Goal: Task Accomplishment & Management: Use online tool/utility

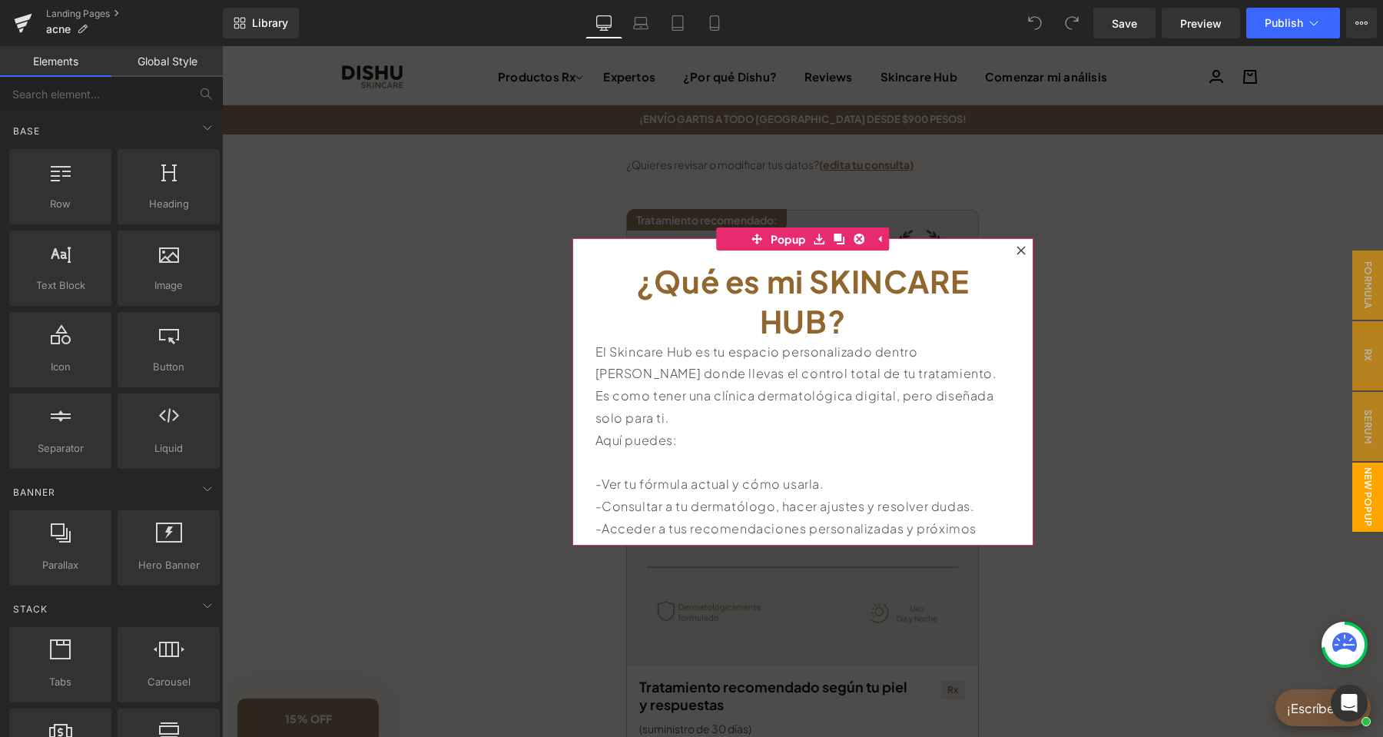
click at [1020, 250] on icon at bounding box center [1020, 250] width 8 height 8
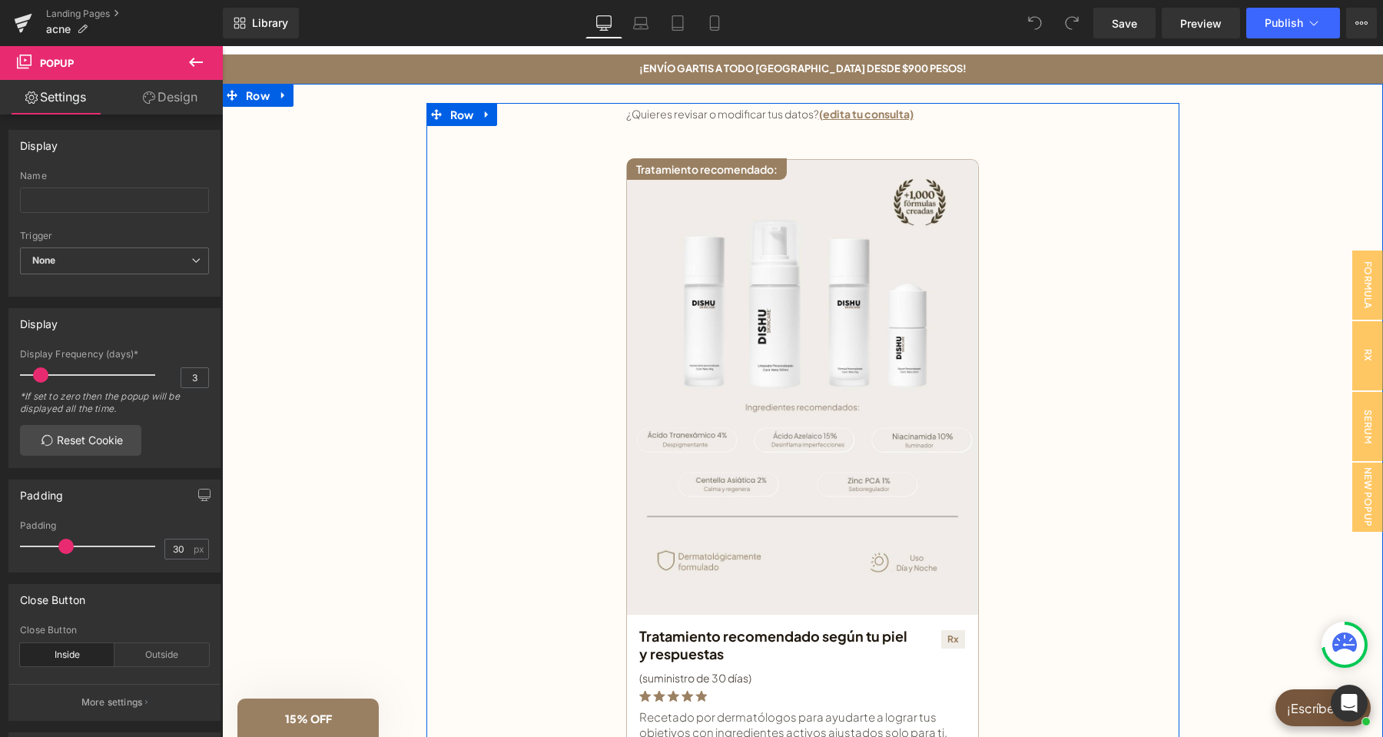
scroll to position [81, 0]
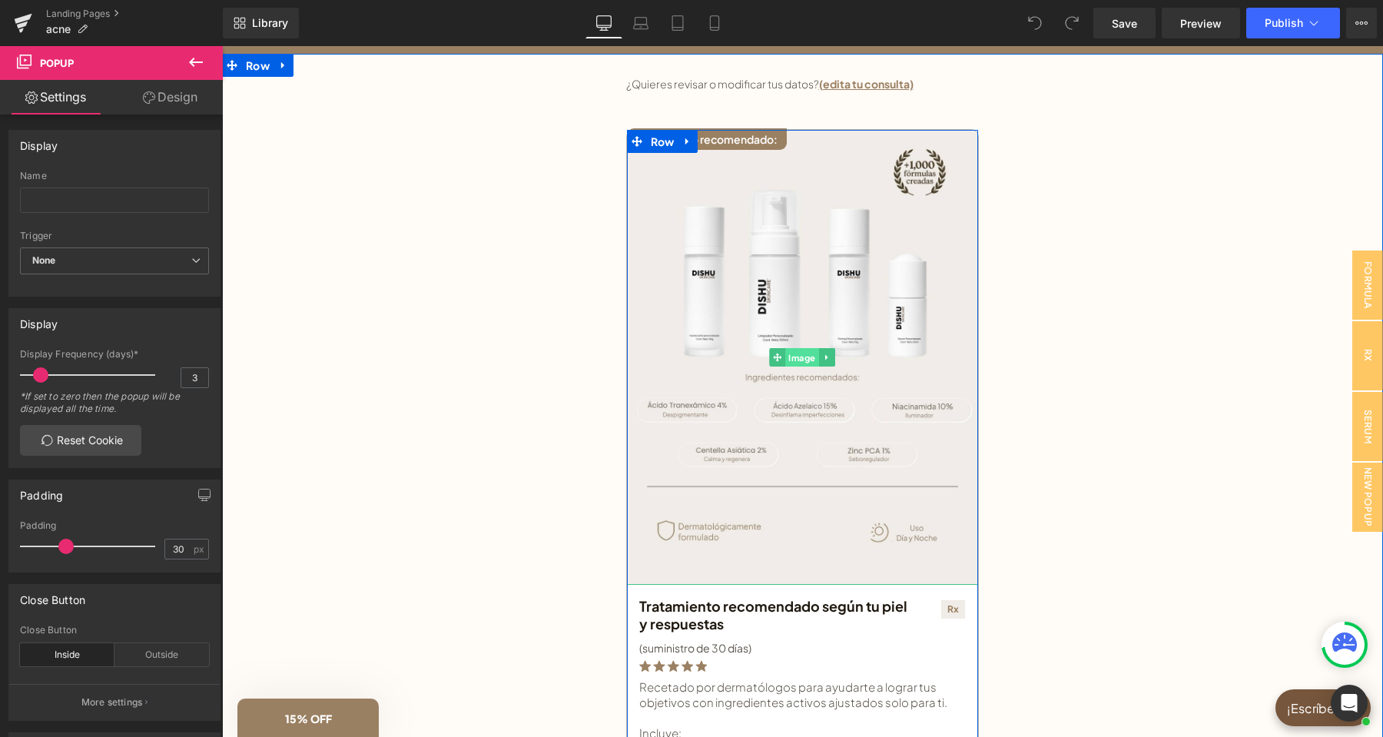
click at [798, 364] on span "Image" at bounding box center [802, 357] width 34 height 18
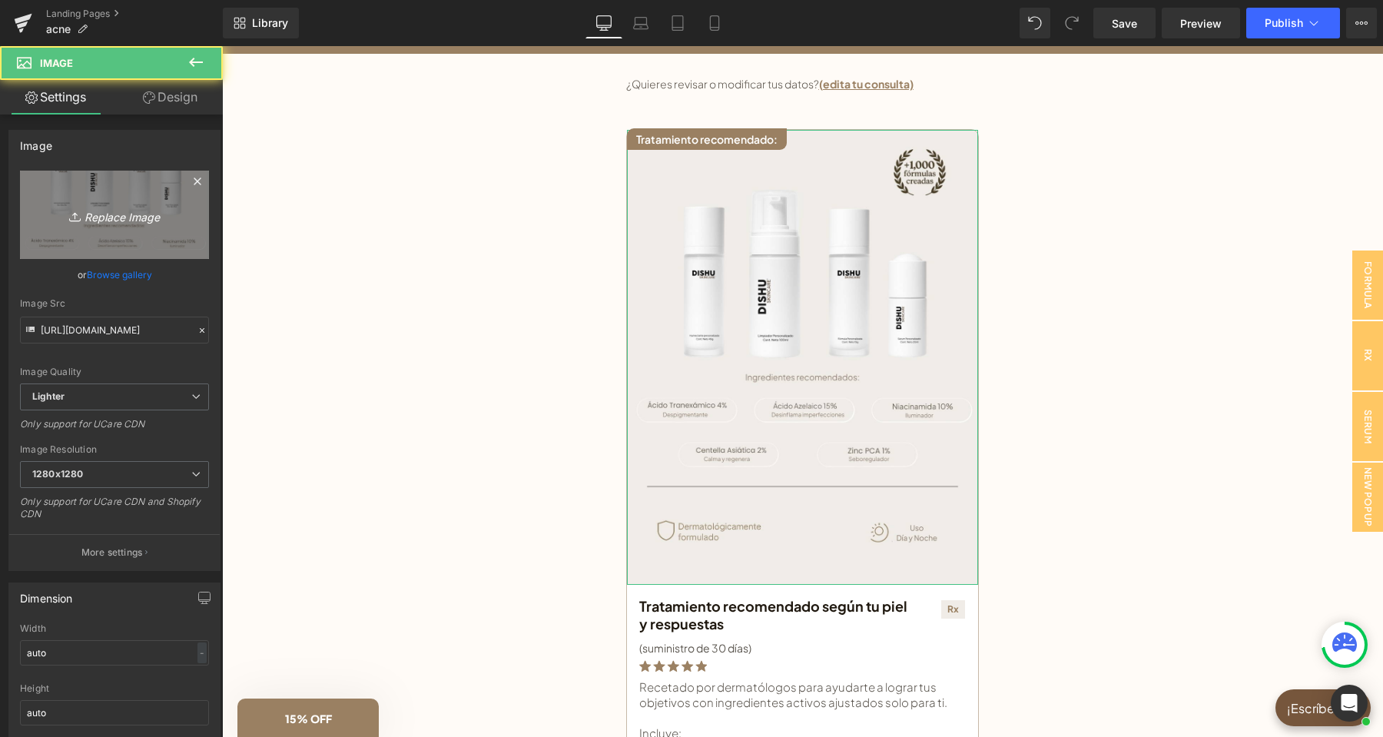
click at [116, 214] on icon "Replace Image" at bounding box center [114, 214] width 123 height 19
type input "C:\fakepath\pre analisis landing(7).png"
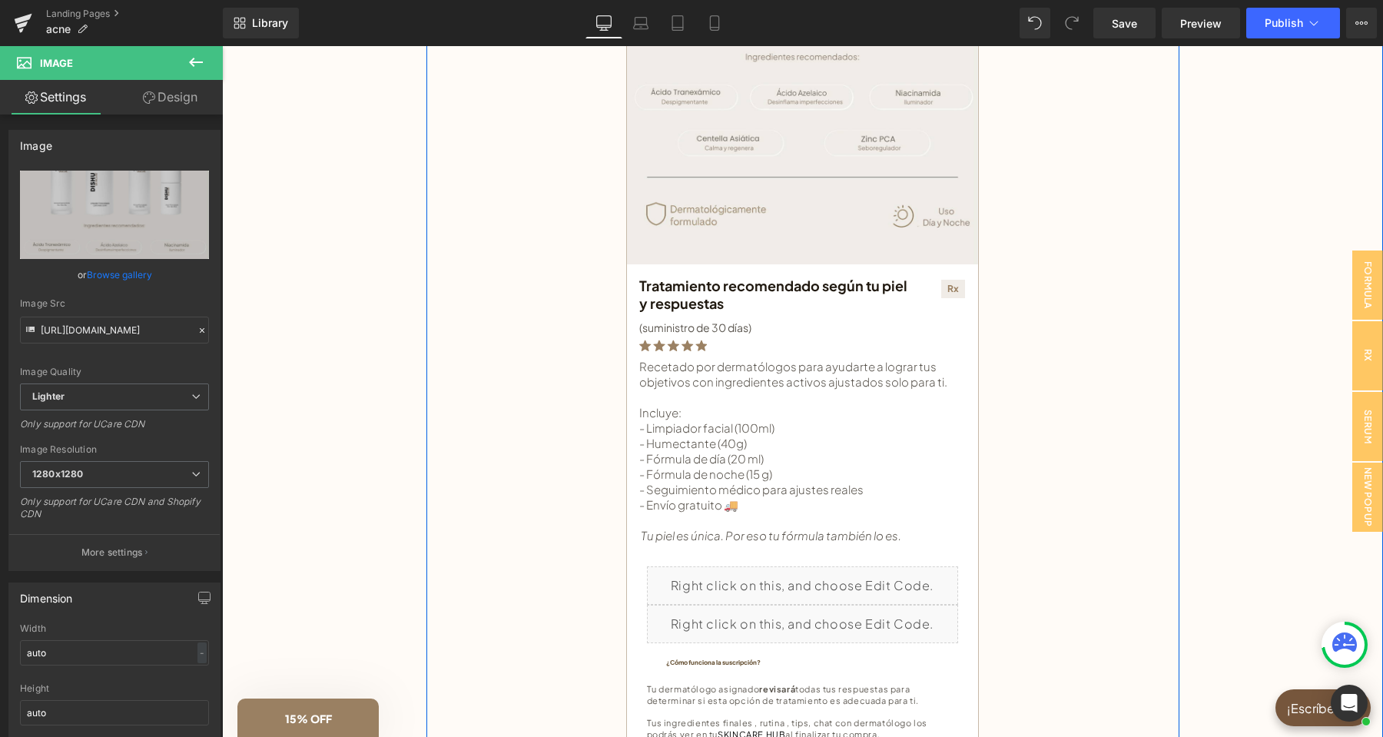
scroll to position [403, 0]
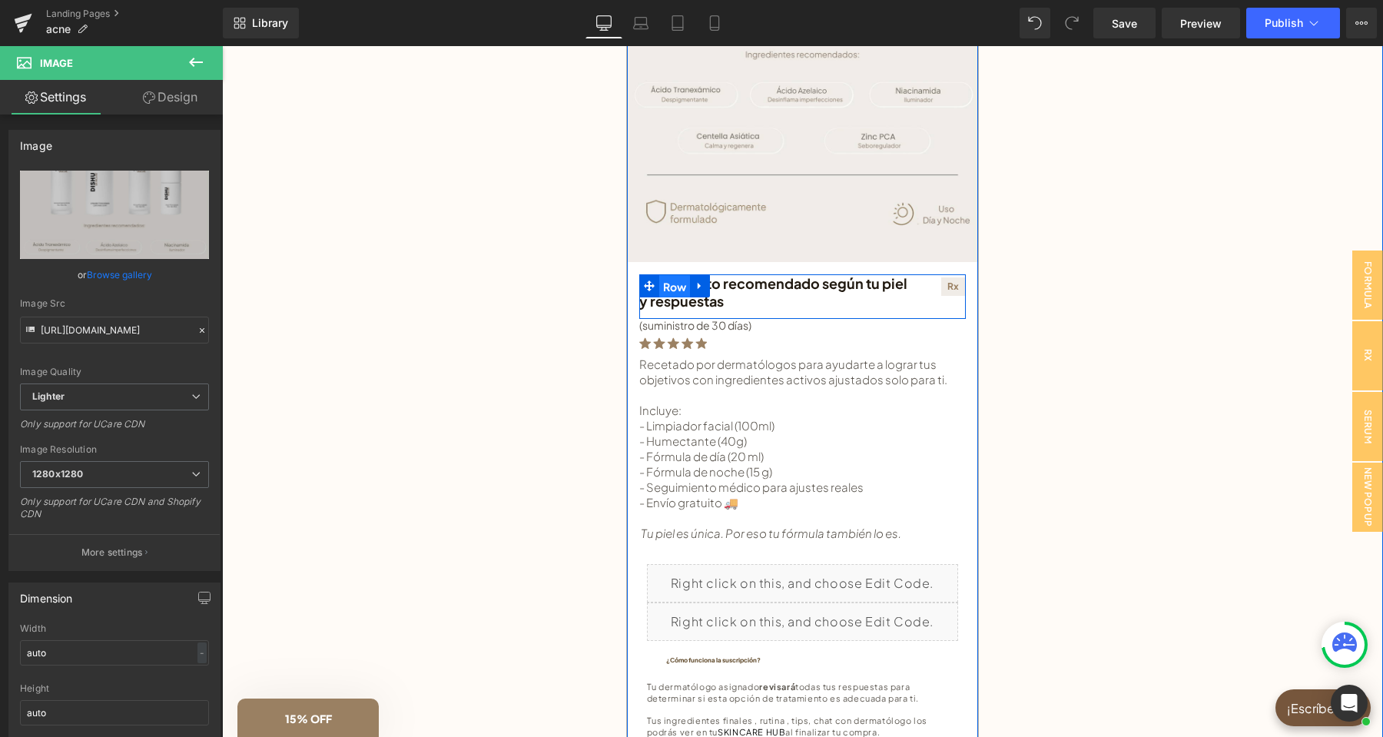
click at [683, 293] on span "Row" at bounding box center [674, 286] width 31 height 23
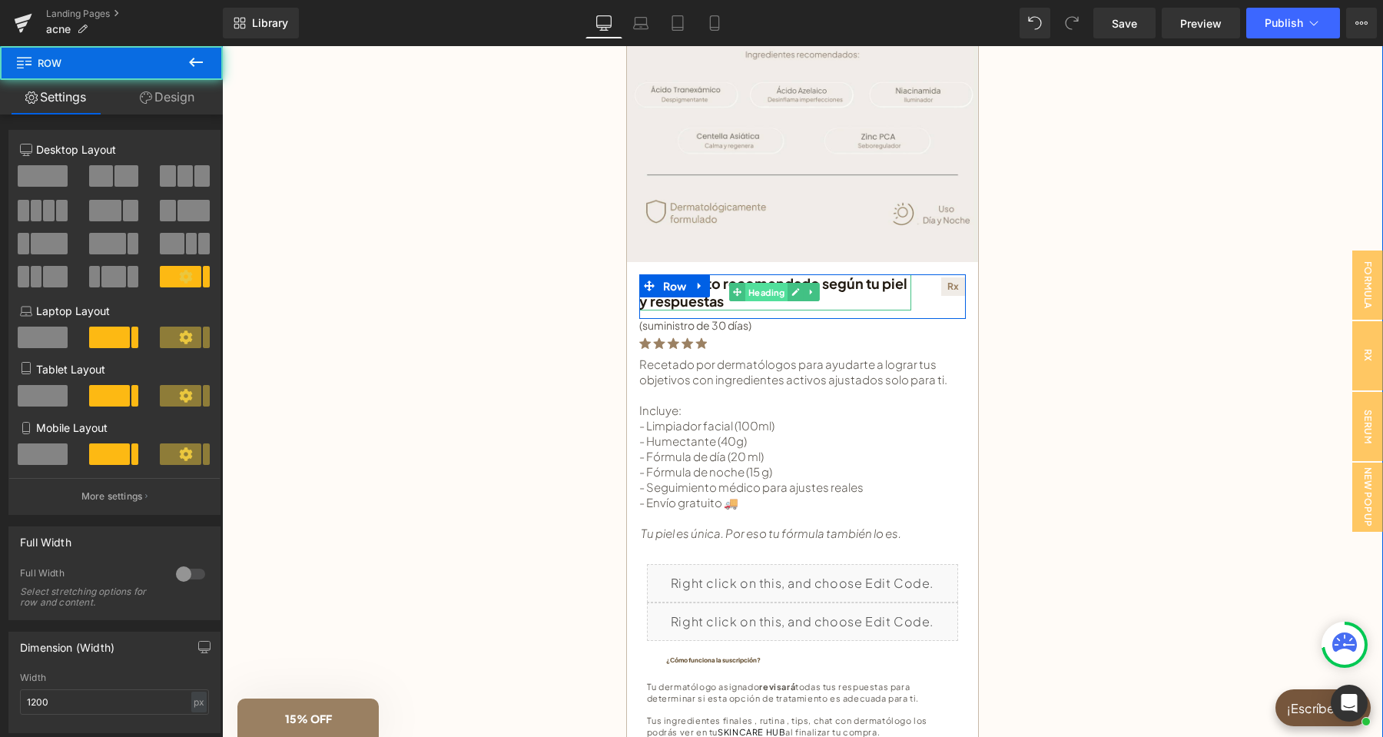
click at [757, 295] on span "Heading" at bounding box center [766, 292] width 42 height 18
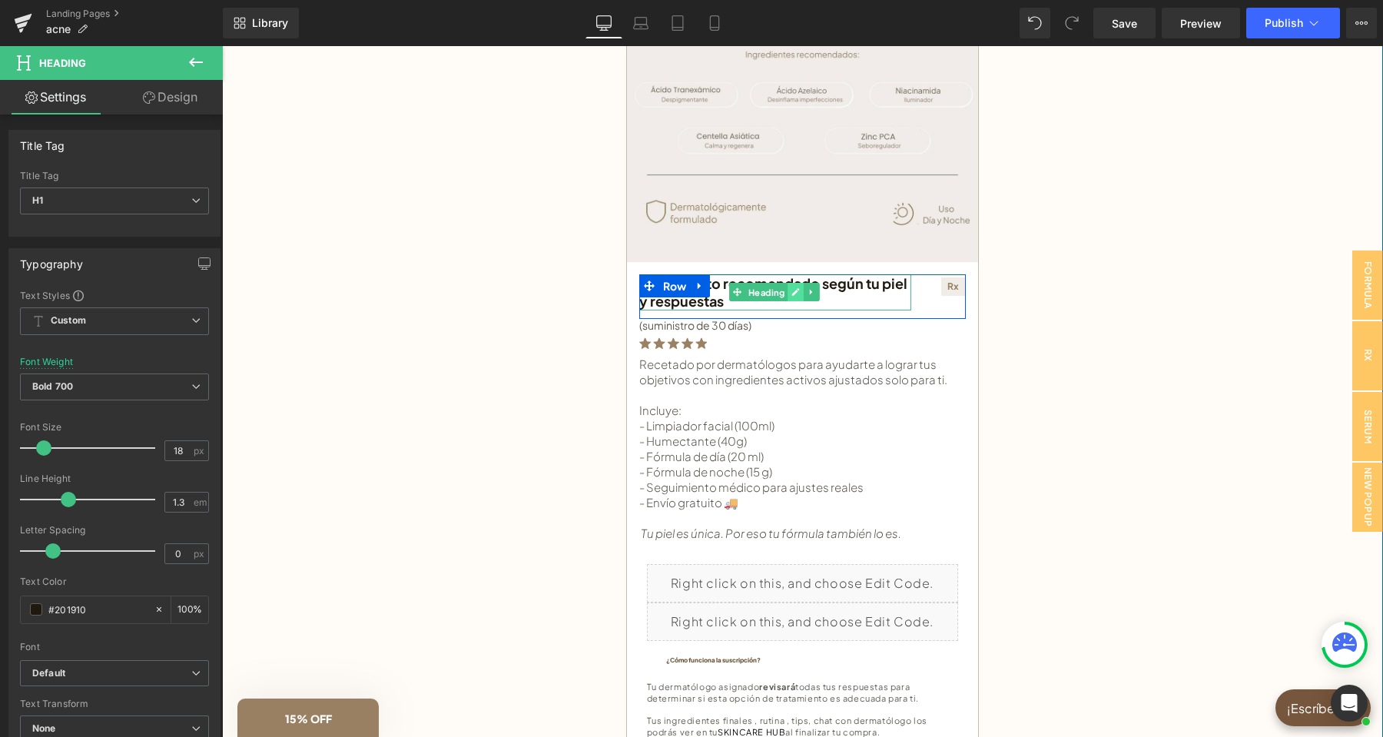
click at [790, 291] on link at bounding box center [796, 292] width 16 height 18
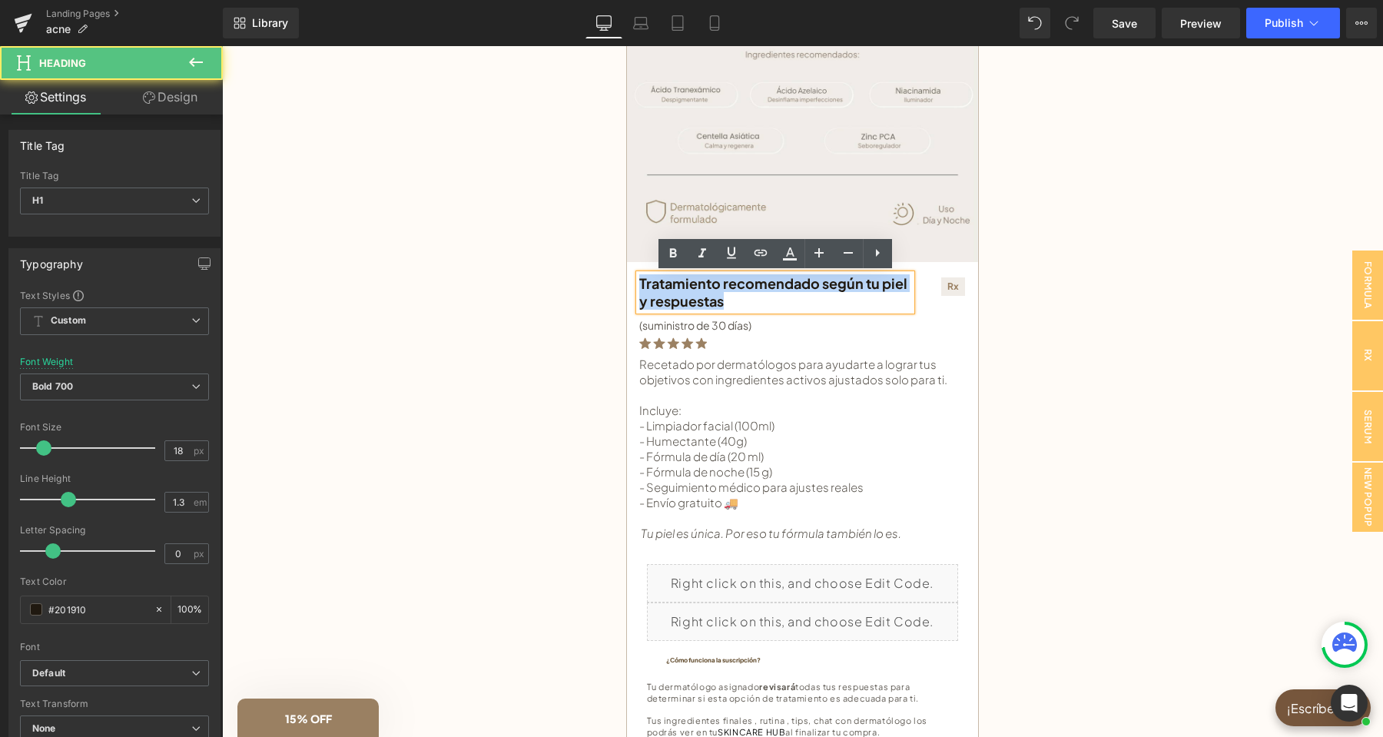
drag, startPoint x: 644, startPoint y: 287, endPoint x: 617, endPoint y: 264, distance: 34.9
paste div
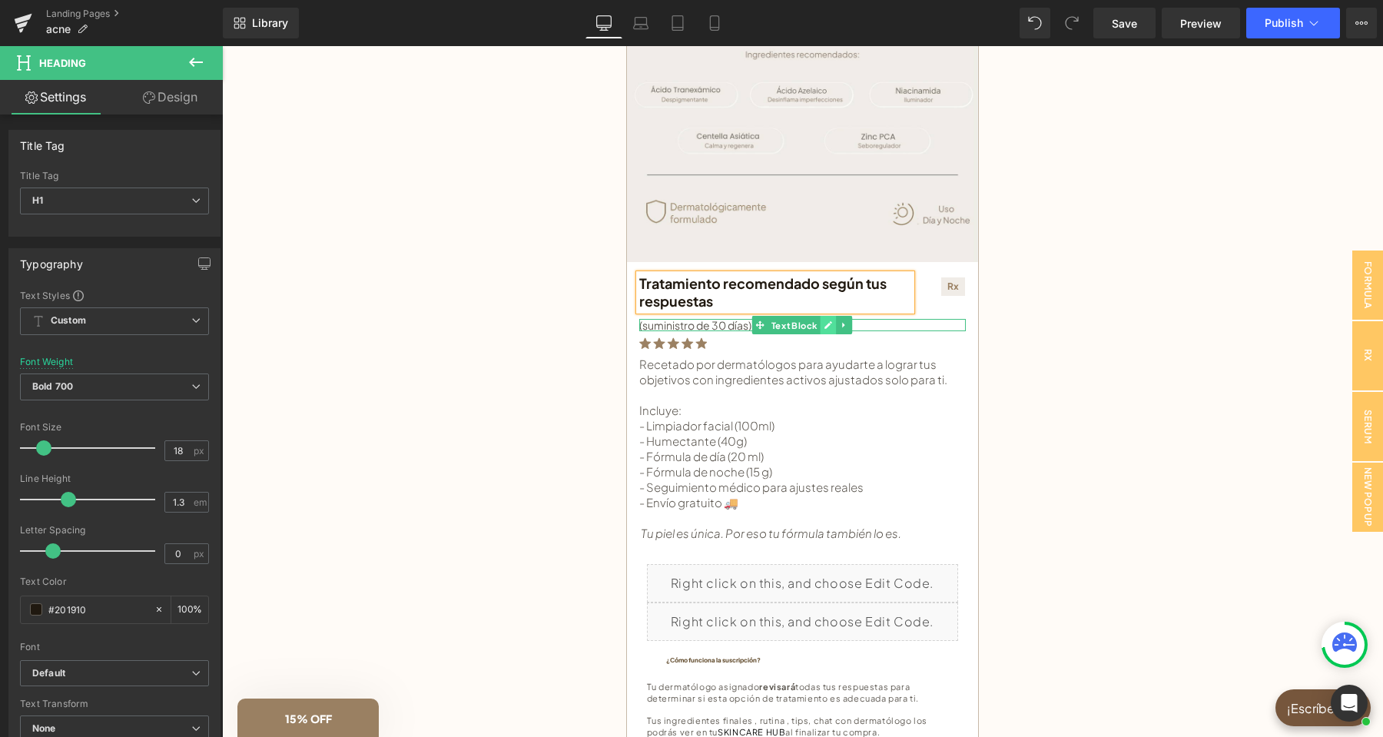
click at [830, 321] on icon at bounding box center [827, 324] width 8 height 9
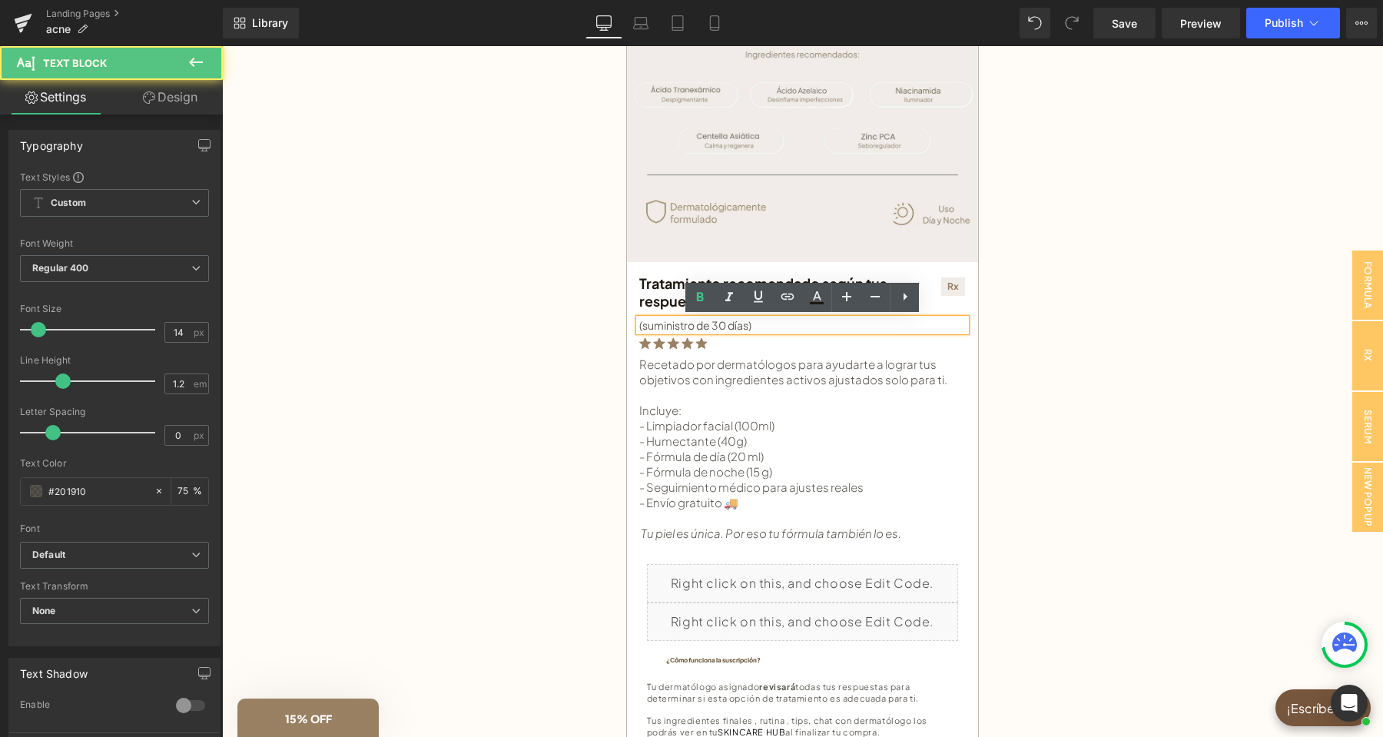
drag, startPoint x: 674, startPoint y: 323, endPoint x: 636, endPoint y: 321, distance: 38.4
click at [639, 321] on div "(suministro de 30 días)" at bounding box center [802, 325] width 326 height 13
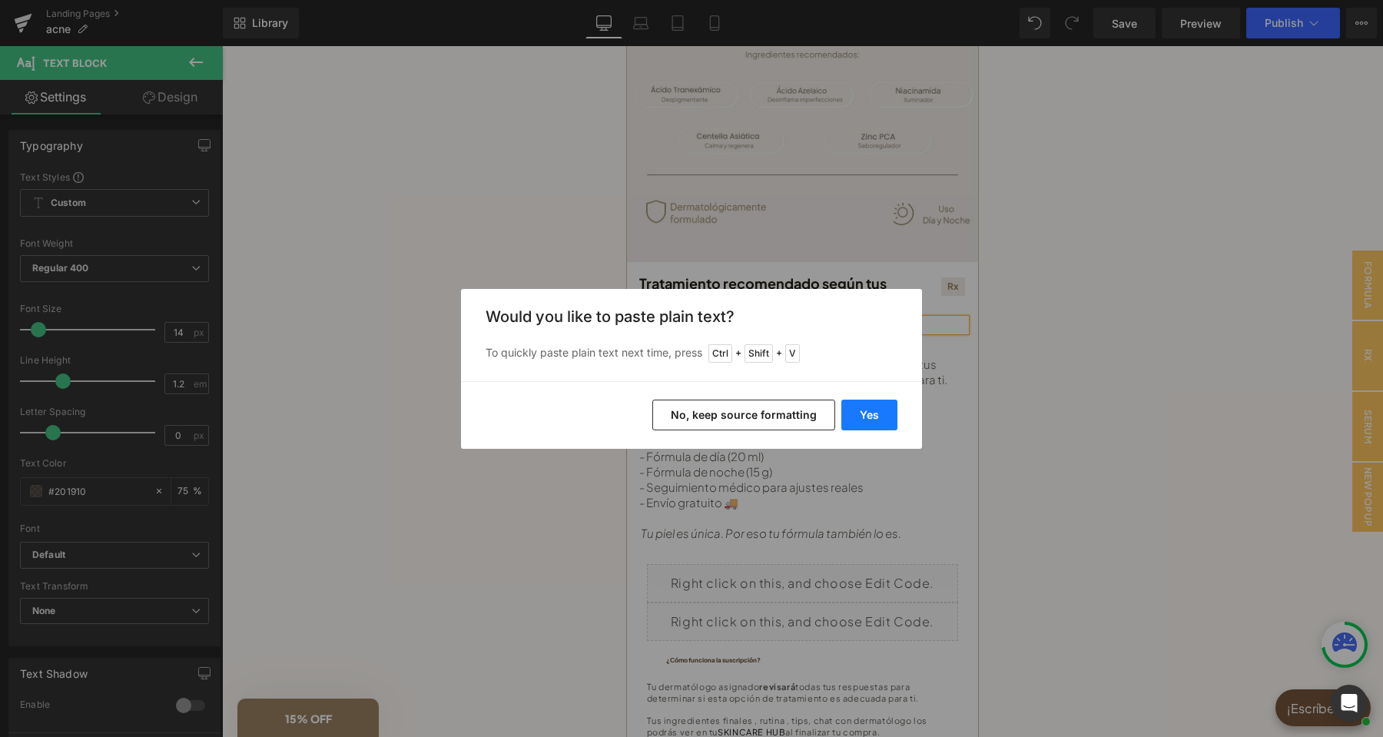
click at [884, 412] on button "Yes" at bounding box center [869, 414] width 56 height 31
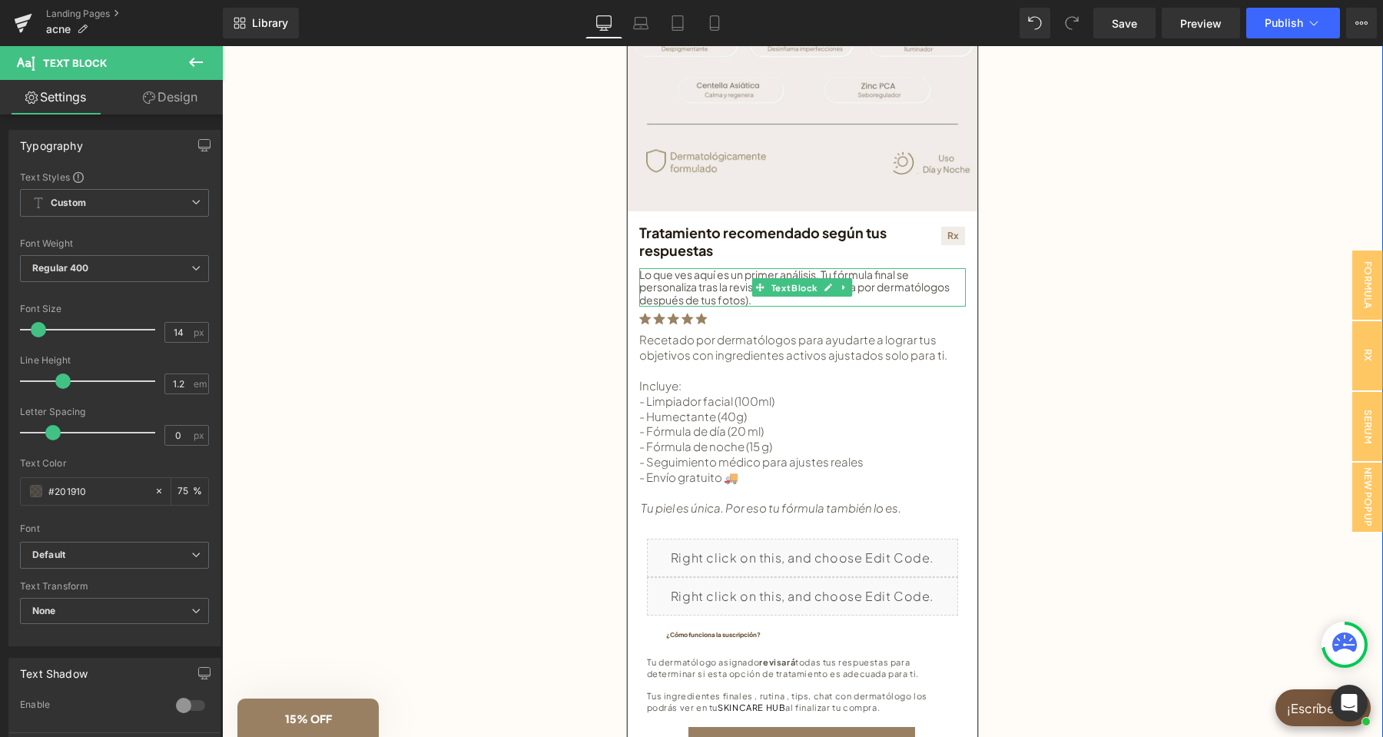
scroll to position [484, 0]
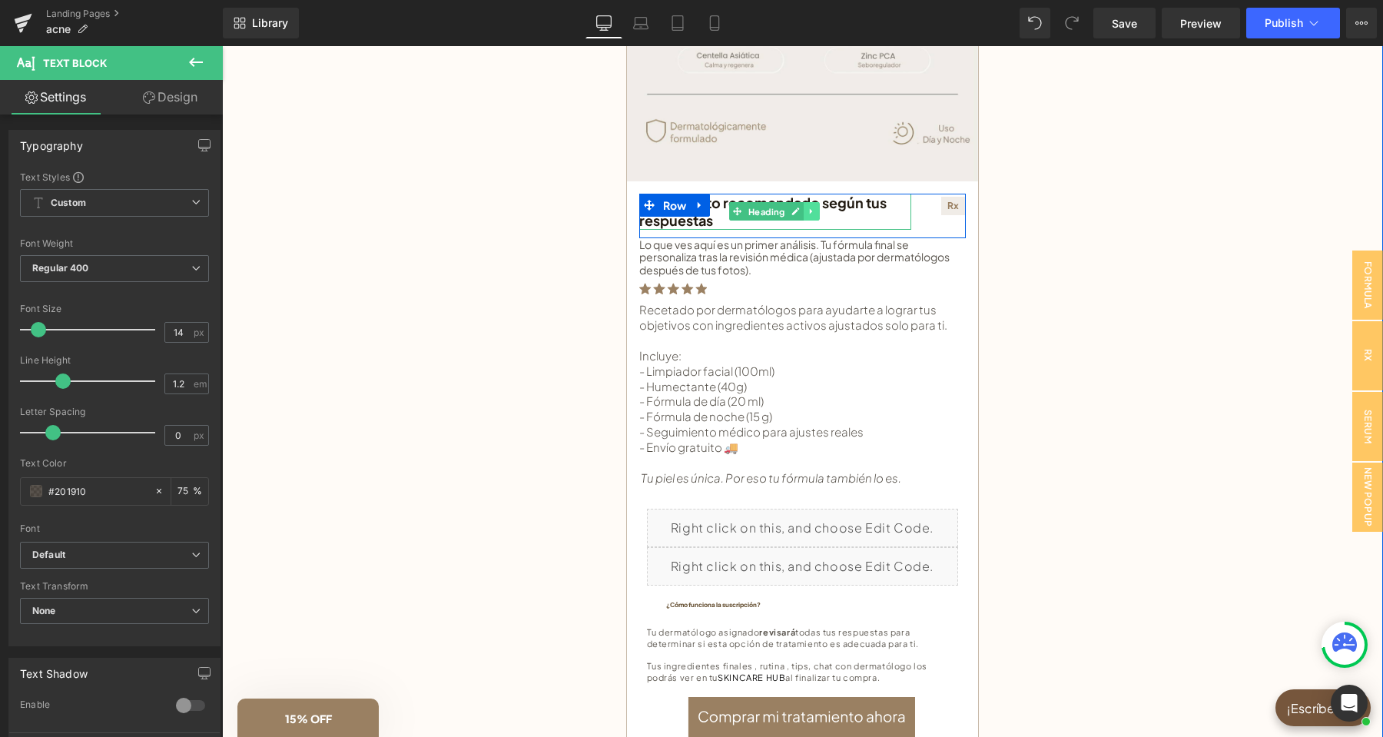
click at [813, 207] on icon at bounding box center [811, 211] width 8 height 9
click at [803, 212] on icon at bounding box center [804, 211] width 8 height 8
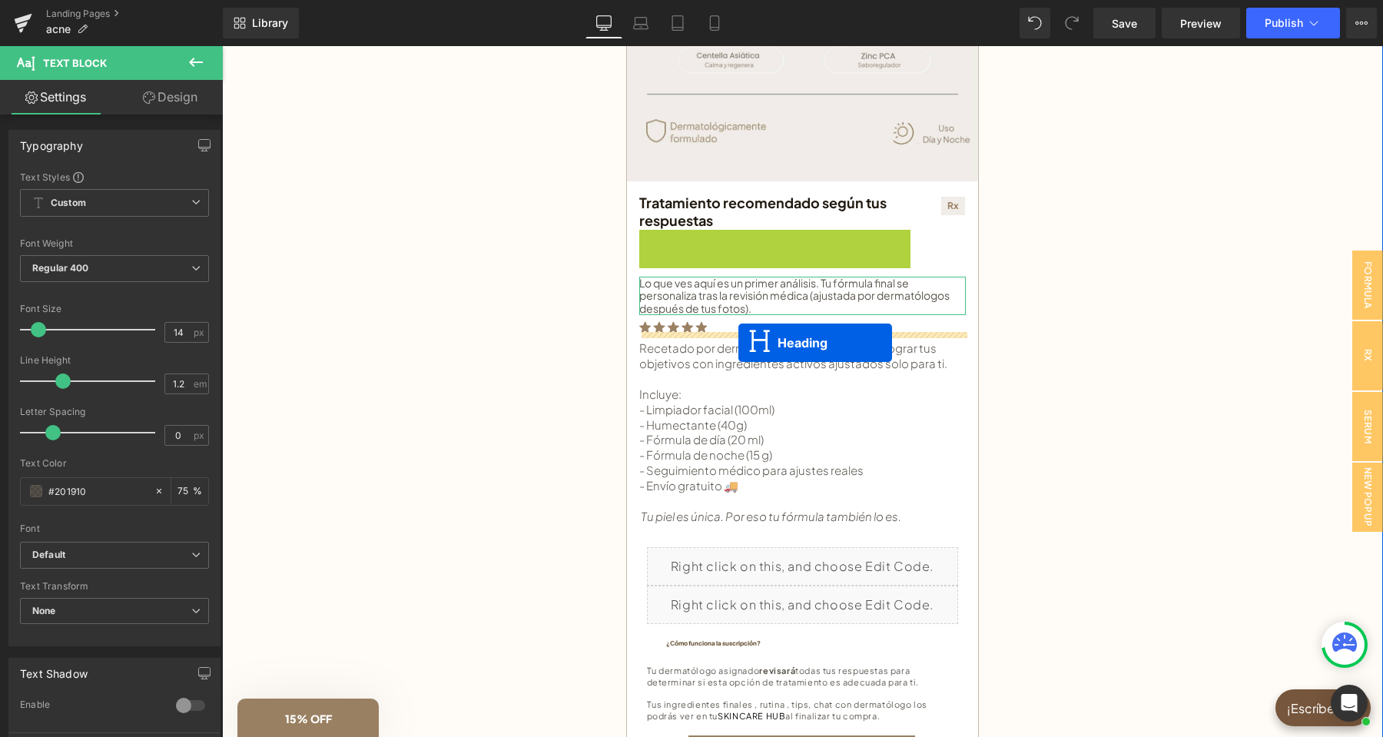
drag, startPoint x: 742, startPoint y: 246, endPoint x: 738, endPoint y: 343, distance: 96.9
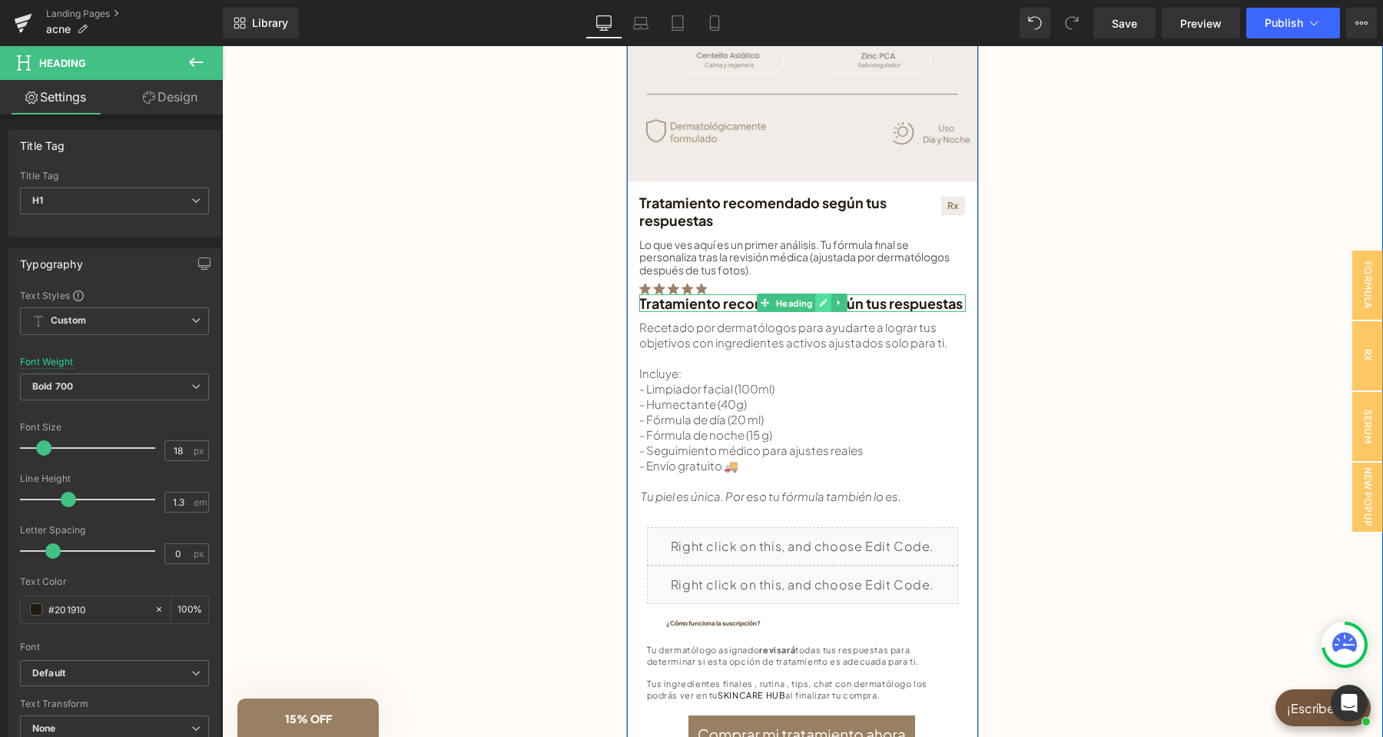
click at [821, 300] on icon at bounding box center [823, 302] width 8 height 9
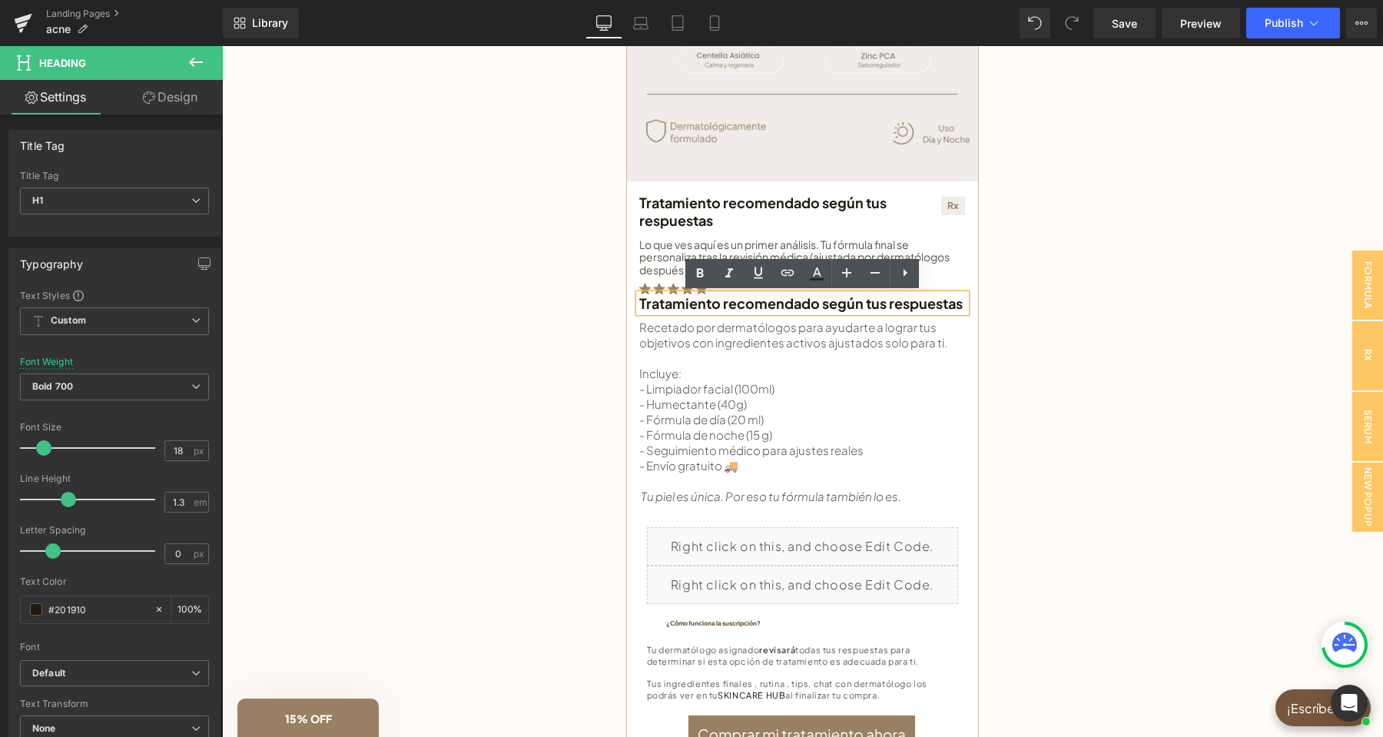
click at [934, 306] on h1 "Tratamiento recomendado según tus respuestas" at bounding box center [802, 303] width 326 height 18
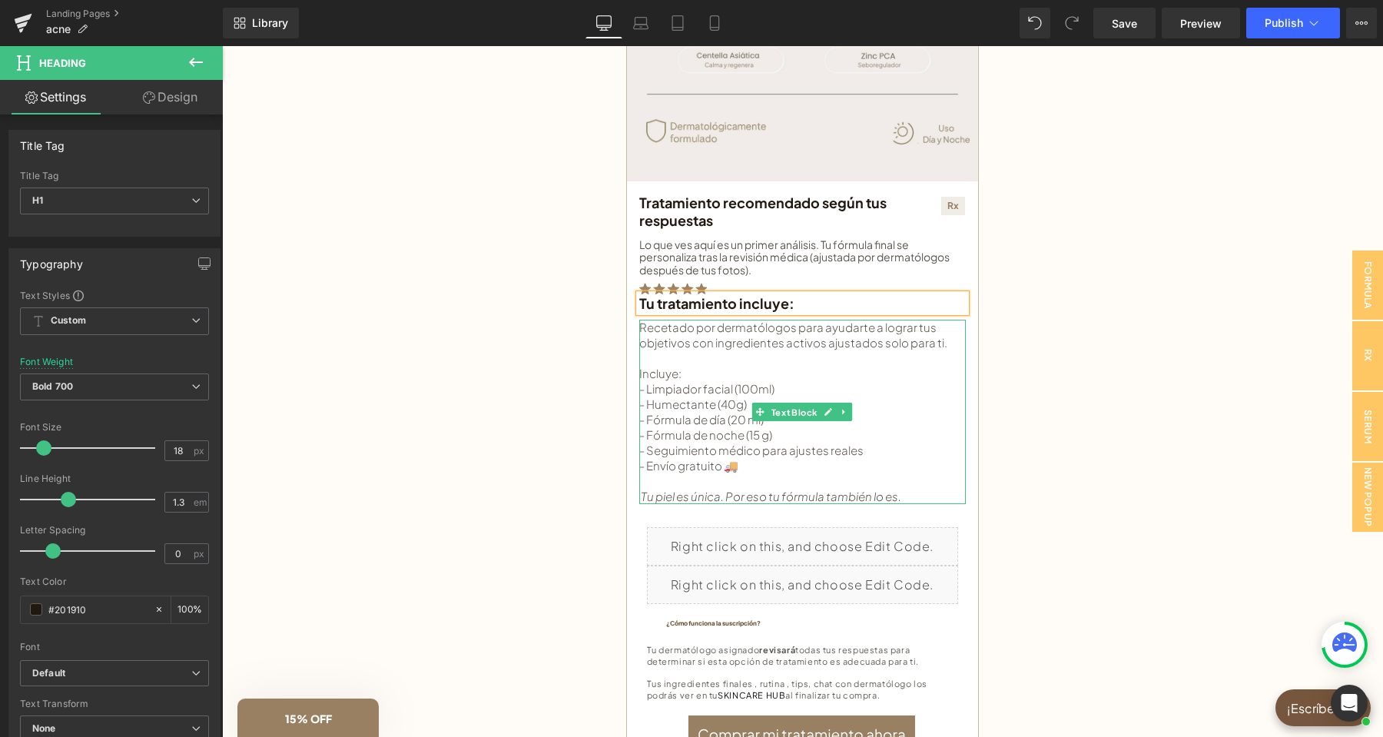
click at [760, 341] on div "Recetado por dermatólogos para ayudarte a lograr tus objetivos con ingredientes…" at bounding box center [802, 412] width 326 height 184
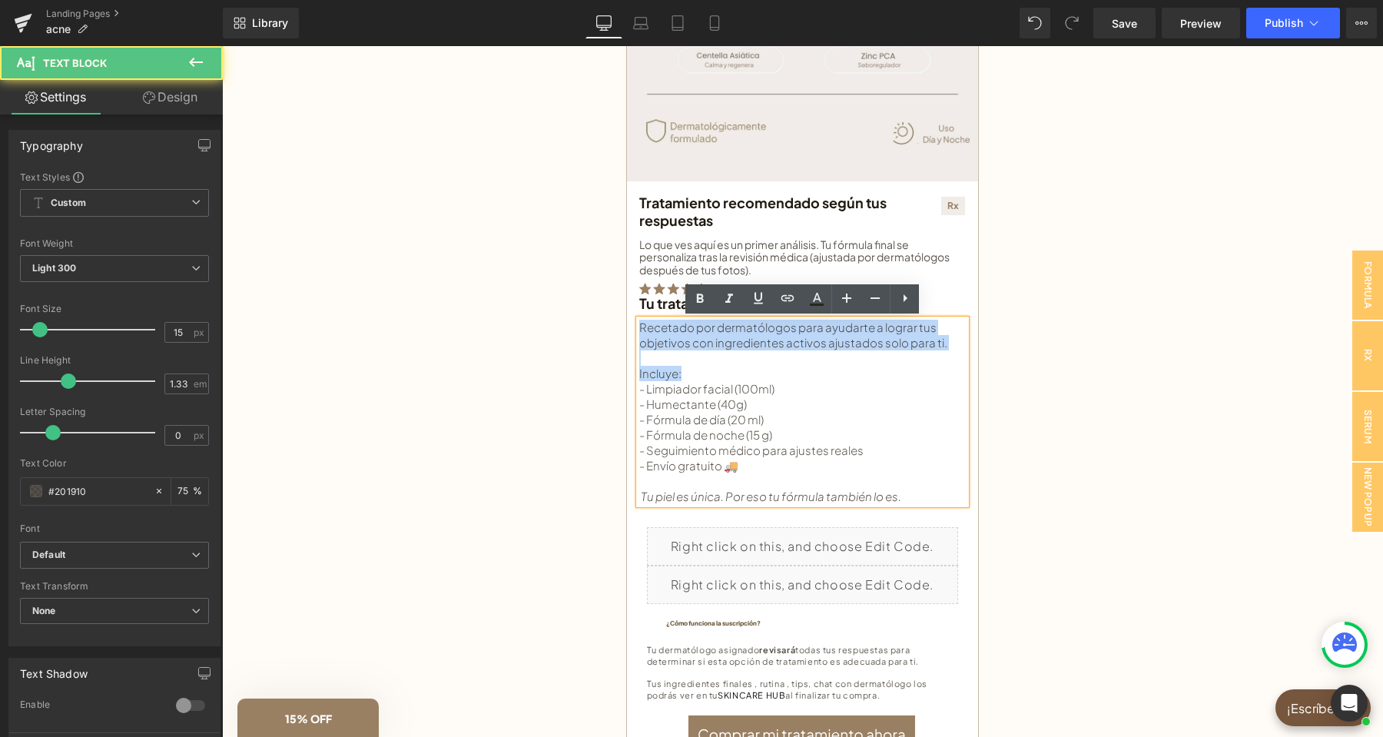
drag, startPoint x: 668, startPoint y: 359, endPoint x: 636, endPoint y: 323, distance: 48.4
click at [639, 323] on div "Recetado por dermatólogos para ayudarte a lograr tus objetivos con ingredientes…" at bounding box center [802, 412] width 326 height 184
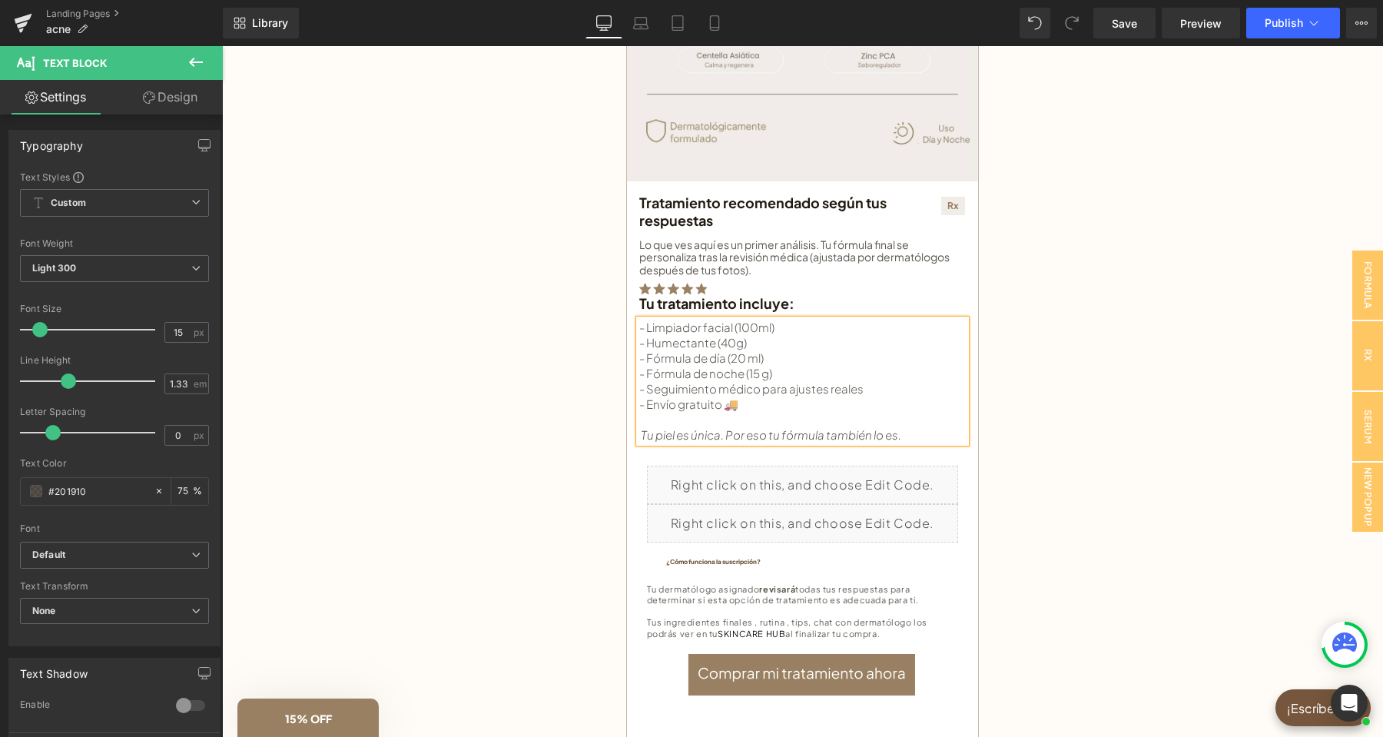
click at [886, 373] on div "- Limpiador facial (100ml) - Humectante (40g) - Fórmula de día (20 ml) - Fórmul…" at bounding box center [802, 381] width 326 height 123
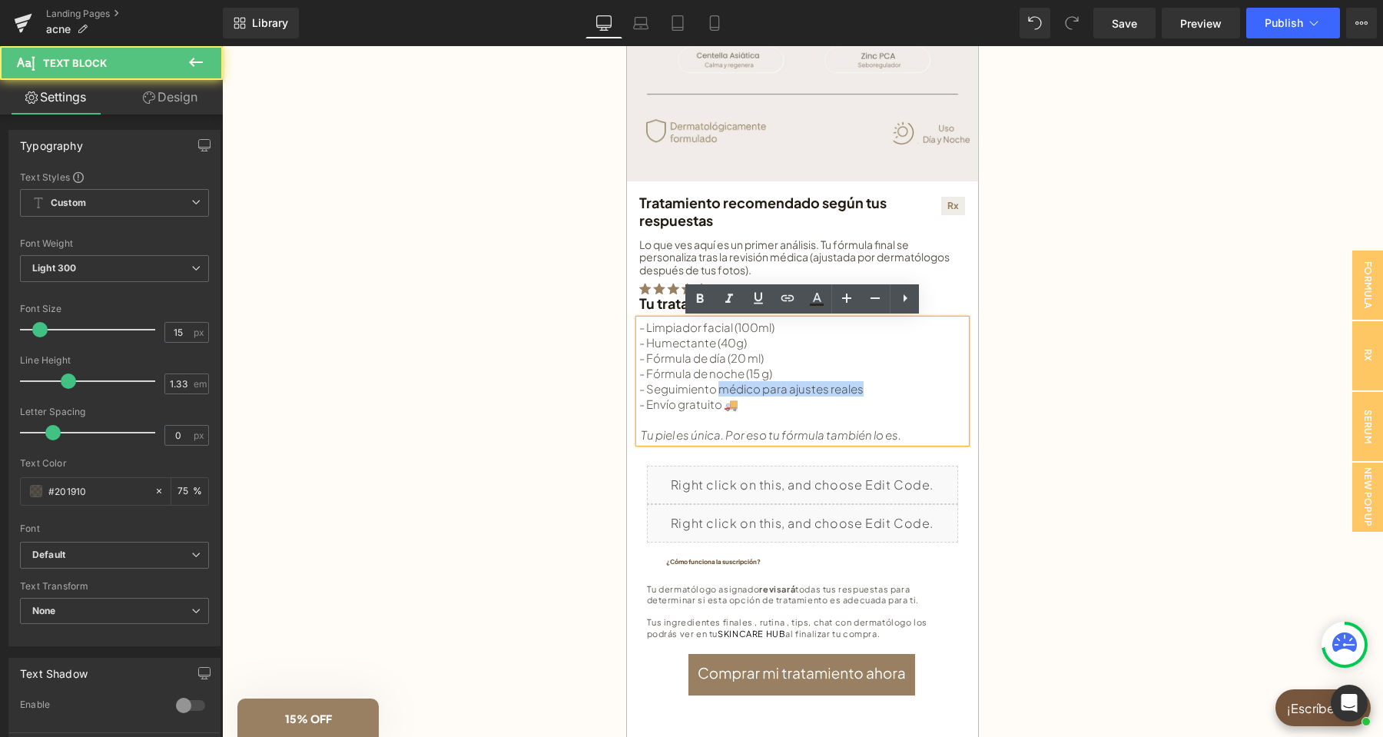
drag, startPoint x: 875, startPoint y: 390, endPoint x: 719, endPoint y: 385, distance: 156.0
click at [719, 385] on div "- Limpiador facial (100ml) - Humectante (40g) - Fórmula de día (20 ml) - Fórmul…" at bounding box center [802, 381] width 326 height 123
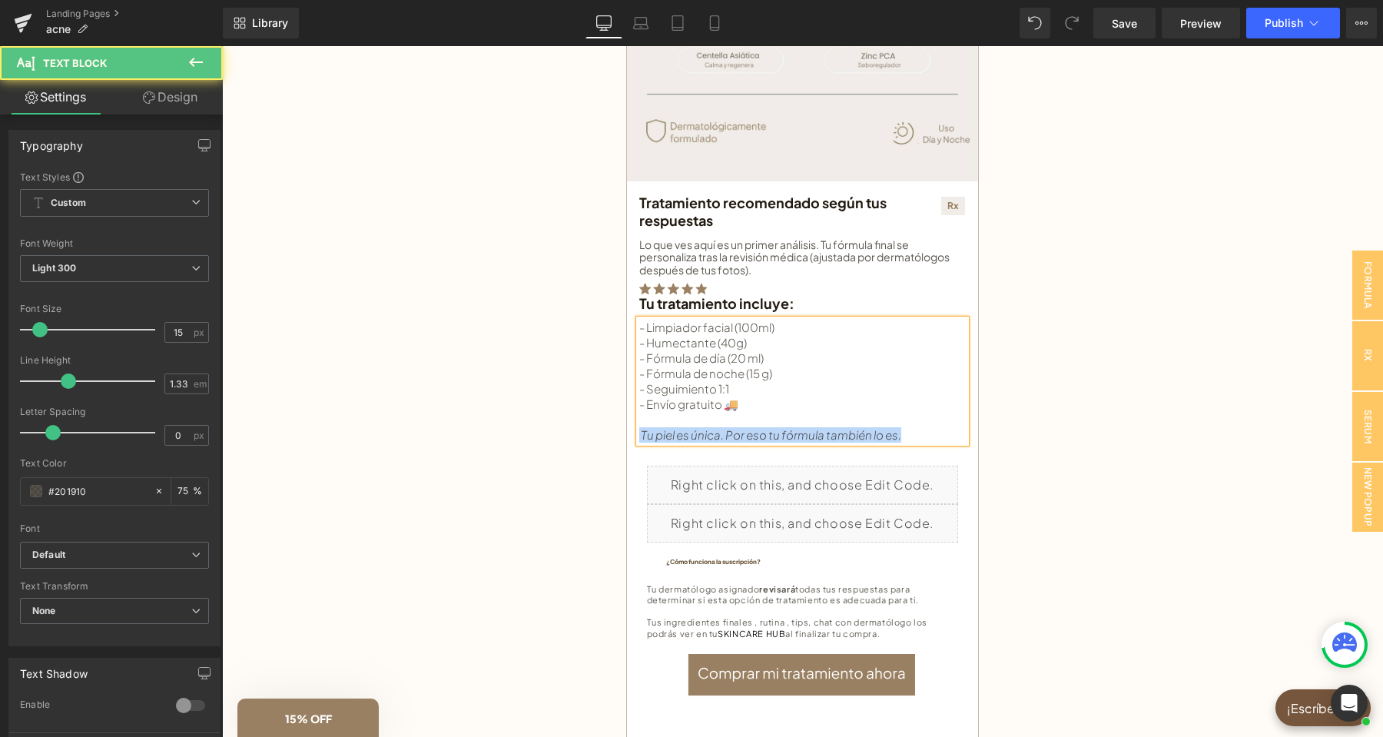
drag, startPoint x: 814, startPoint y: 427, endPoint x: 625, endPoint y: 427, distance: 189.0
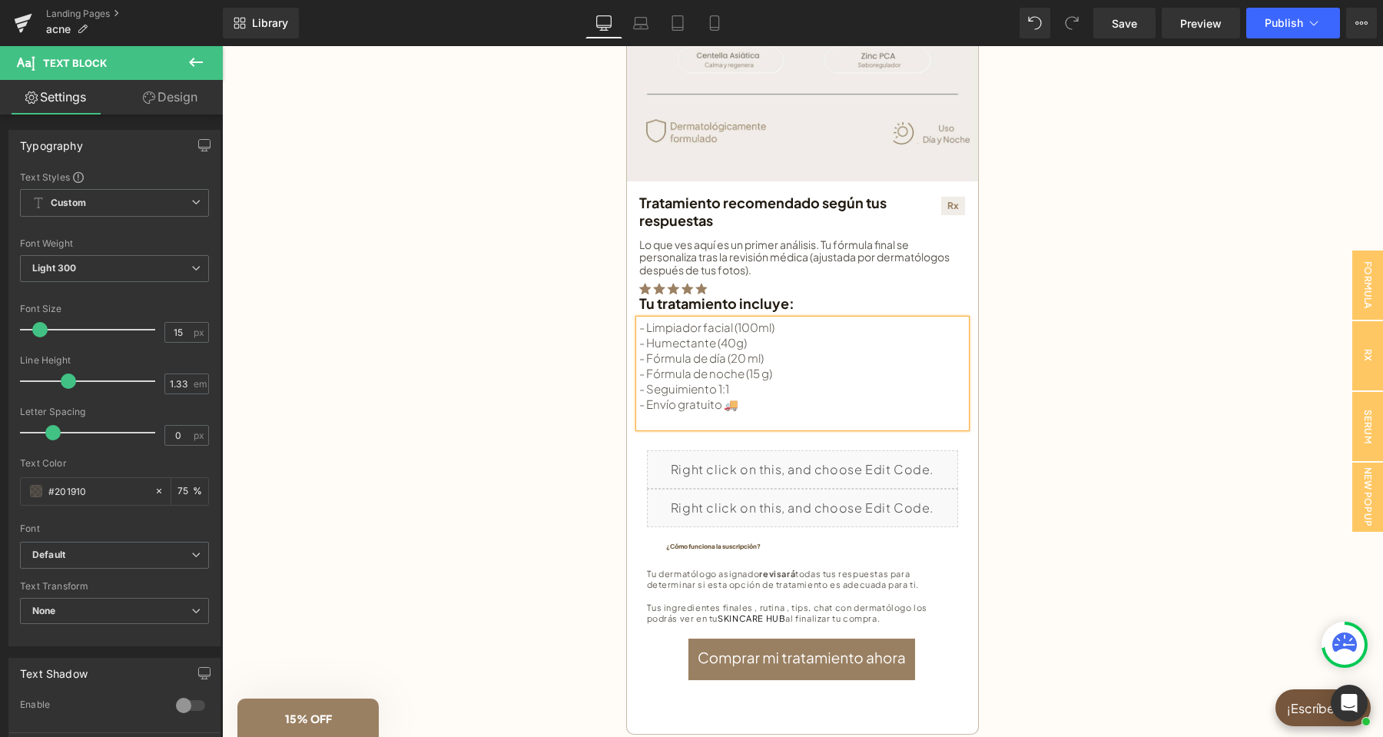
click at [787, 413] on div "- Limpiador facial (100ml) - Humectante (40g) - Fórmula de día (20 ml) - Fórmul…" at bounding box center [802, 374] width 326 height 108
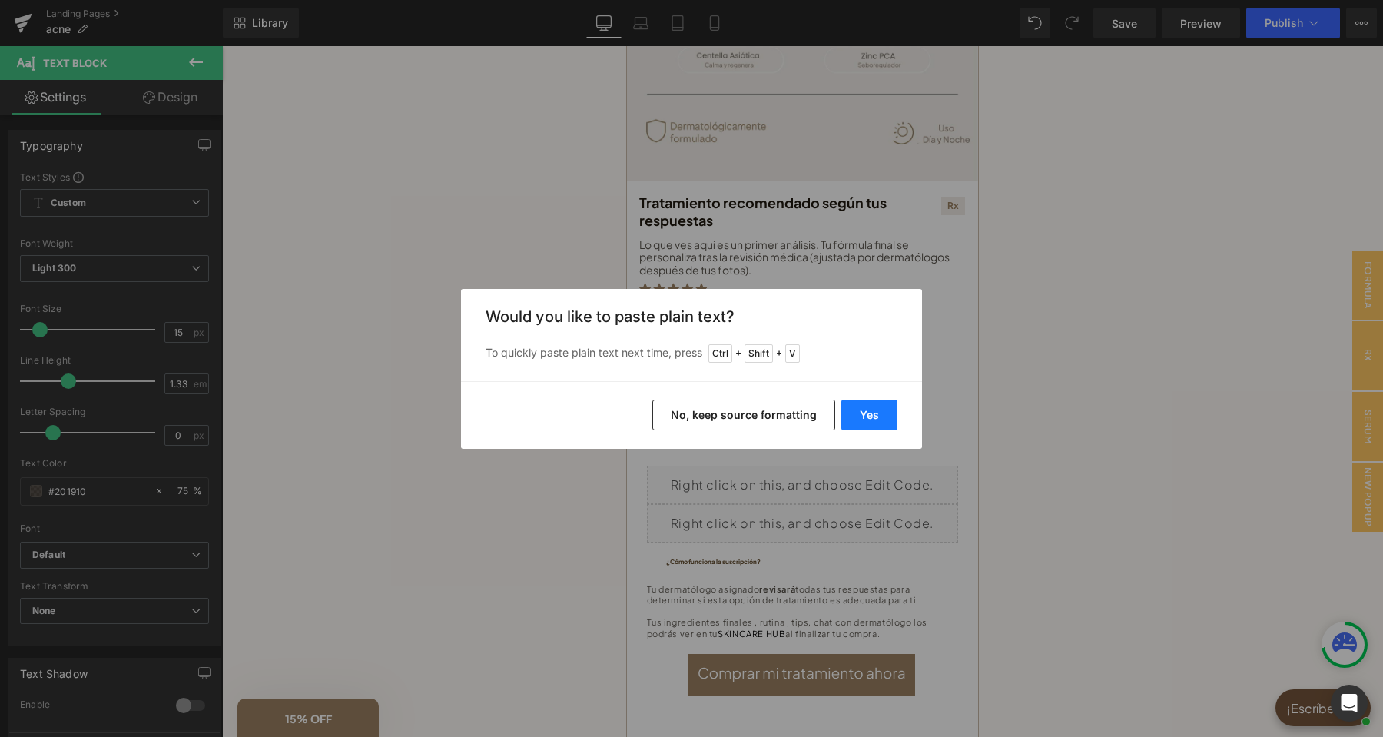
click at [868, 414] on button "Yes" at bounding box center [869, 414] width 56 height 31
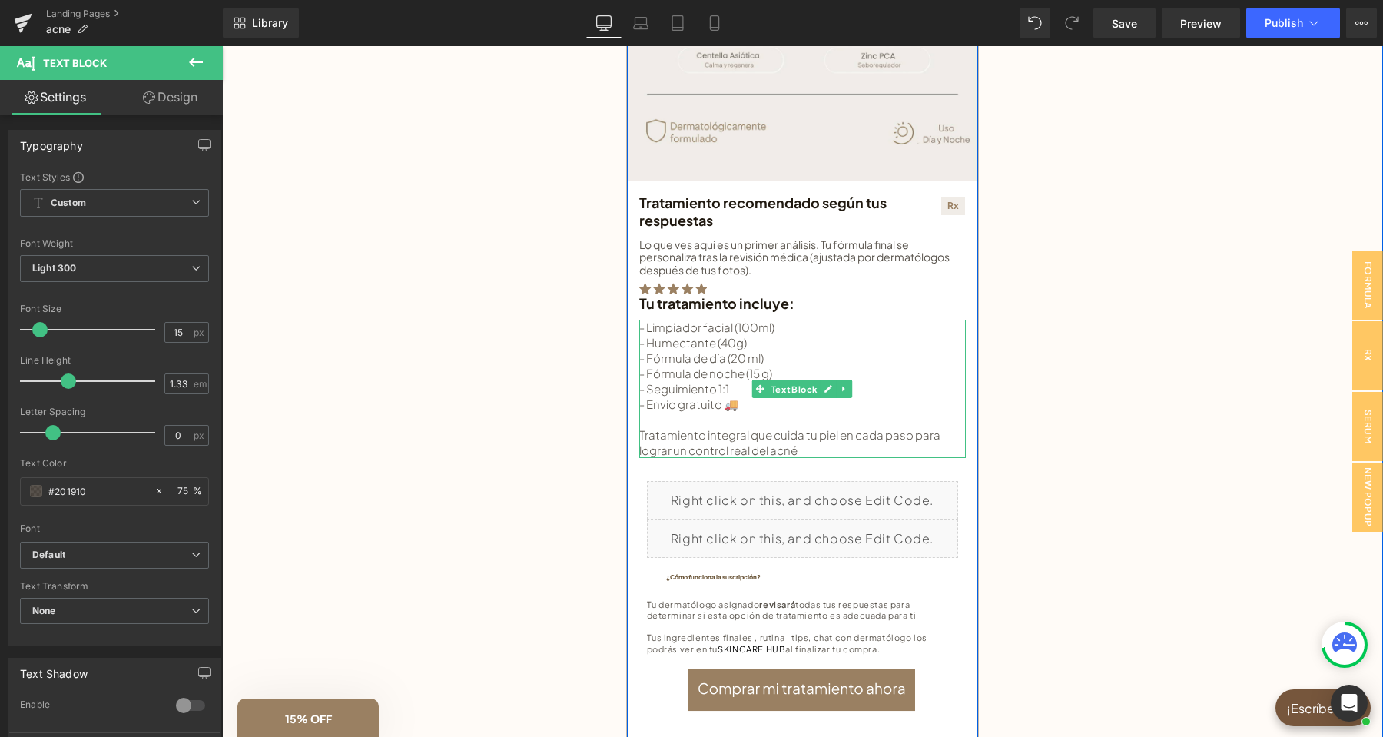
click at [648, 435] on div "Tratamiento integral que cuida tu piel en cada paso para lograr un control real…" at bounding box center [802, 442] width 326 height 31
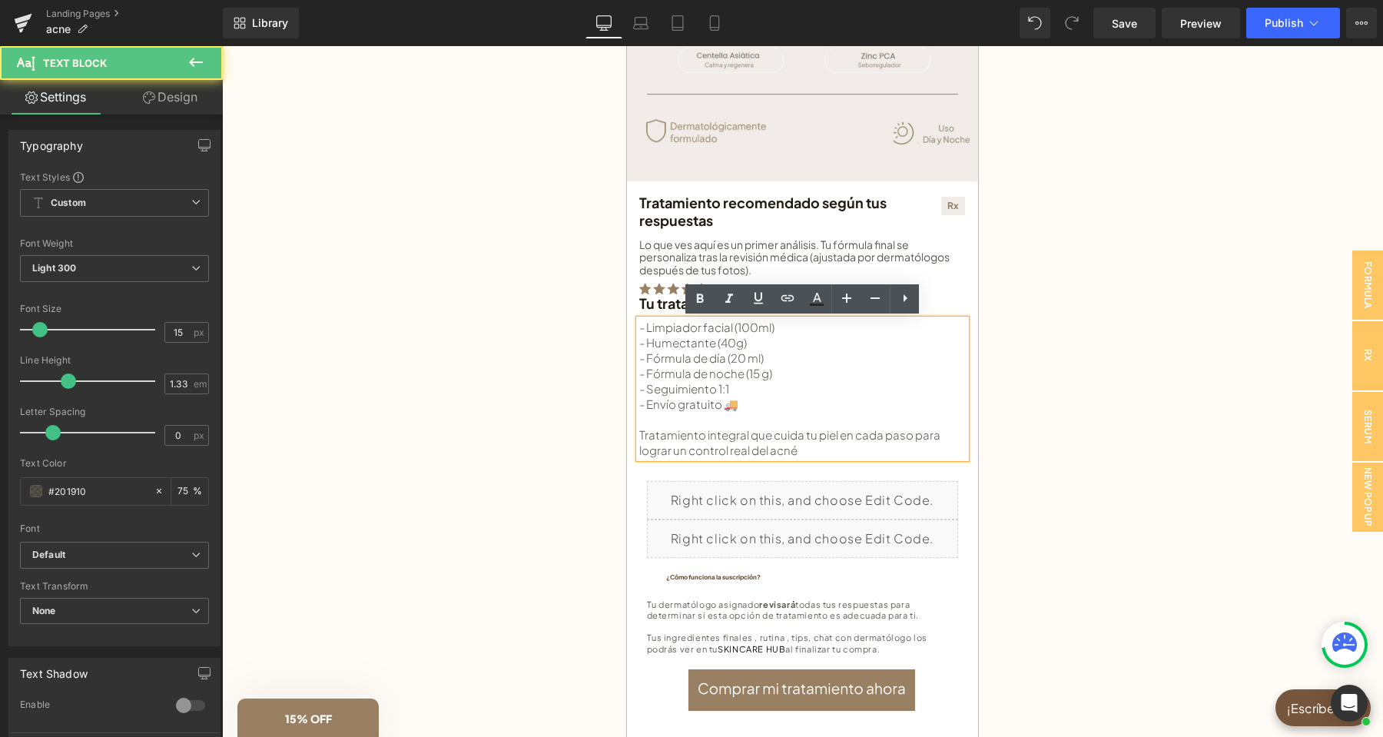
click at [640, 435] on div "Tratamiento integral que cuida tu piel en cada paso para lograr un control real…" at bounding box center [802, 442] width 326 height 31
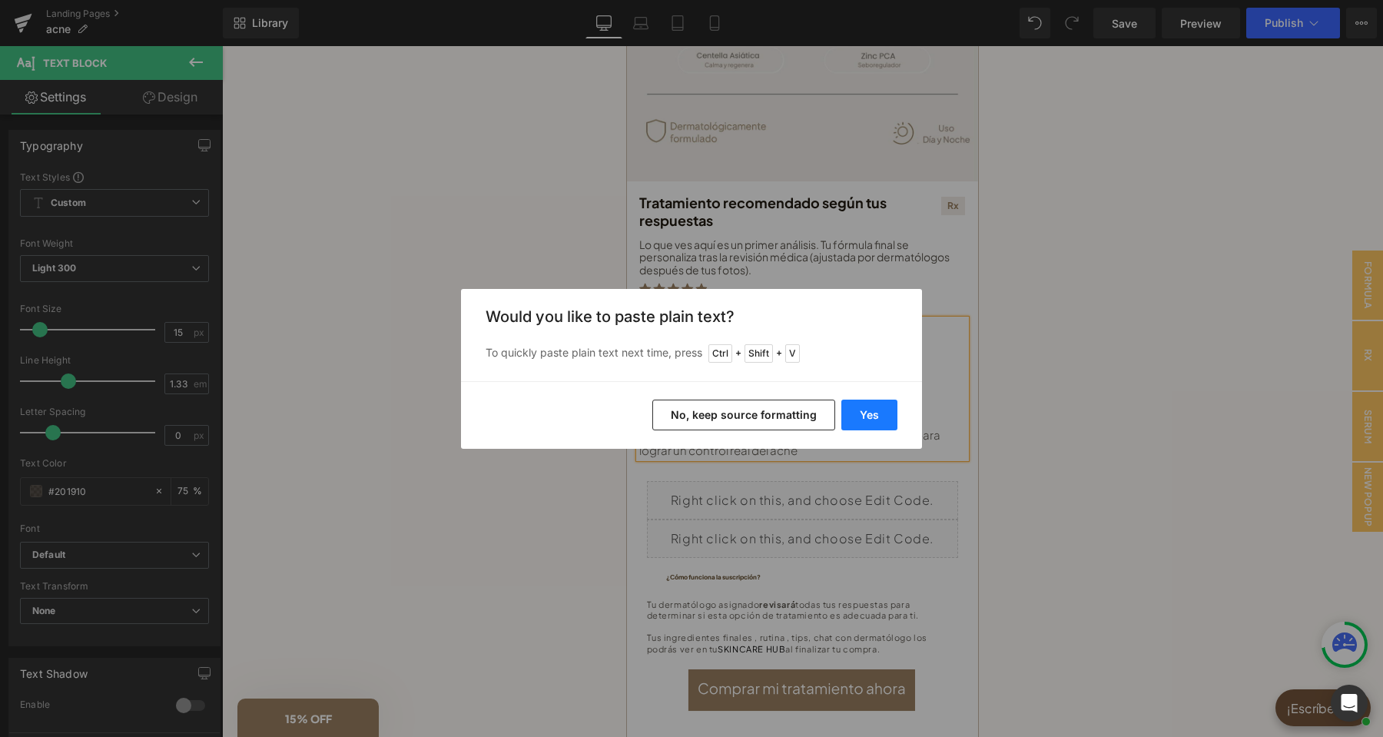
click at [882, 406] on button "Yes" at bounding box center [869, 414] width 56 height 31
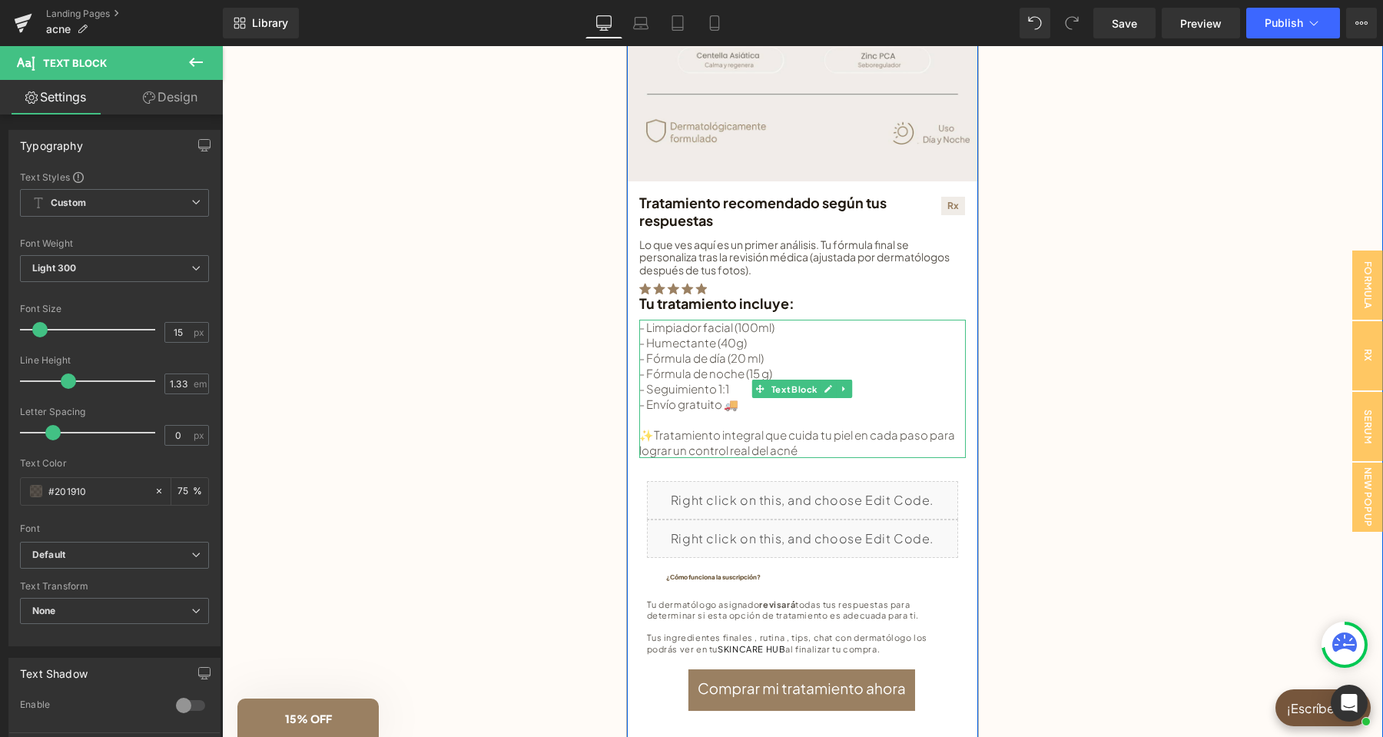
click at [826, 449] on div "✨Tratamiento integral que cuida tu piel en cada paso para lograr un control rea…" at bounding box center [802, 442] width 326 height 31
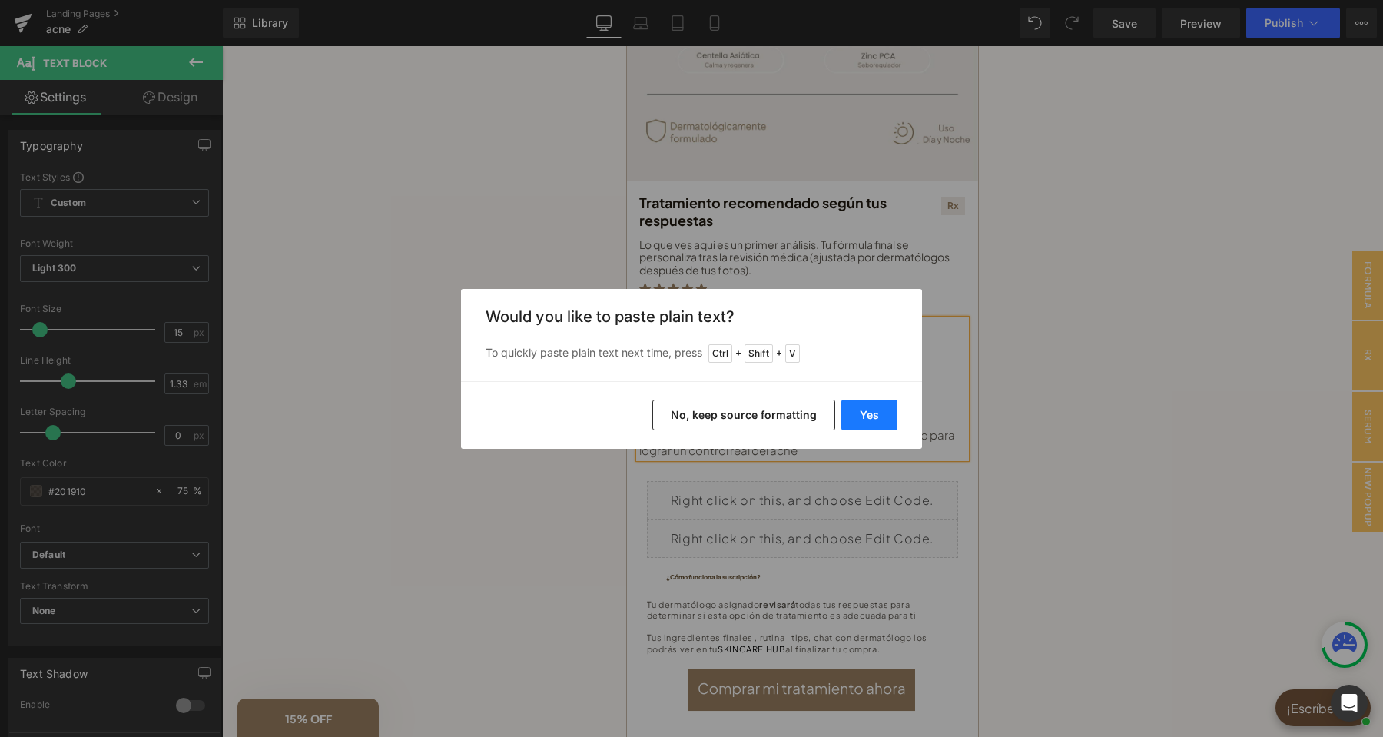
click at [859, 413] on button "Yes" at bounding box center [869, 414] width 56 height 31
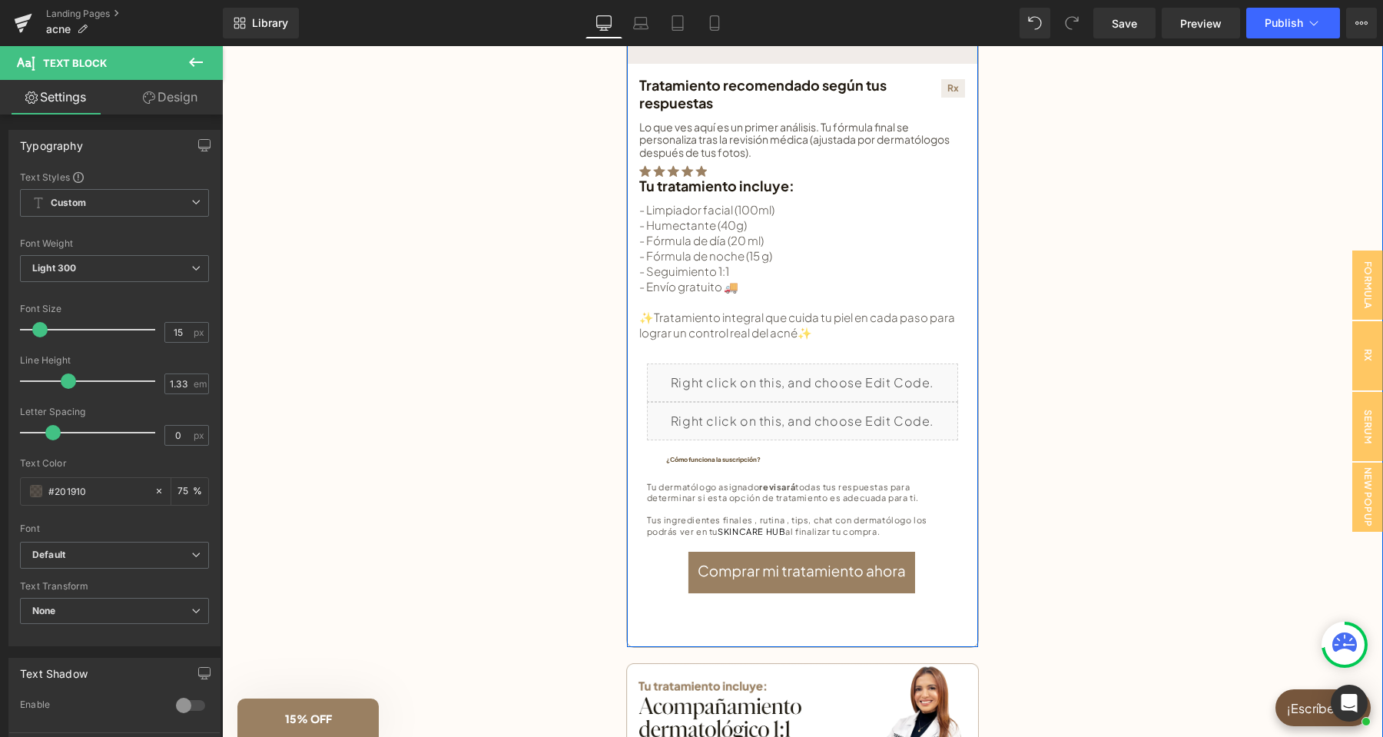
scroll to position [645, 0]
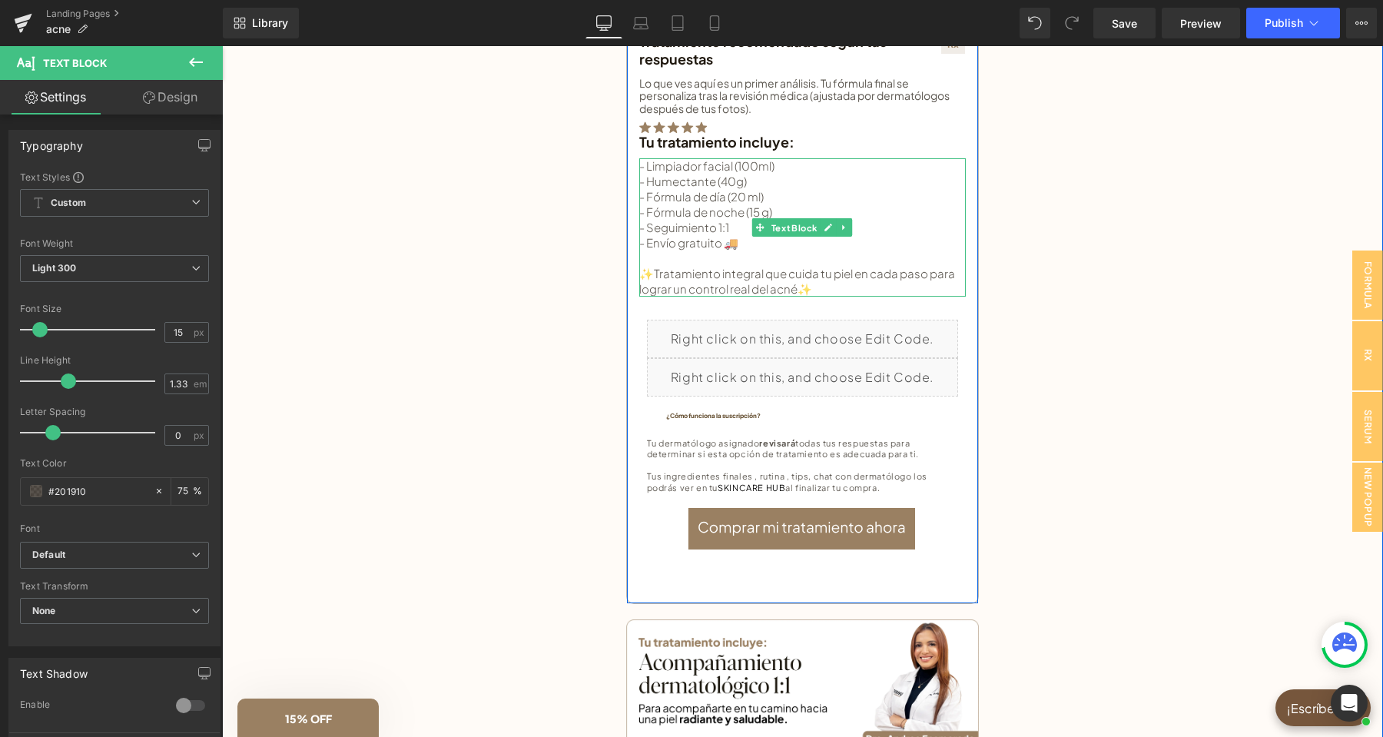
click at [798, 287] on div "✨Tratamiento integral que cuida tu piel en cada paso para lograr un control rea…" at bounding box center [802, 281] width 326 height 31
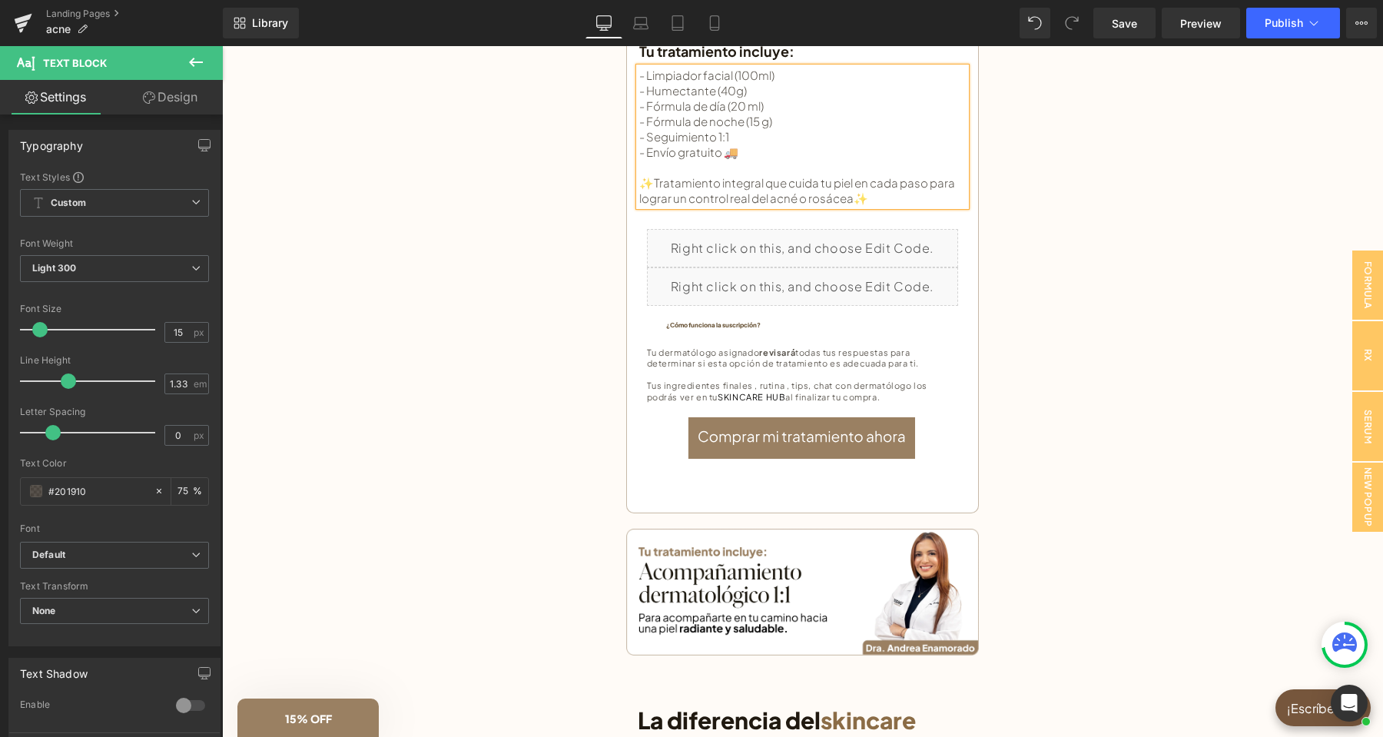
scroll to position [726, 0]
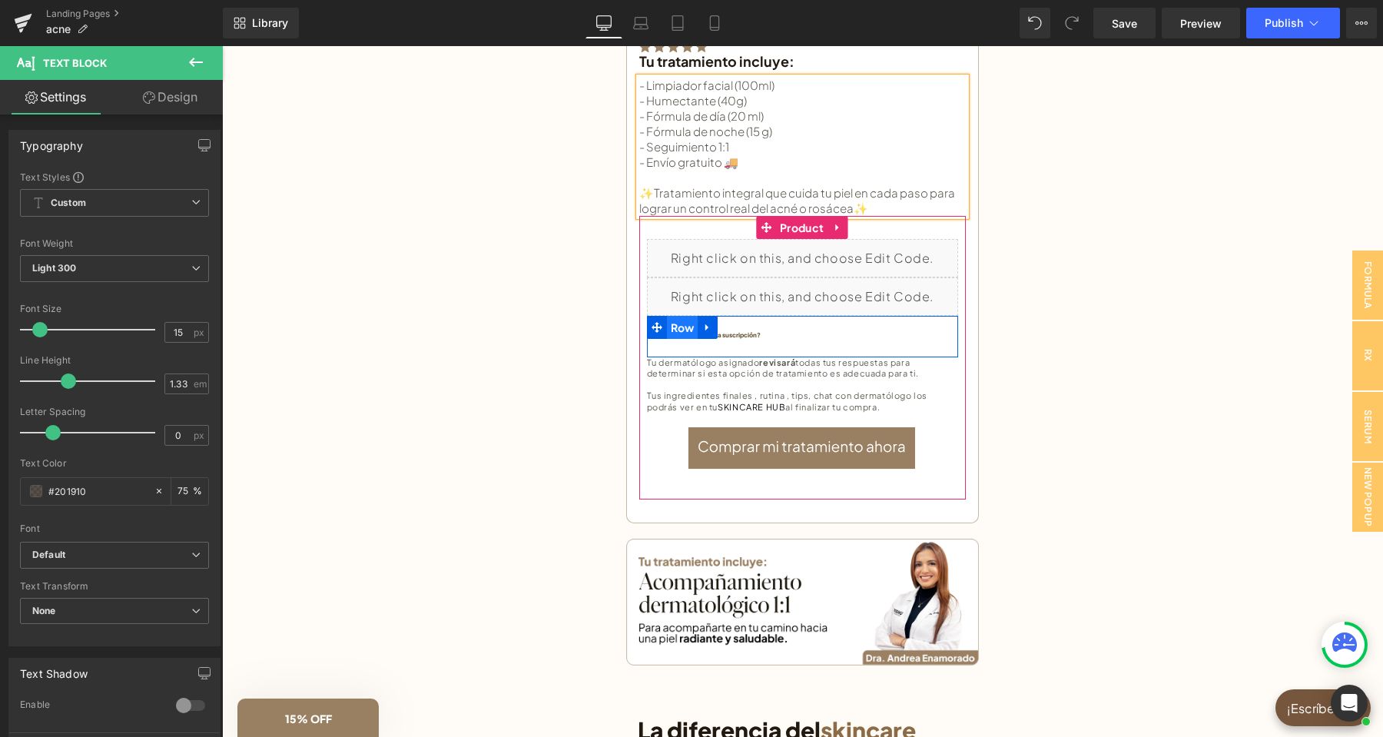
click at [695, 323] on span "Row" at bounding box center [682, 327] width 31 height 23
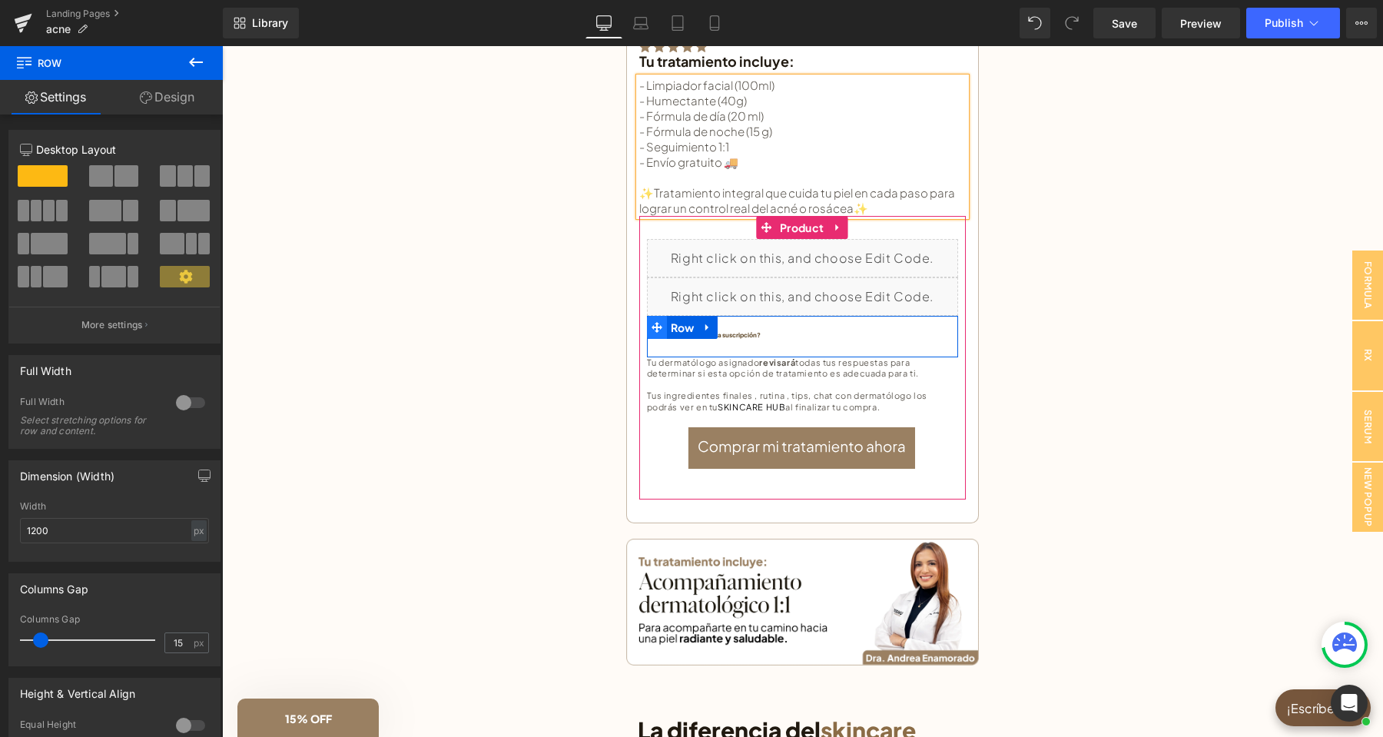
click at [691, 327] on span "Row" at bounding box center [682, 327] width 31 height 23
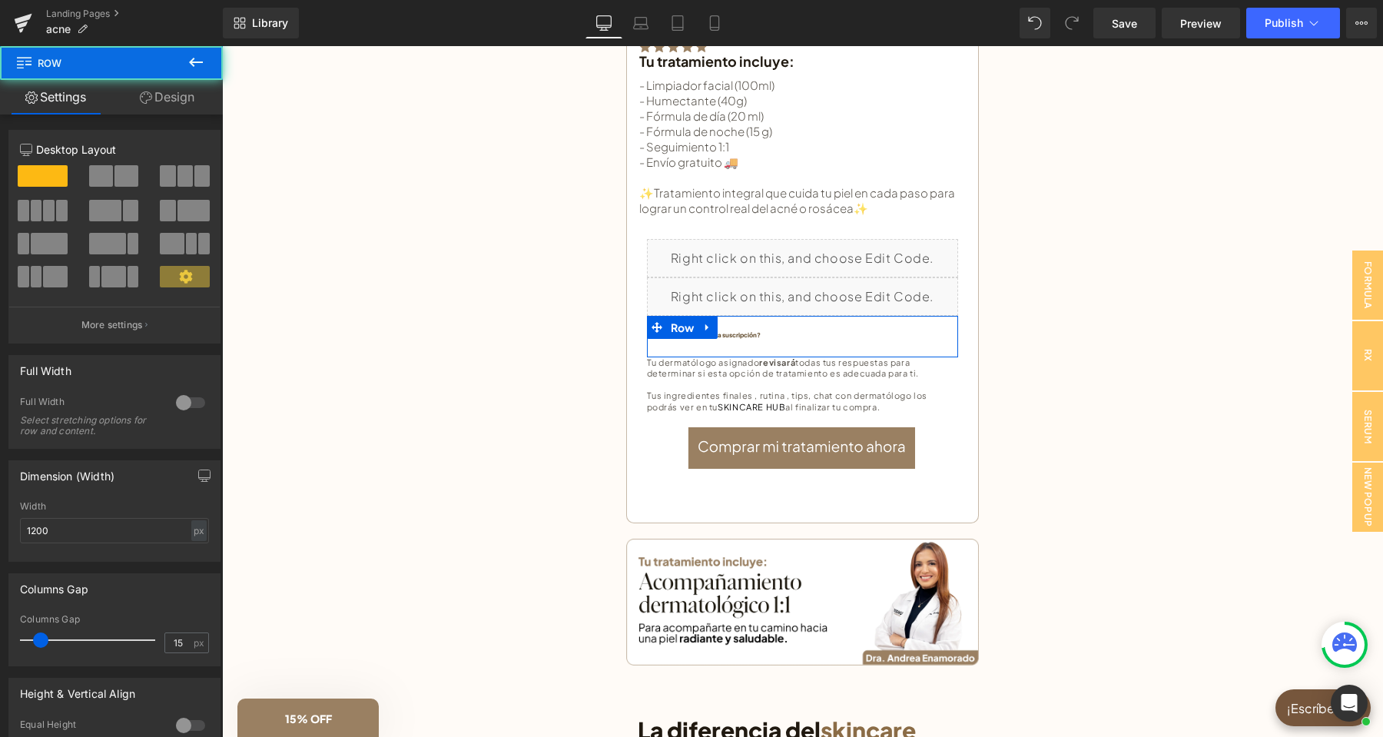
click at [119, 175] on span at bounding box center [126, 176] width 24 height 22
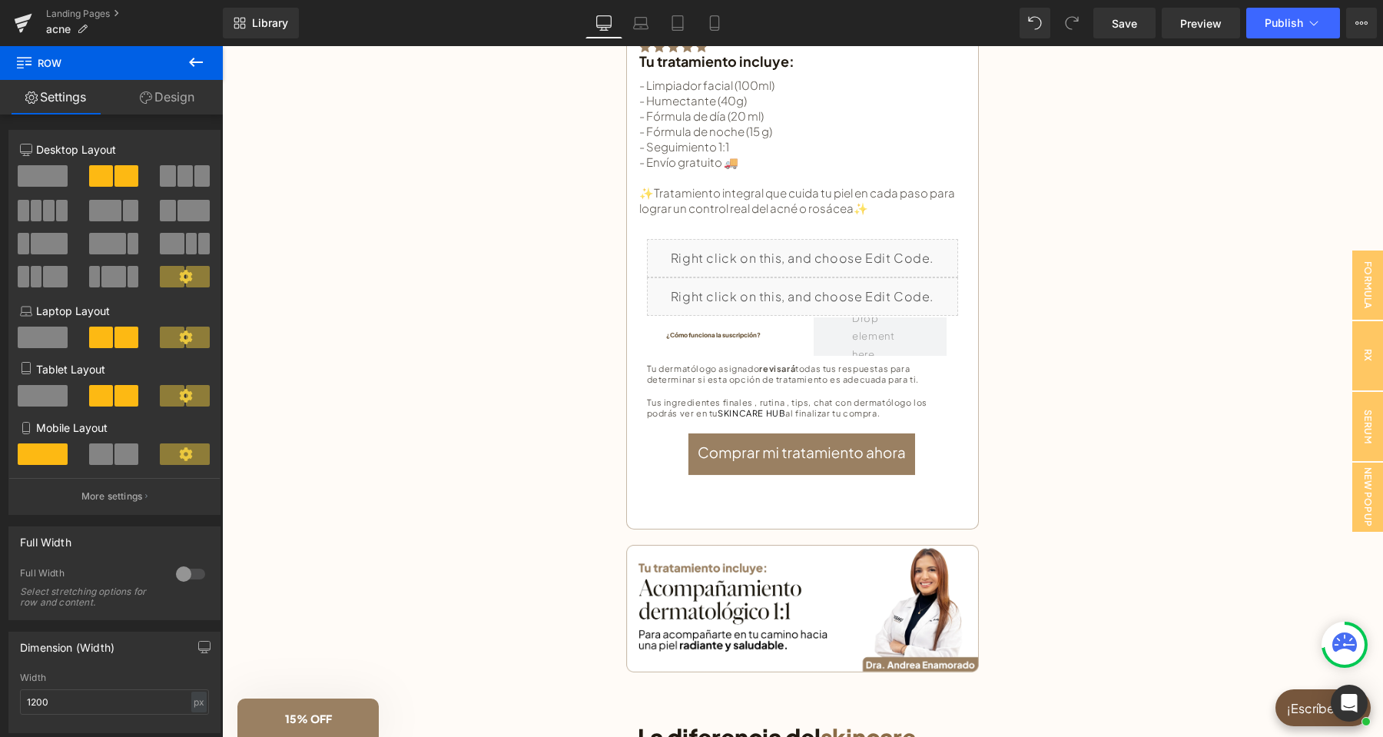
click at [198, 66] on icon at bounding box center [196, 62] width 18 height 18
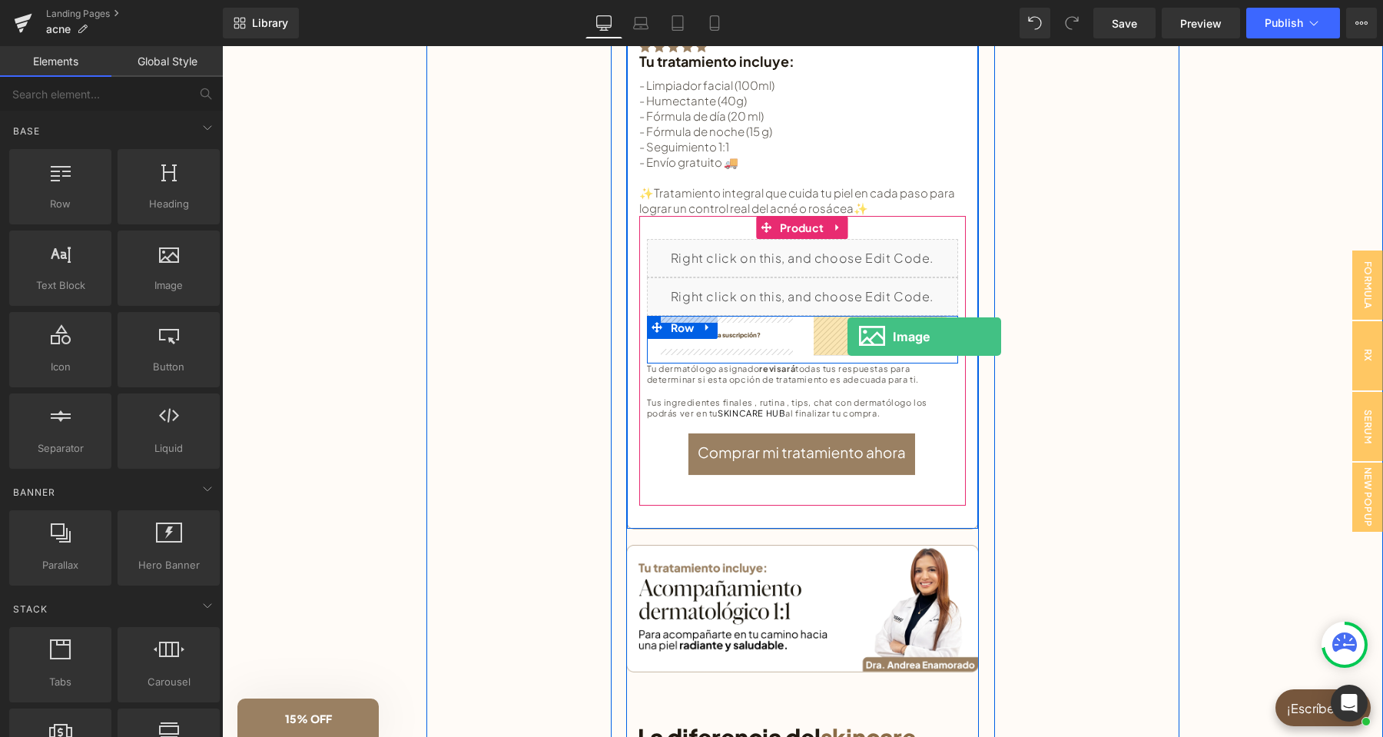
drag, startPoint x: 425, startPoint y: 320, endPoint x: 847, endPoint y: 336, distance: 422.8
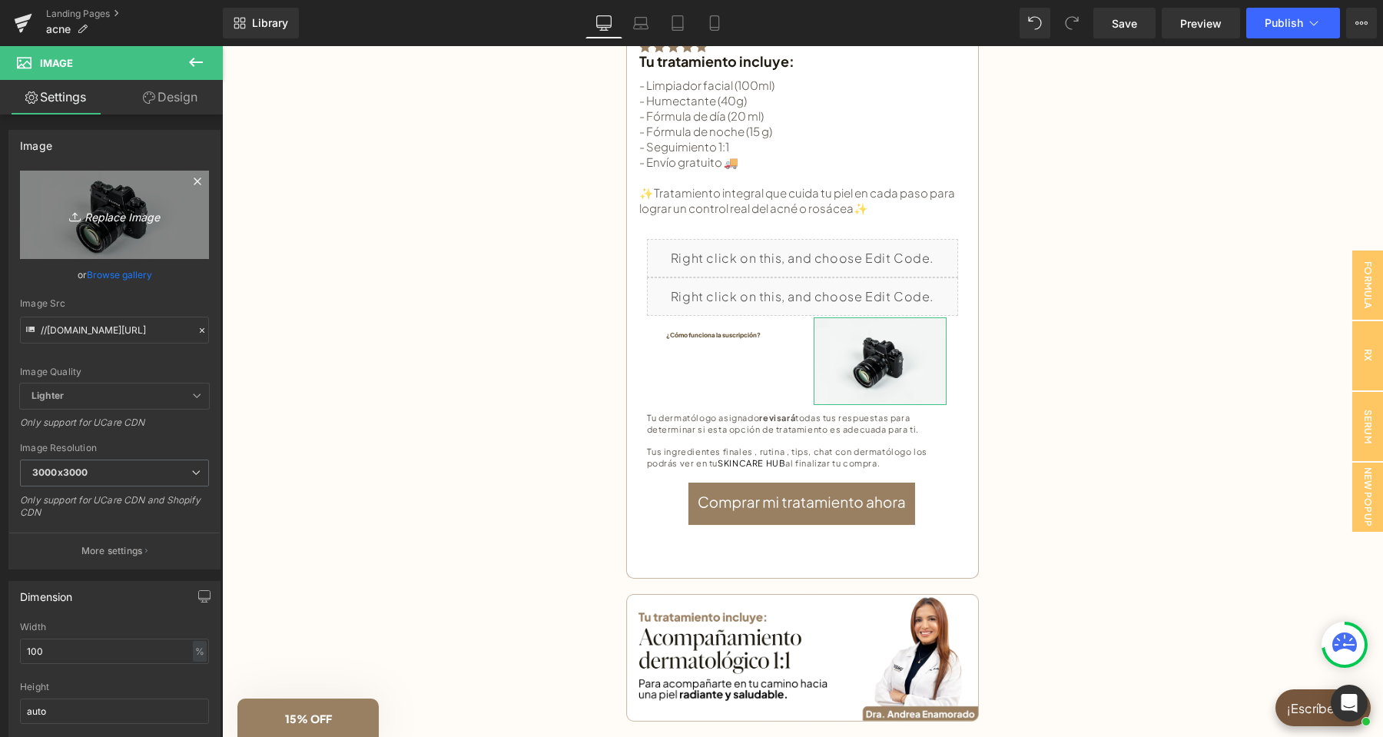
click at [102, 204] on link "Replace Image" at bounding box center [114, 215] width 189 height 88
type input "C:\fakepath\boton compra(11).png"
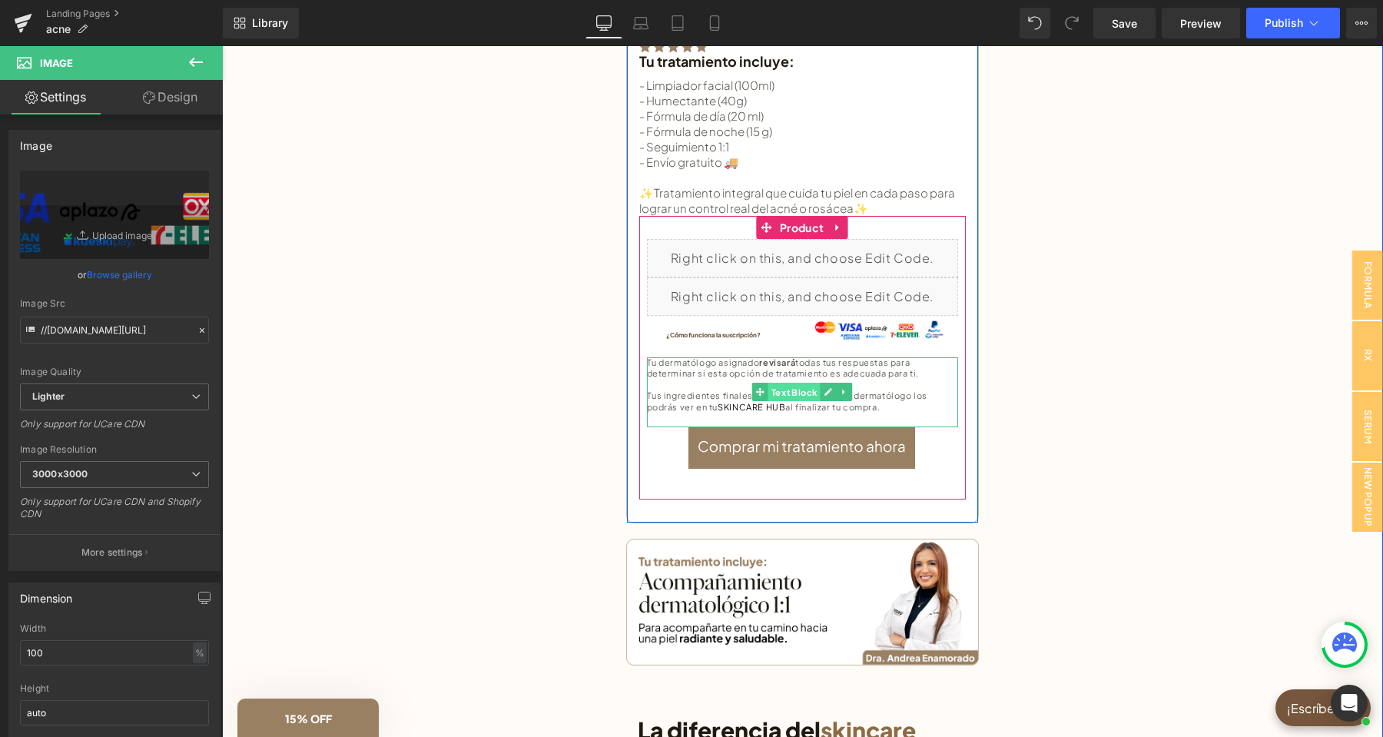
click at [807, 392] on span "Text Block" at bounding box center [793, 392] width 52 height 18
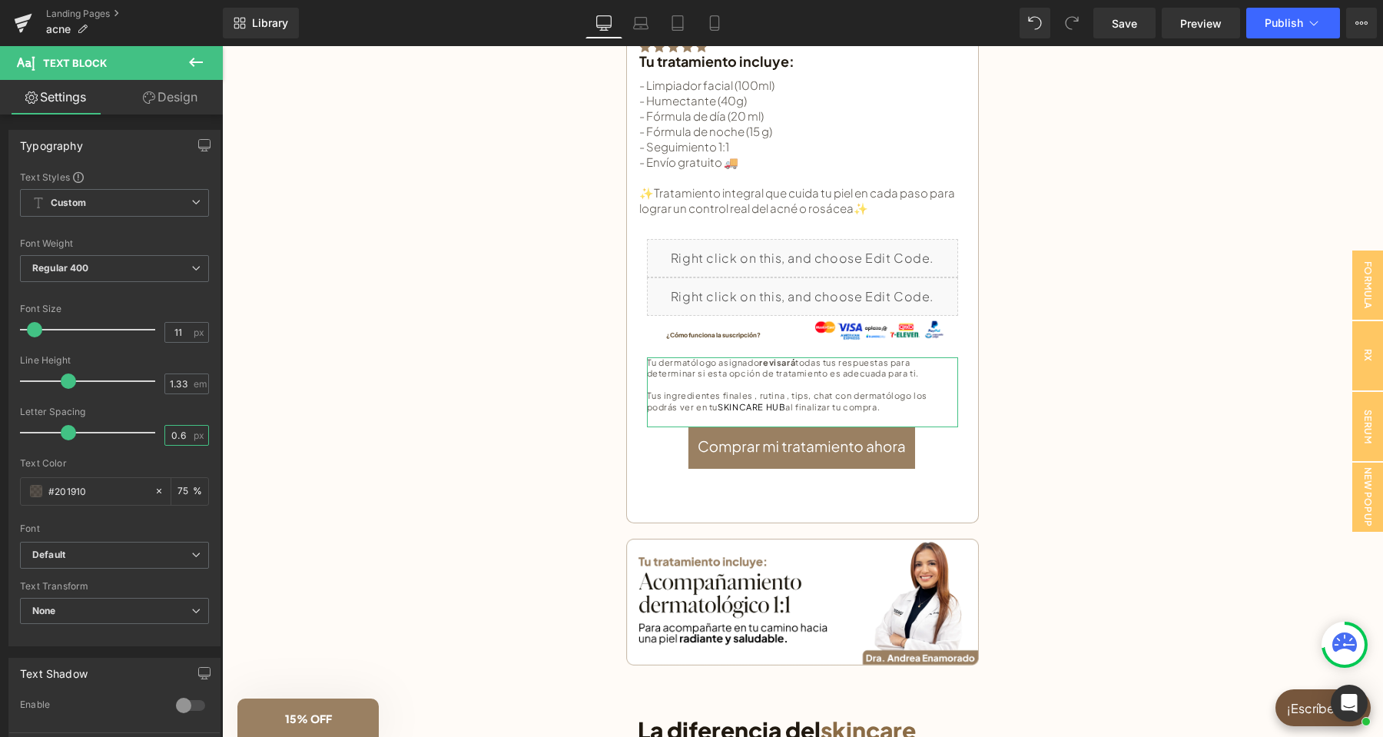
drag, startPoint x: 165, startPoint y: 432, endPoint x: 174, endPoint y: 422, distance: 13.1
click at [165, 432] on input "0.6" at bounding box center [178, 435] width 27 height 19
type input "0"
click at [191, 385] on input "1.33" at bounding box center [178, 383] width 27 height 19
click at [166, 329] on input "11" at bounding box center [178, 332] width 27 height 19
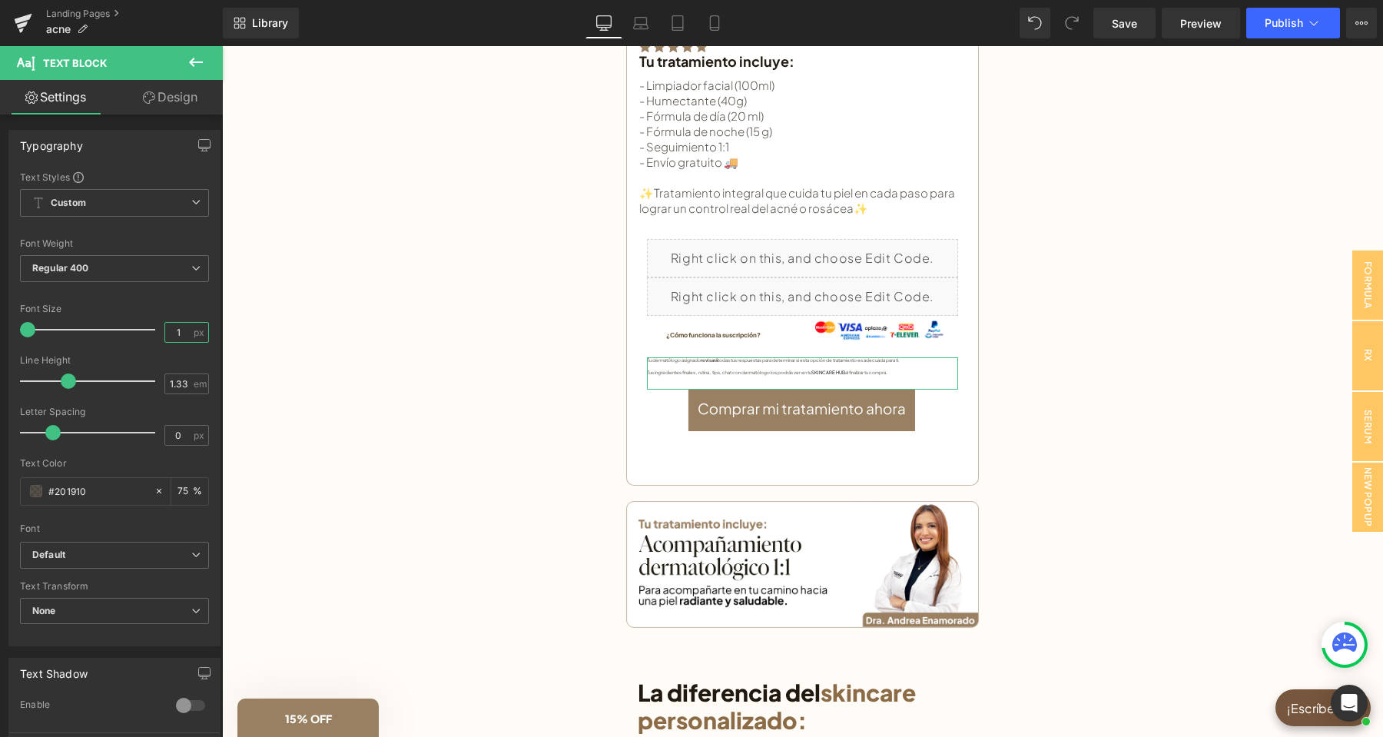
drag, startPoint x: 184, startPoint y: 331, endPoint x: 165, endPoint y: 333, distance: 18.6
click at [165, 333] on input "1" at bounding box center [178, 332] width 27 height 19
type input "14"
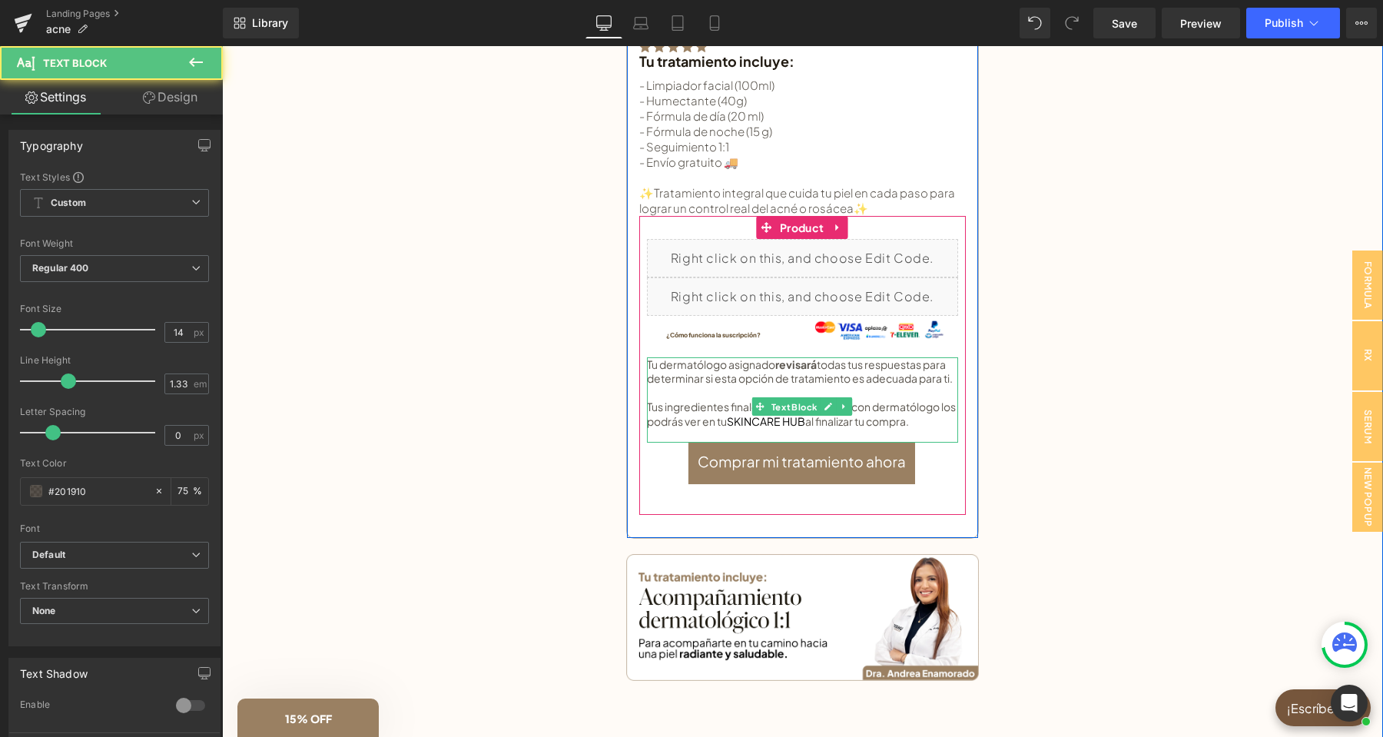
click at [824, 372] on p "Tu dermatólogo asignado revisará todas tus respuestas para determinar si esta o…" at bounding box center [802, 371] width 311 height 28
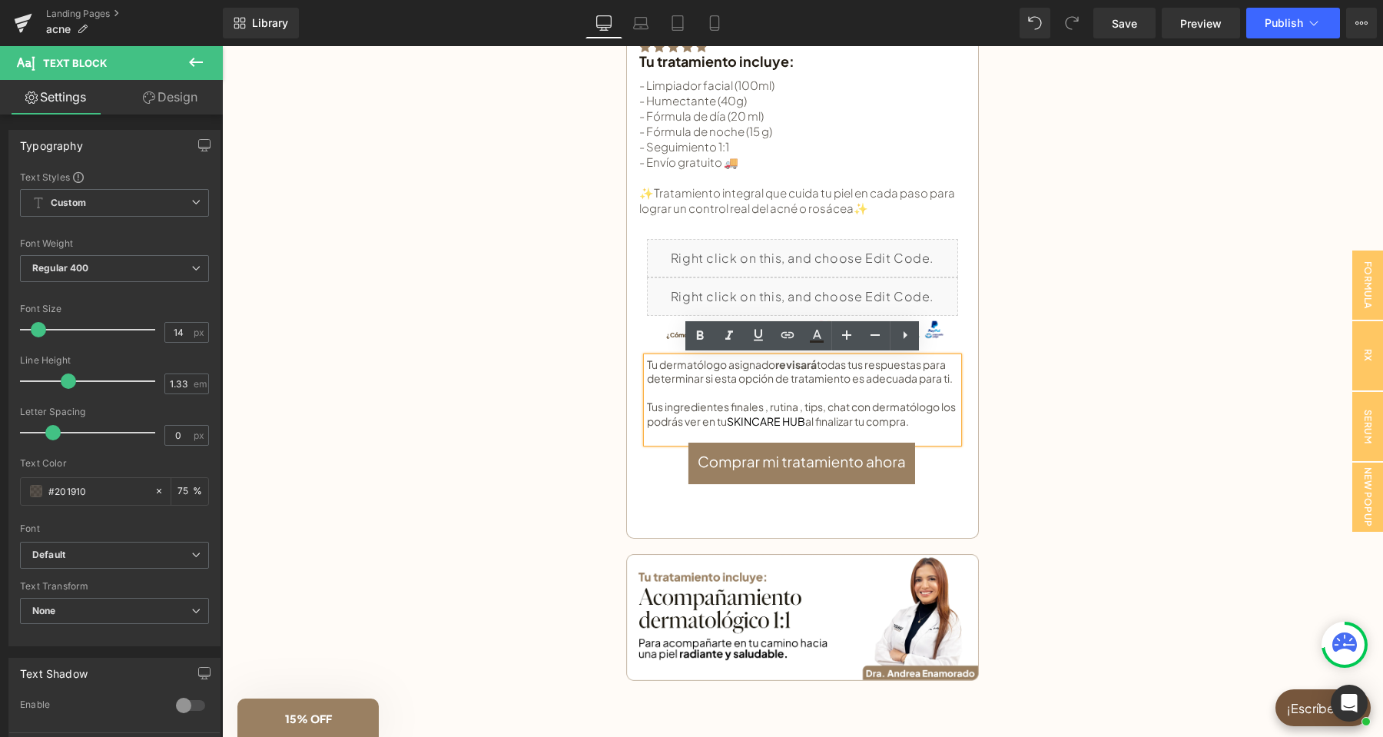
drag, startPoint x: 876, startPoint y: 432, endPoint x: 633, endPoint y: 363, distance: 253.1
click at [633, 363] on div "Tratamiento recomendado: Button Image Tratamiento recomendado según tus respues…" at bounding box center [802, 11] width 353 height 1055
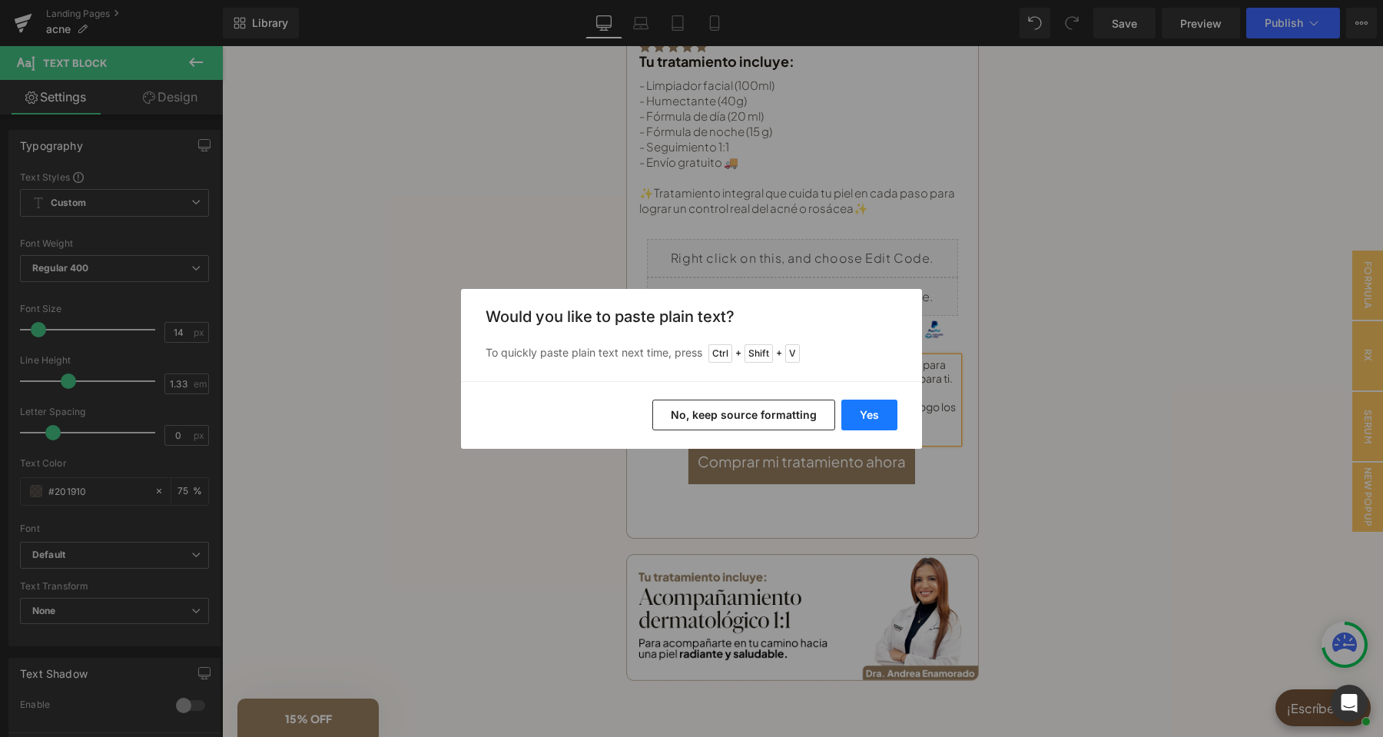
click at [888, 418] on button "Yes" at bounding box center [869, 414] width 56 height 31
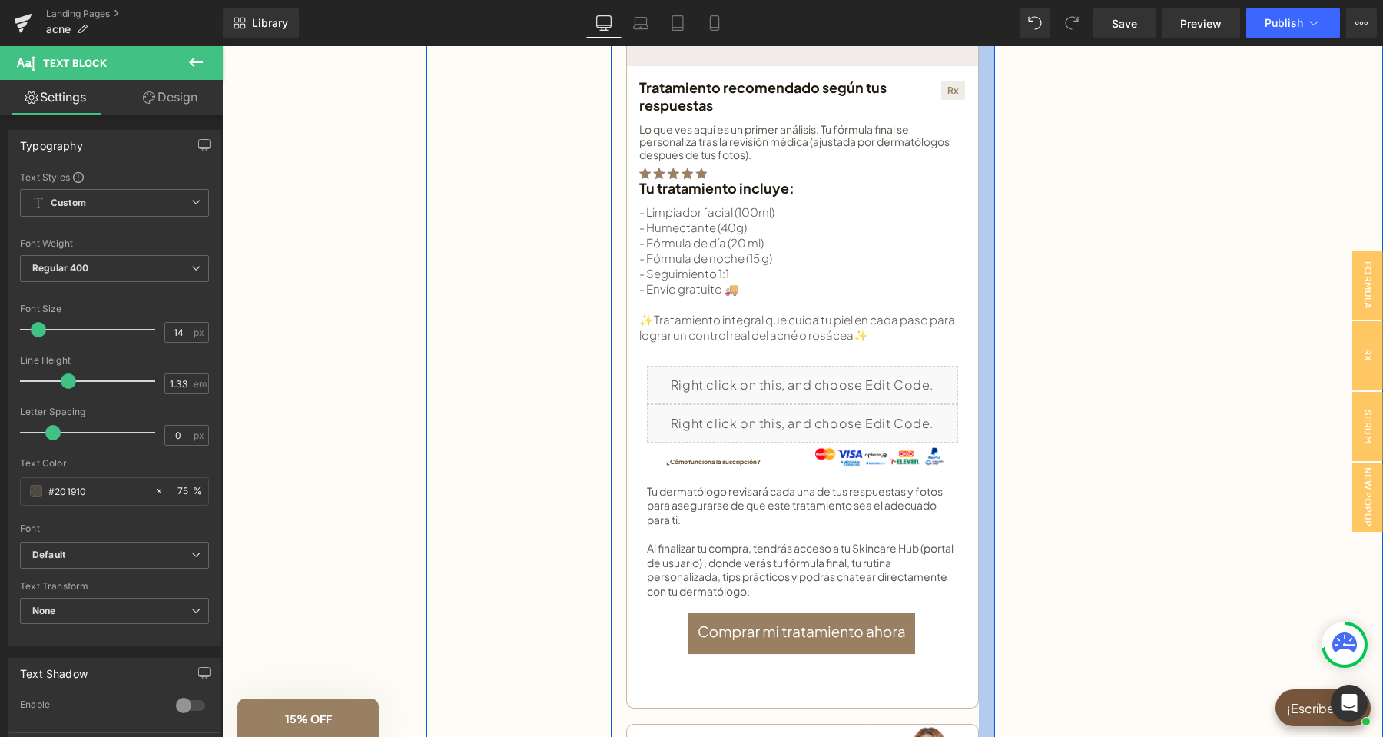
scroll to position [565, 0]
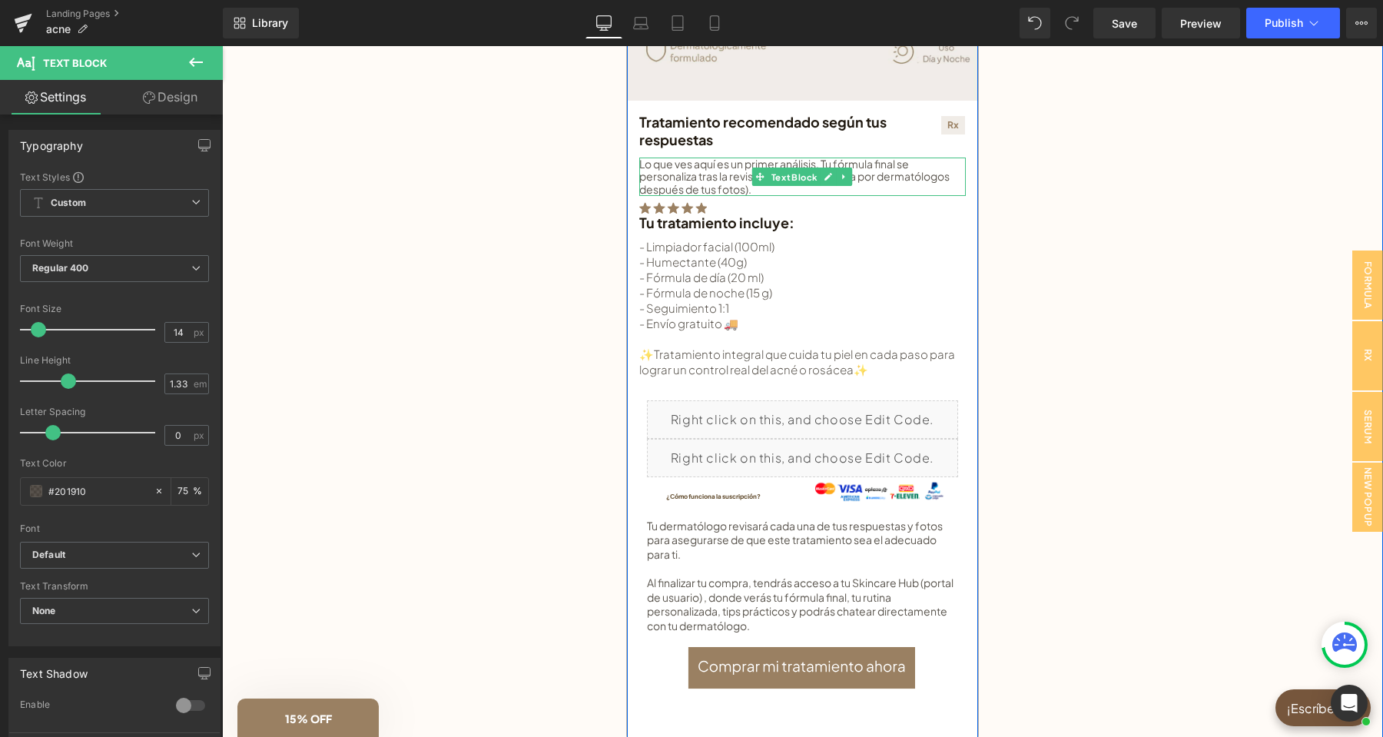
drag, startPoint x: 850, startPoint y: 174, endPoint x: 843, endPoint y: 180, distance: 8.7
click at [849, 174] on link at bounding box center [844, 176] width 16 height 18
click at [837, 177] on icon at bounding box center [836, 176] width 8 height 9
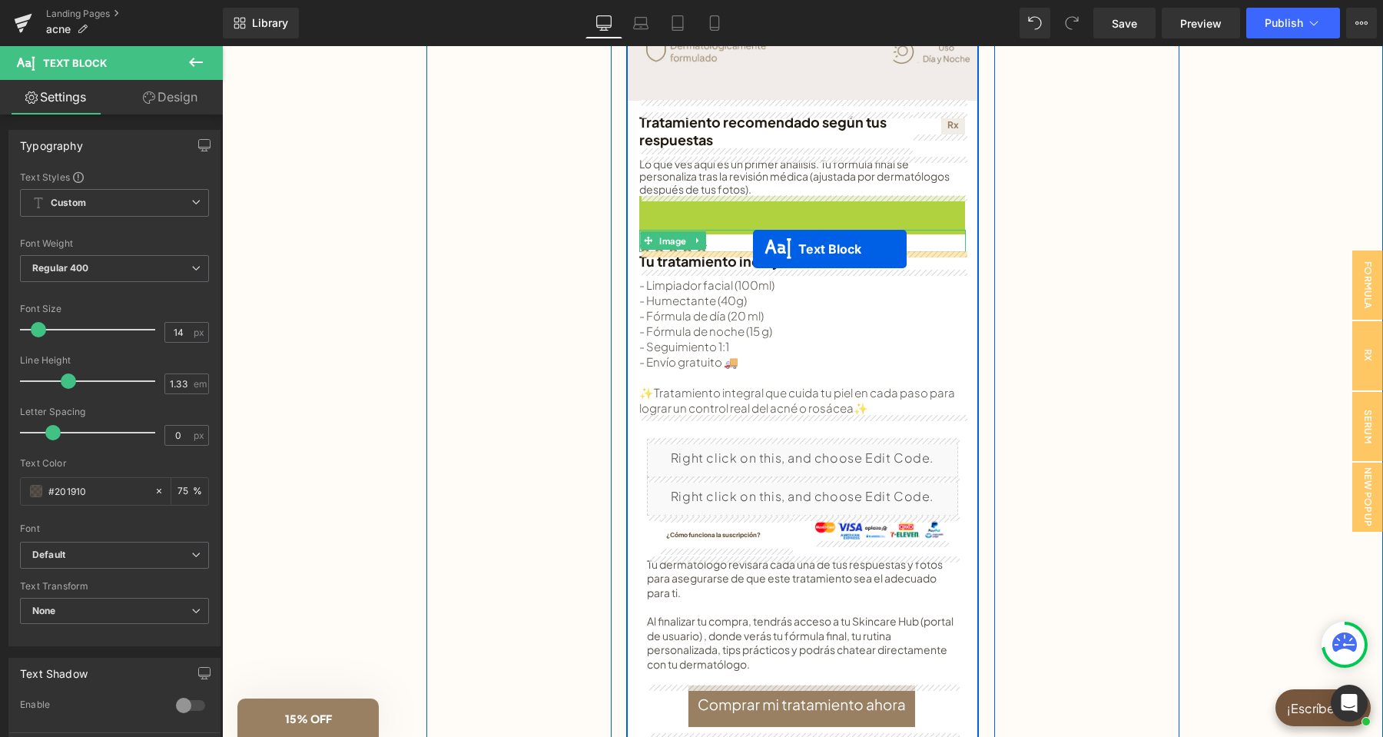
drag, startPoint x: 763, startPoint y: 221, endPoint x: 753, endPoint y: 249, distance: 29.4
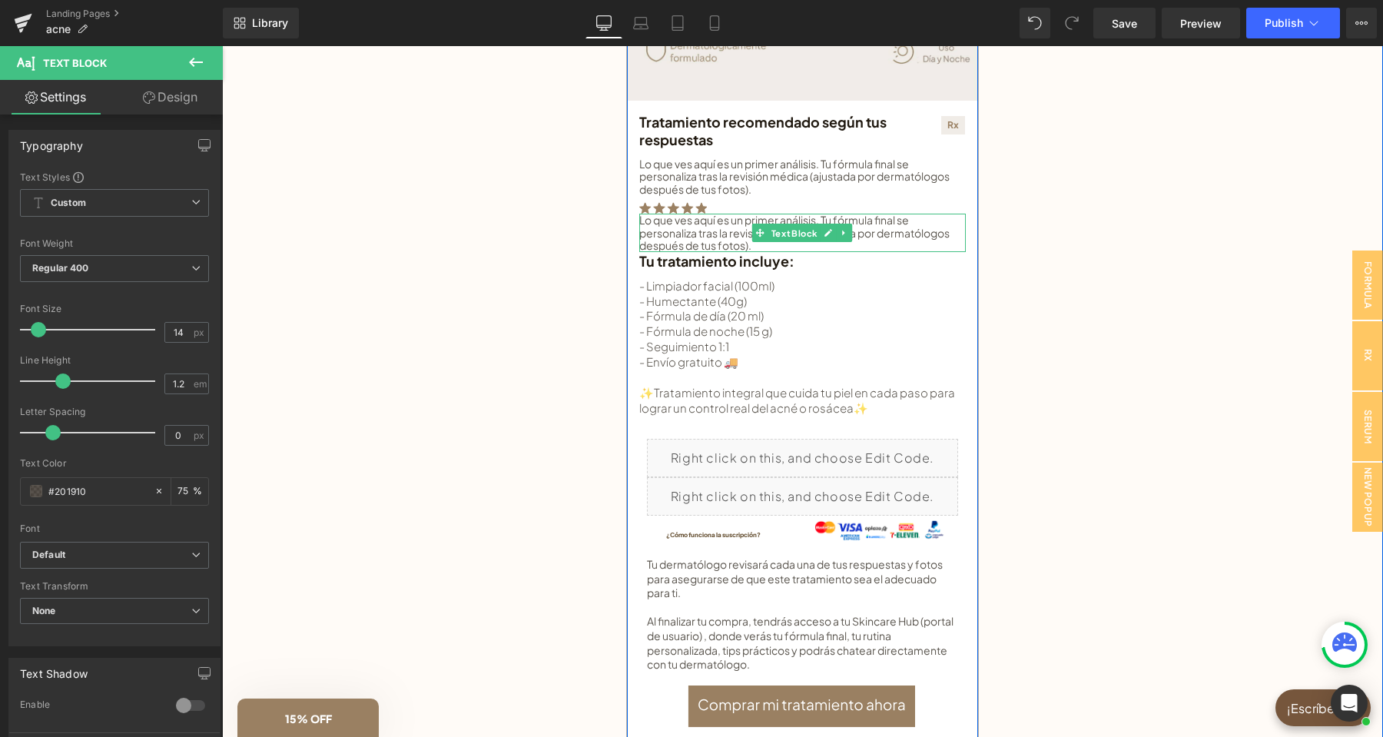
click at [746, 244] on p "Lo que ves aquí es un primer análisis. Tu fórmula final se personaliza tras la …" at bounding box center [802, 233] width 326 height 38
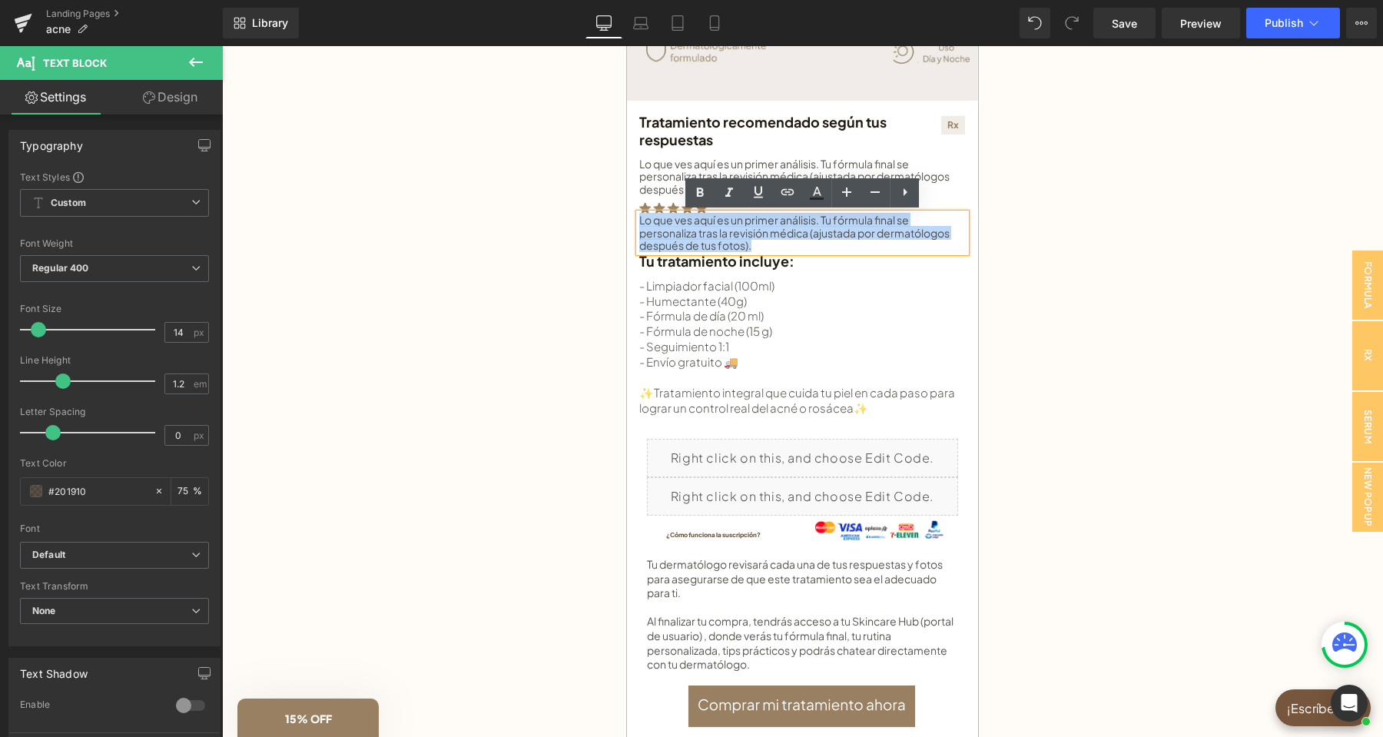
drag, startPoint x: 752, startPoint y: 246, endPoint x: 637, endPoint y: 220, distance: 118.1
click at [639, 220] on div "Lo que ves aquí es un primer análisis. Tu fórmula final se personaliza tras la …" at bounding box center [802, 233] width 326 height 38
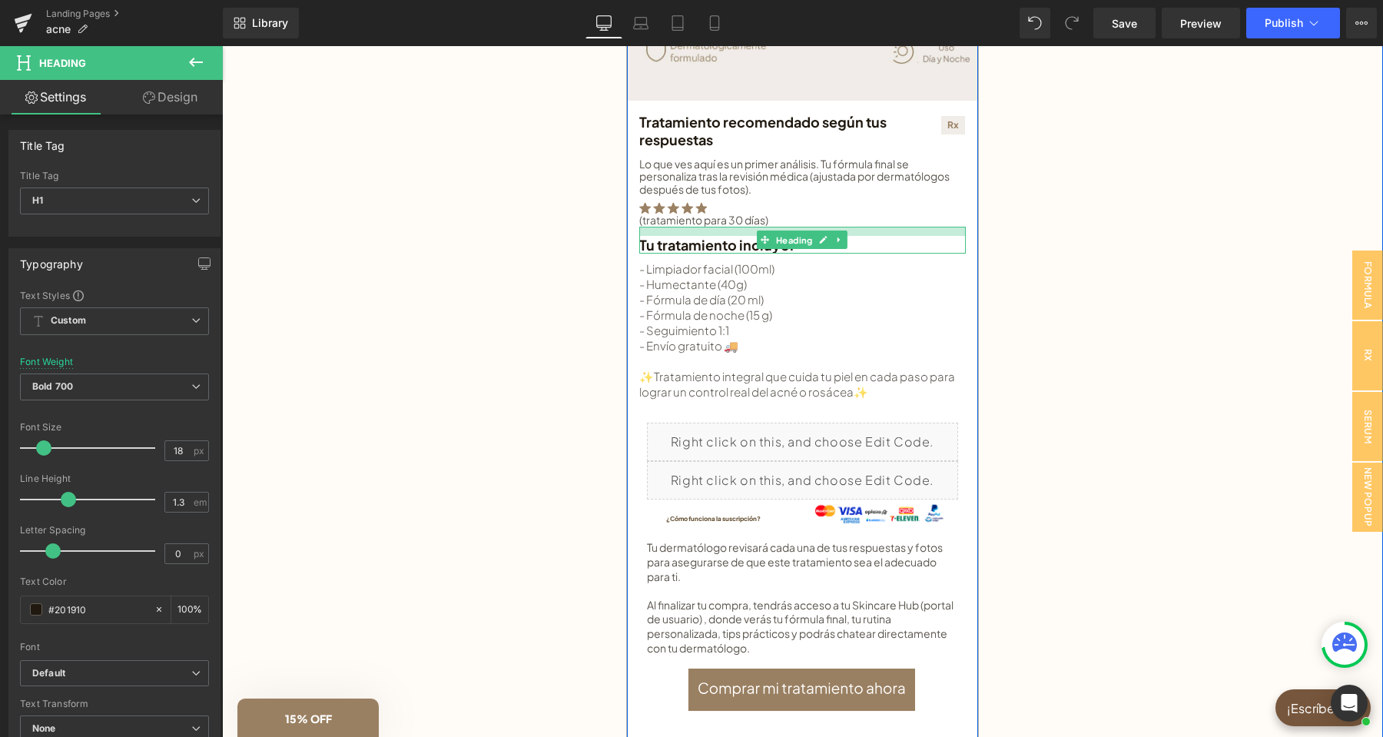
drag, startPoint x: 867, startPoint y: 229, endPoint x: 868, endPoint y: 238, distance: 9.2
click at [868, 238] on div "Tu tratamiento incluye: Heading" at bounding box center [802, 240] width 326 height 27
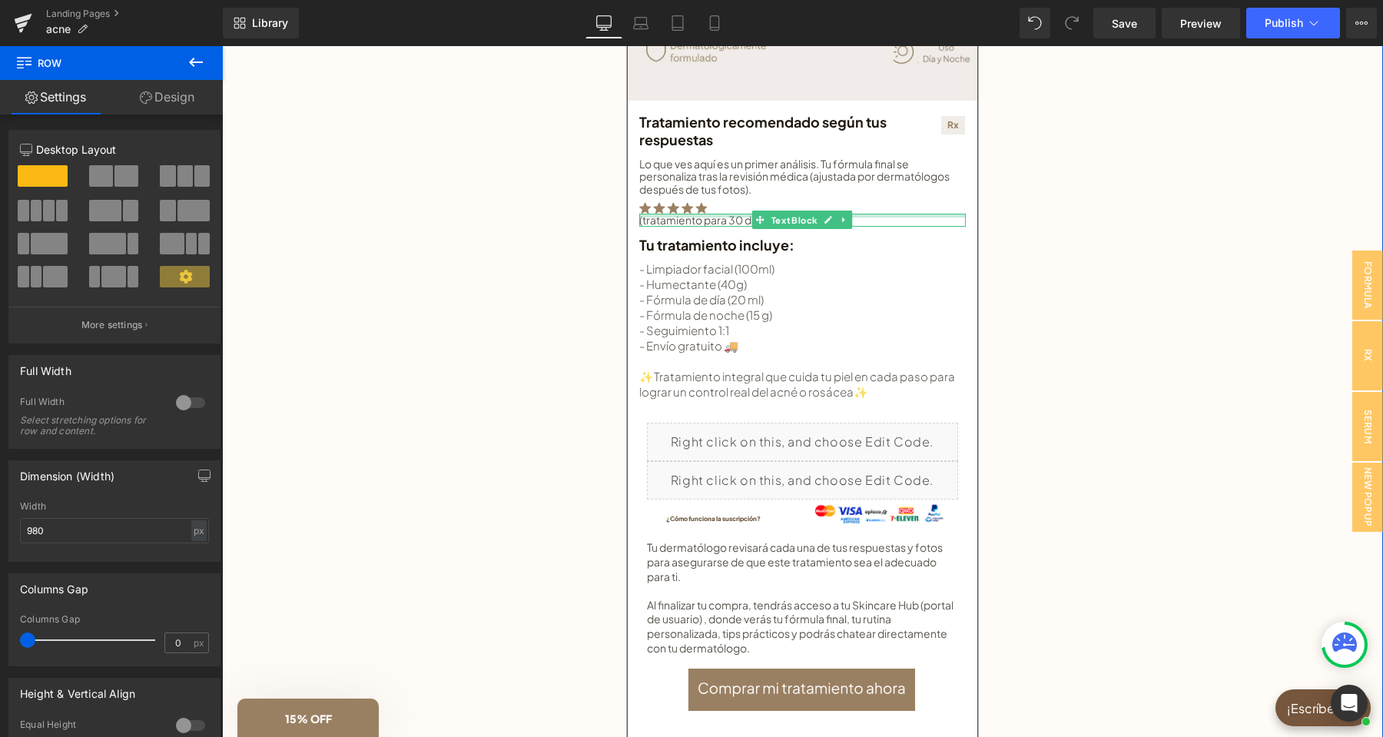
click at [730, 214] on div at bounding box center [802, 216] width 326 height 4
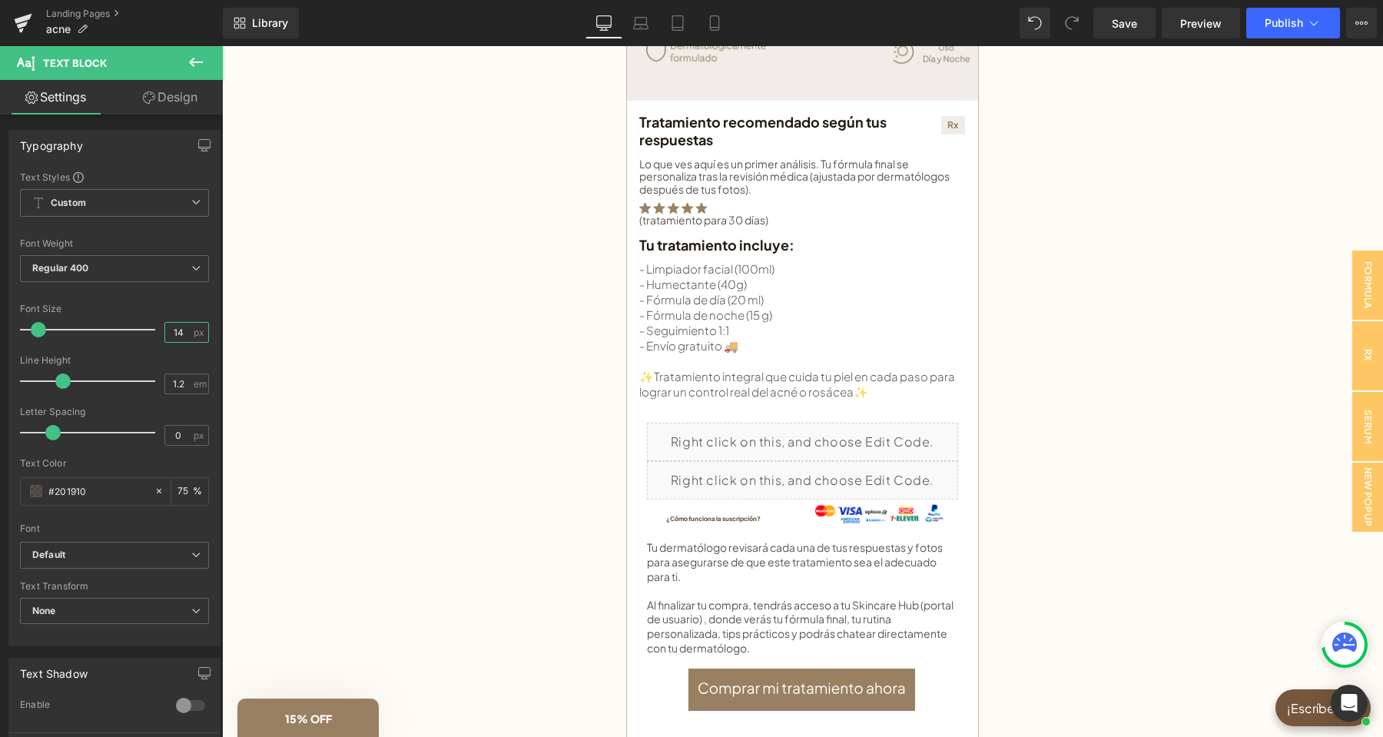
click at [168, 327] on input "14" at bounding box center [178, 332] width 27 height 19
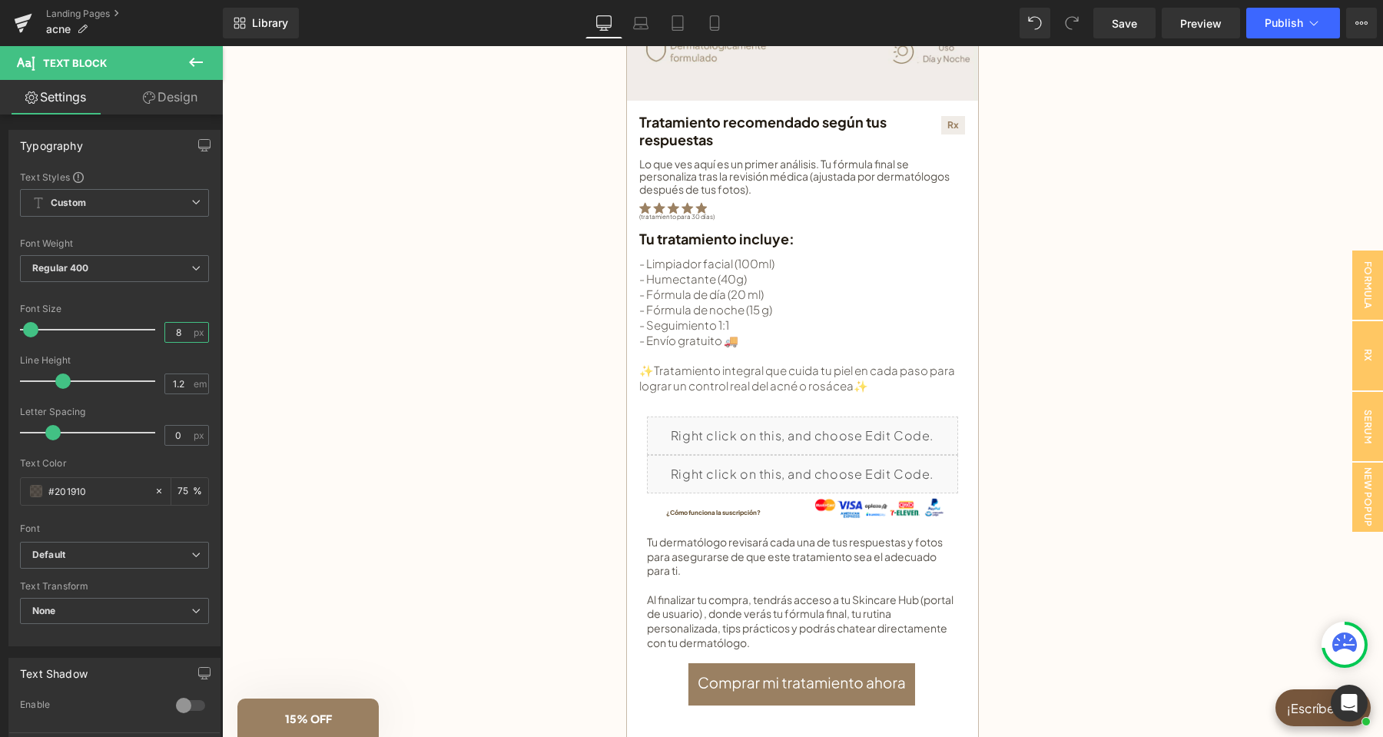
drag, startPoint x: 188, startPoint y: 335, endPoint x: 164, endPoint y: 330, distance: 25.2
click at [164, 330] on div "Font Size 8 px" at bounding box center [114, 328] width 189 height 51
type input "10"
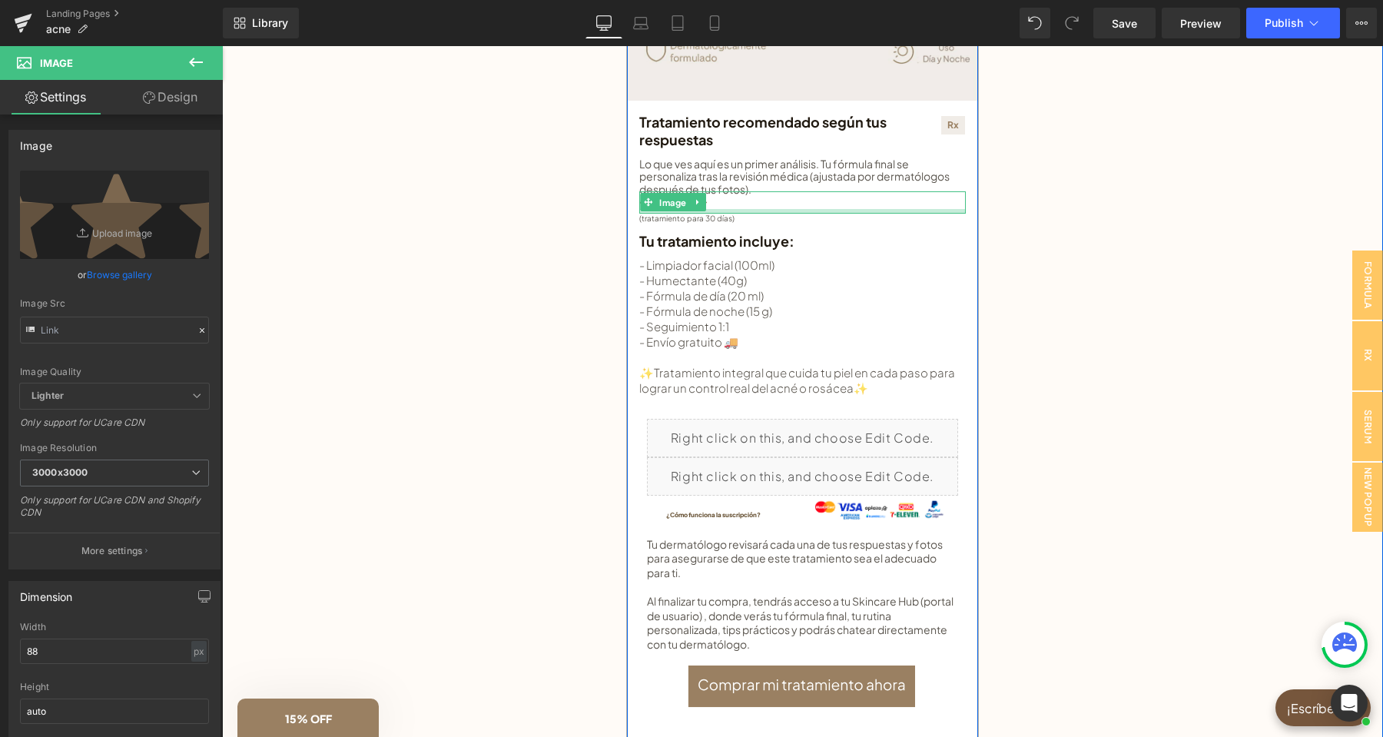
click at [730, 216] on div "Tratamiento recomendado: Button Image Tratamiento recomendado según tus respues…" at bounding box center [802, 191] width 326 height 1091
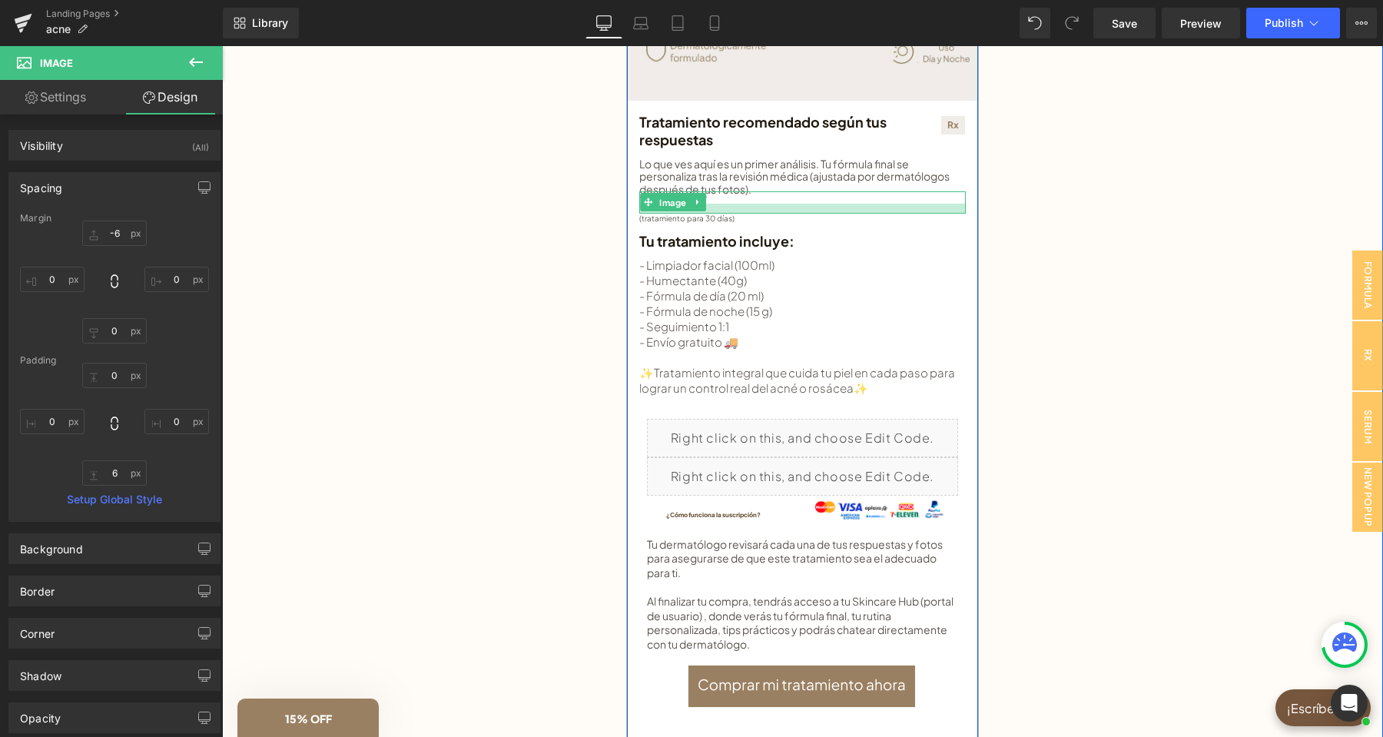
click at [744, 216] on div "Tratamiento recomendado: Button Image Tratamiento recomendado según tus respues…" at bounding box center [802, 191] width 326 height 1091
click at [730, 219] on div "(tratamiento para 30 días) Text Block" at bounding box center [802, 218] width 326 height 9
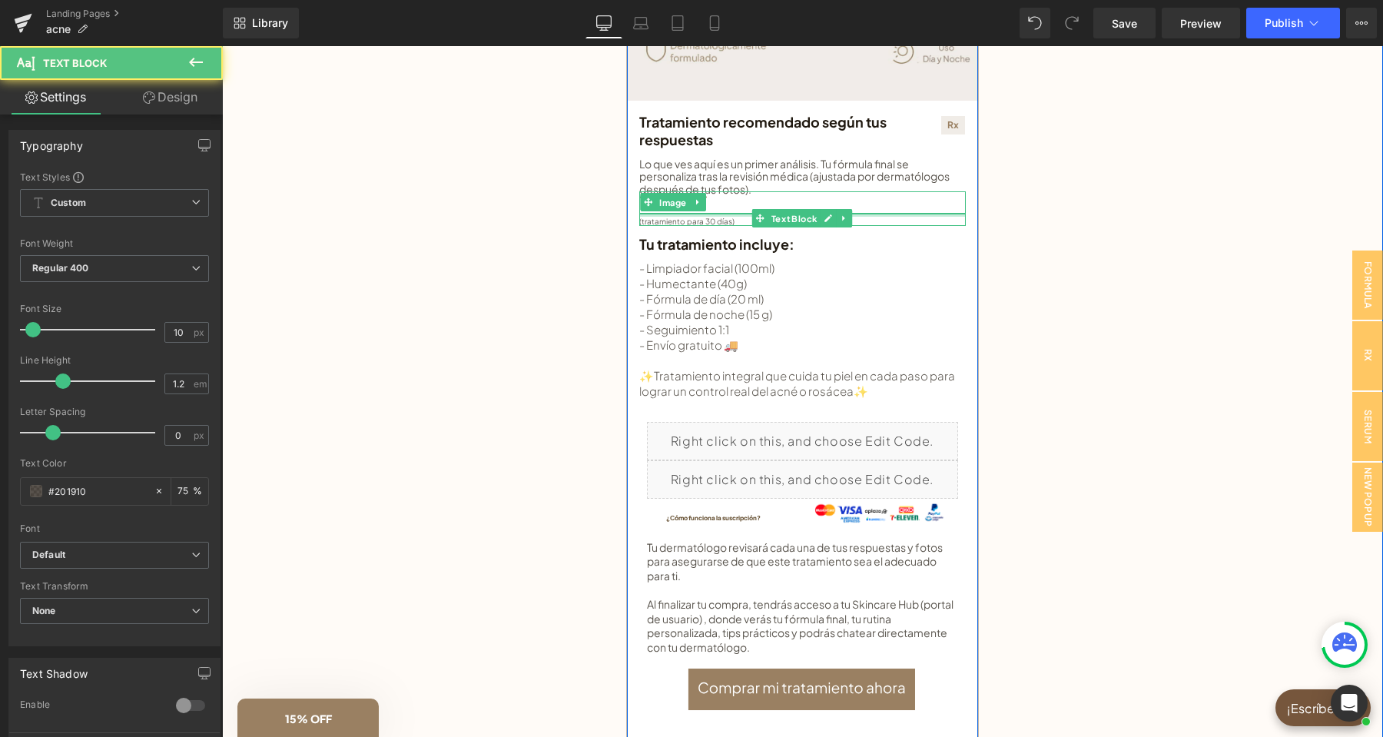
click at [747, 218] on div "(tratamiento para 30 días) Text Block" at bounding box center [802, 220] width 326 height 12
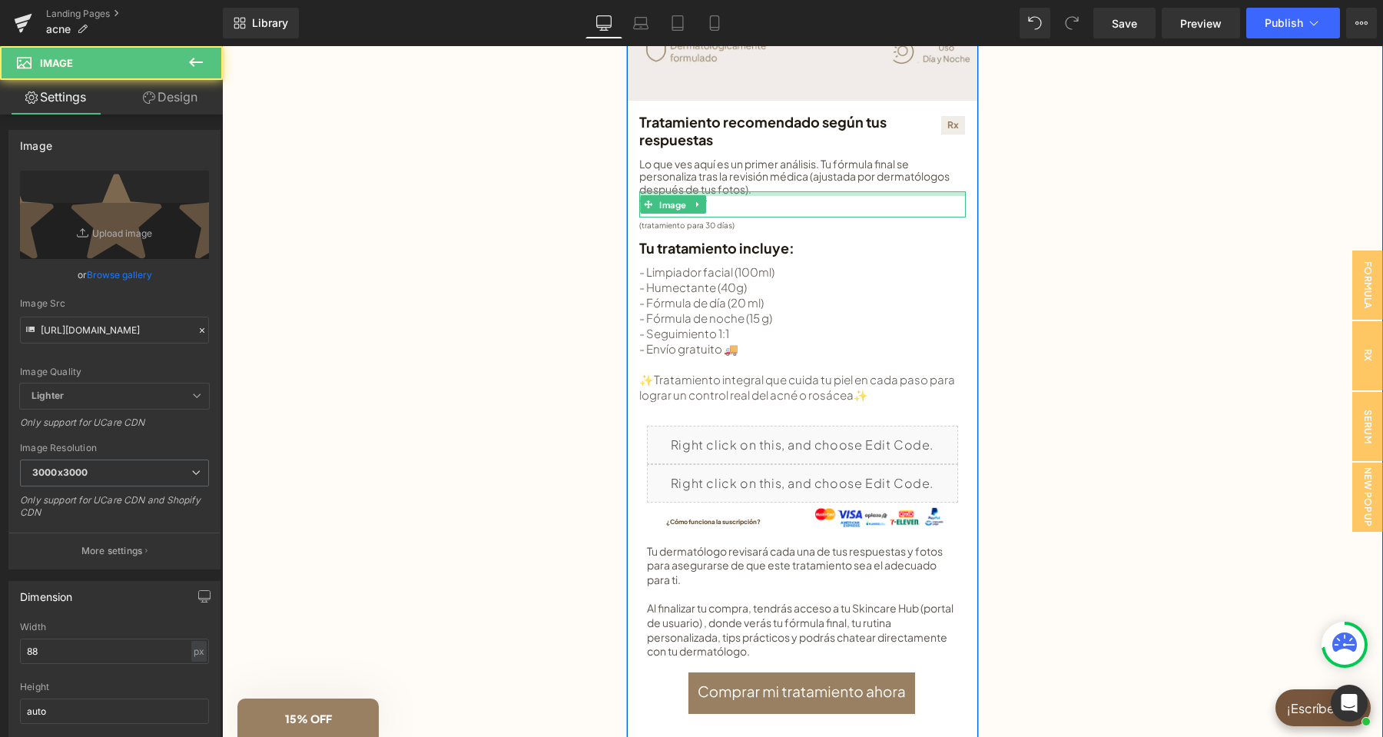
click at [754, 197] on div "Image" at bounding box center [802, 204] width 326 height 26
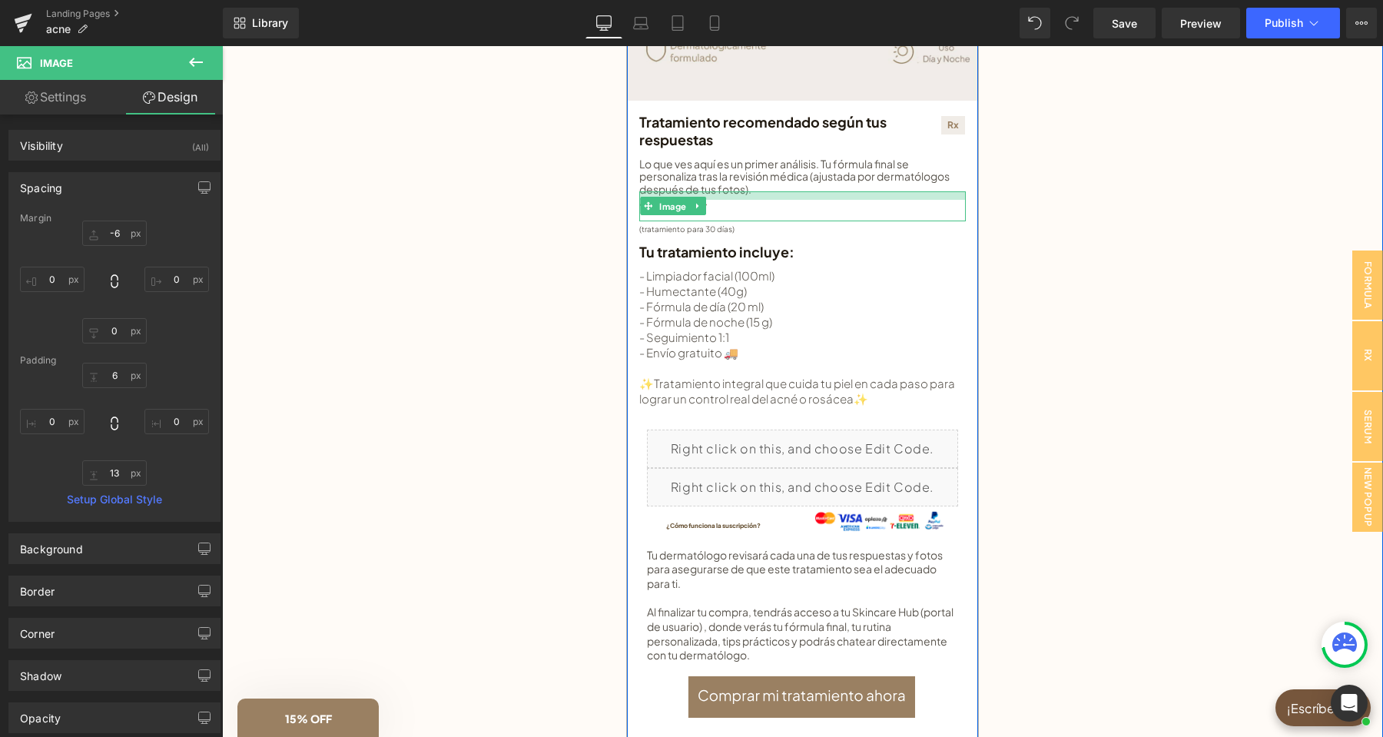
click at [745, 197] on div at bounding box center [802, 195] width 326 height 8
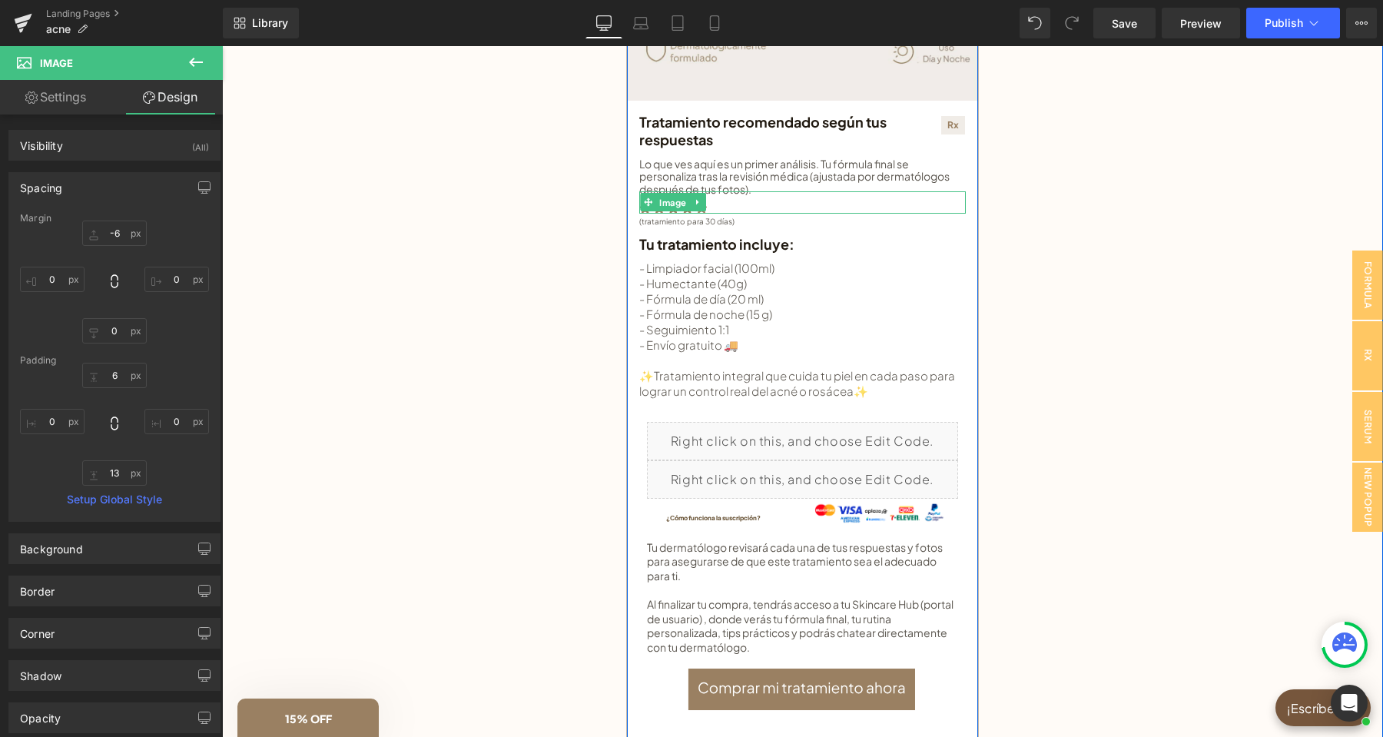
drag, startPoint x: 727, startPoint y: 221, endPoint x: 729, endPoint y: 208, distance: 13.3
click at [729, 208] on div "Image" at bounding box center [802, 202] width 326 height 22
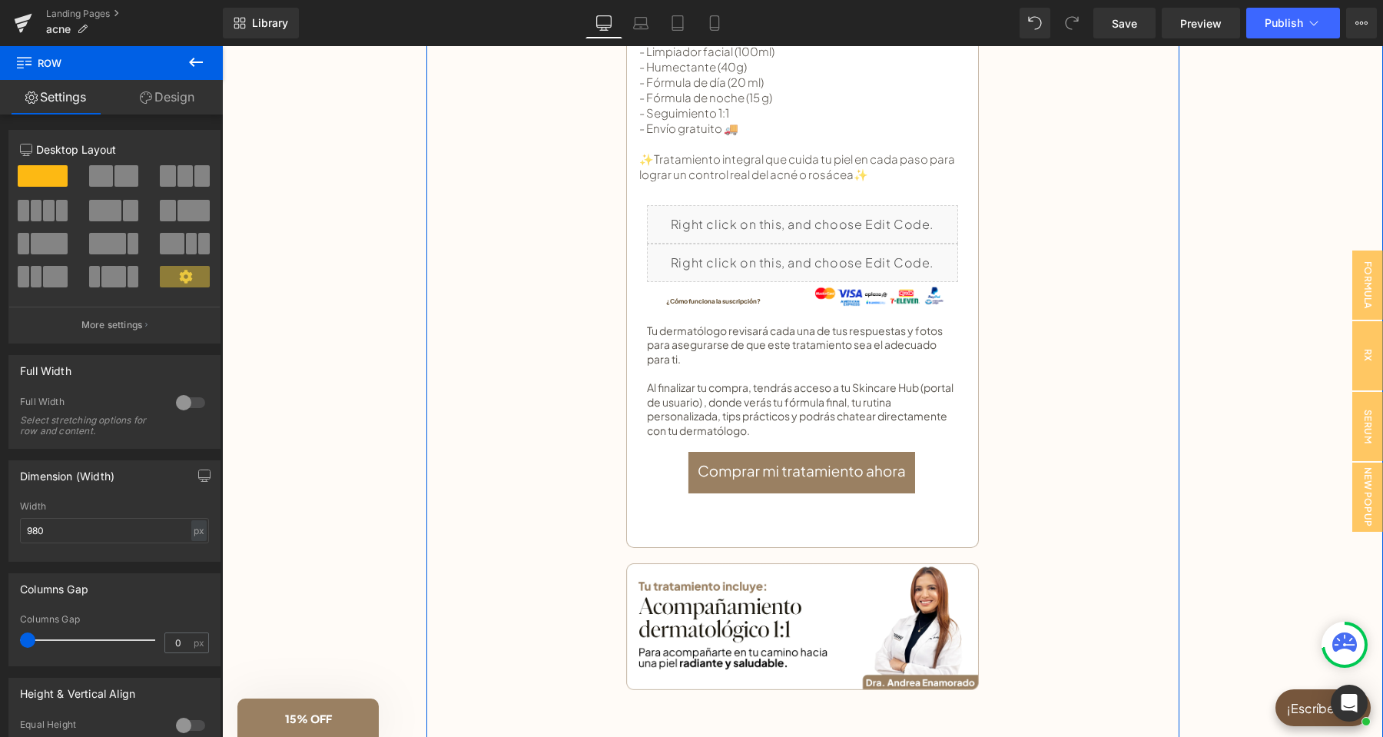
scroll to position [807, 0]
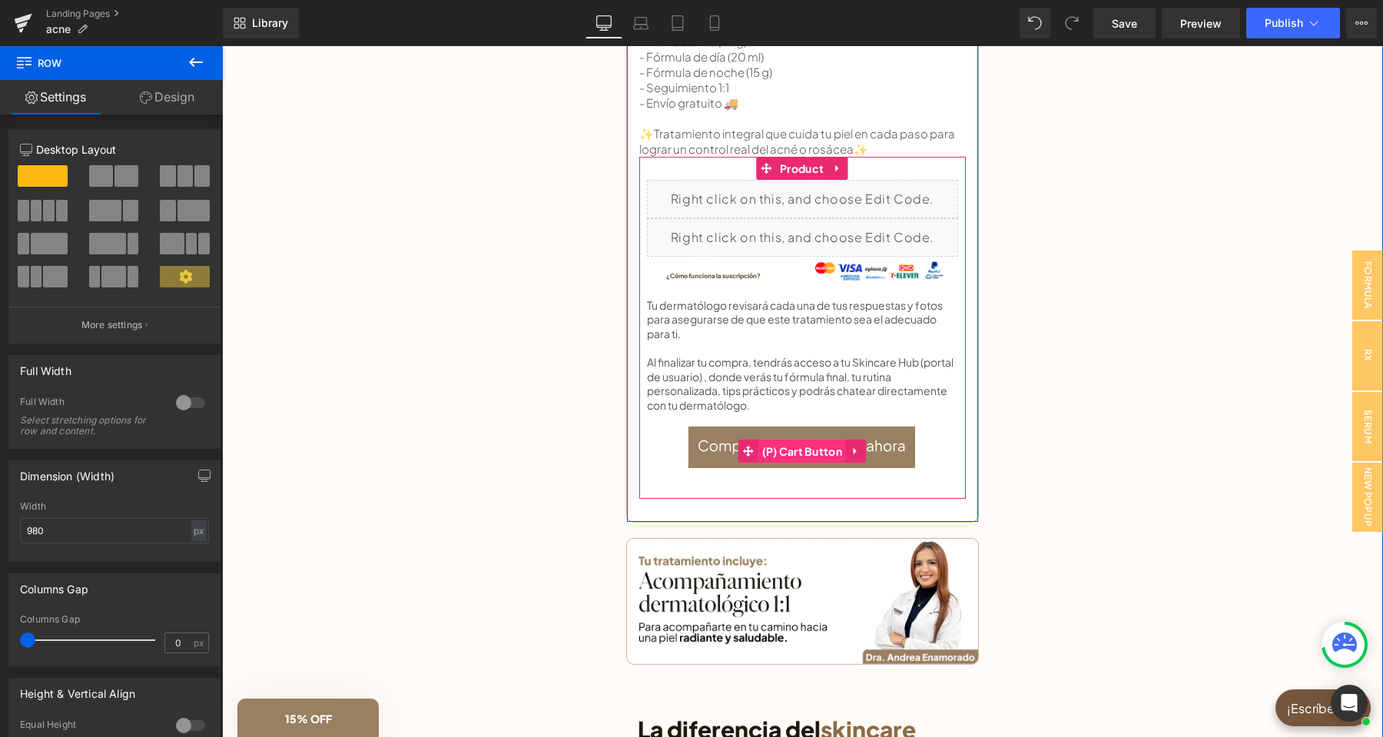
click at [803, 449] on span "(P) Cart Button" at bounding box center [802, 450] width 88 height 23
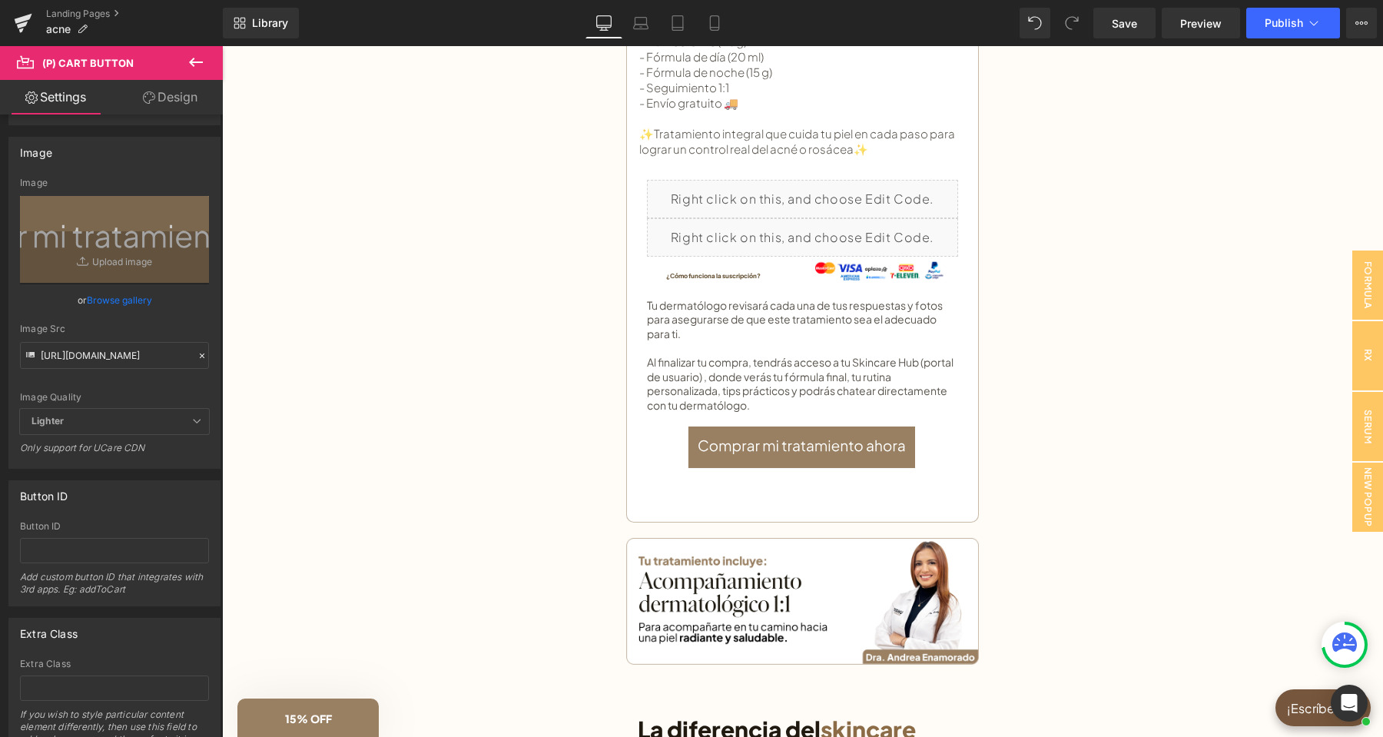
scroll to position [1452, 0]
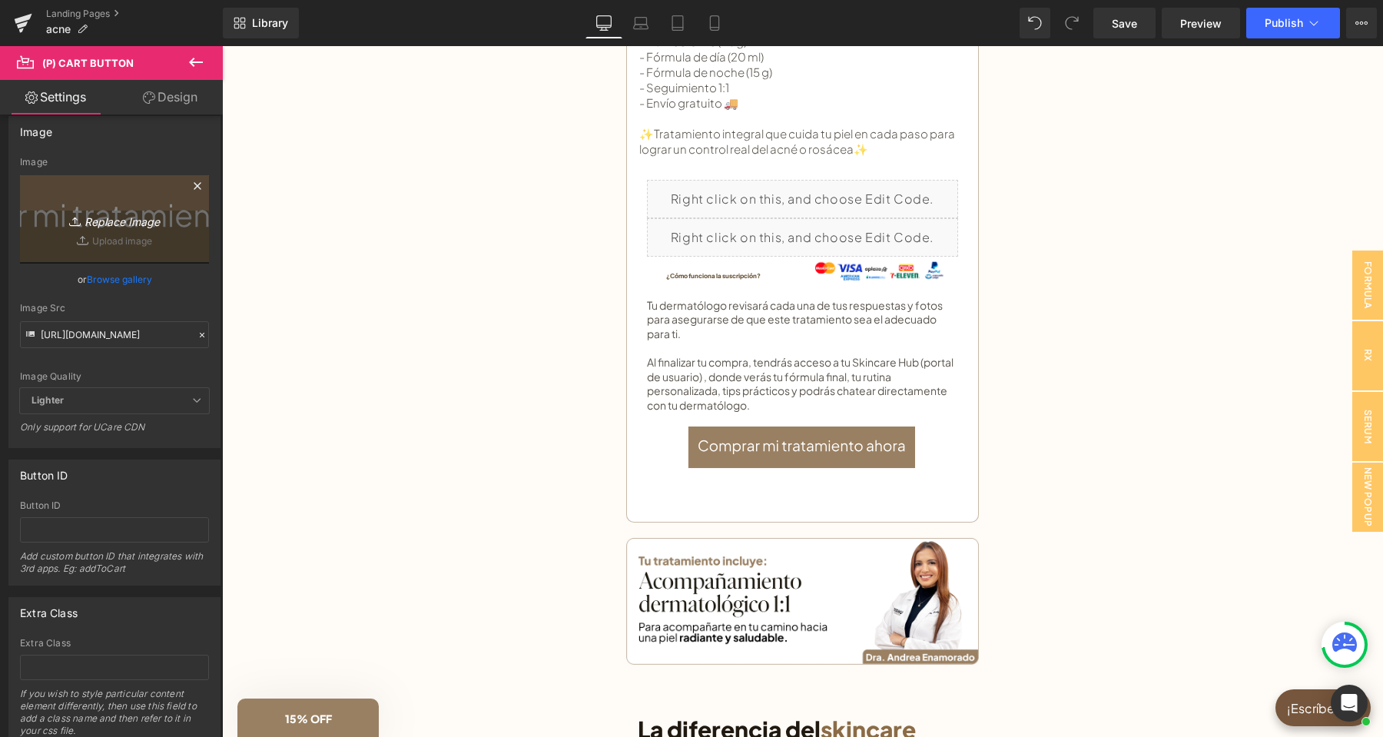
click at [104, 220] on icon "Replace Image" at bounding box center [114, 219] width 123 height 19
type input "C:\fakepath\boton compra.png"
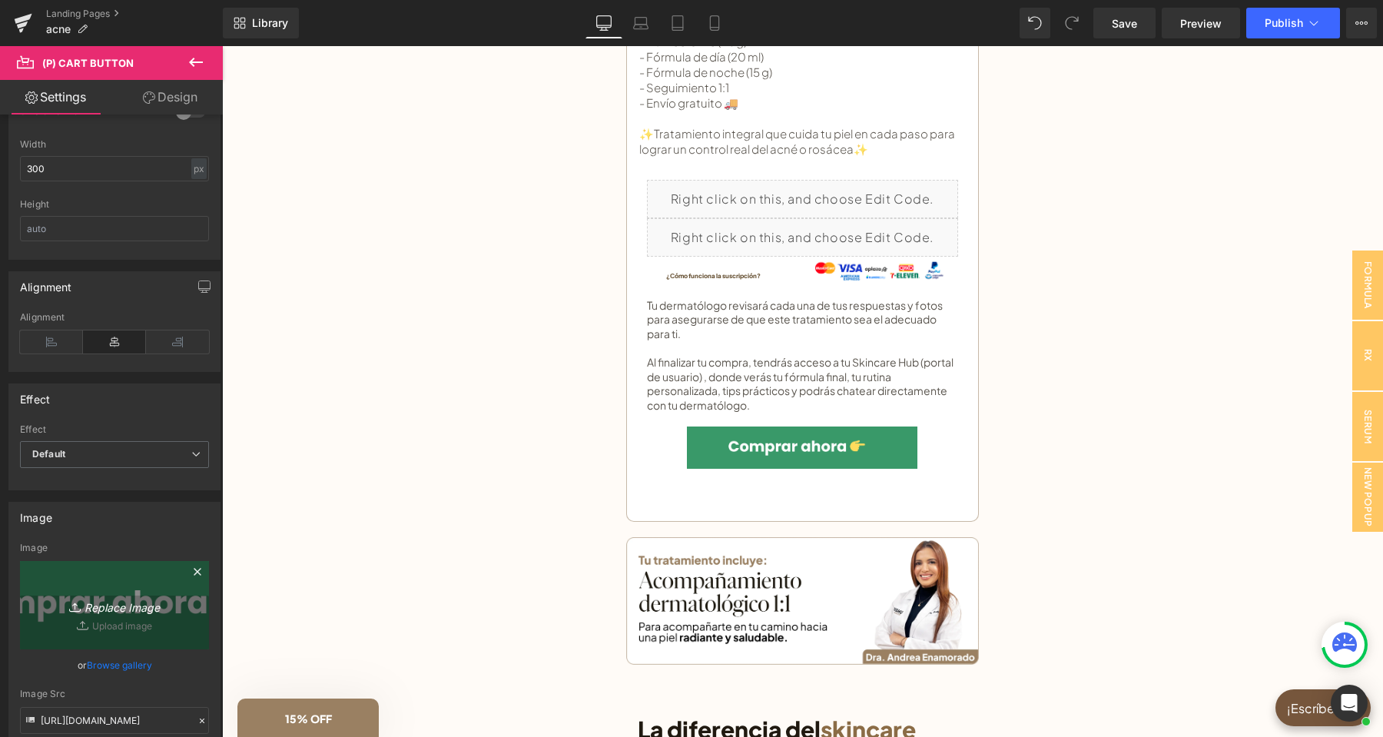
scroll to position [1016, 0]
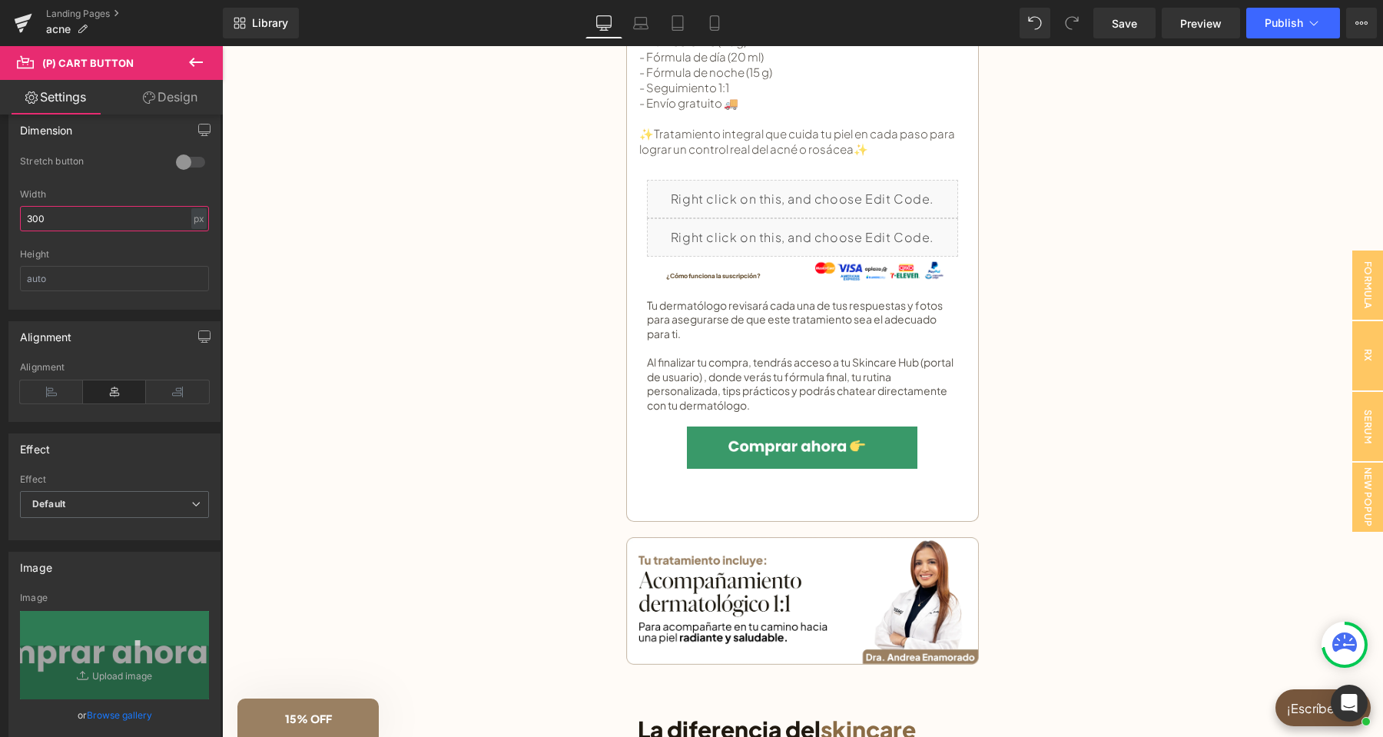
drag, startPoint x: 47, startPoint y: 219, endPoint x: 20, endPoint y: 218, distance: 26.9
click at [20, 218] on input "300" at bounding box center [114, 218] width 189 height 25
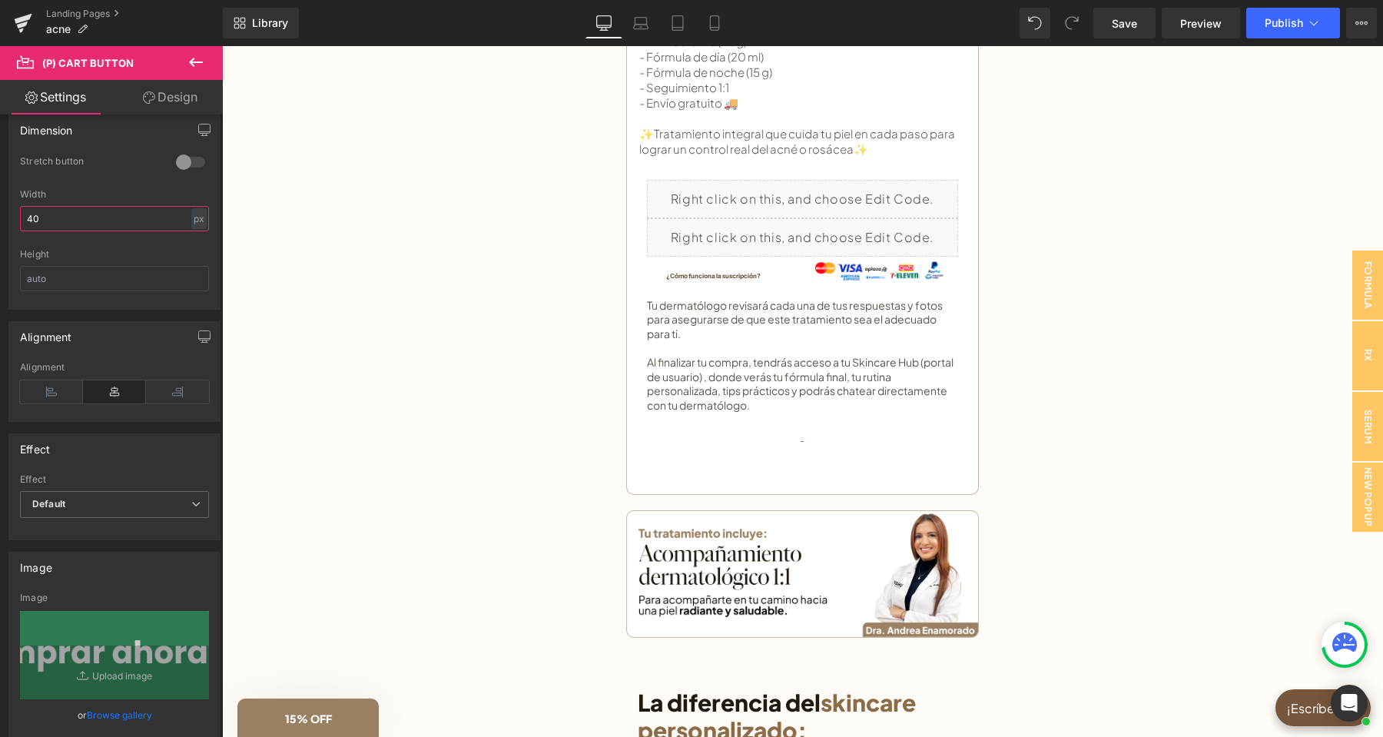
type input "400"
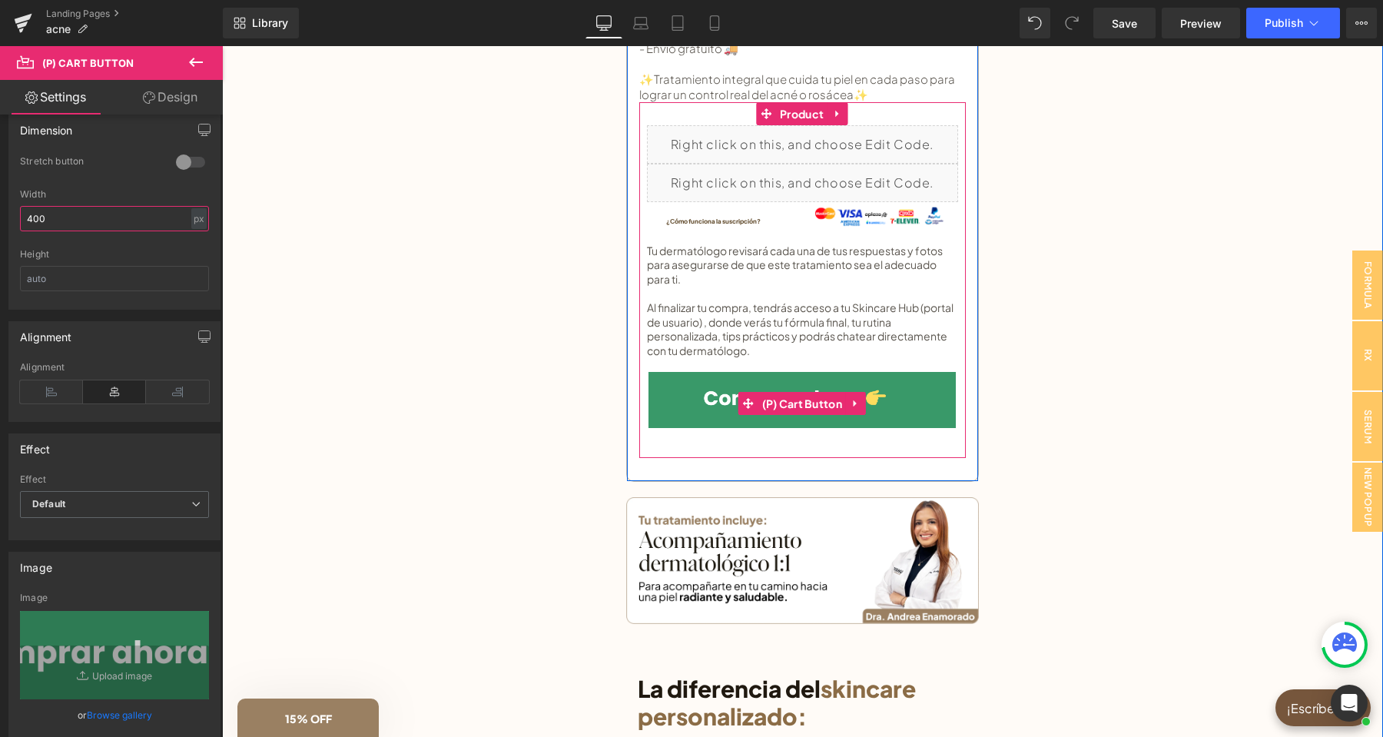
scroll to position [887, 0]
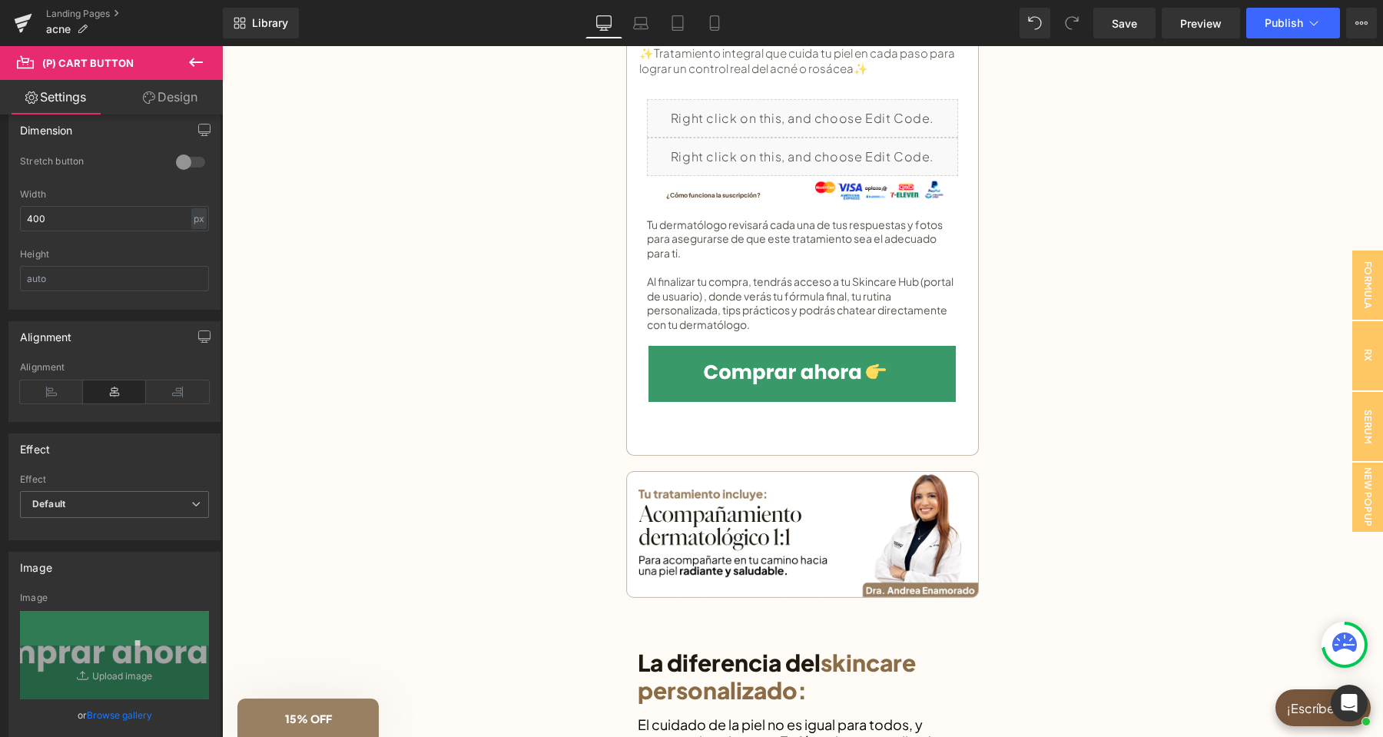
click at [191, 66] on icon at bounding box center [196, 62] width 18 height 18
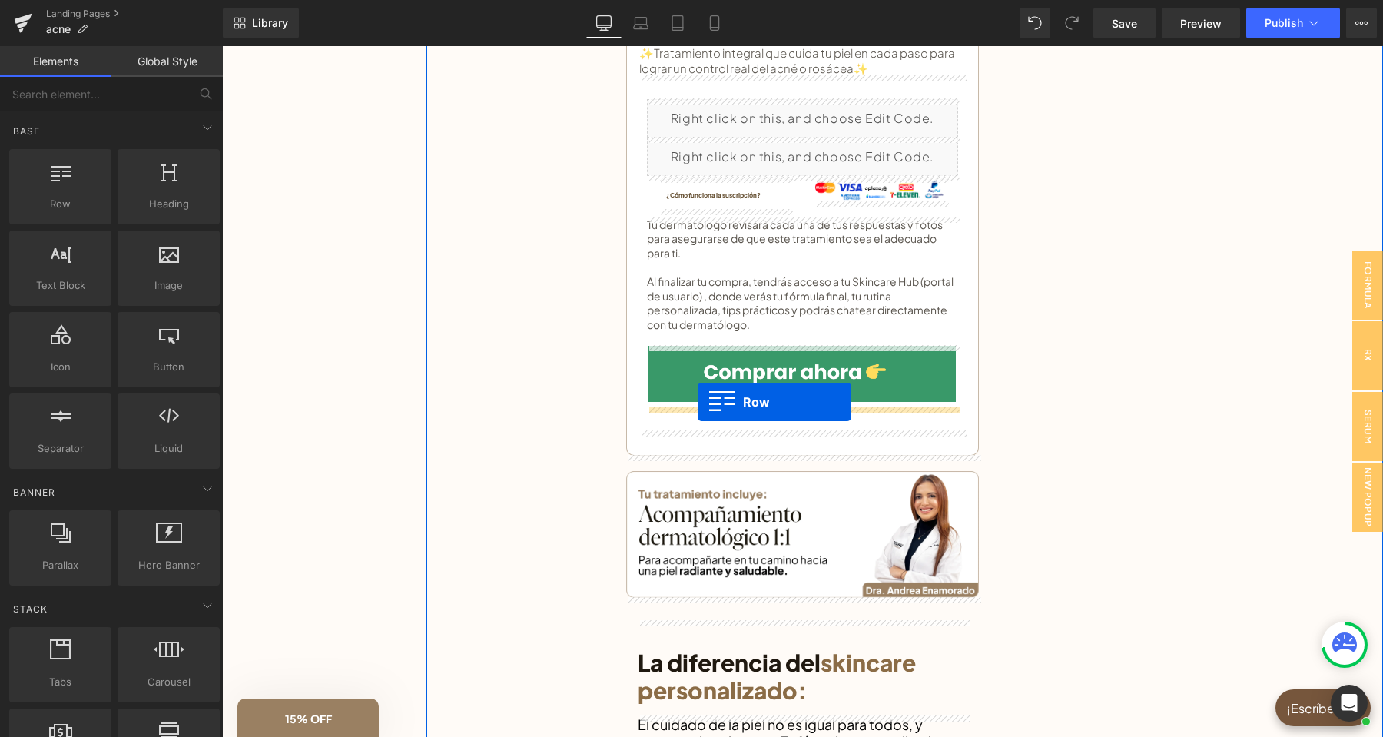
drag, startPoint x: 297, startPoint y: 262, endPoint x: 697, endPoint y: 402, distance: 423.9
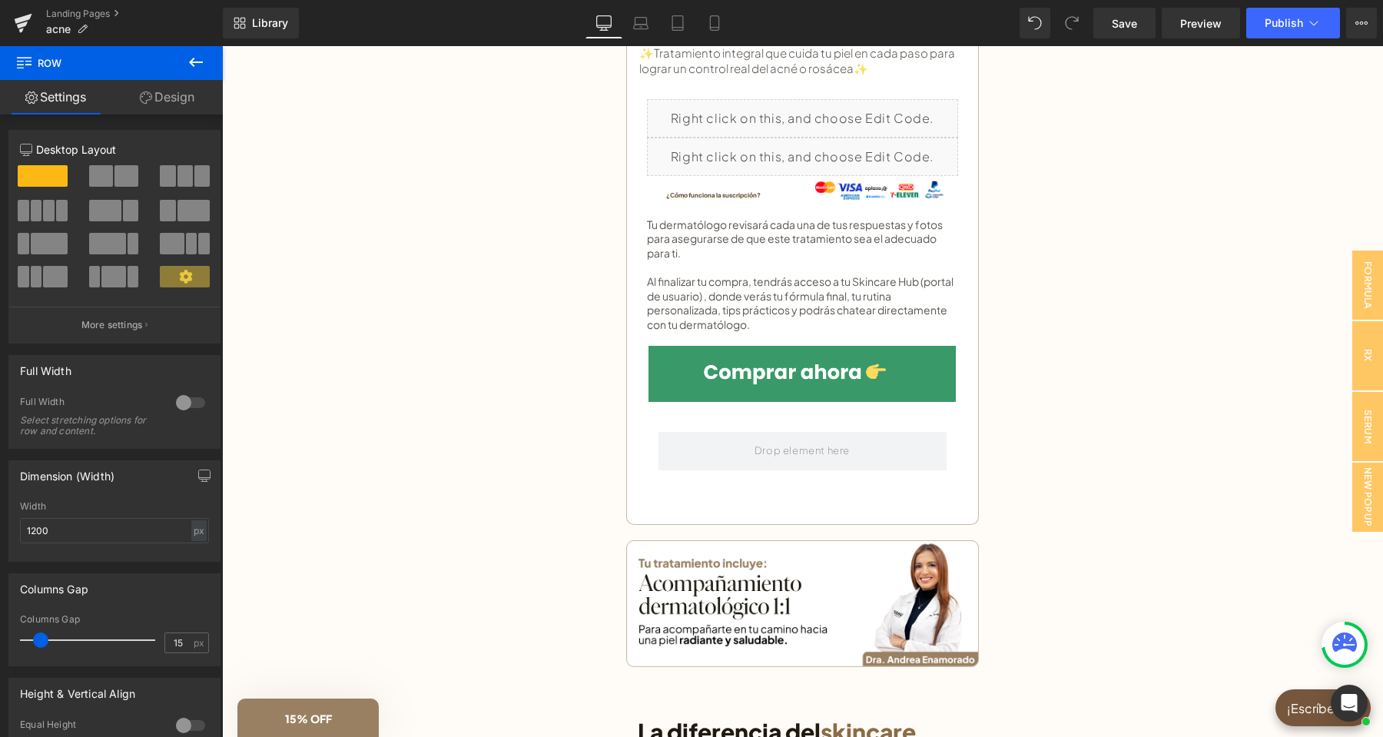
click at [188, 57] on icon at bounding box center [196, 62] width 18 height 18
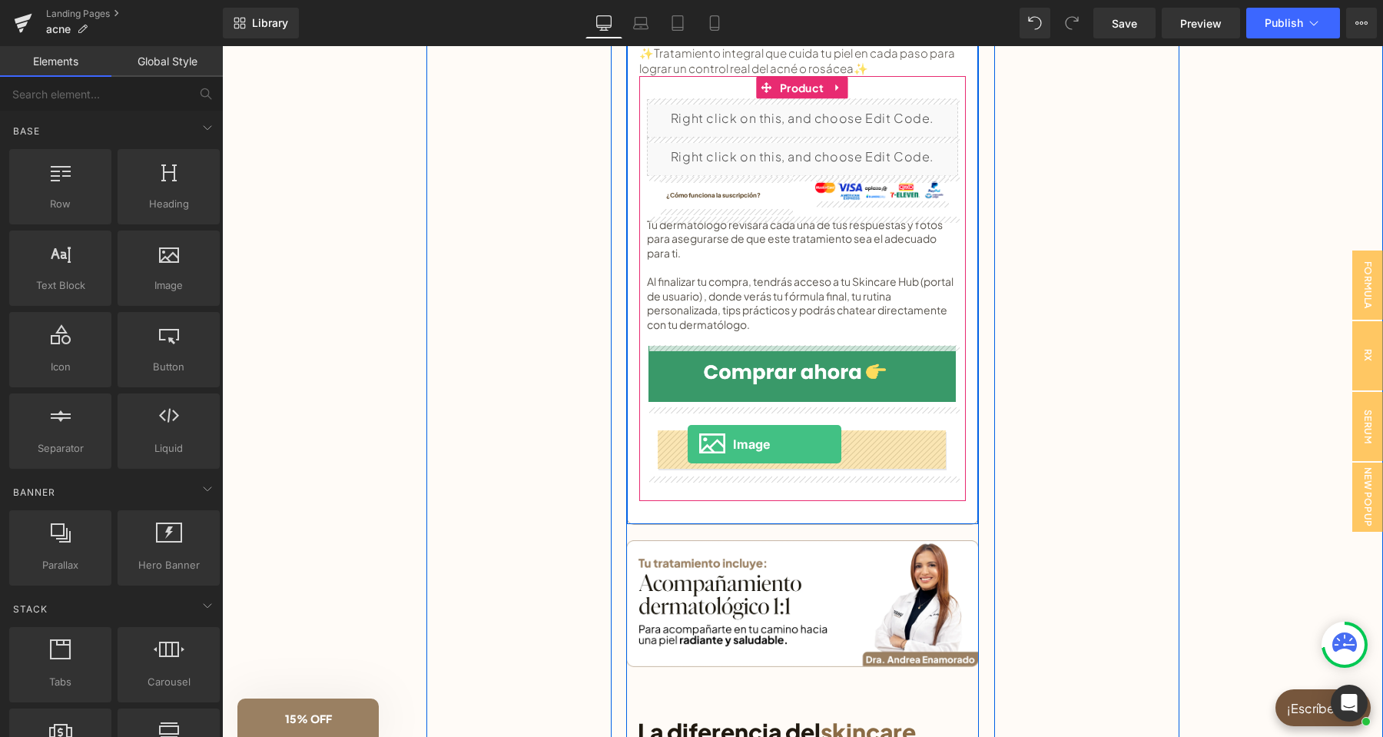
drag, startPoint x: 388, startPoint y: 308, endPoint x: 687, endPoint y: 444, distance: 329.0
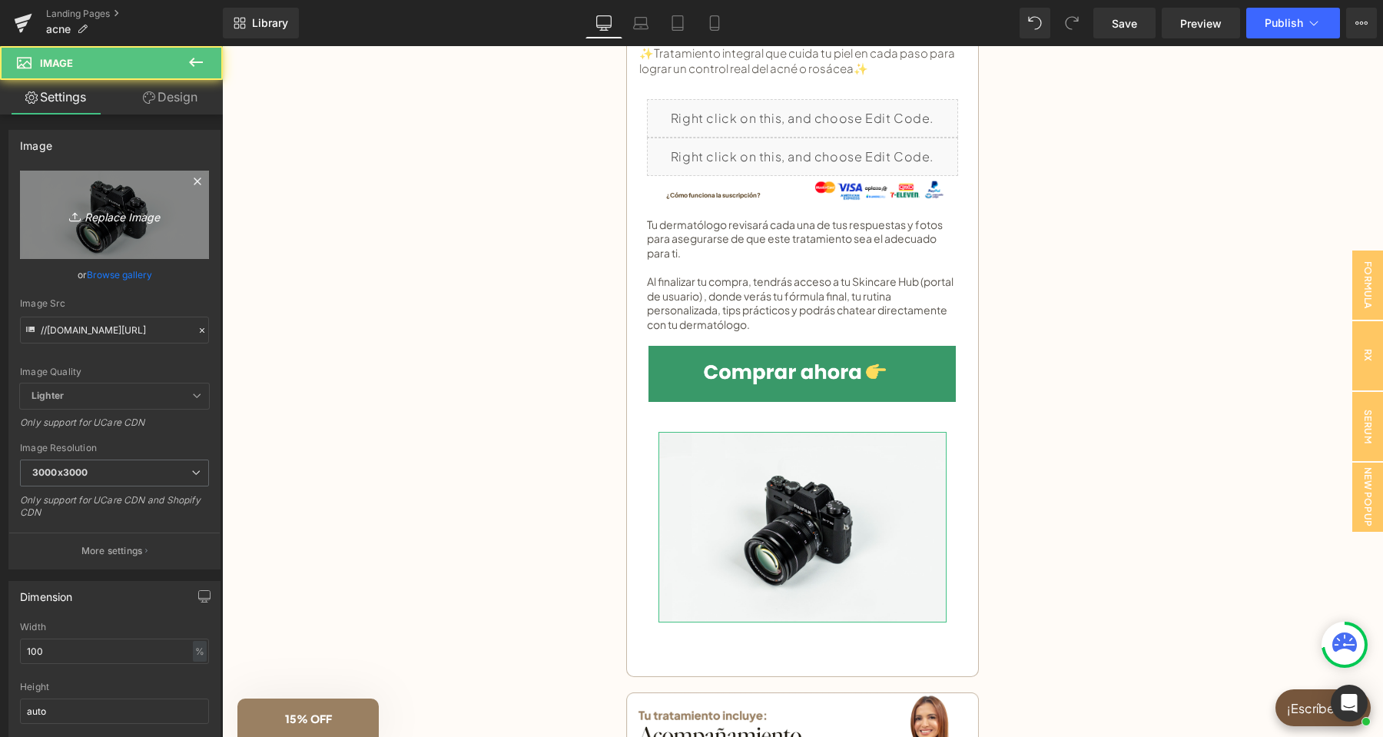
click at [135, 224] on icon "Replace Image" at bounding box center [114, 214] width 123 height 19
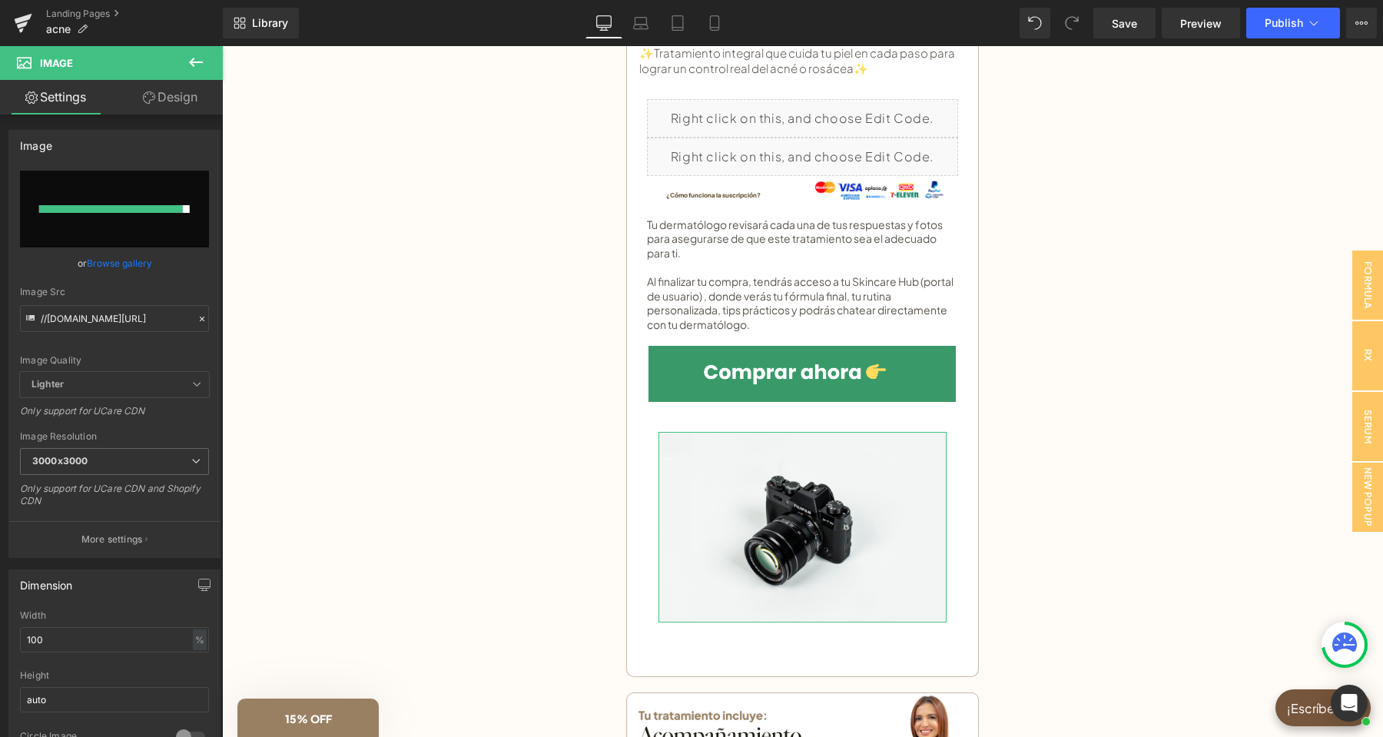
click at [112, 207] on div at bounding box center [111, 209] width 144 height 8
click at [149, 223] on input "file" at bounding box center [114, 209] width 189 height 77
click at [108, 204] on input "file" at bounding box center [114, 209] width 189 height 77
type input "C:\fakepath\boton compra(10).png"
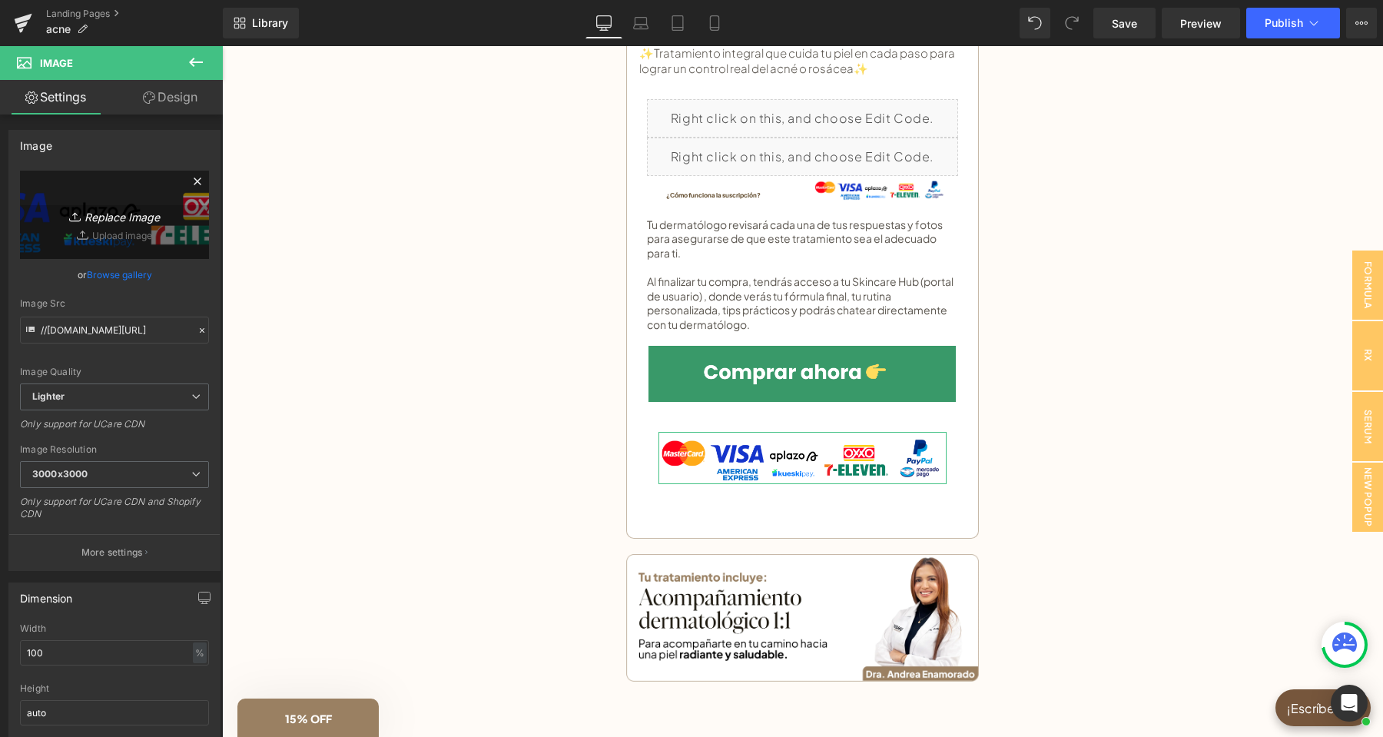
click at [137, 234] on link "Replace Image" at bounding box center [114, 215] width 189 height 88
type input "C:\fakepath\boton compra(12).png"
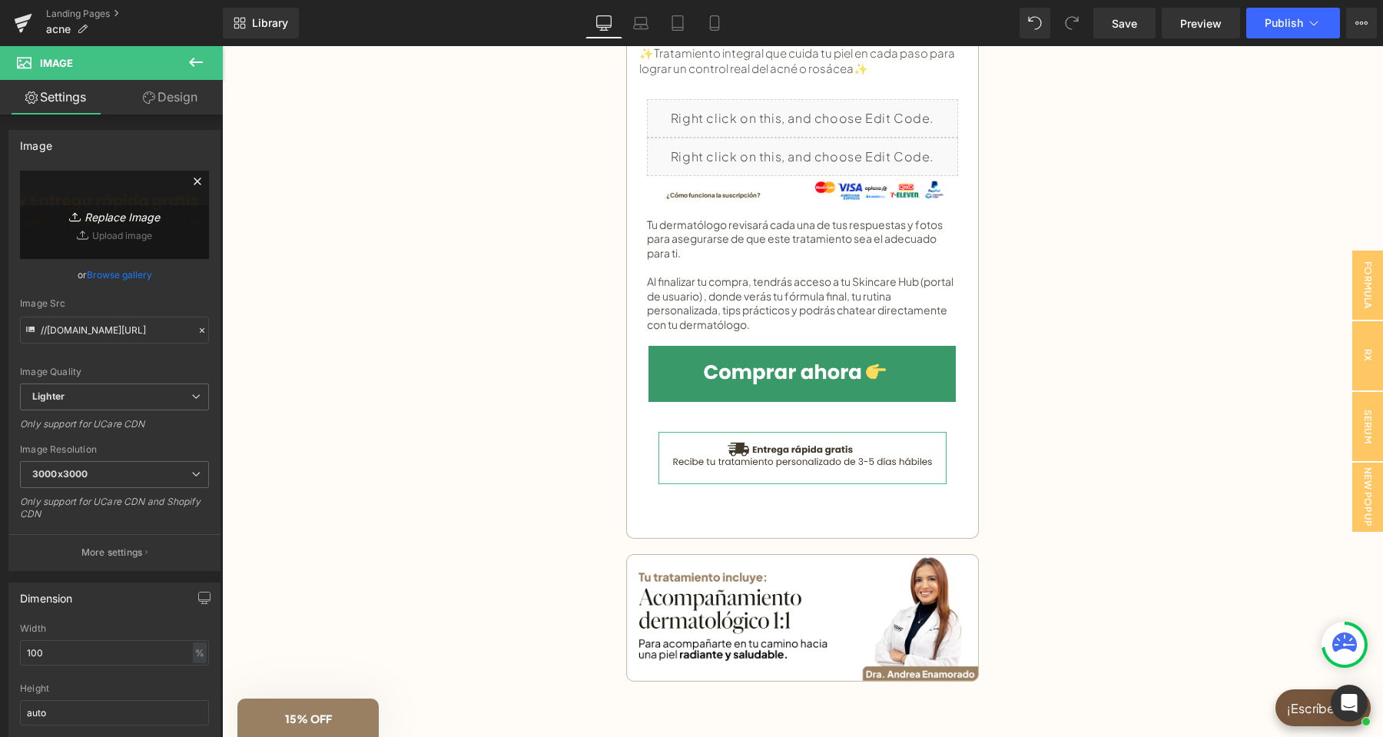
click at [131, 199] on link "Replace Image" at bounding box center [114, 215] width 189 height 88
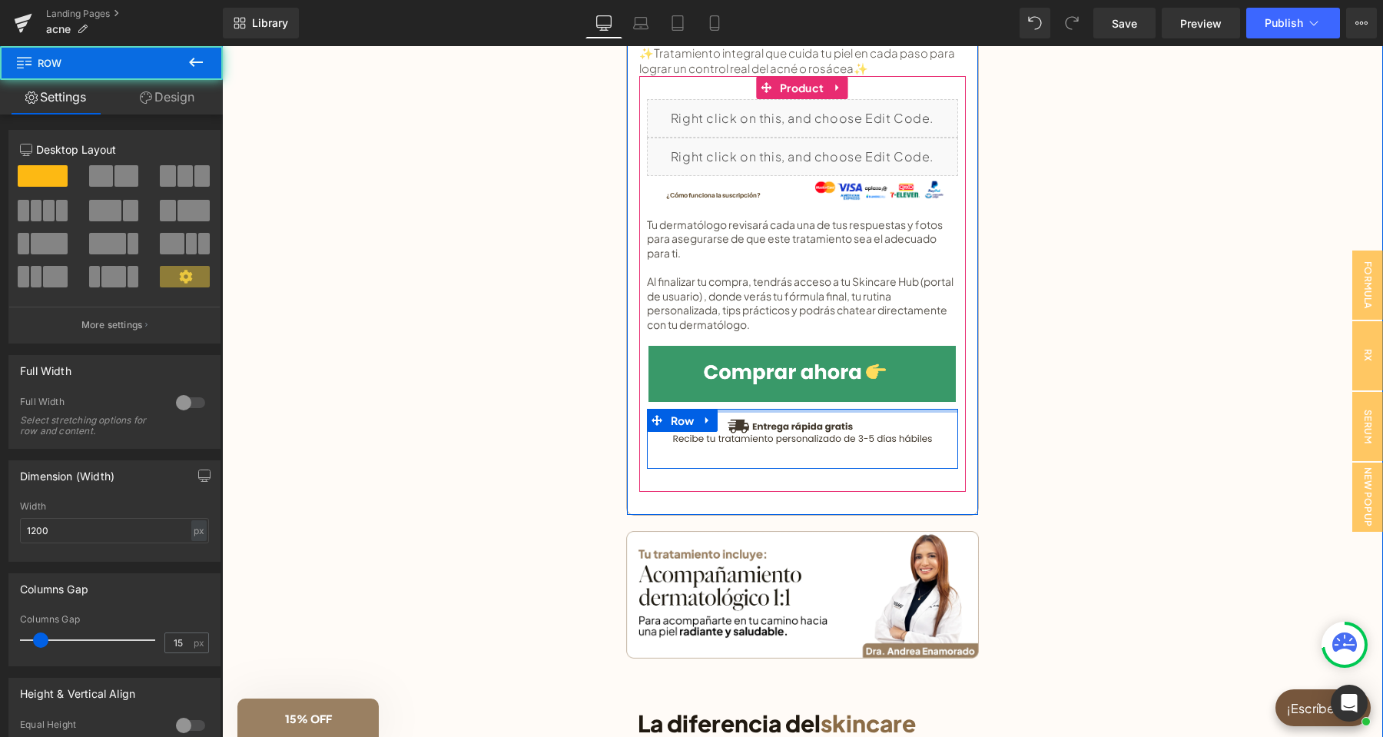
drag, startPoint x: 833, startPoint y: 426, endPoint x: 363, endPoint y: 468, distance: 472.0
click at [833, 393] on div "Liquid Liquid ¿Cómo funciona la suscripción? Button Image Row Tu dermatólogo re…" at bounding box center [802, 284] width 311 height 370
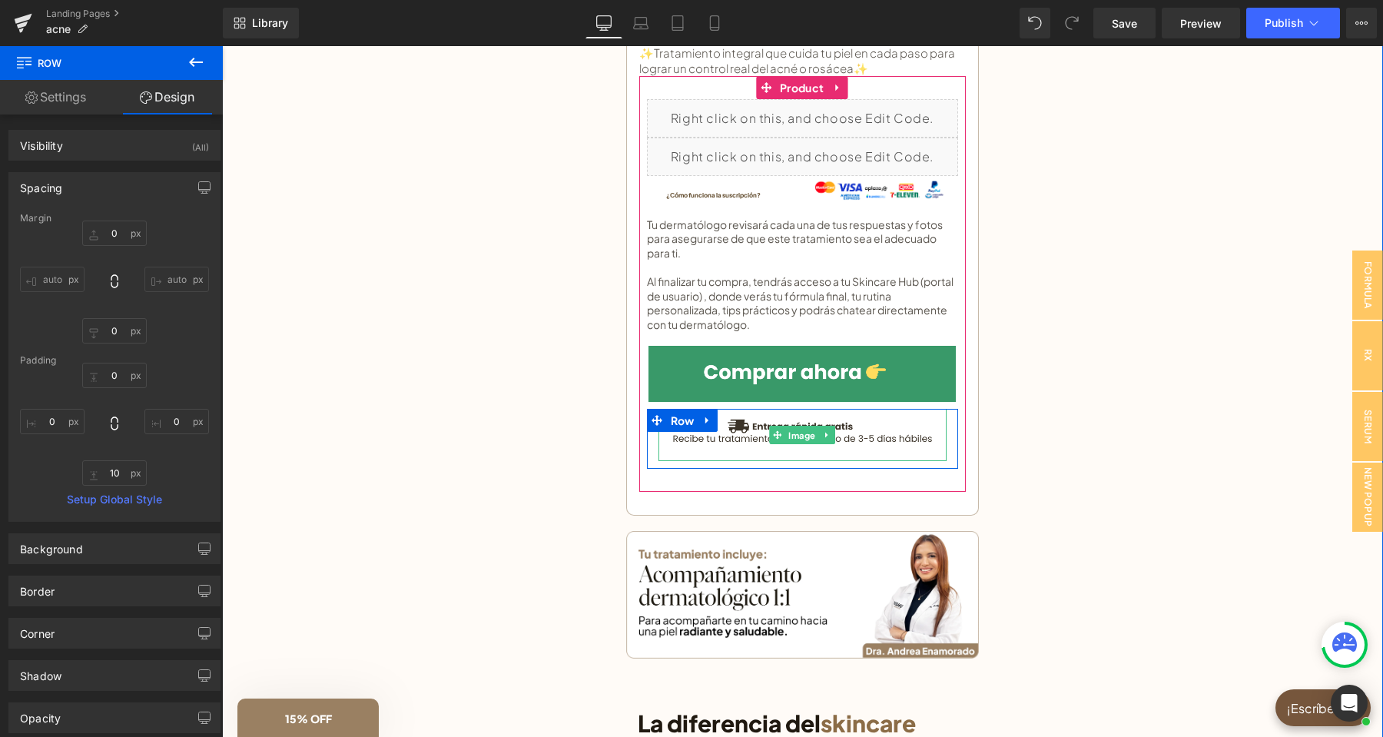
click at [795, 427] on span "Image" at bounding box center [802, 435] width 34 height 18
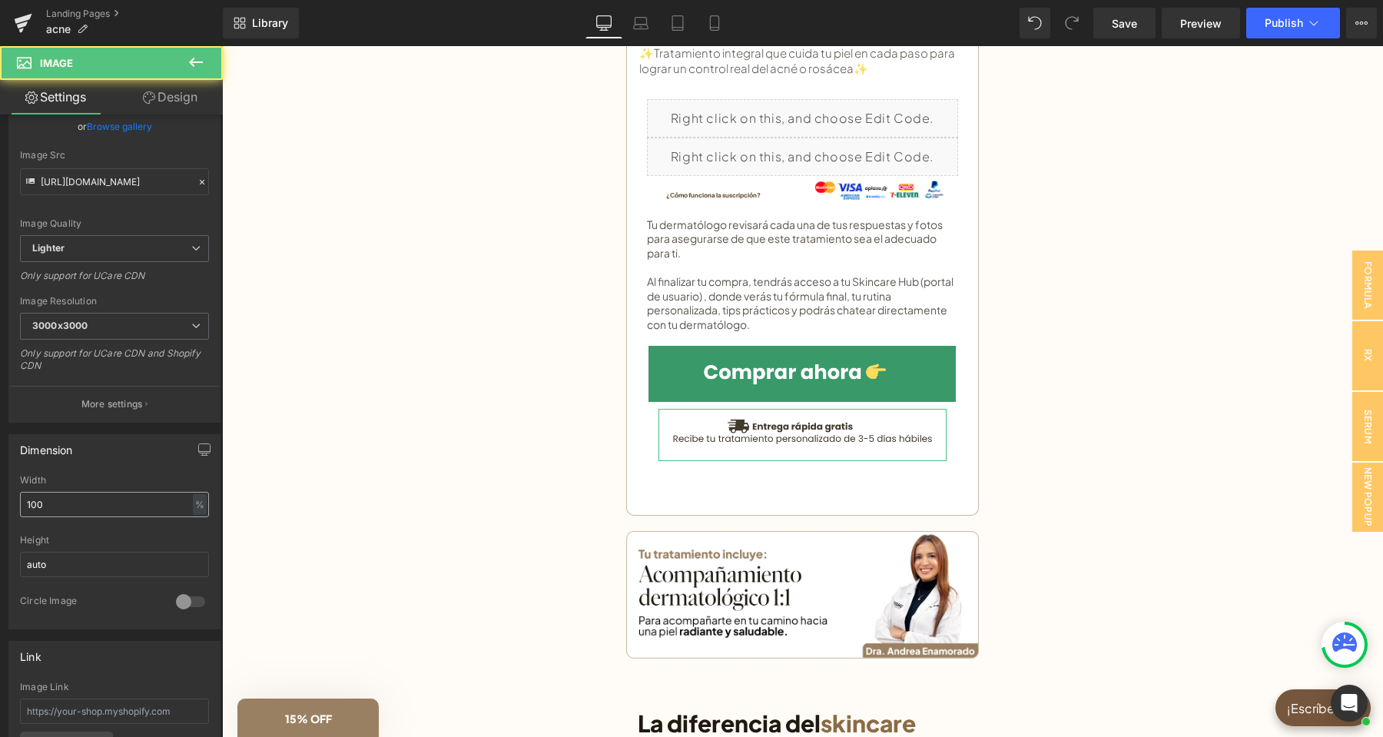
scroll to position [161, 0]
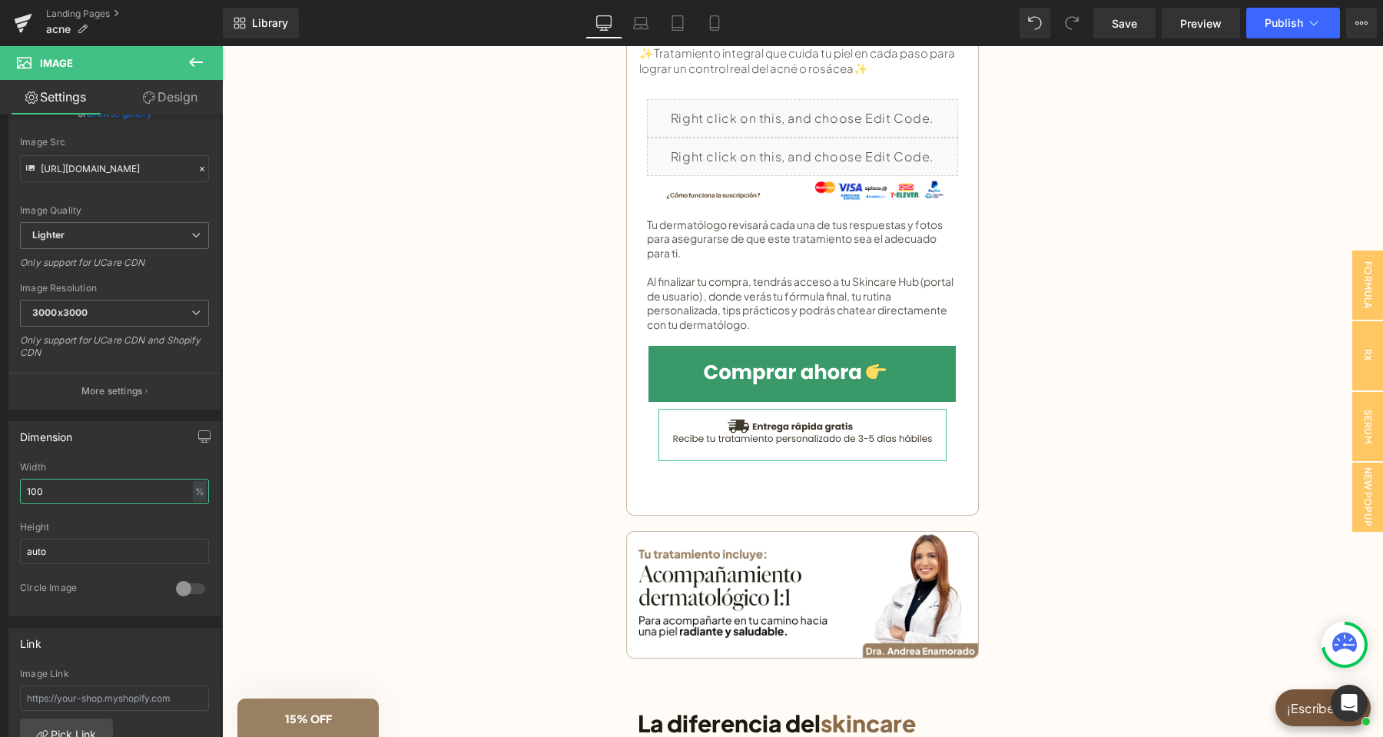
drag, startPoint x: 38, startPoint y: 490, endPoint x: 19, endPoint y: 492, distance: 19.3
click at [20, 492] on input "100" at bounding box center [114, 491] width 189 height 25
type input "80"
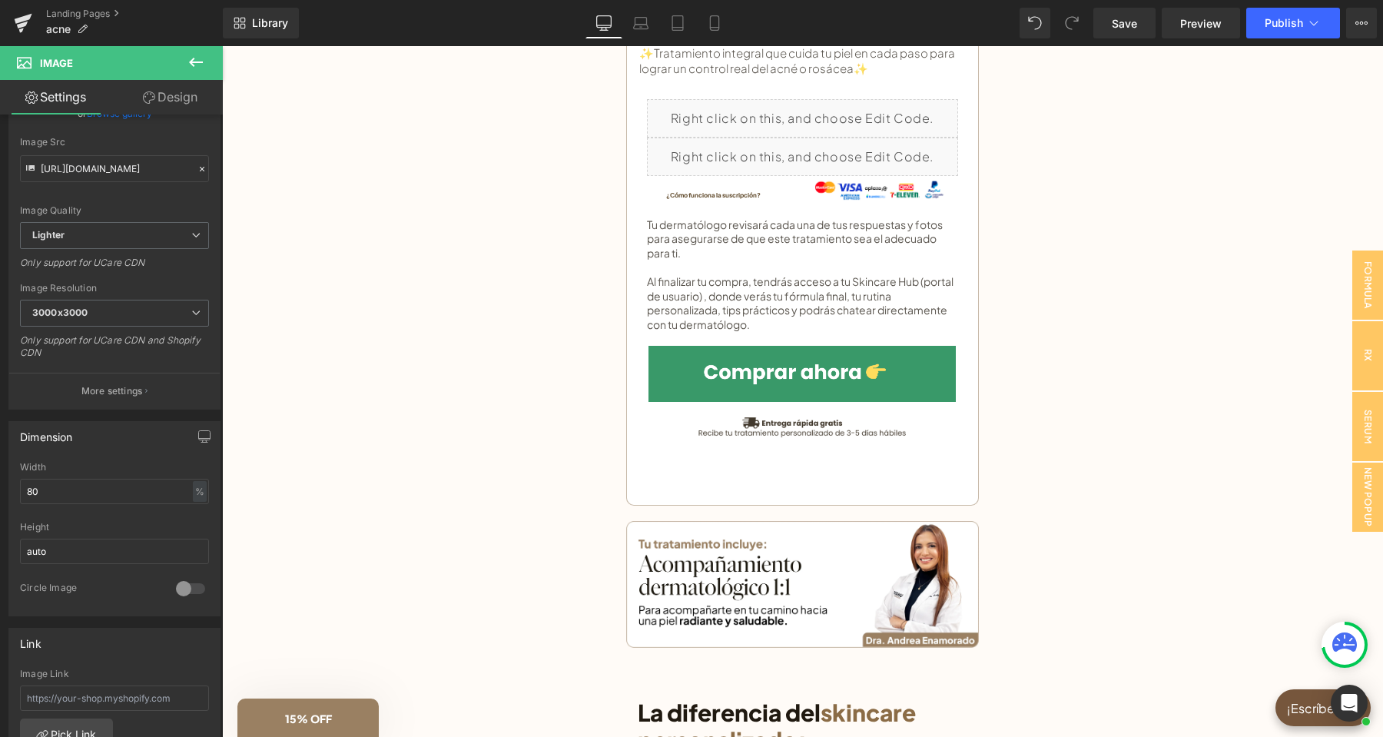
click at [187, 58] on icon at bounding box center [196, 62] width 18 height 18
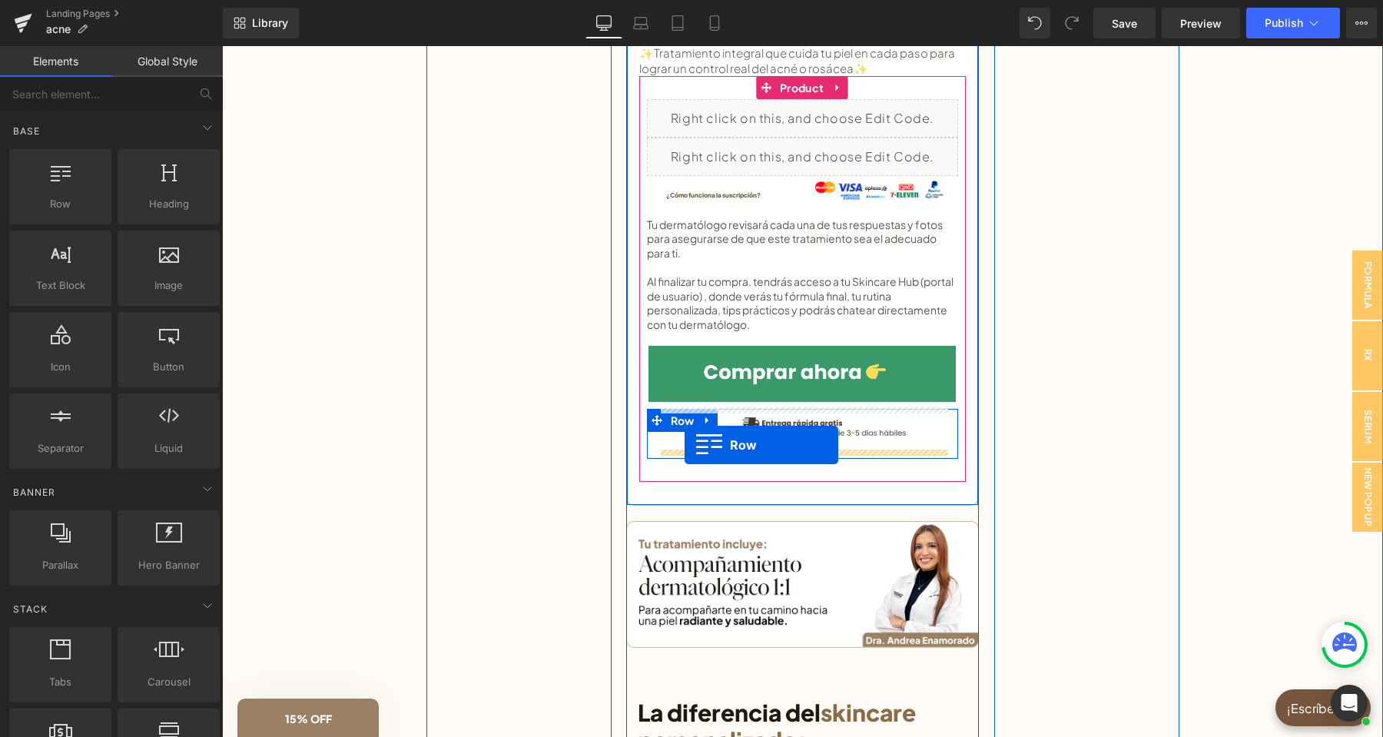
drag, startPoint x: 303, startPoint y: 234, endPoint x: 684, endPoint y: 445, distance: 435.6
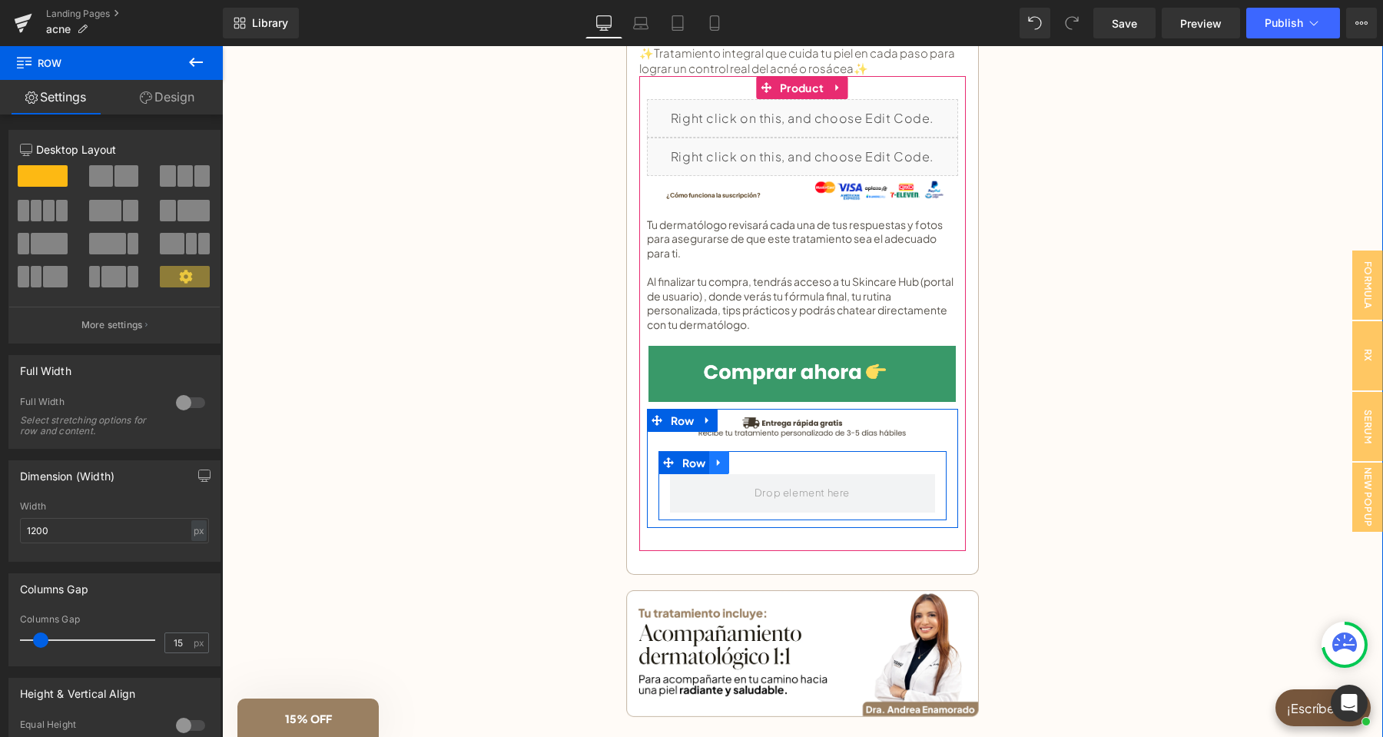
click at [723, 460] on icon at bounding box center [719, 462] width 11 height 12
click at [753, 458] on link at bounding box center [759, 462] width 20 height 23
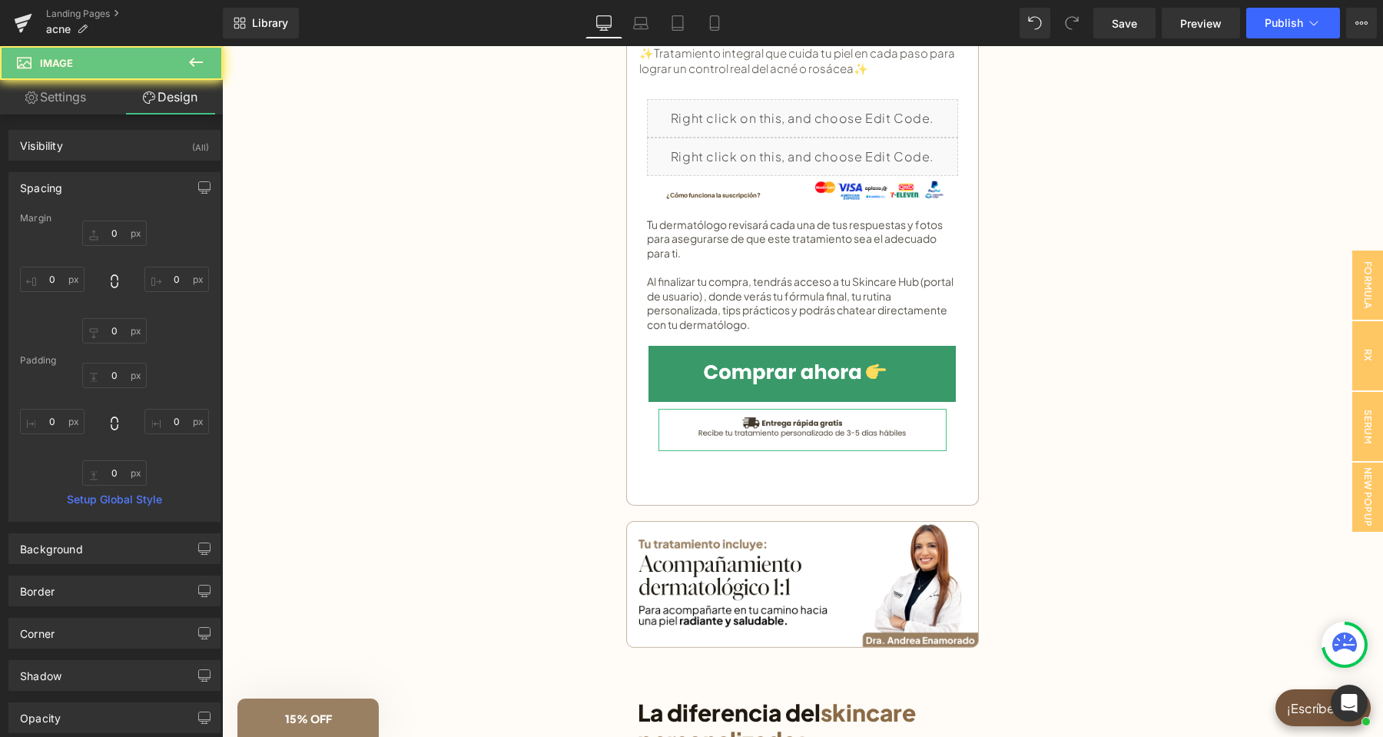
click at [183, 75] on button at bounding box center [196, 63] width 54 height 34
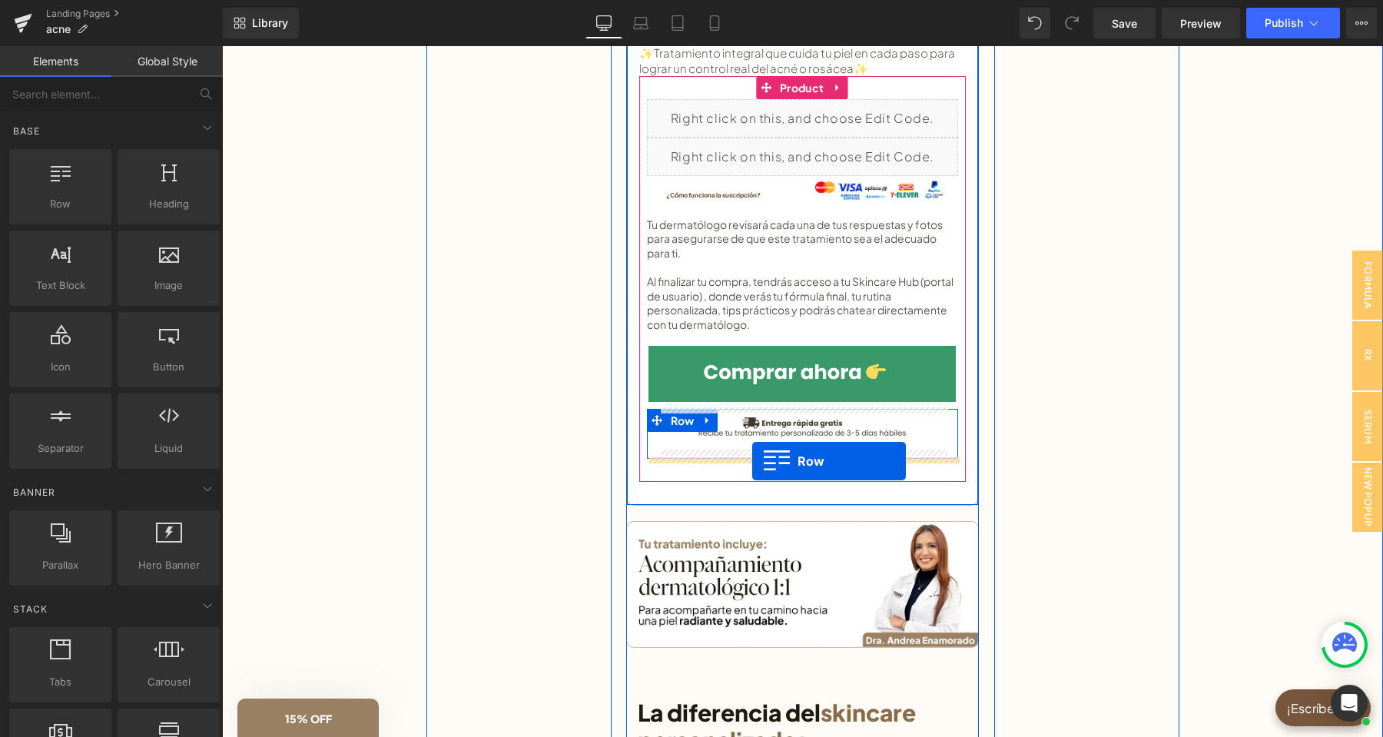
drag, startPoint x: 296, startPoint y: 227, endPoint x: 752, endPoint y: 461, distance: 512.5
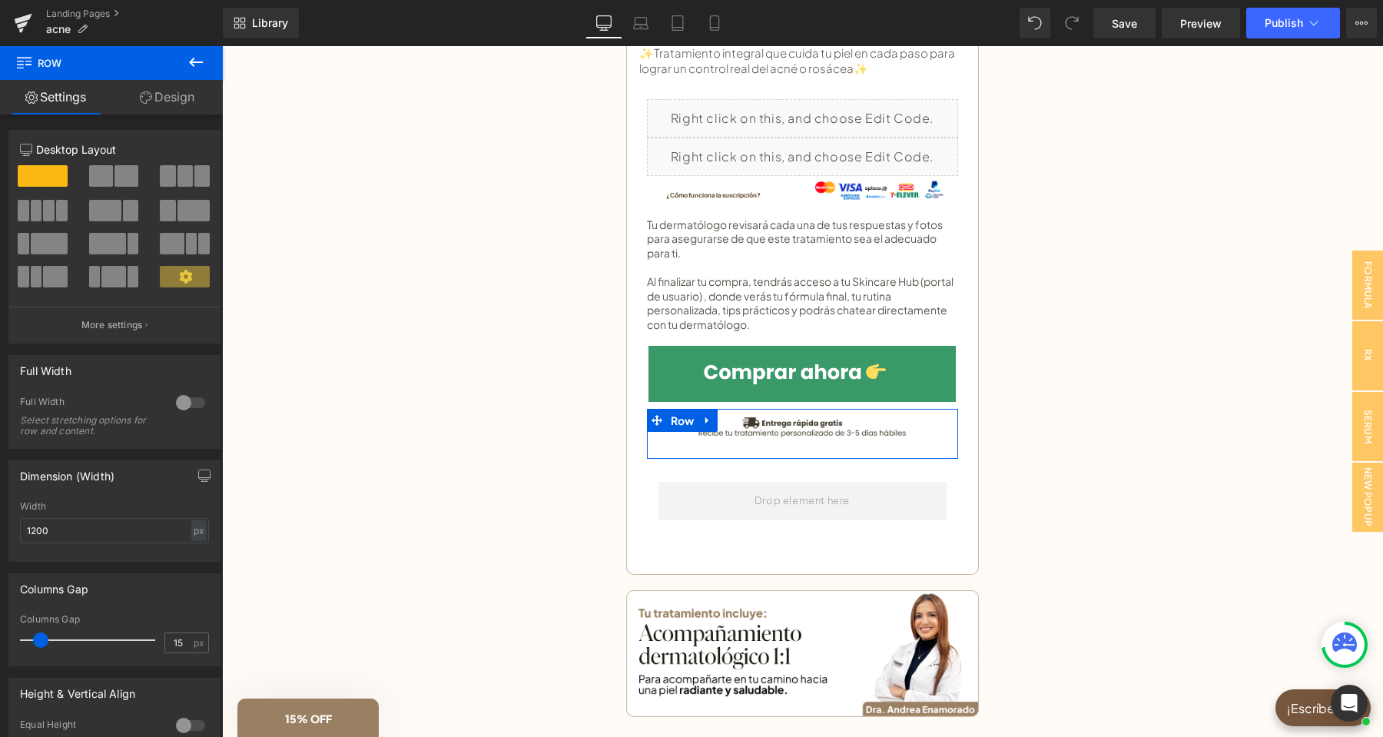
click at [187, 61] on icon at bounding box center [196, 62] width 18 height 18
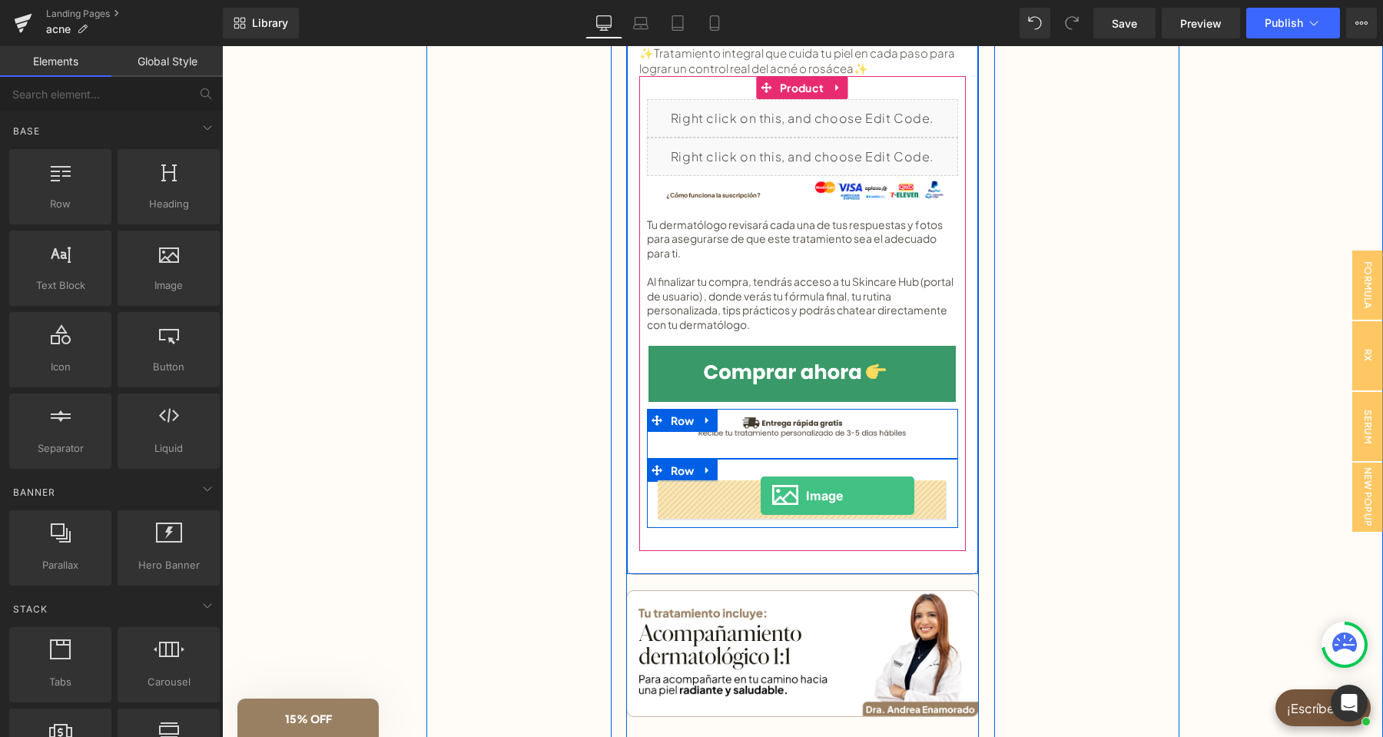
drag, startPoint x: 403, startPoint y: 321, endPoint x: 760, endPoint y: 495, distance: 397.5
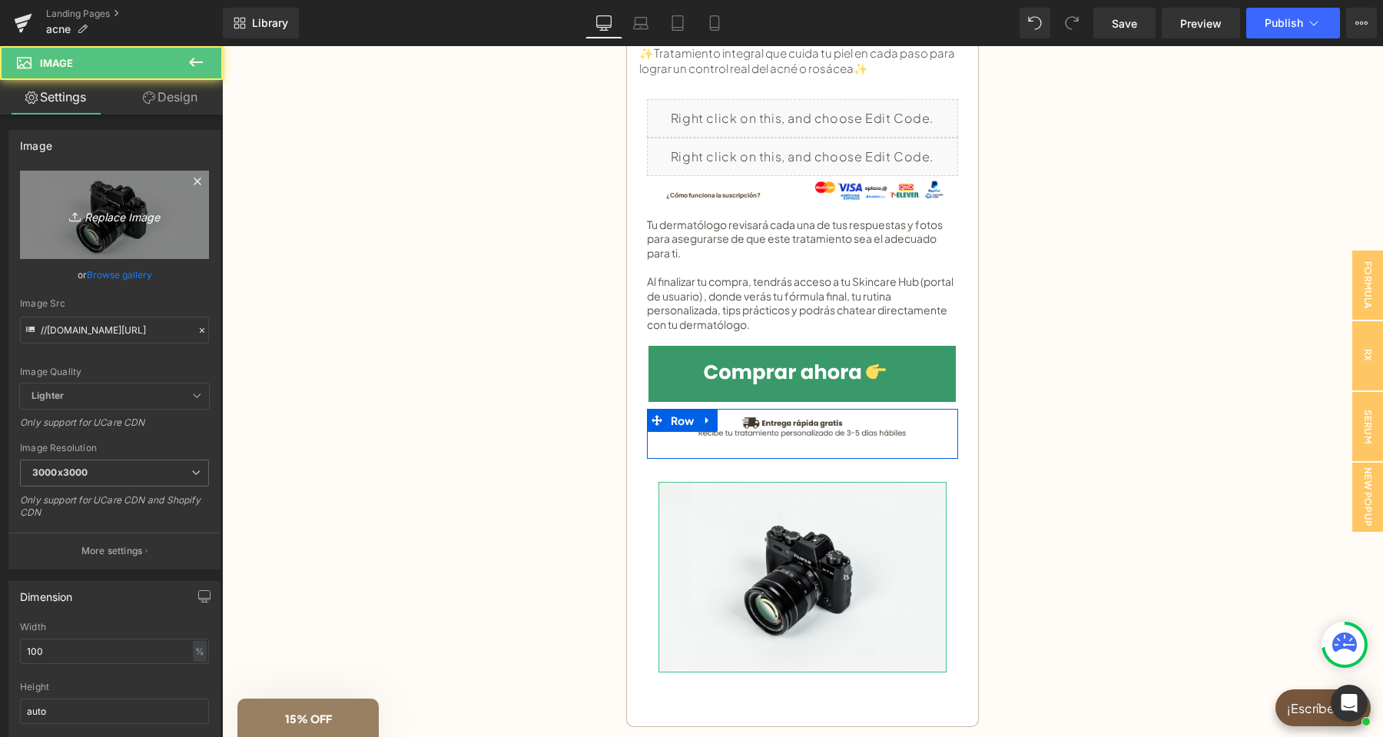
click at [141, 224] on icon "Replace Image" at bounding box center [114, 214] width 123 height 19
type input "C:\fakepath\boton compra(8).png"
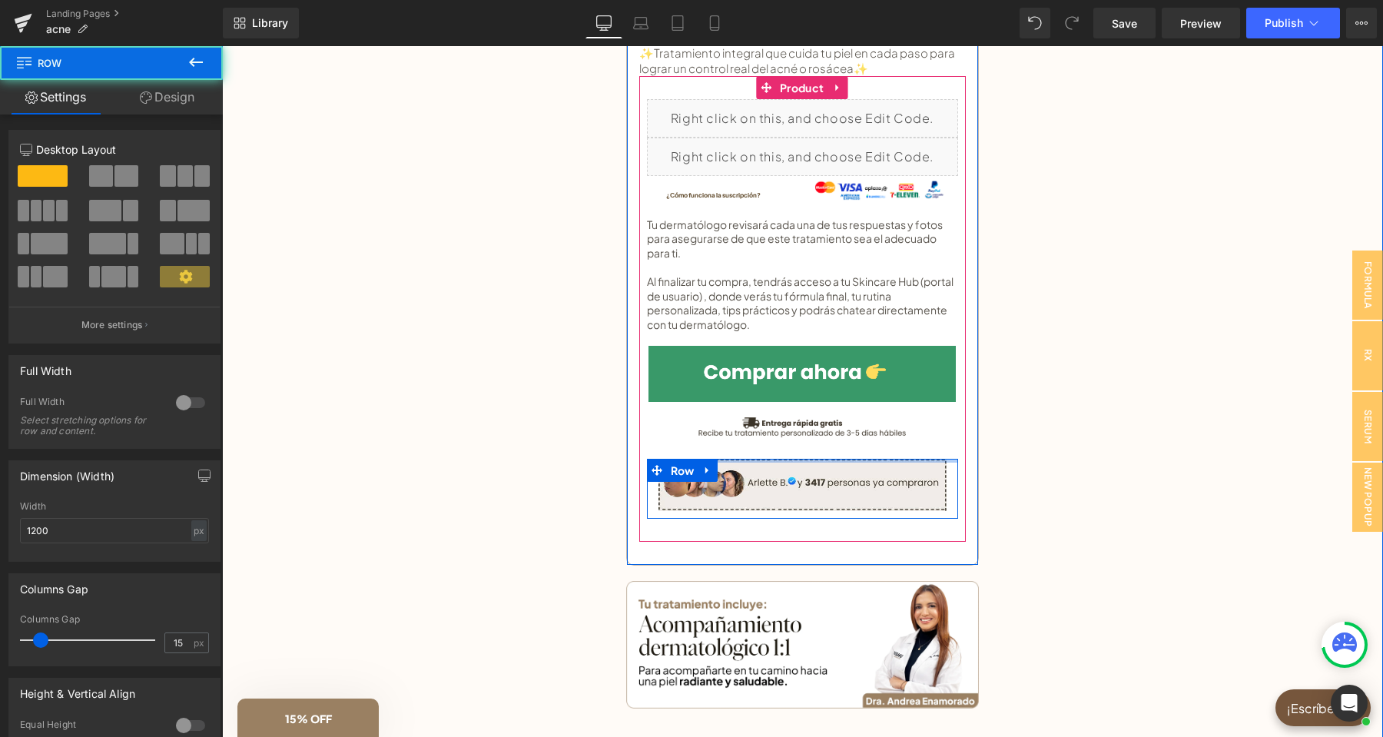
drag, startPoint x: 860, startPoint y: 468, endPoint x: 868, endPoint y: 433, distance: 35.4
click at [868, 433] on div "Liquid Liquid ¿Cómo funciona la suscripción? Button Image Row Tu dermatólogo re…" at bounding box center [802, 309] width 311 height 420
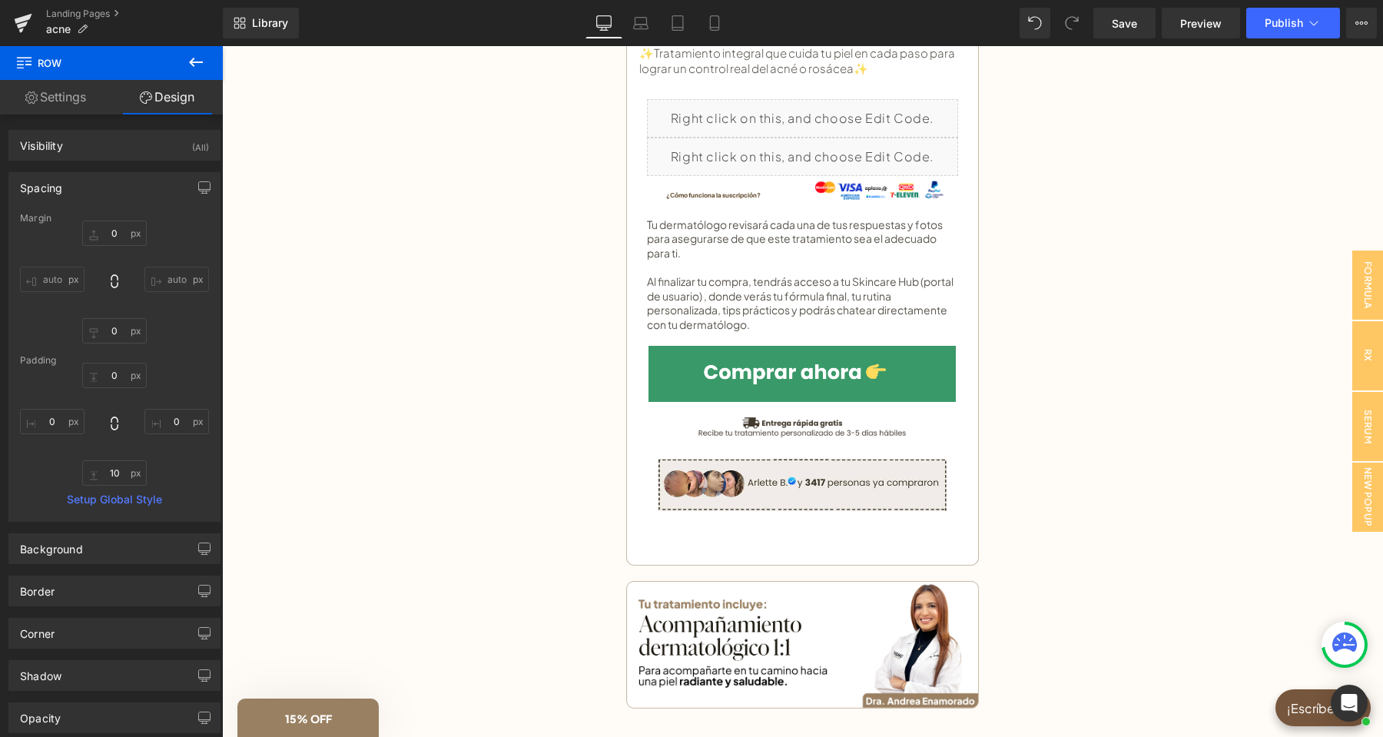
click at [200, 66] on icon at bounding box center [196, 62] width 18 height 18
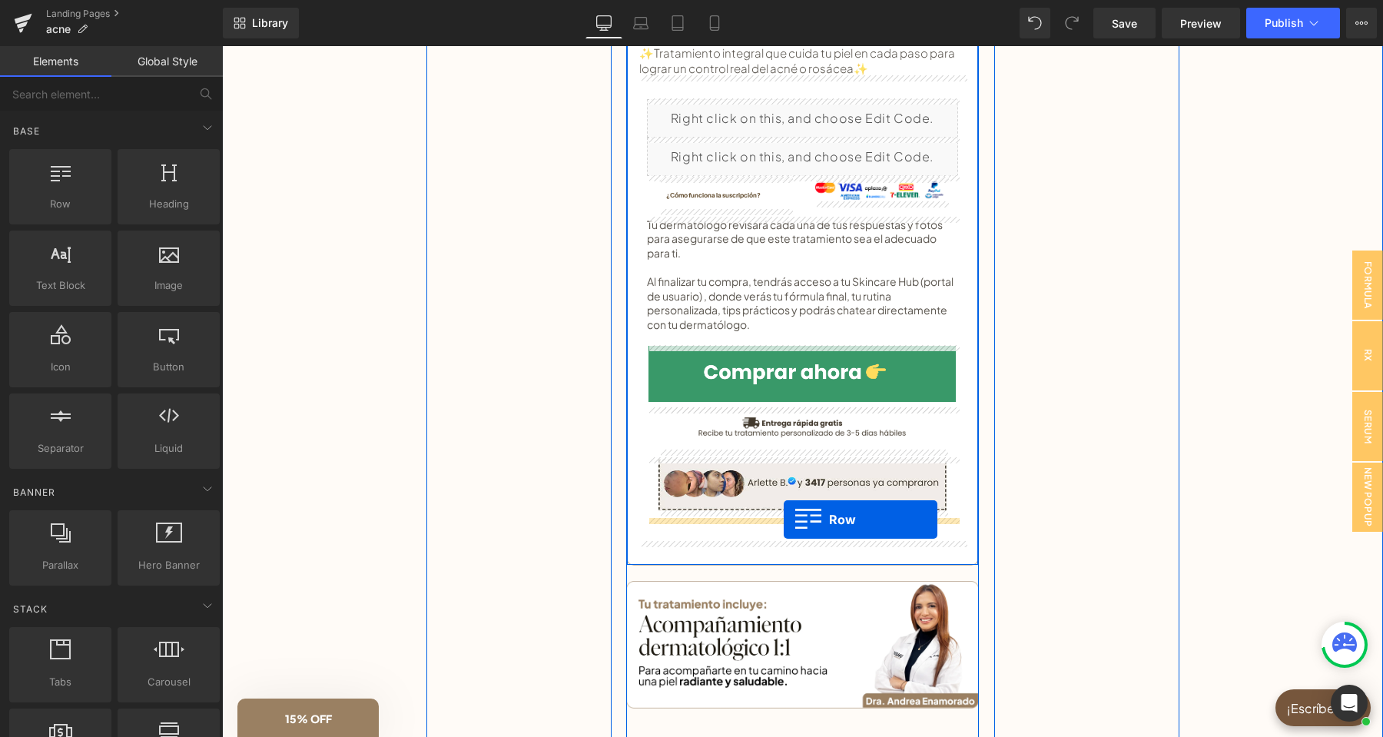
drag, startPoint x: 291, startPoint y: 260, endPoint x: 783, endPoint y: 519, distance: 556.3
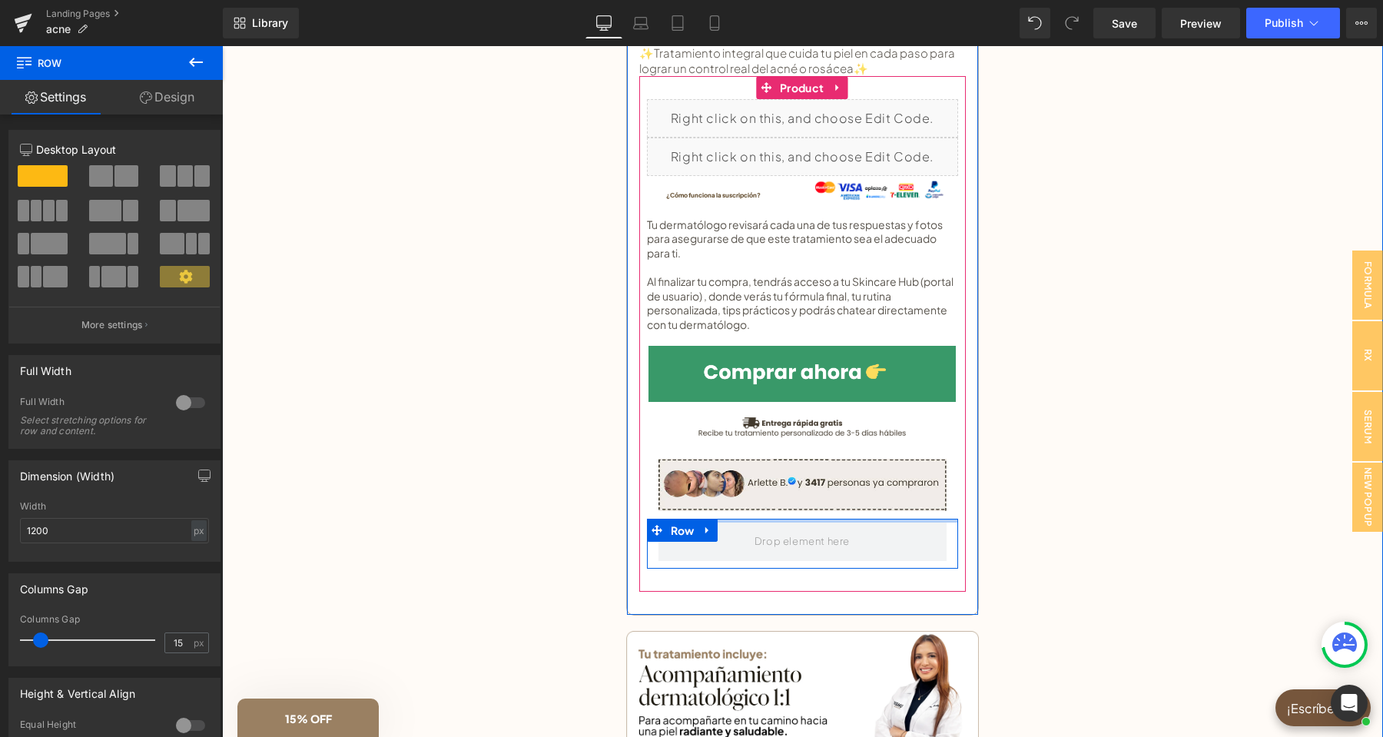
drag, startPoint x: 803, startPoint y: 534, endPoint x: 802, endPoint y: 515, distance: 19.2
click at [802, 515] on div "Liquid Liquid ¿Cómo funciona la suscripción? Button Image Row Tu dermatólogo re…" at bounding box center [802, 334] width 311 height 470
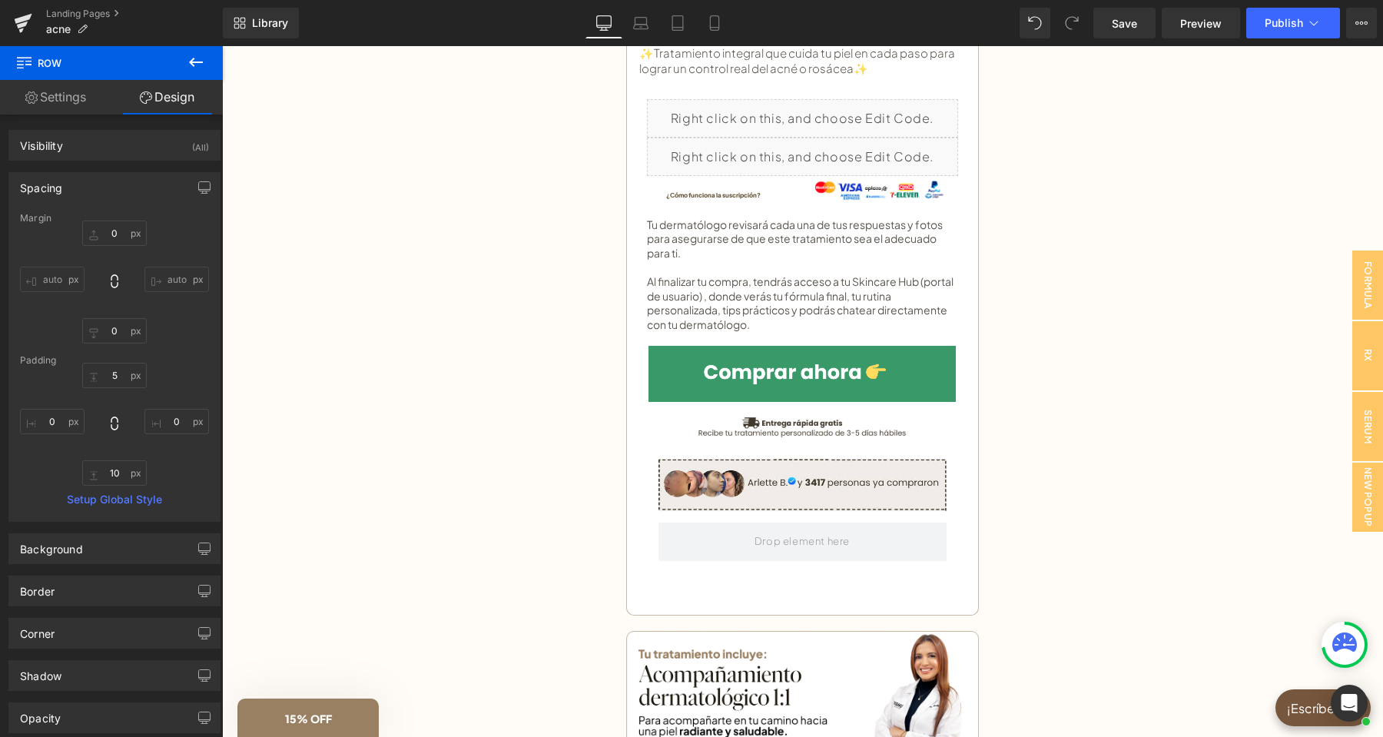
click at [191, 56] on icon at bounding box center [196, 62] width 18 height 18
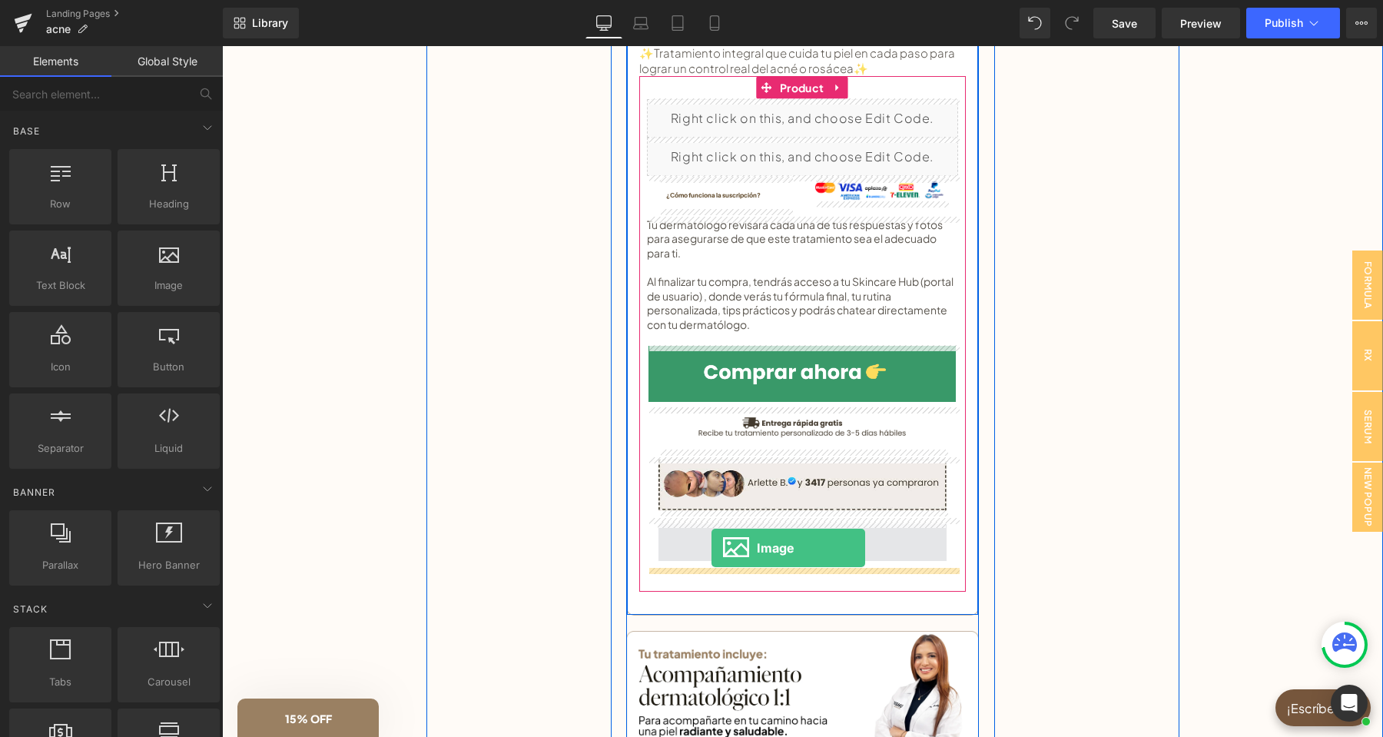
drag, startPoint x: 387, startPoint y: 323, endPoint x: 711, endPoint y: 548, distance: 394.6
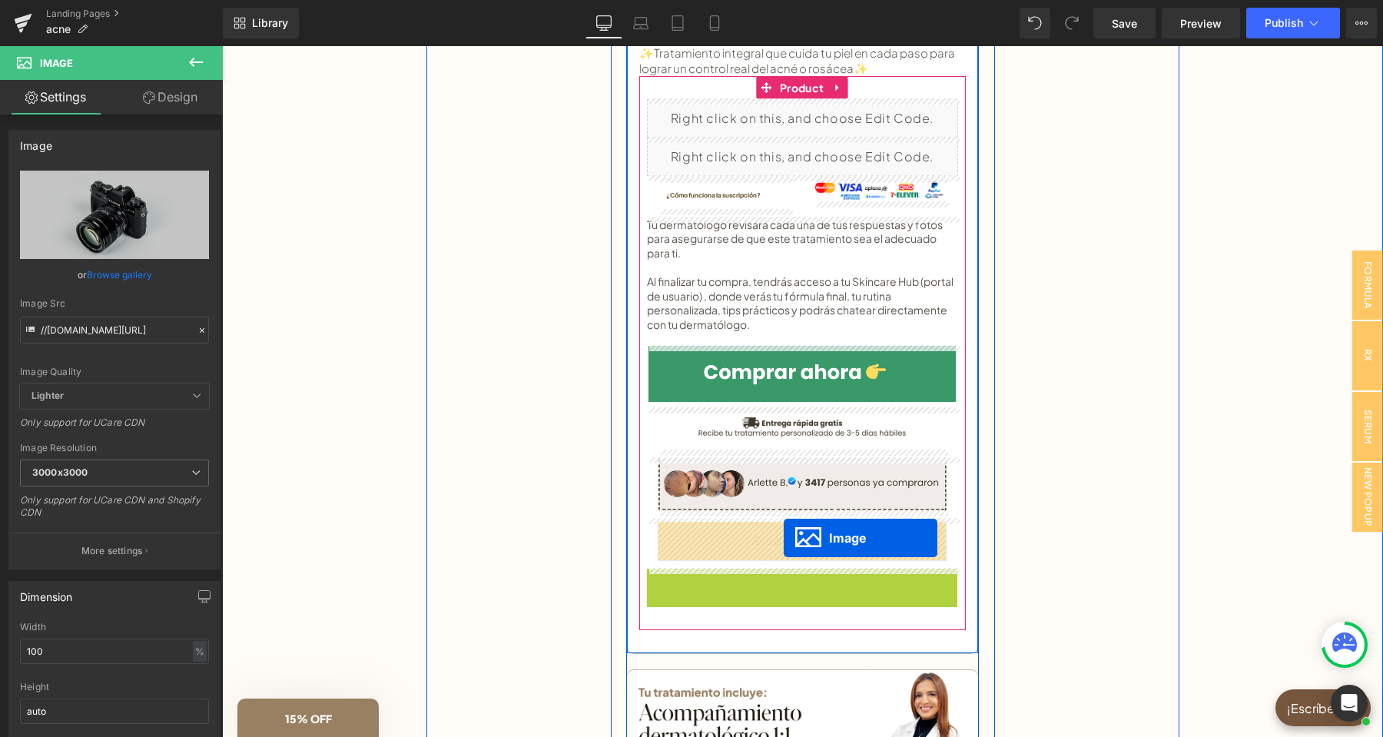
drag, startPoint x: 777, startPoint y: 668, endPoint x: 783, endPoint y: 538, distance: 130.8
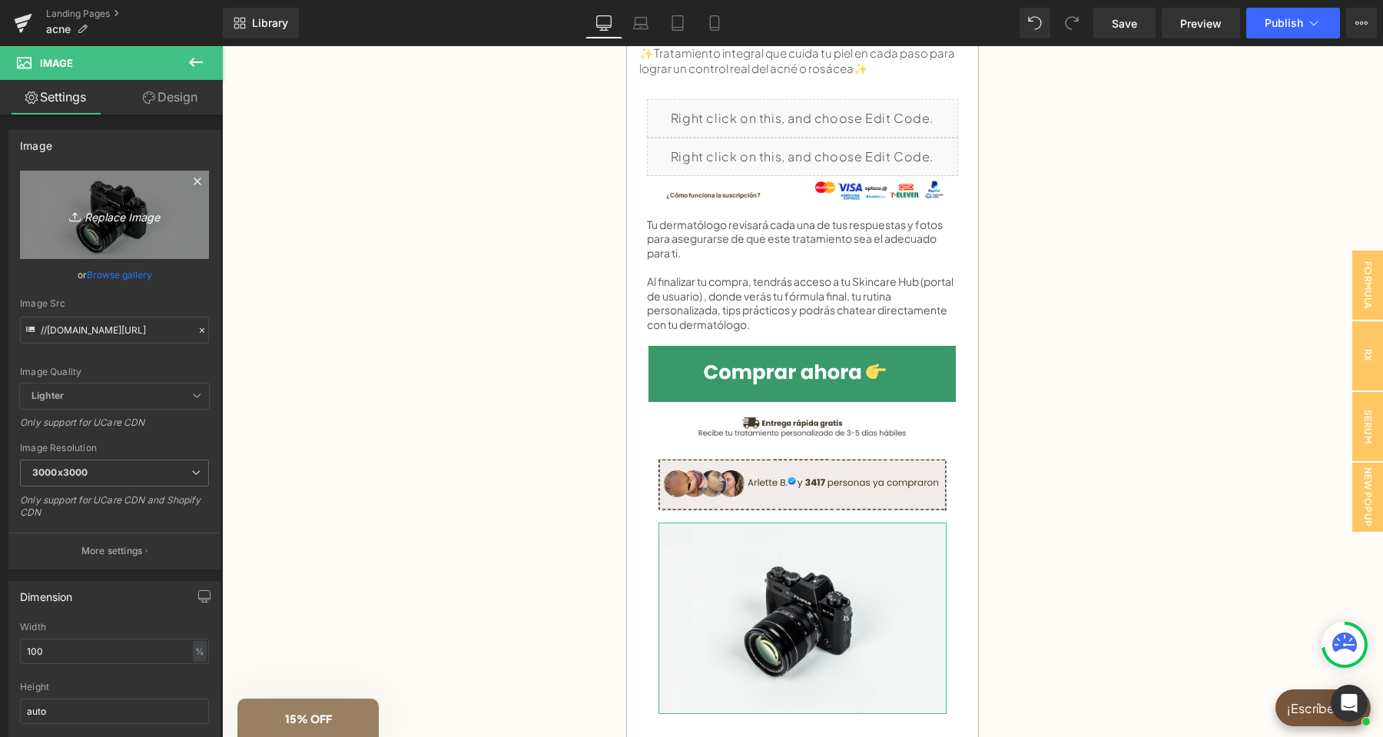
click at [104, 208] on icon "Replace Image" at bounding box center [114, 214] width 123 height 19
type input "C:\fakepath\boton compra(15).png"
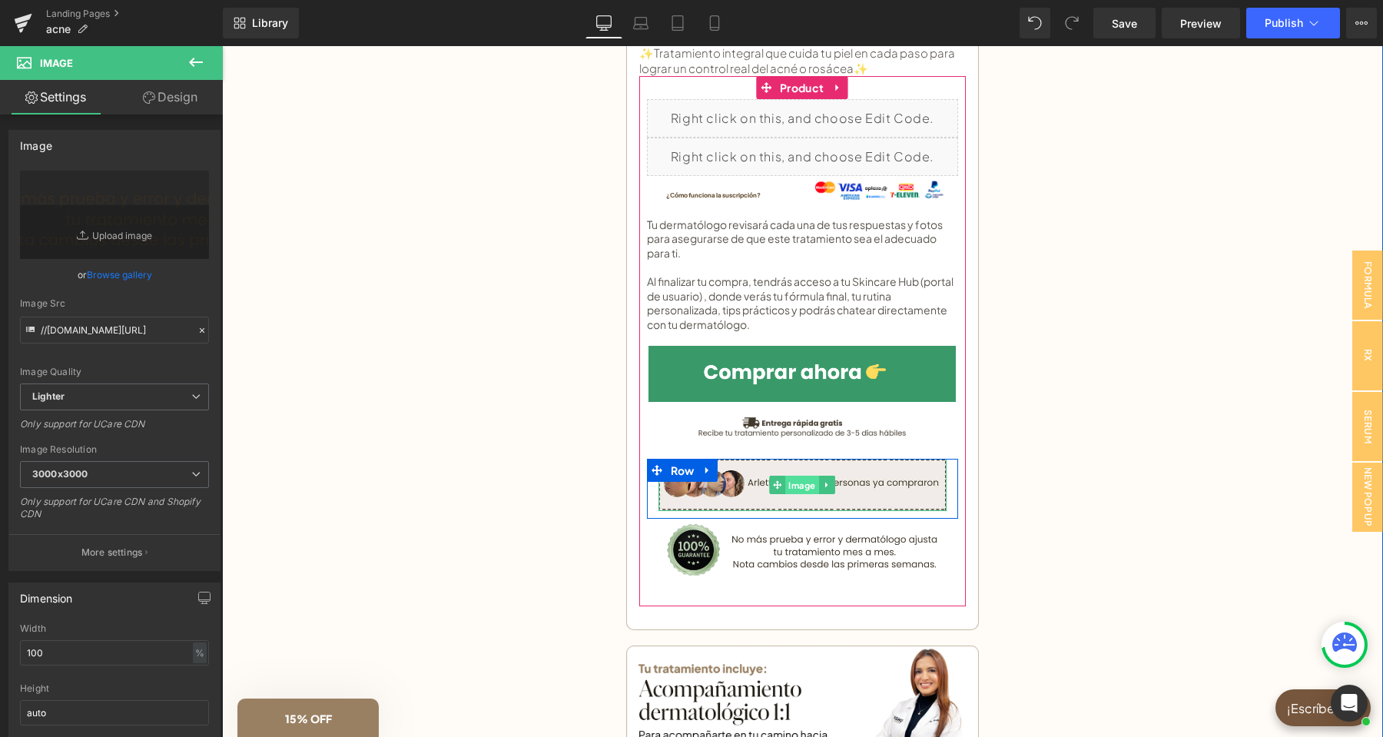
click at [793, 484] on span "Image" at bounding box center [802, 484] width 34 height 18
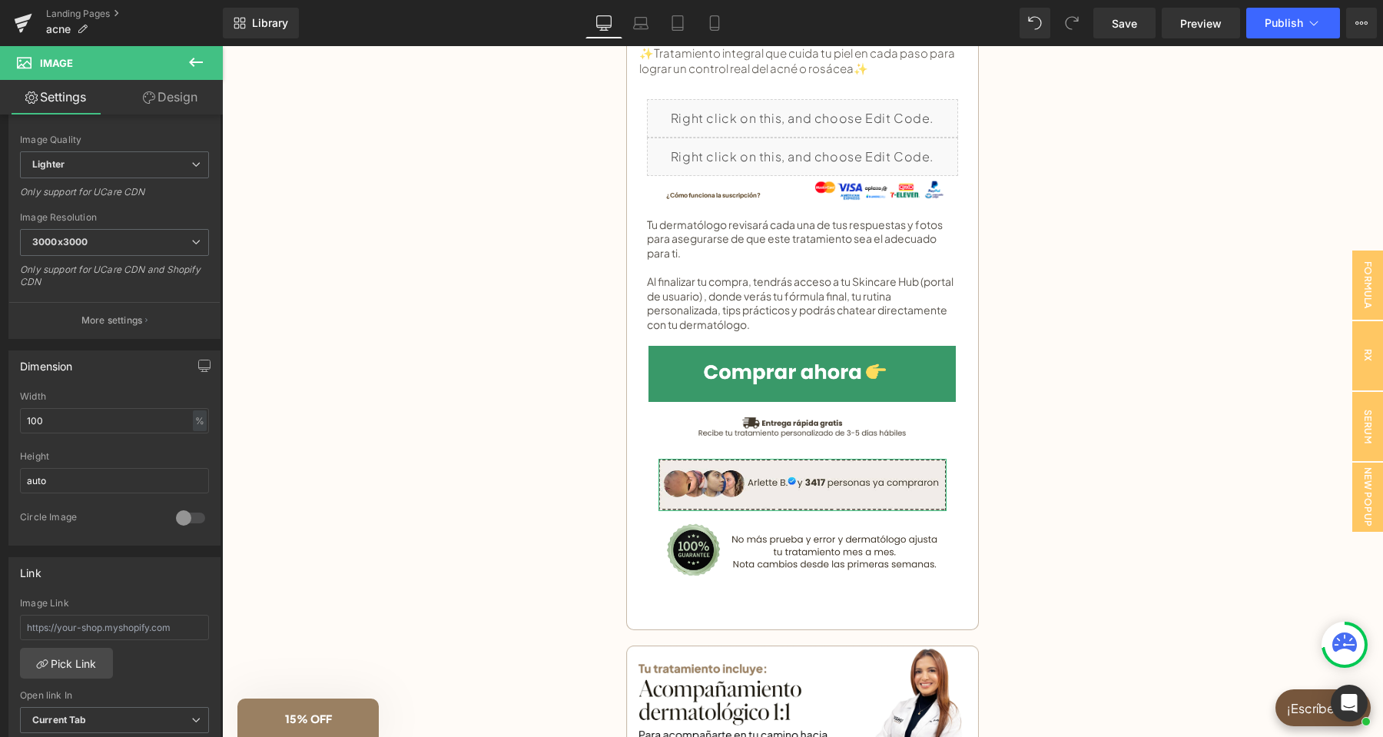
scroll to position [242, 0]
drag, startPoint x: 22, startPoint y: 413, endPoint x: 12, endPoint y: 411, distance: 10.2
click at [20, 411] on input "100" at bounding box center [114, 410] width 189 height 25
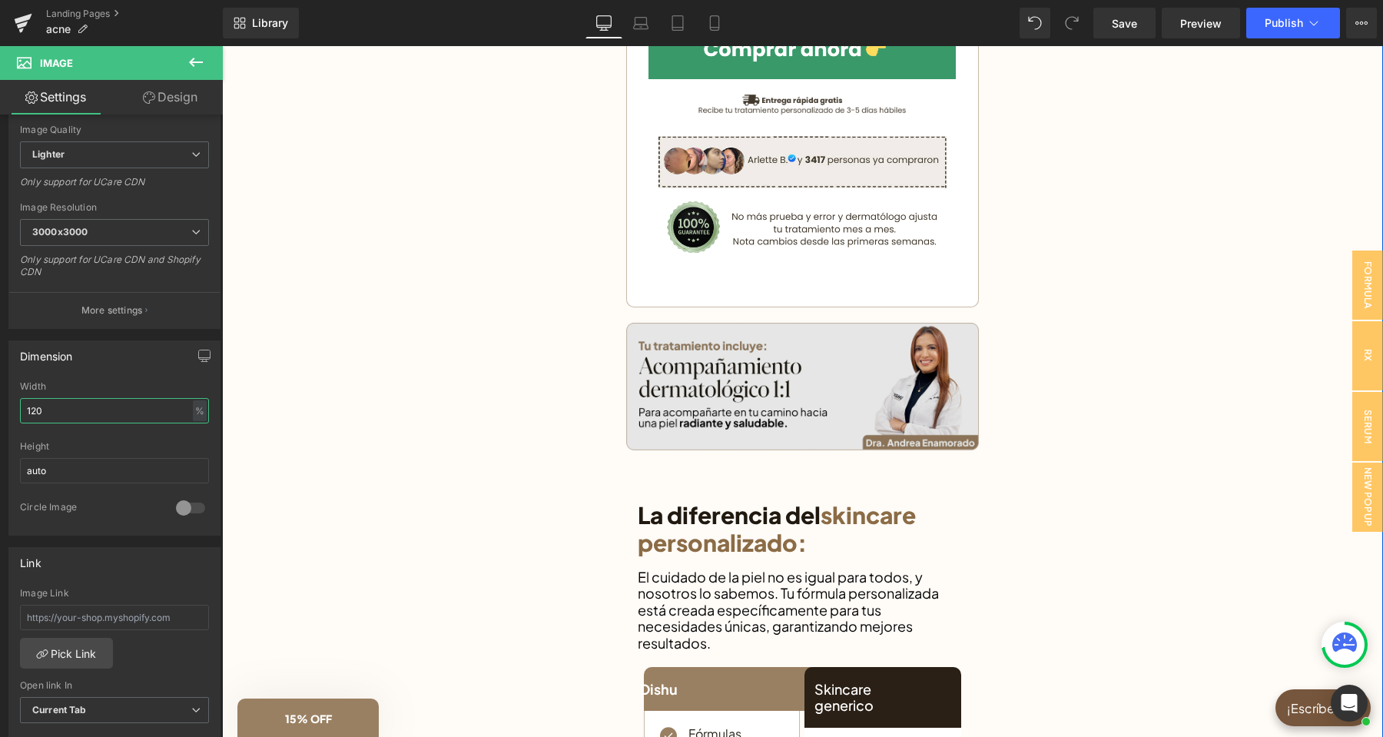
scroll to position [1532, 0]
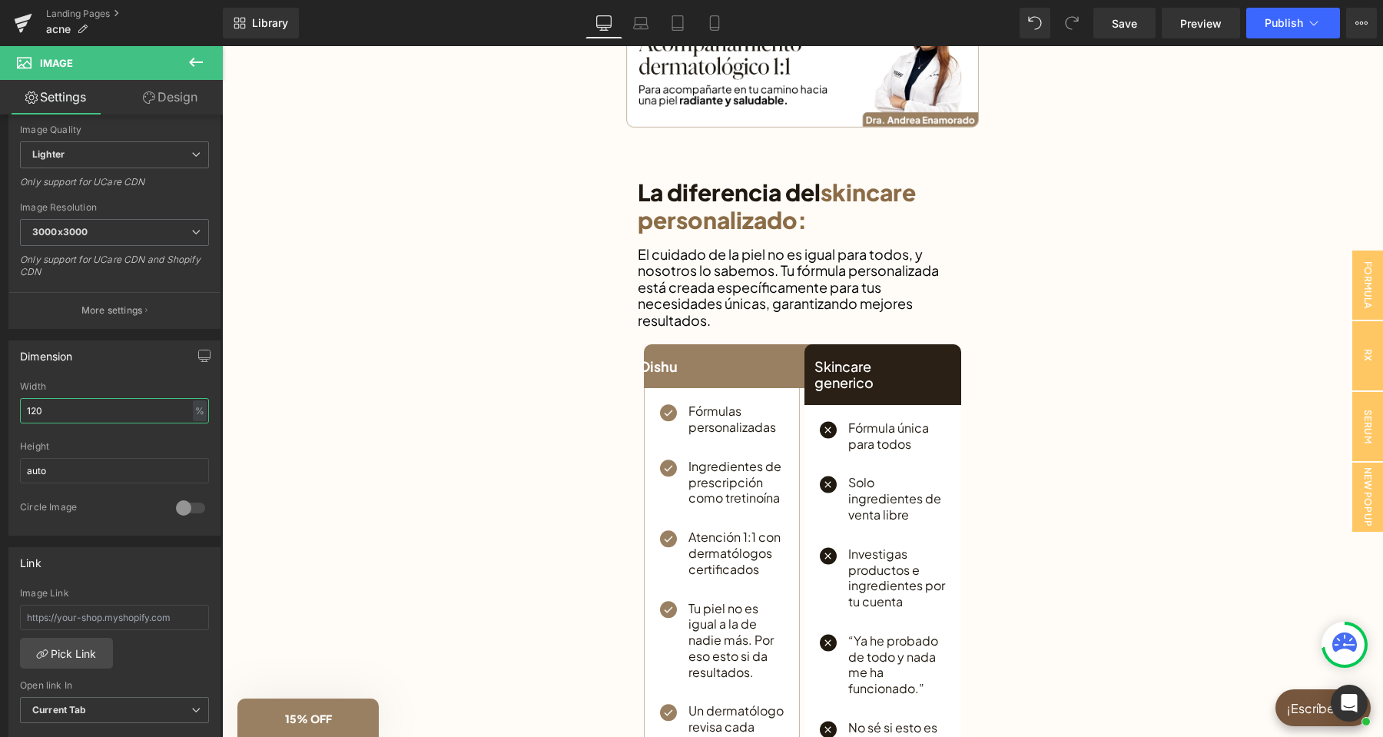
type input "120"
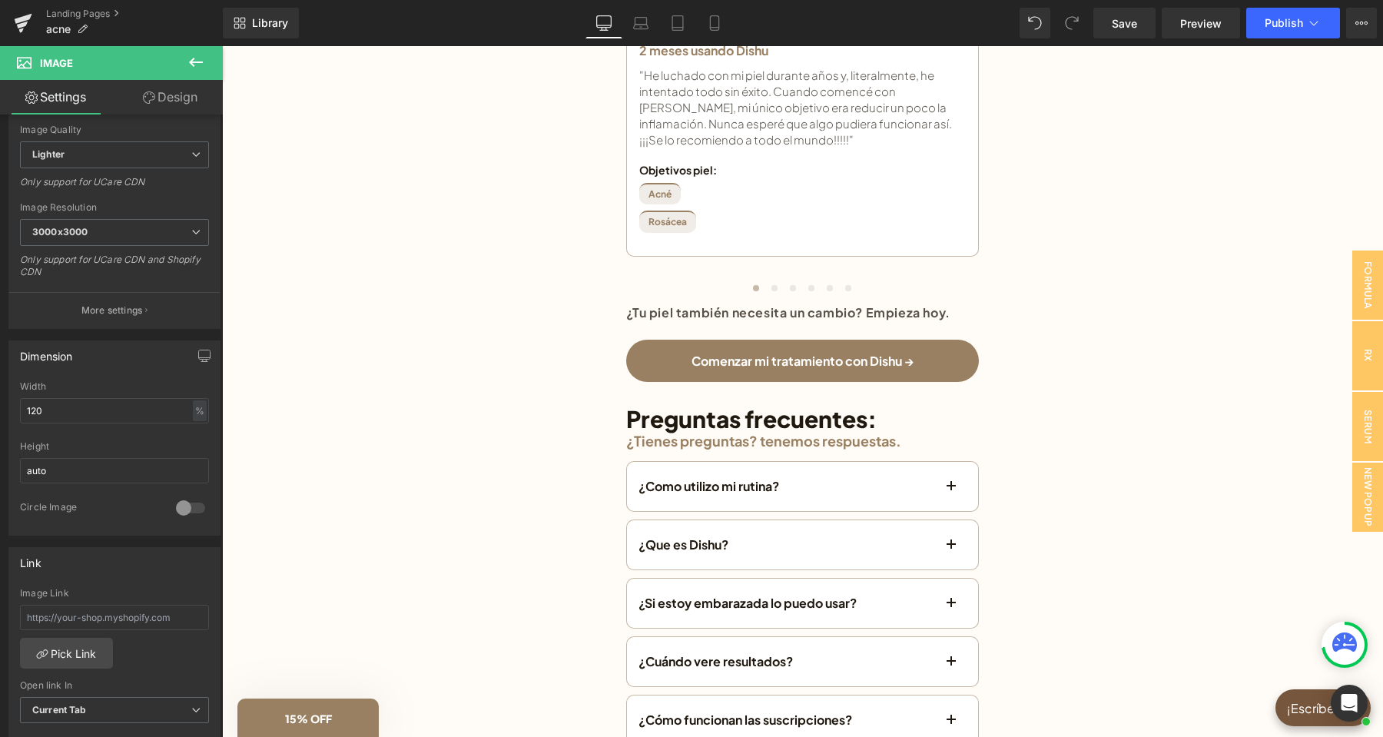
scroll to position [2903, 0]
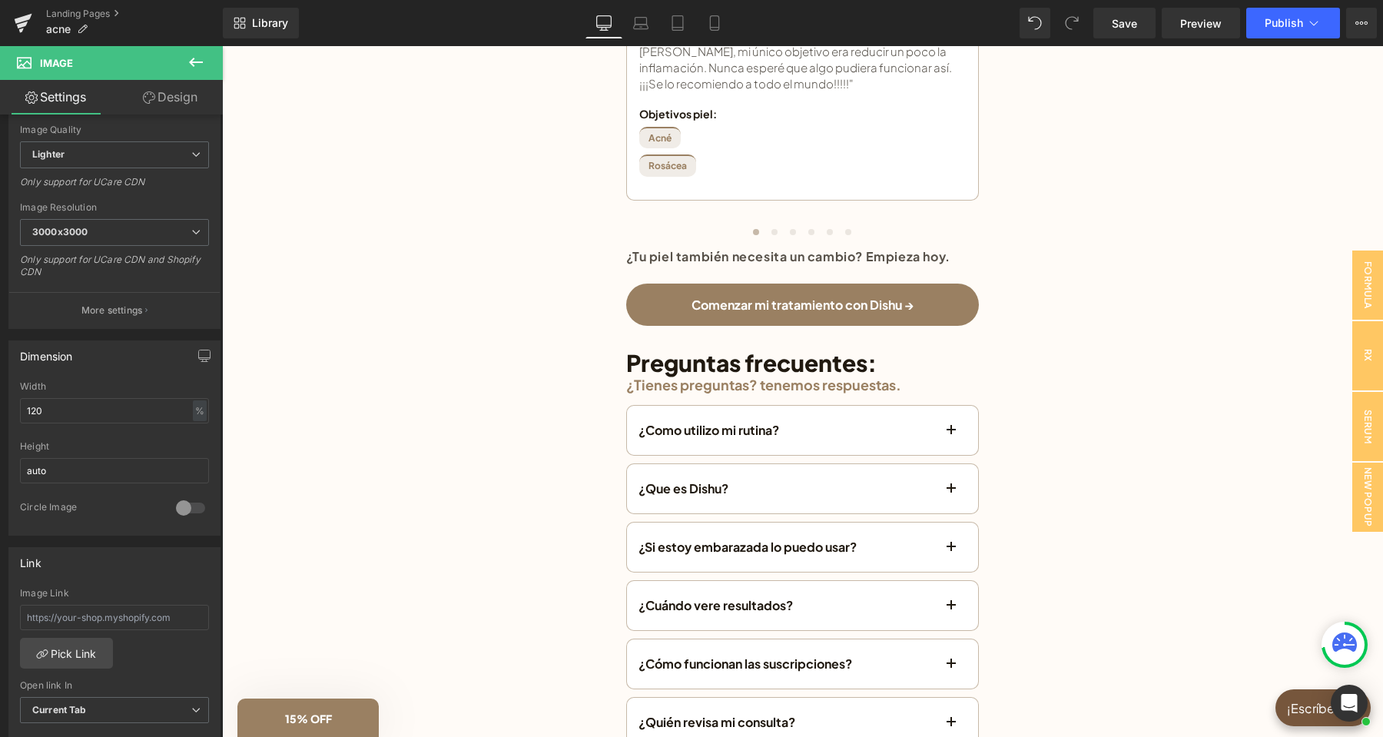
click at [204, 64] on icon at bounding box center [196, 62] width 18 height 18
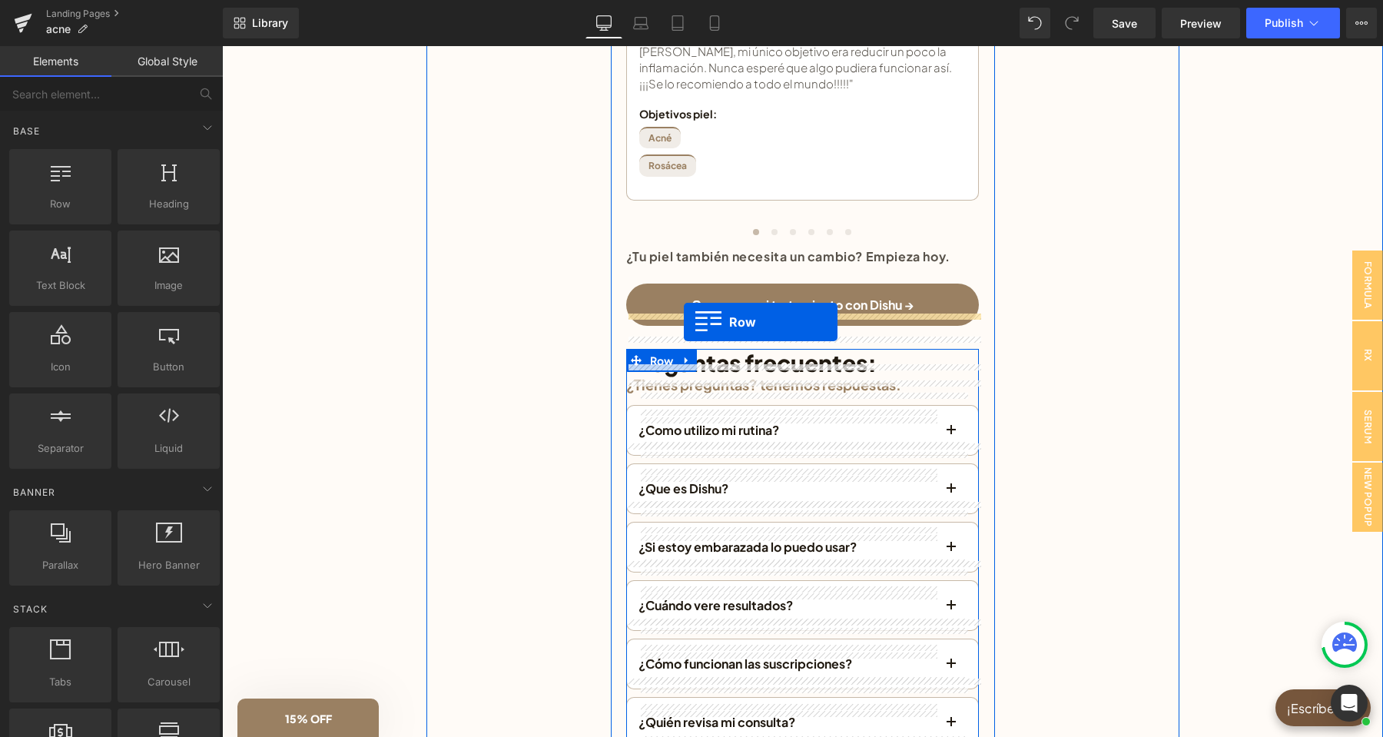
drag, startPoint x: 305, startPoint y: 253, endPoint x: 684, endPoint y: 322, distance: 384.9
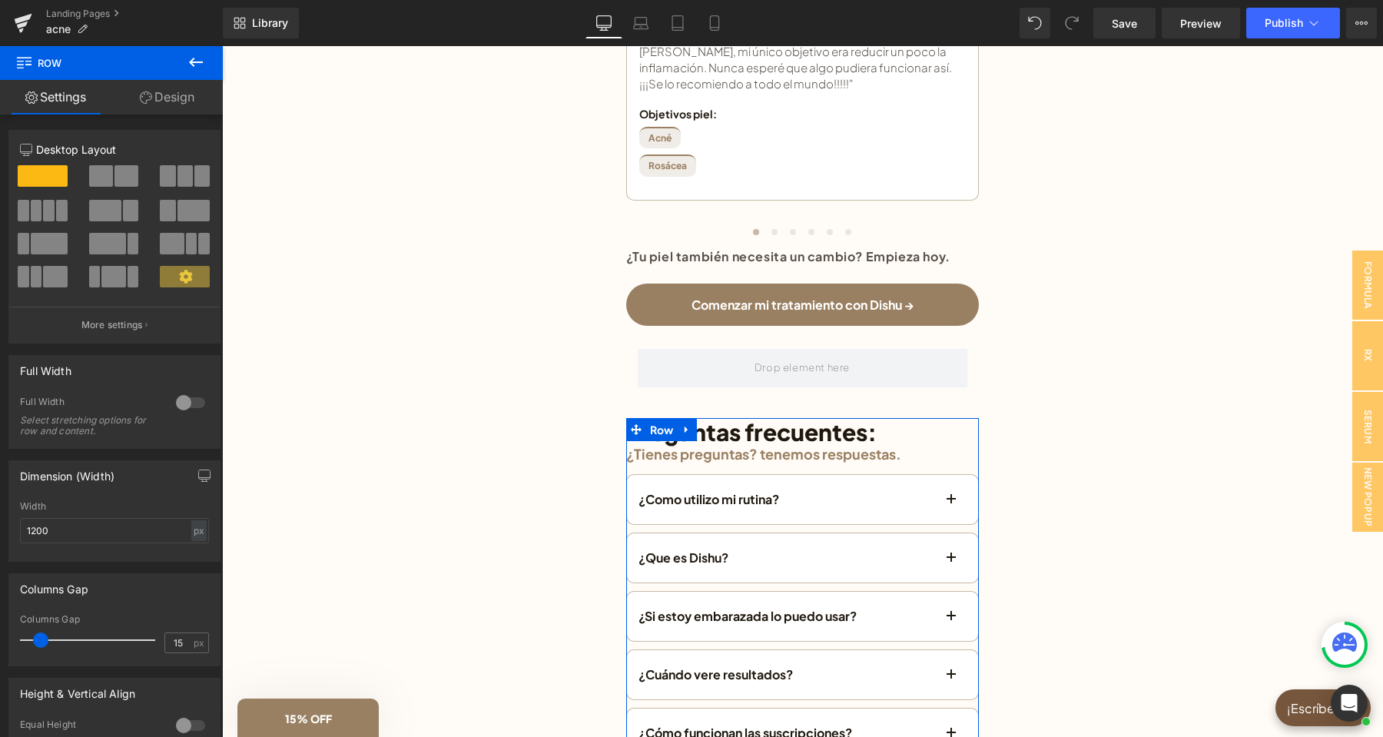
click at [187, 57] on icon at bounding box center [196, 62] width 18 height 18
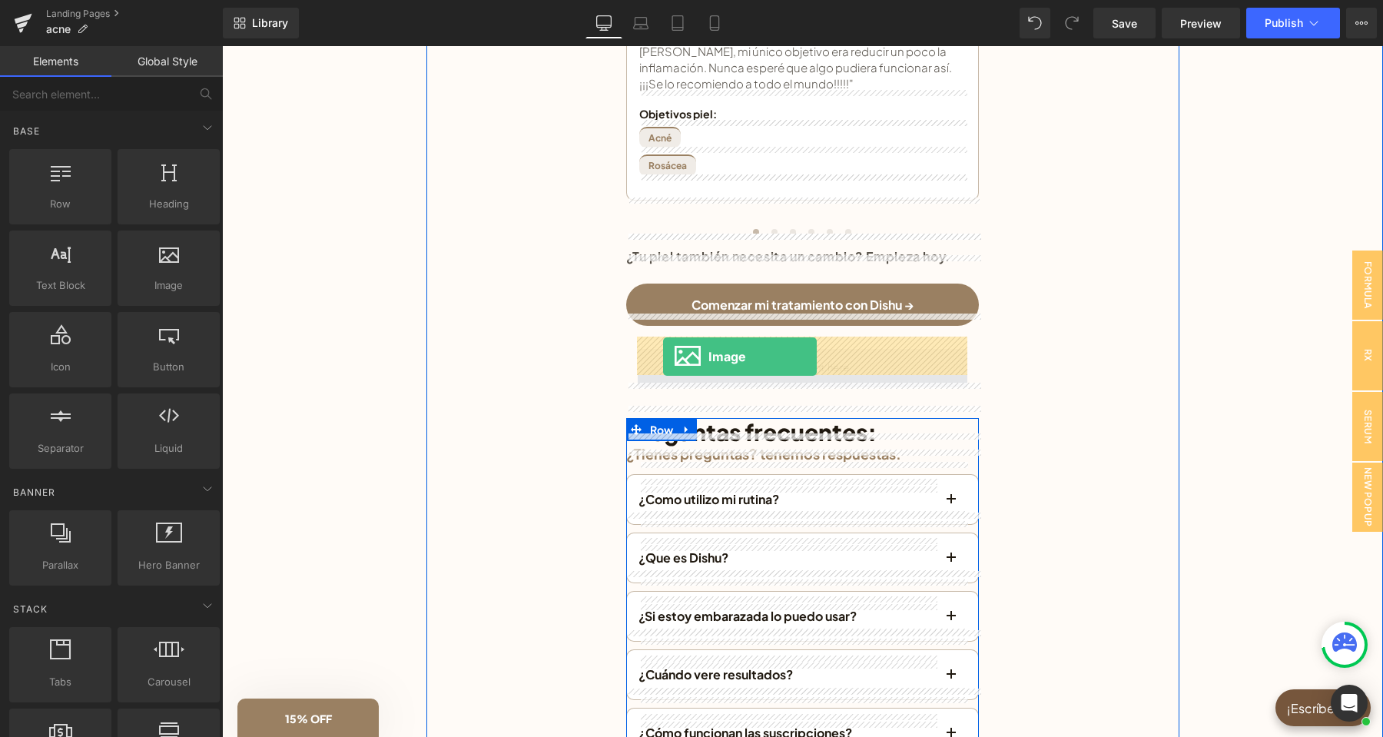
drag, startPoint x: 393, startPoint y: 333, endPoint x: 663, endPoint y: 356, distance: 270.6
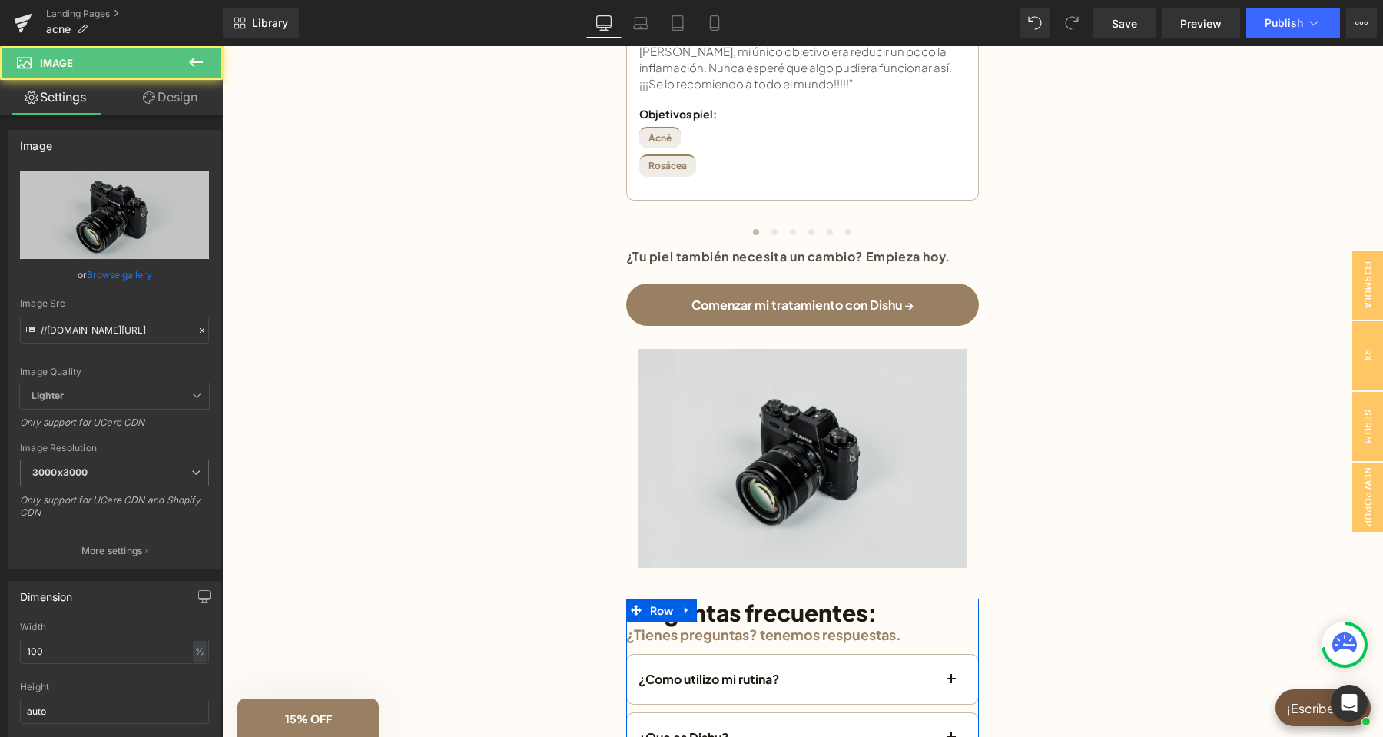
scroll to position [242, 0]
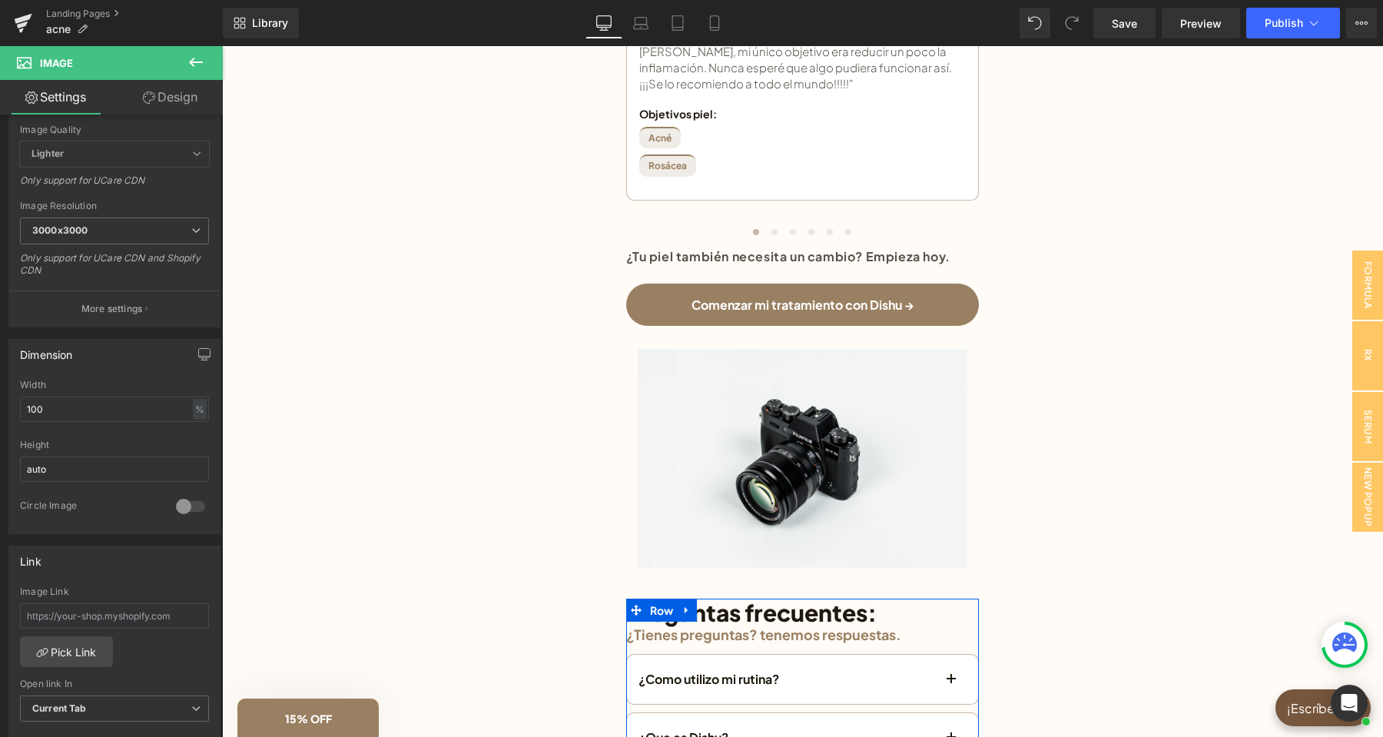
click at [830, 454] on icon at bounding box center [827, 458] width 8 height 9
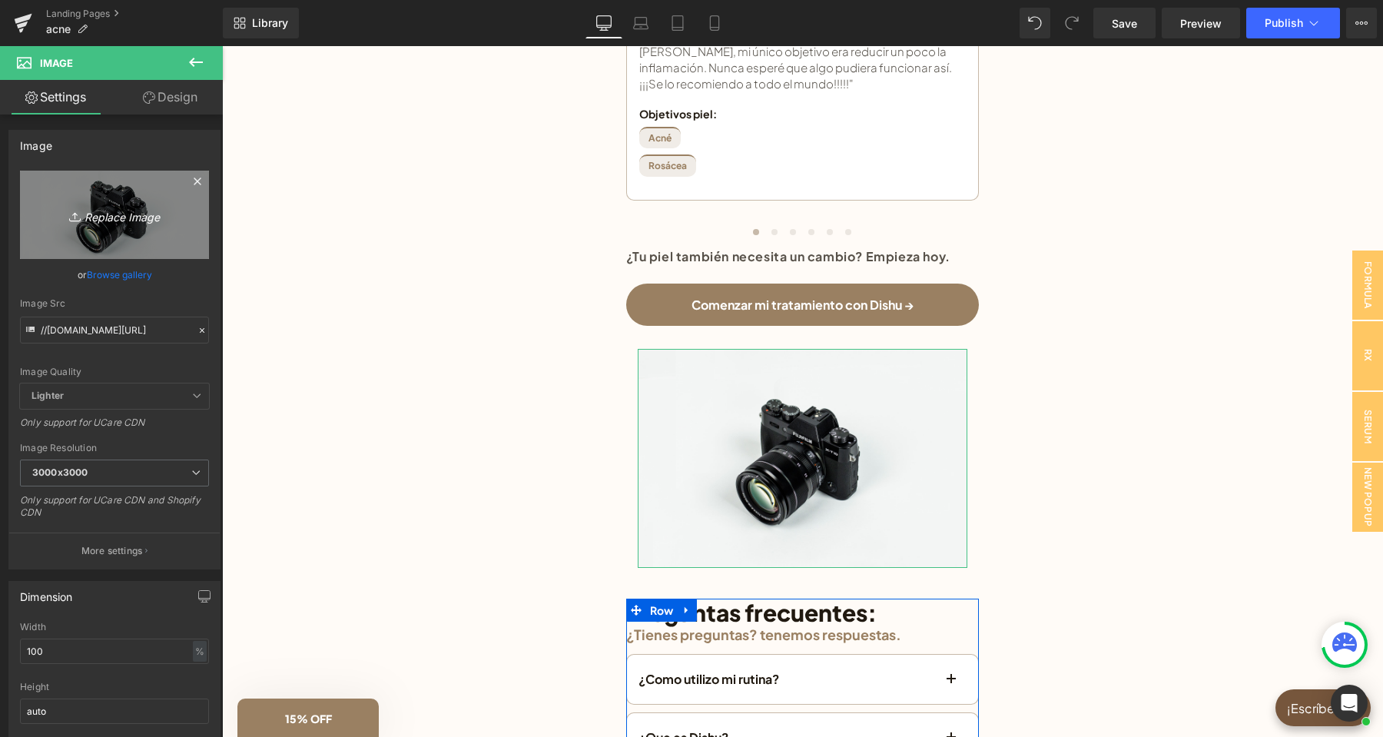
click at [99, 198] on link "Replace Image" at bounding box center [114, 215] width 189 height 88
type input "C:\fakepath\POSTS AGO-SEPT(5).png"
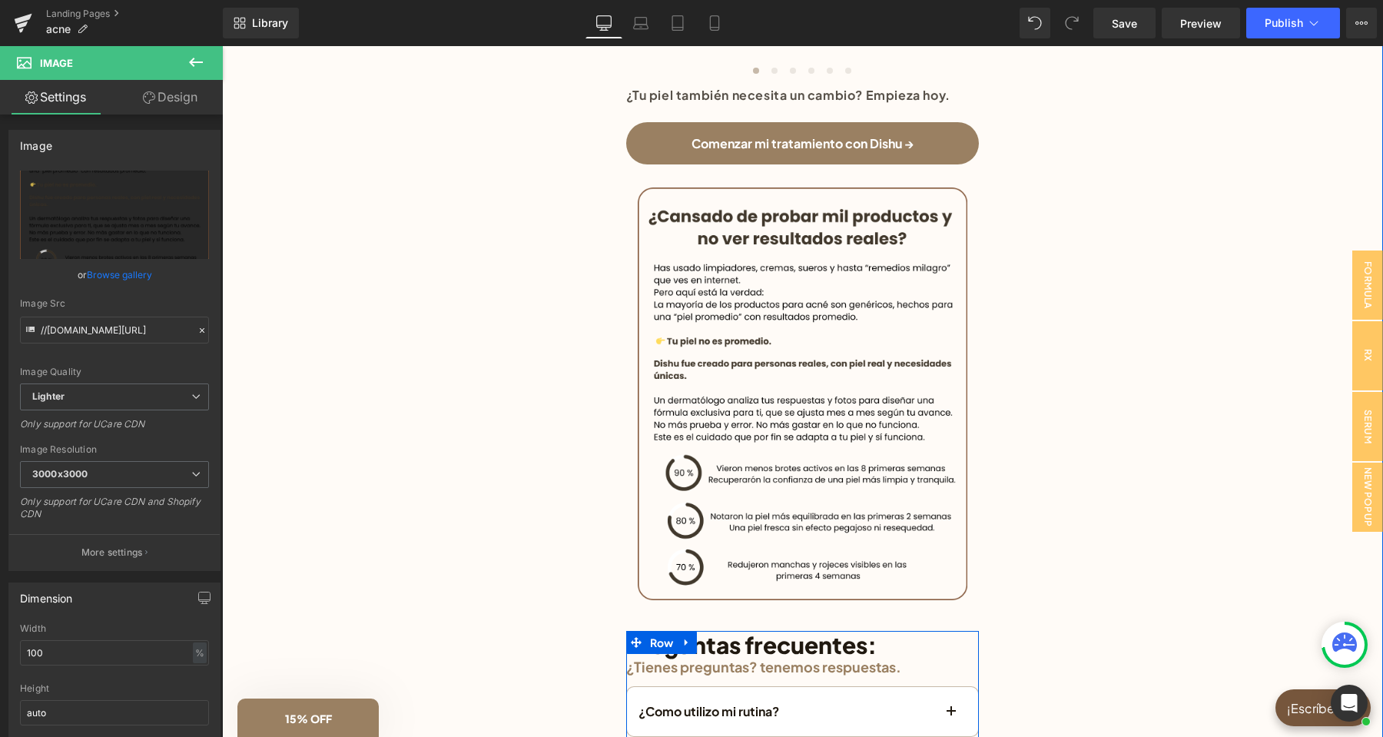
scroll to position [3145, 0]
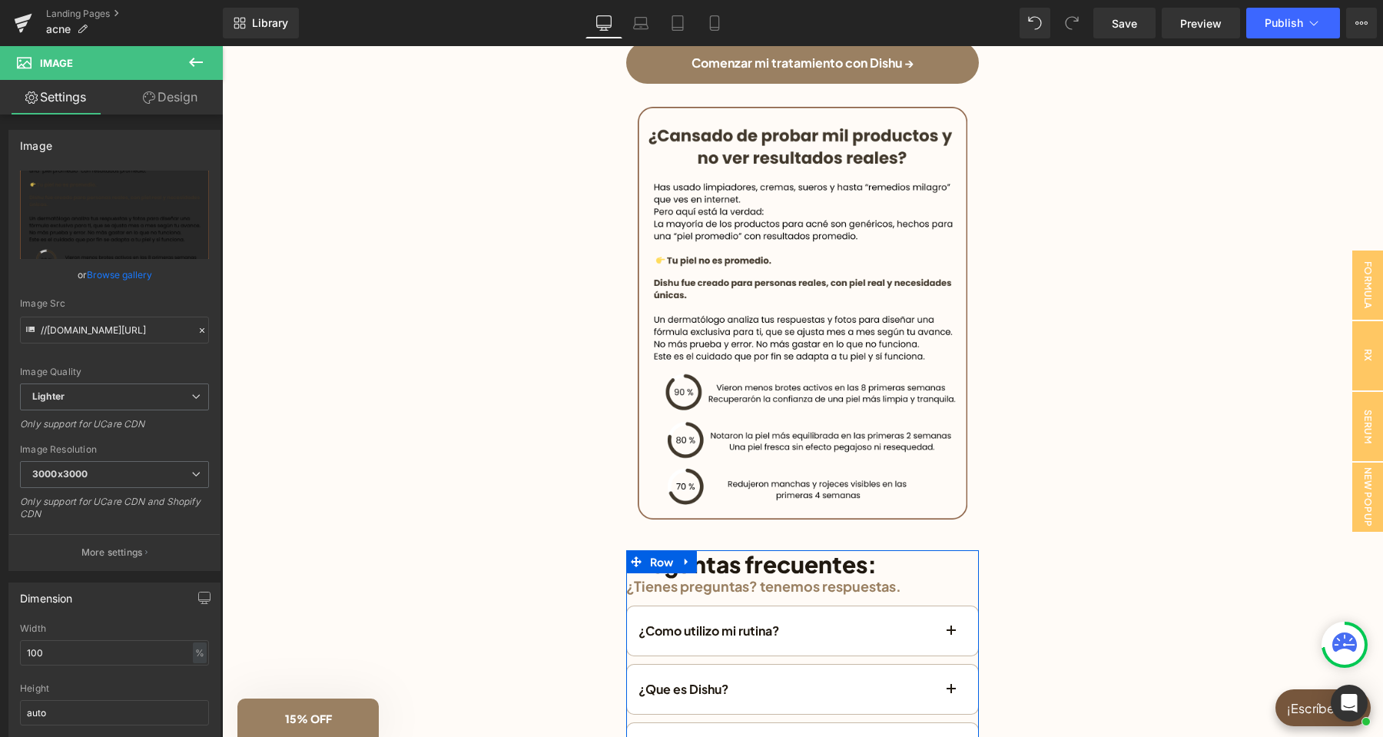
click at [196, 65] on icon at bounding box center [196, 62] width 18 height 18
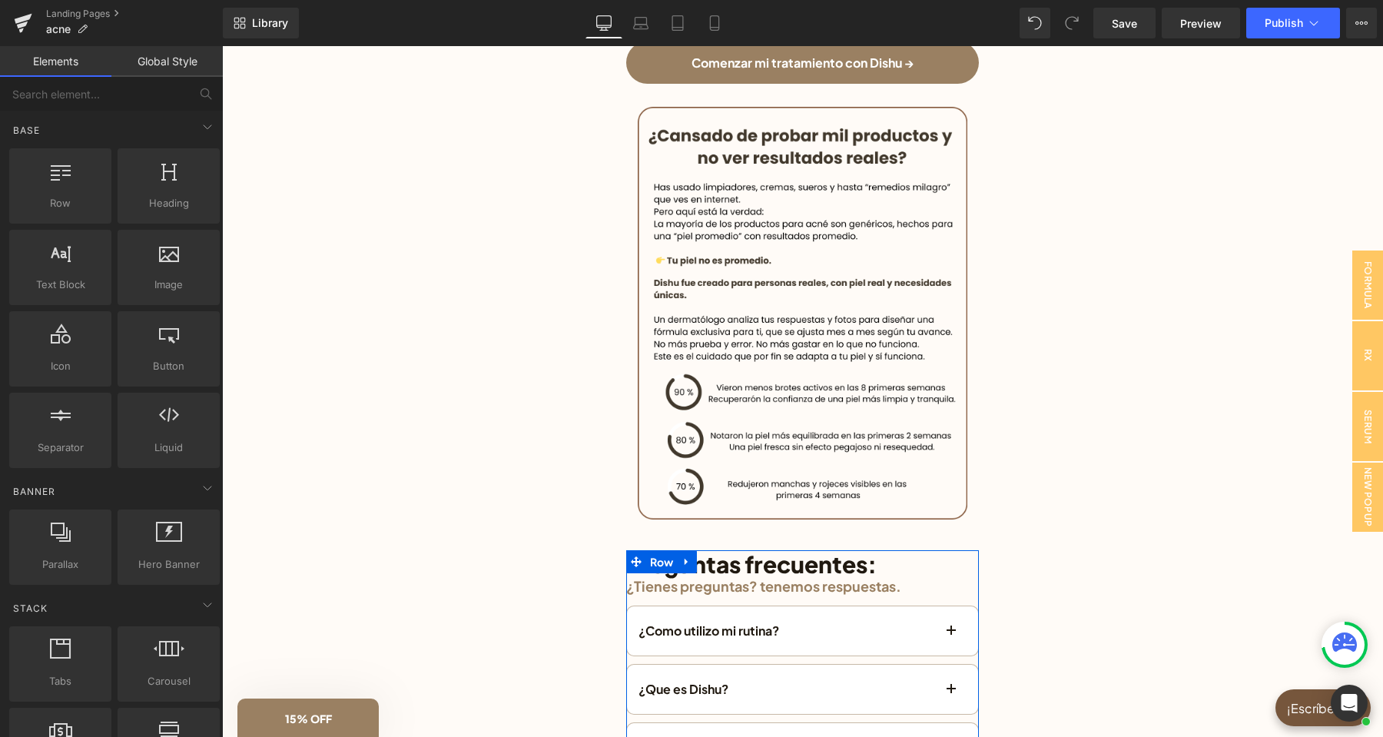
scroll to position [0, 0]
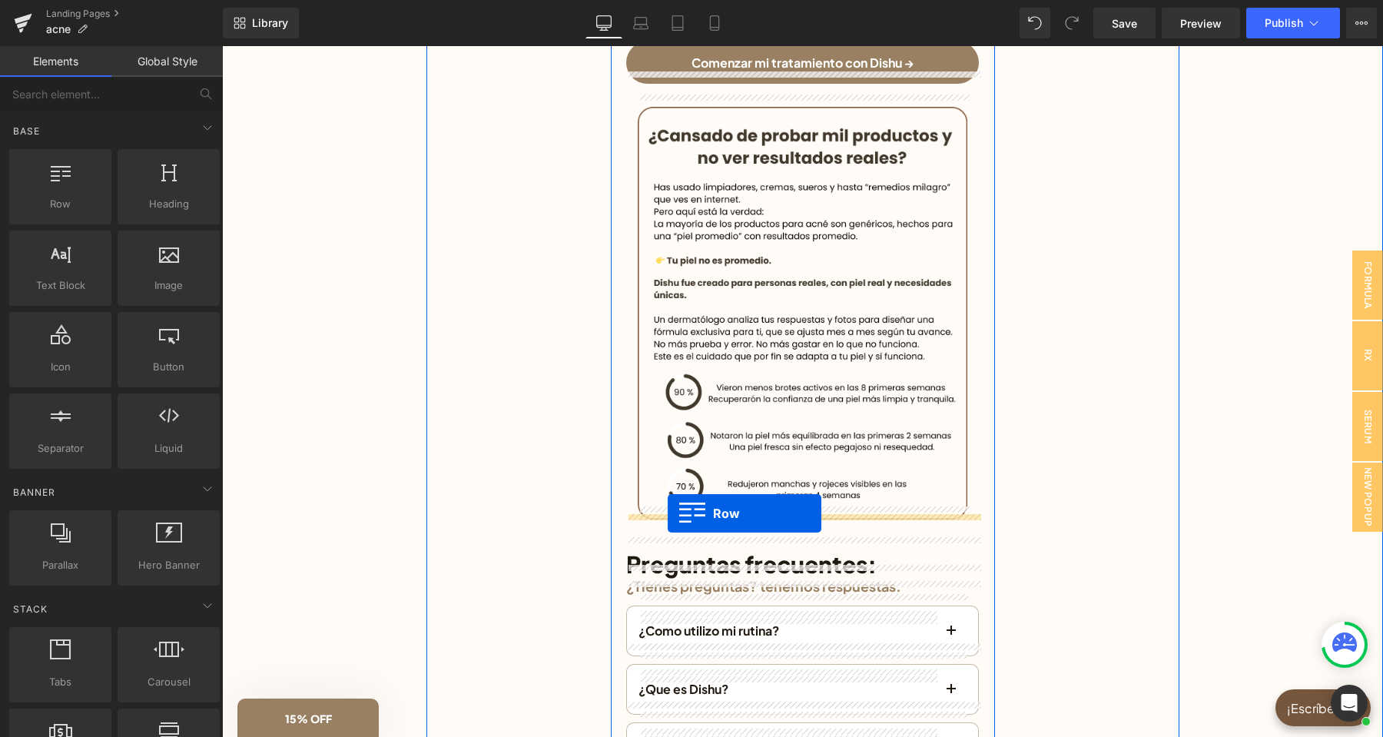
drag, startPoint x: 300, startPoint y: 250, endPoint x: 667, endPoint y: 513, distance: 452.1
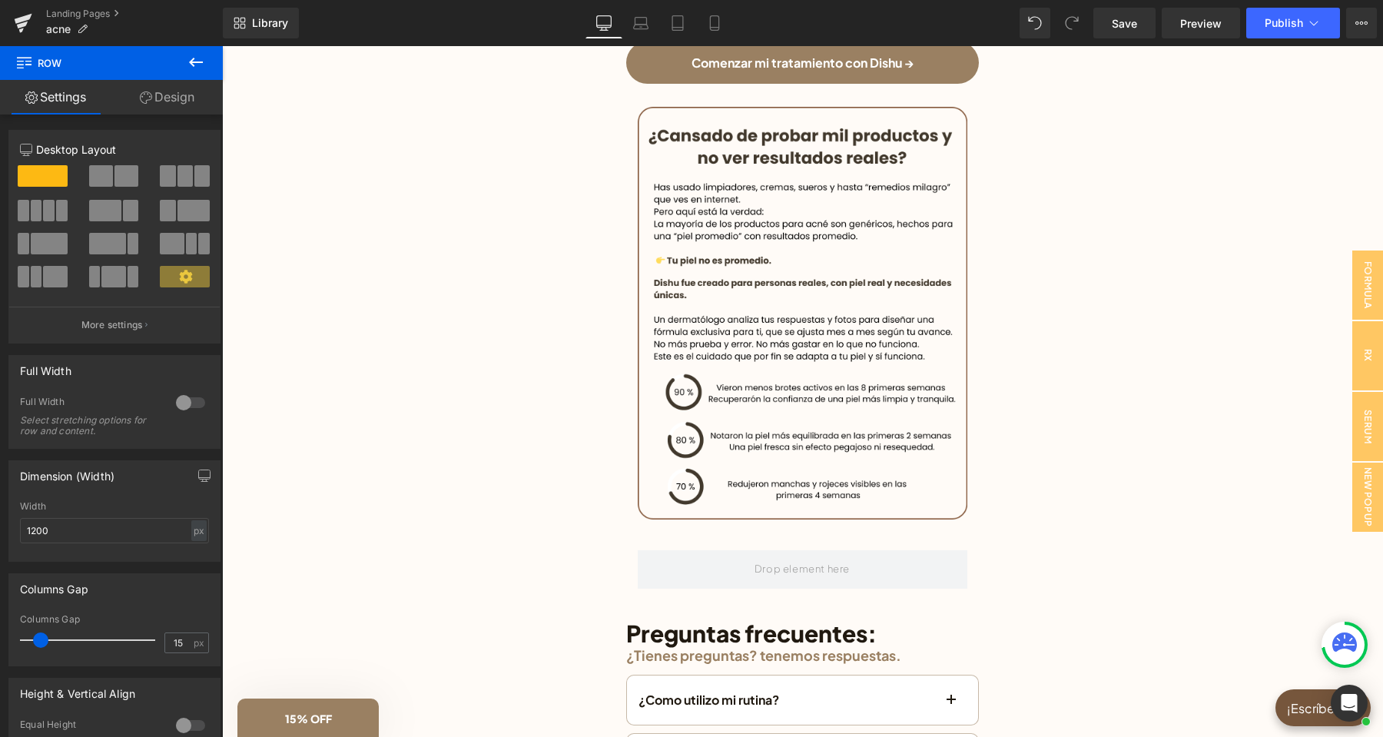
click at [189, 65] on icon at bounding box center [196, 62] width 18 height 18
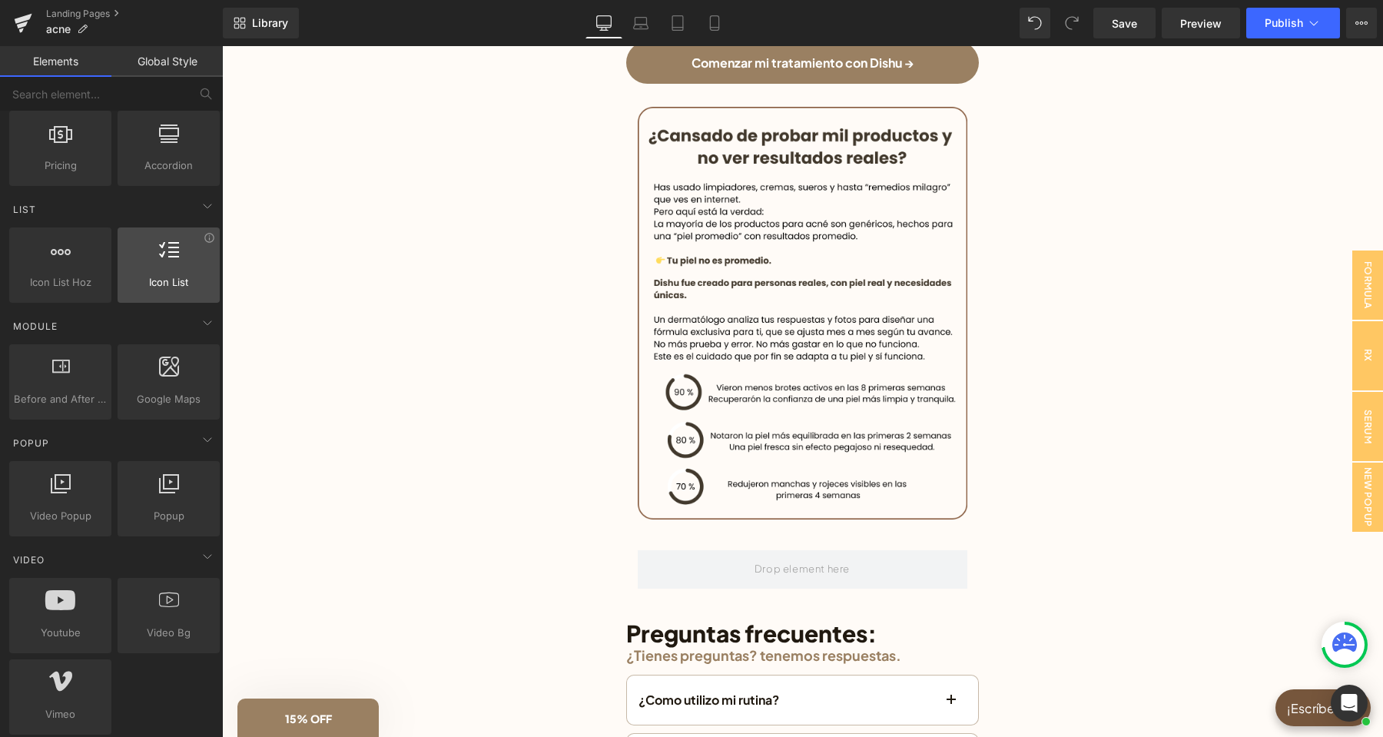
scroll to position [645, 0]
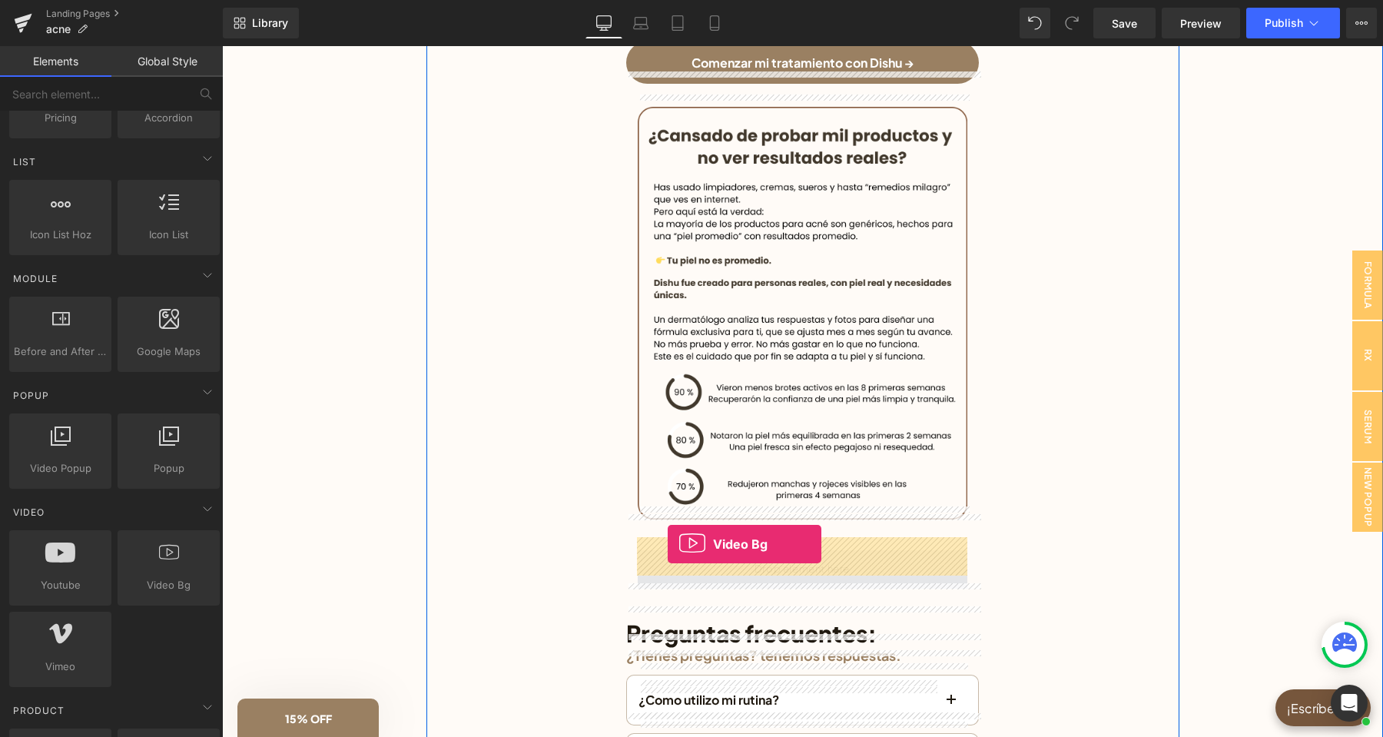
drag, startPoint x: 391, startPoint y: 598, endPoint x: 667, endPoint y: 544, distance: 281.7
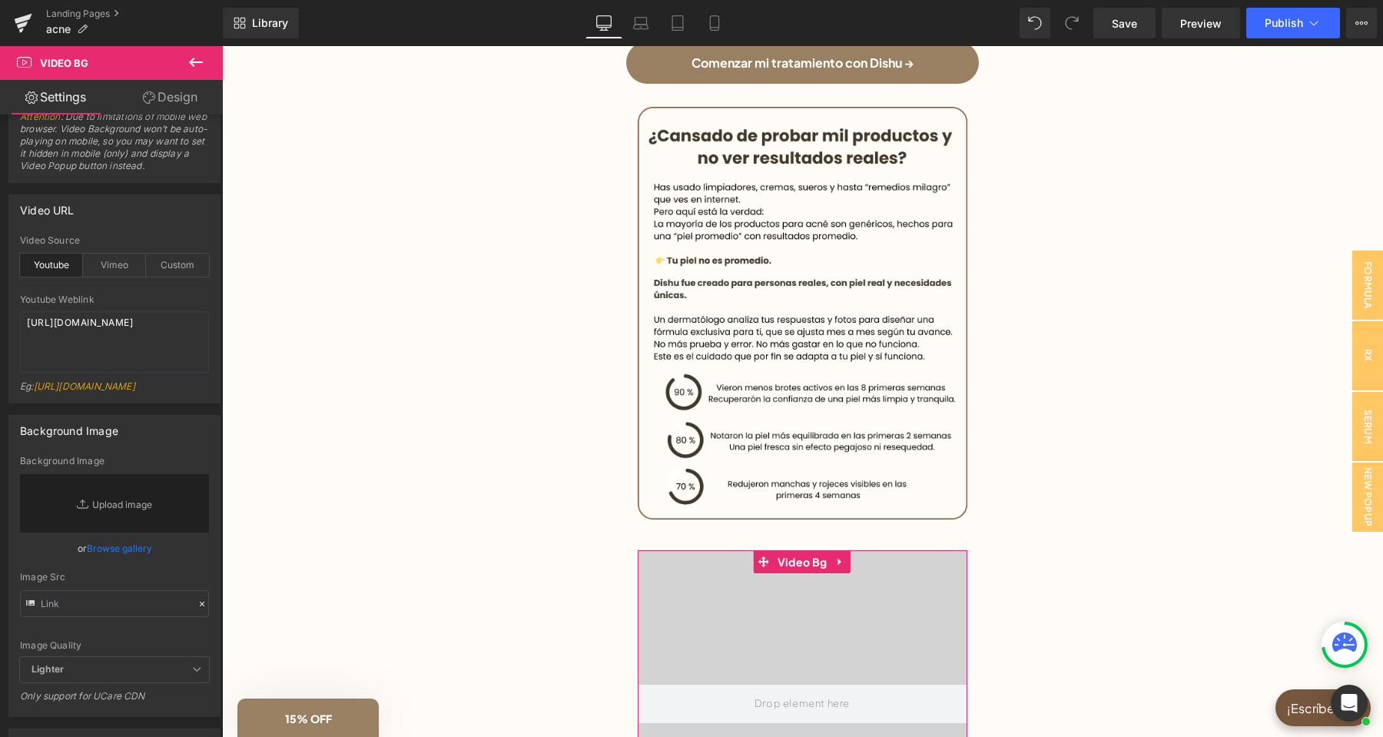
scroll to position [0, 0]
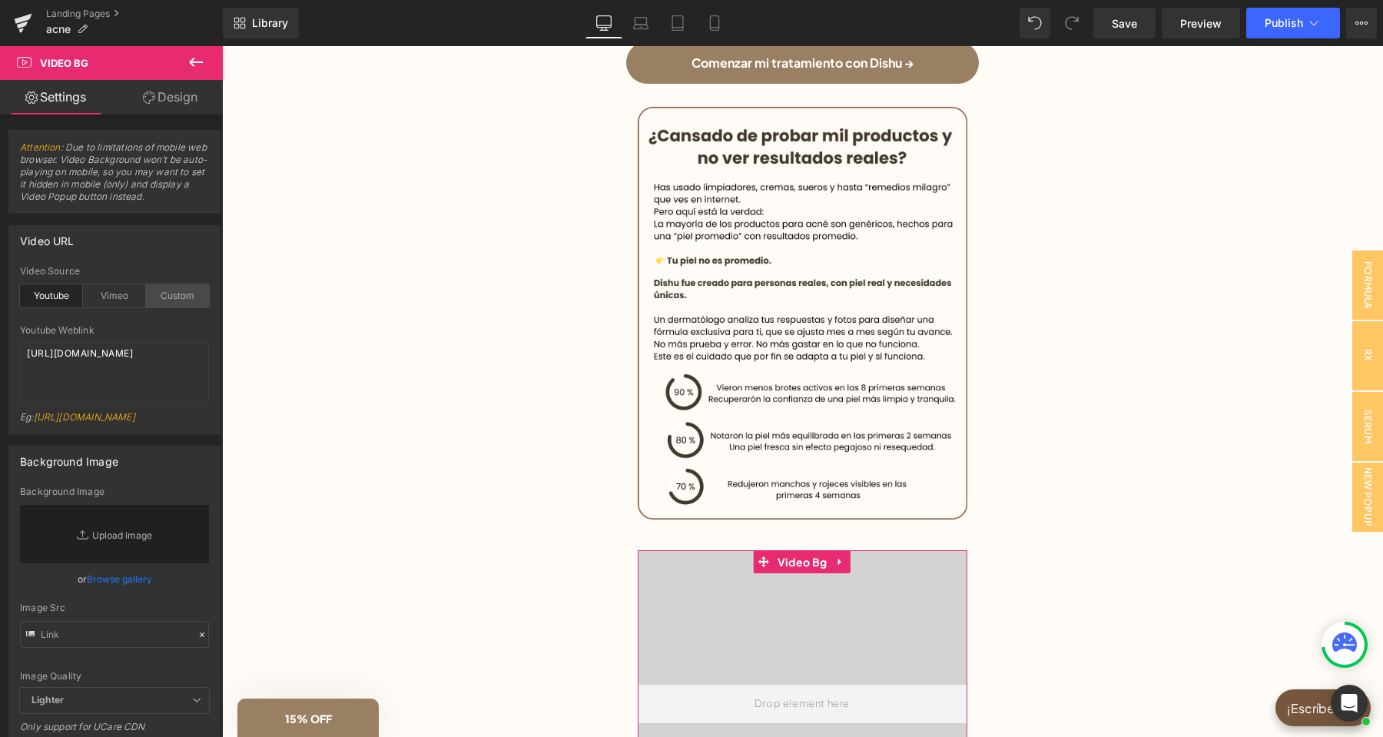
click at [188, 295] on div "Custom" at bounding box center [177, 295] width 63 height 23
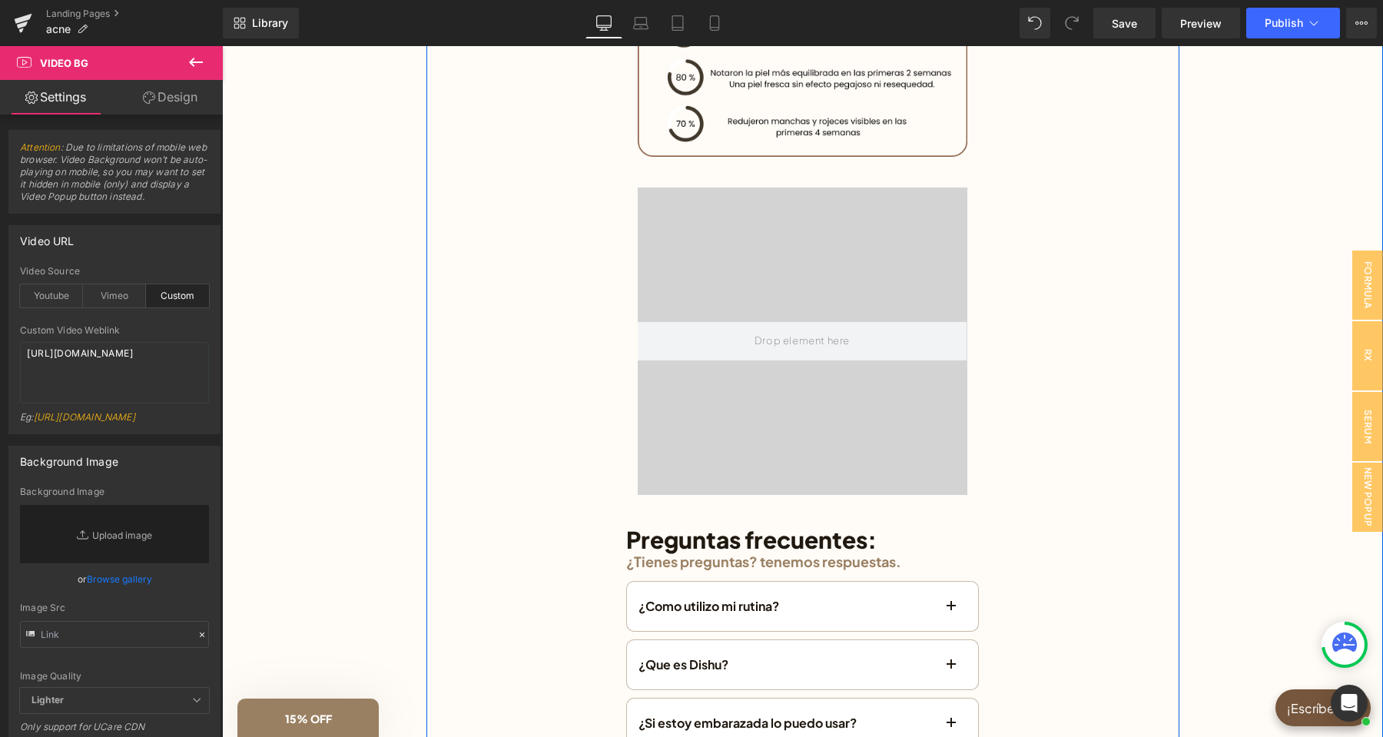
scroll to position [3629, 0]
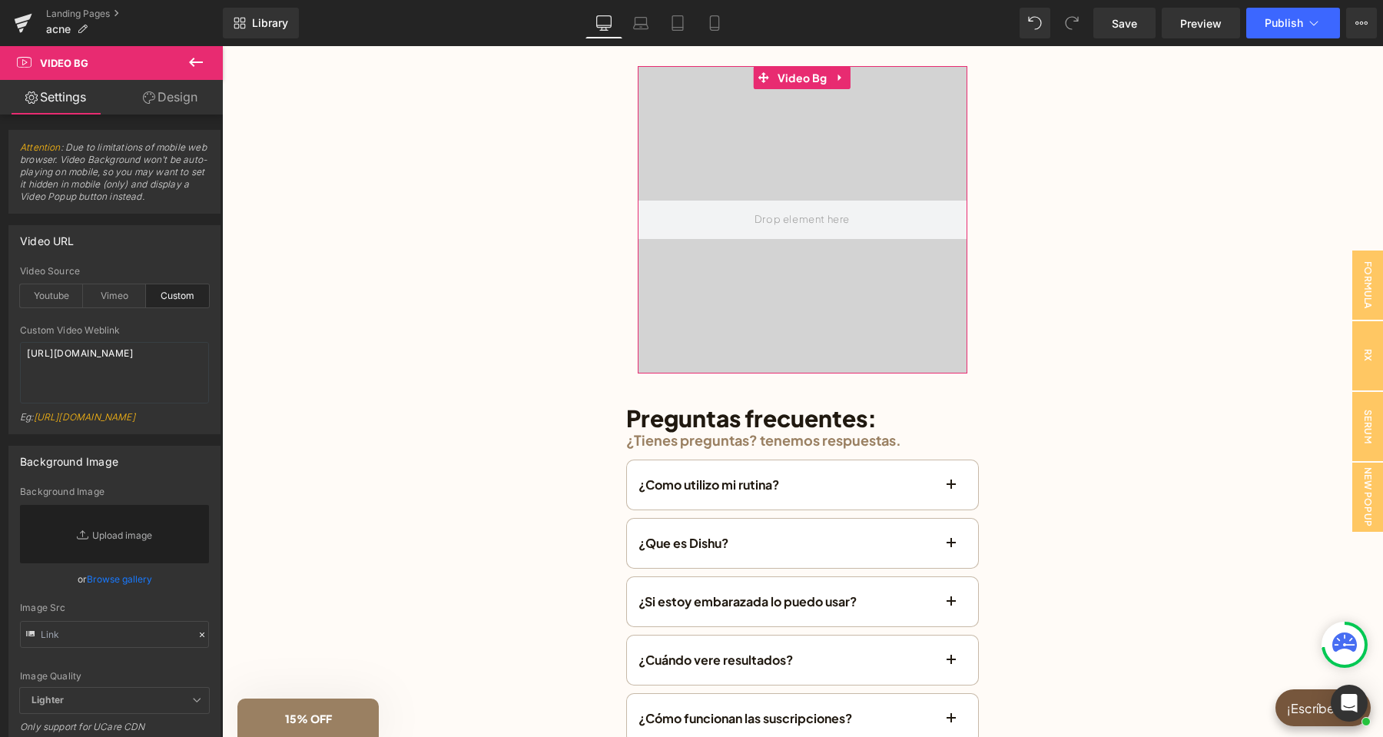
click at [207, 64] on button at bounding box center [196, 63] width 54 height 34
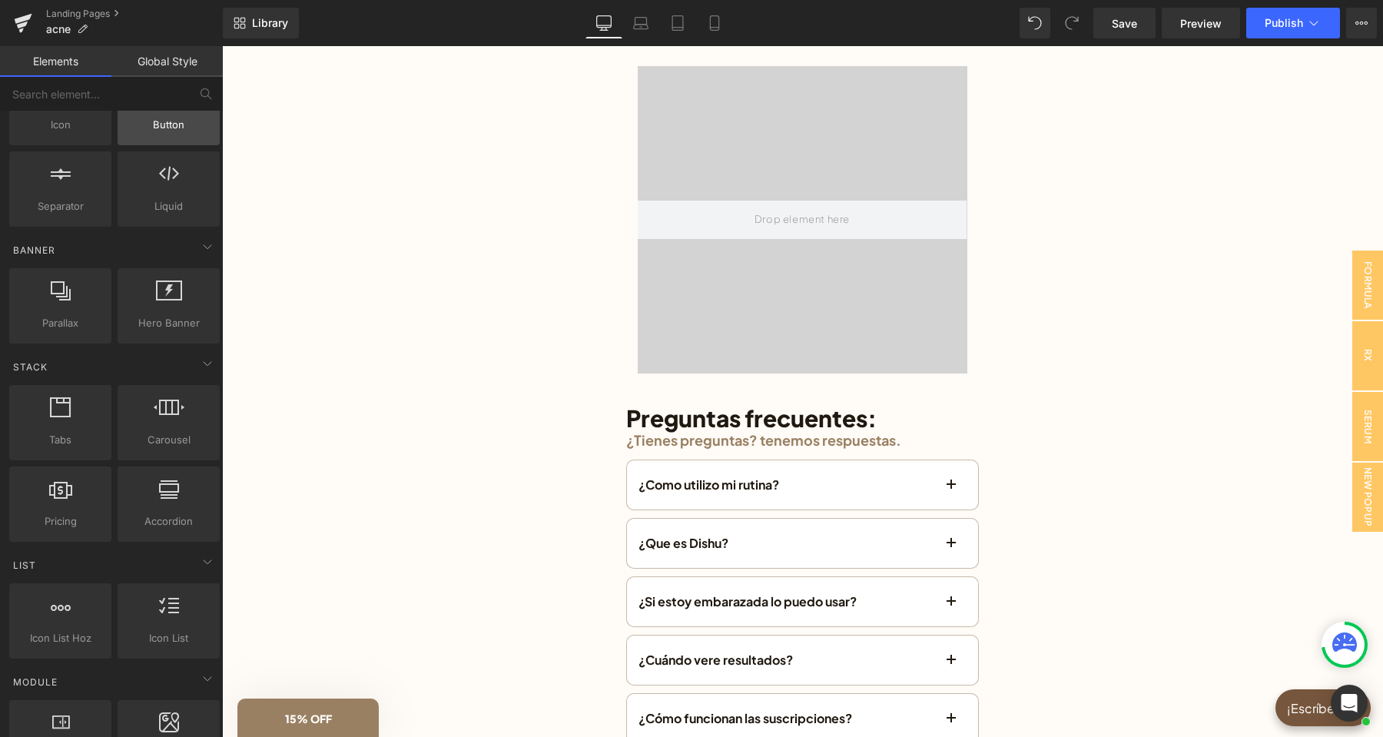
scroll to position [0, 0]
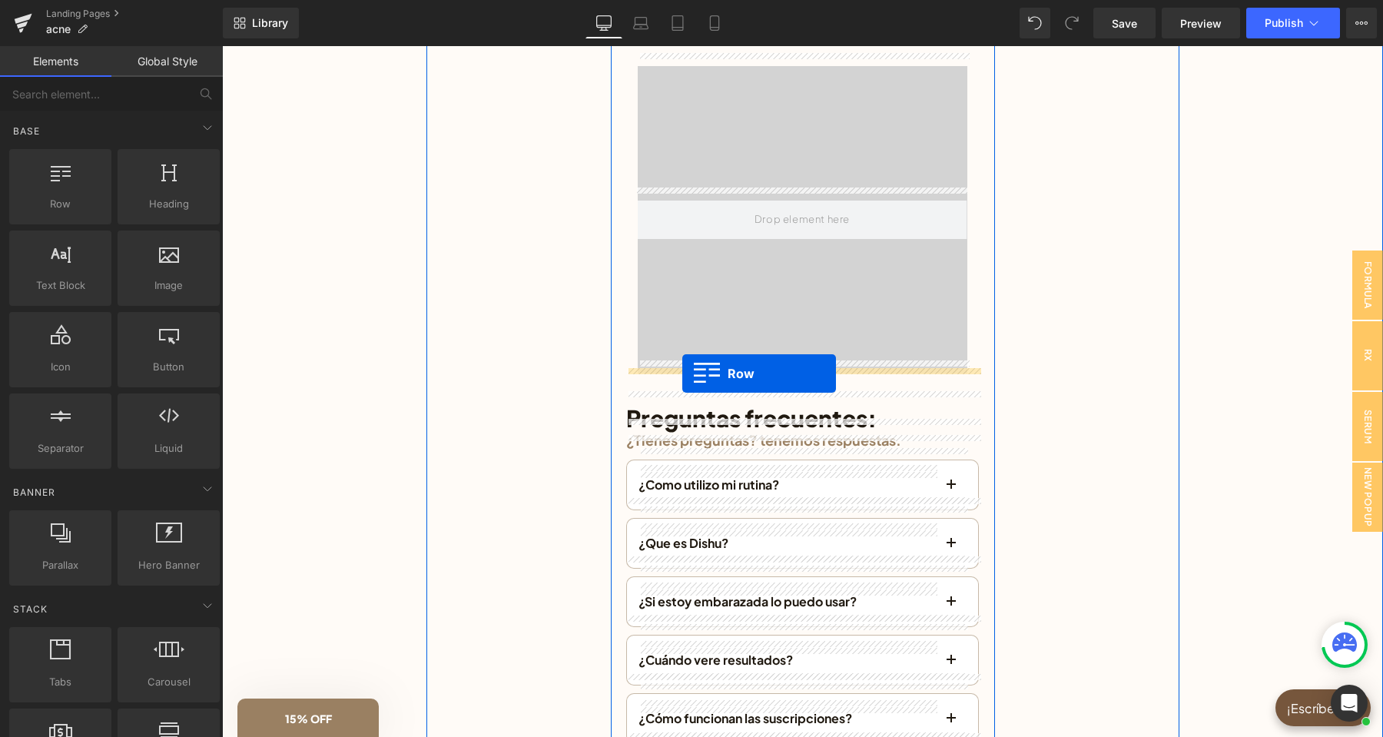
drag, startPoint x: 291, startPoint y: 247, endPoint x: 682, endPoint y: 373, distance: 411.0
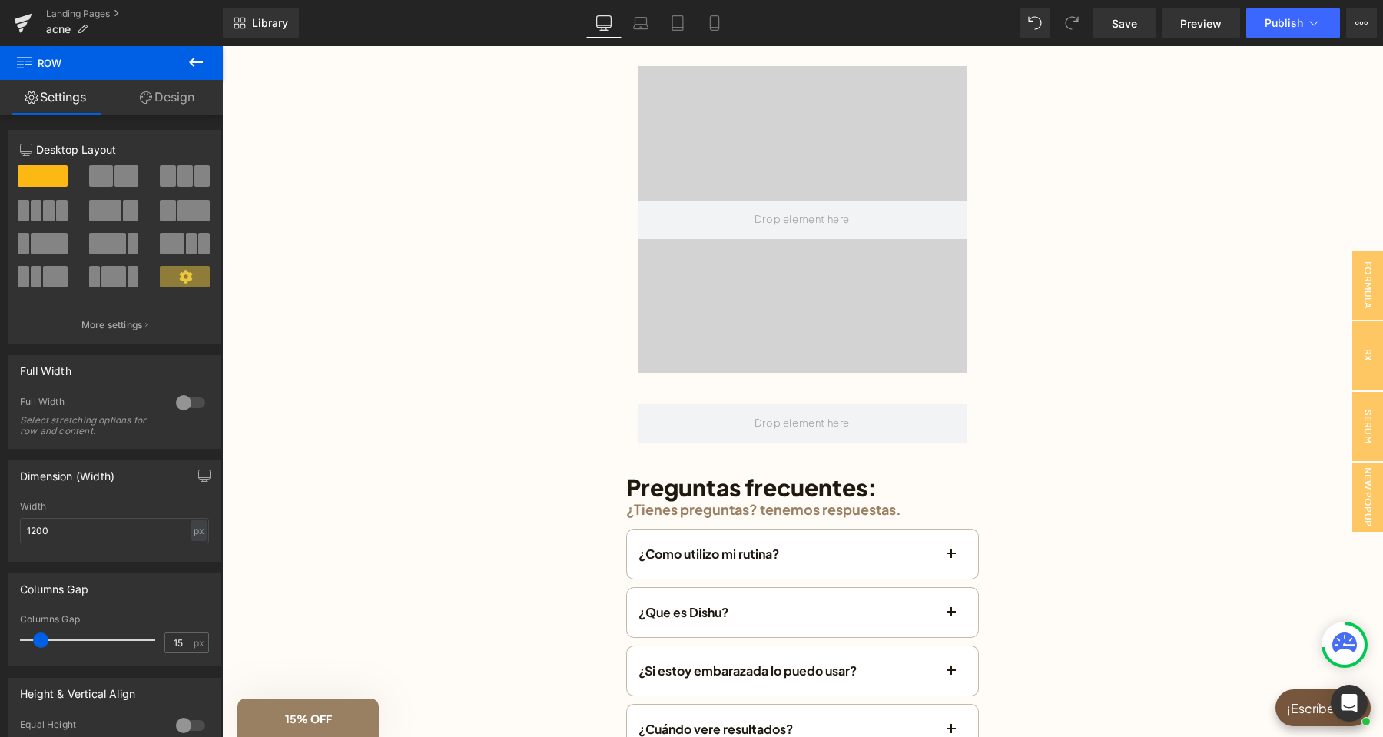
click at [196, 72] on button at bounding box center [196, 63] width 54 height 34
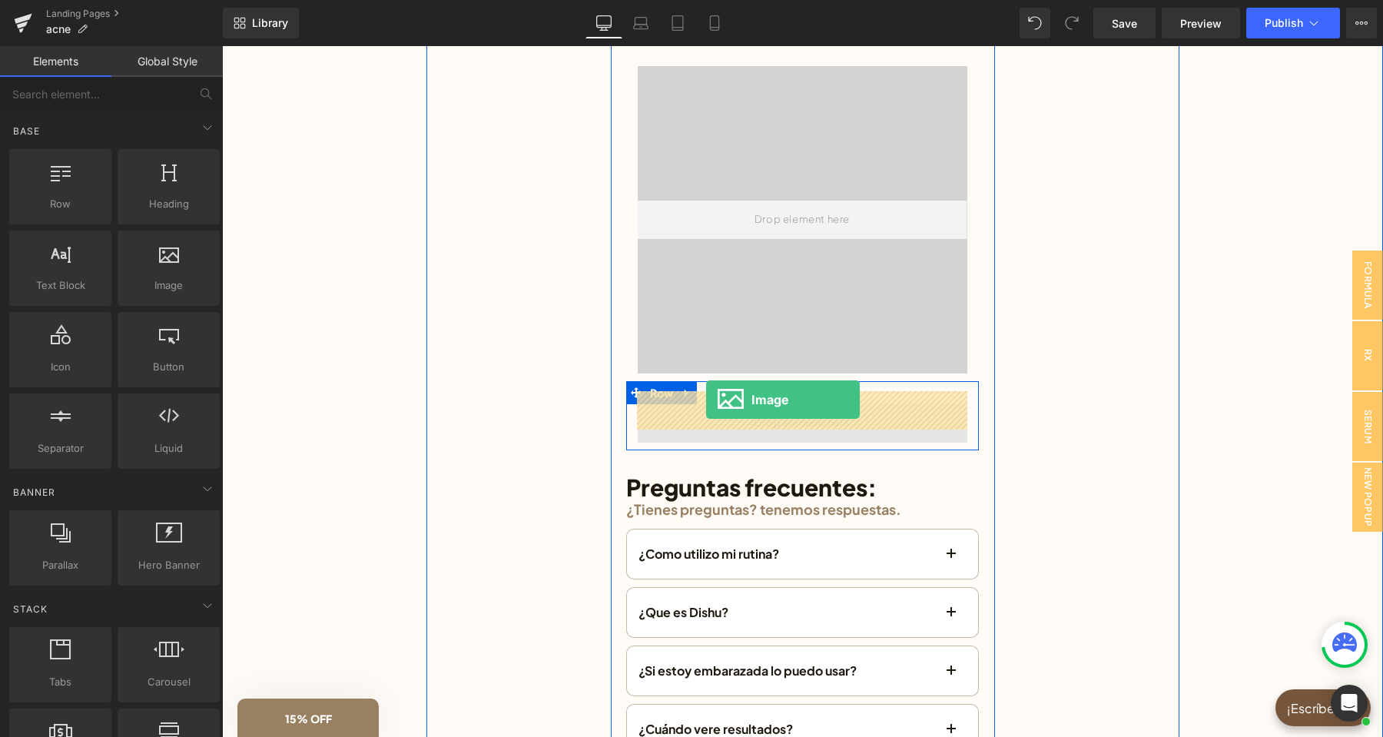
drag, startPoint x: 415, startPoint y: 334, endPoint x: 707, endPoint y: 400, distance: 299.3
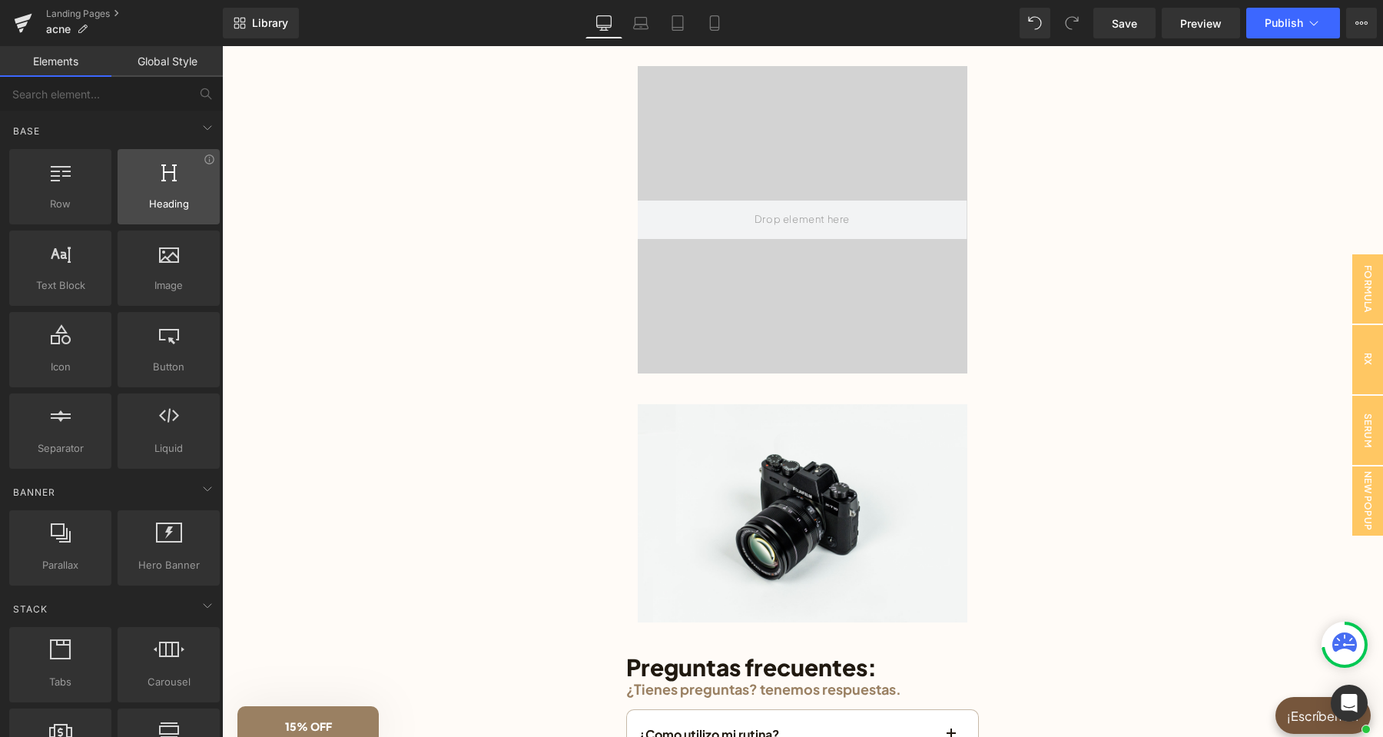
scroll to position [3695, 0]
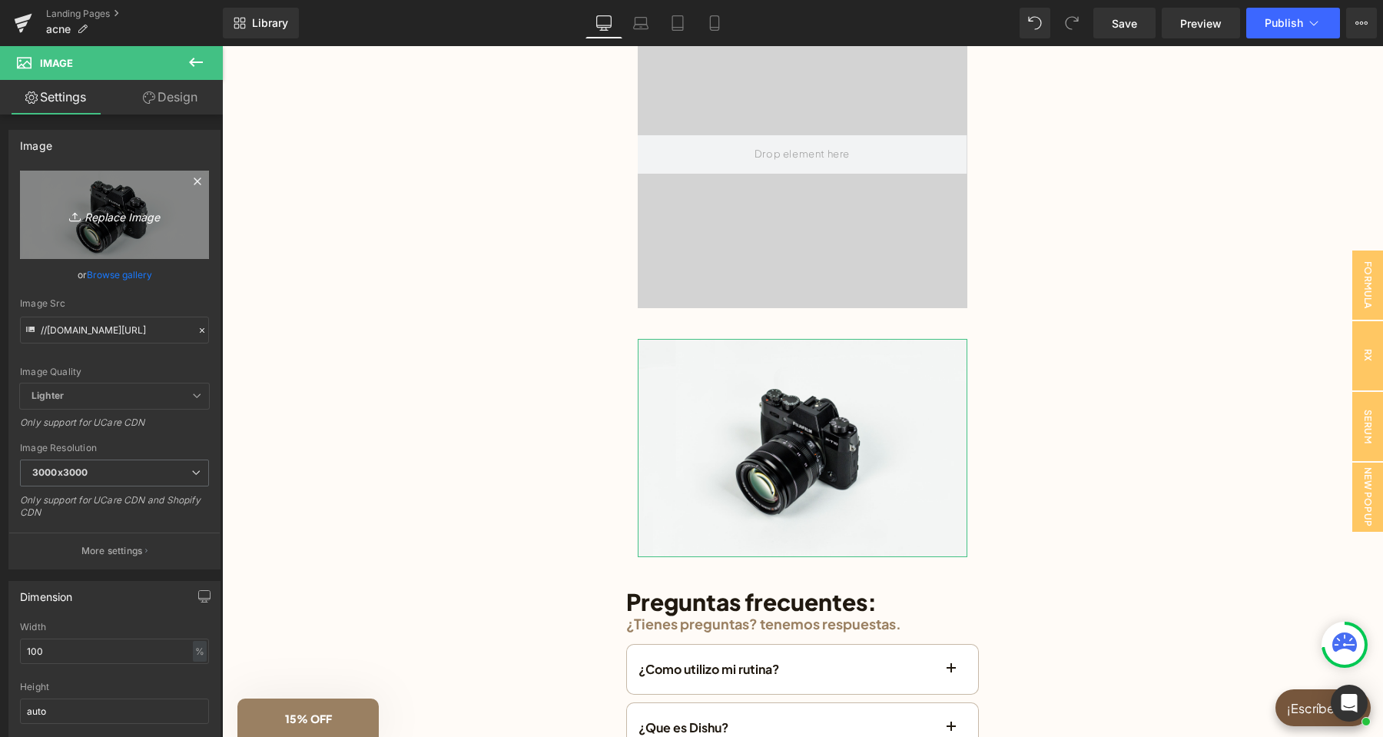
click at [154, 227] on link "Replace Image" at bounding box center [114, 215] width 189 height 88
type input "C:\fakepath\POSTS AGO-SEPT(7).png"
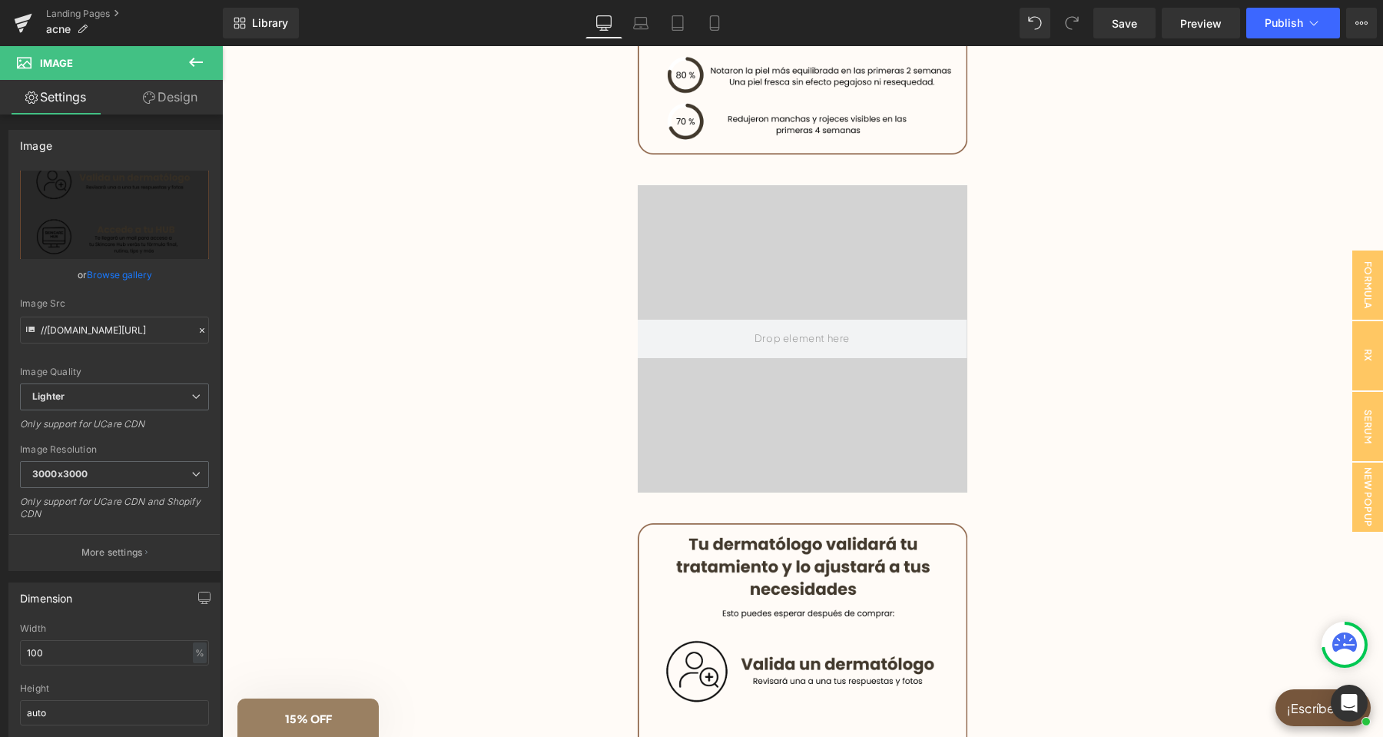
scroll to position [3614, 0]
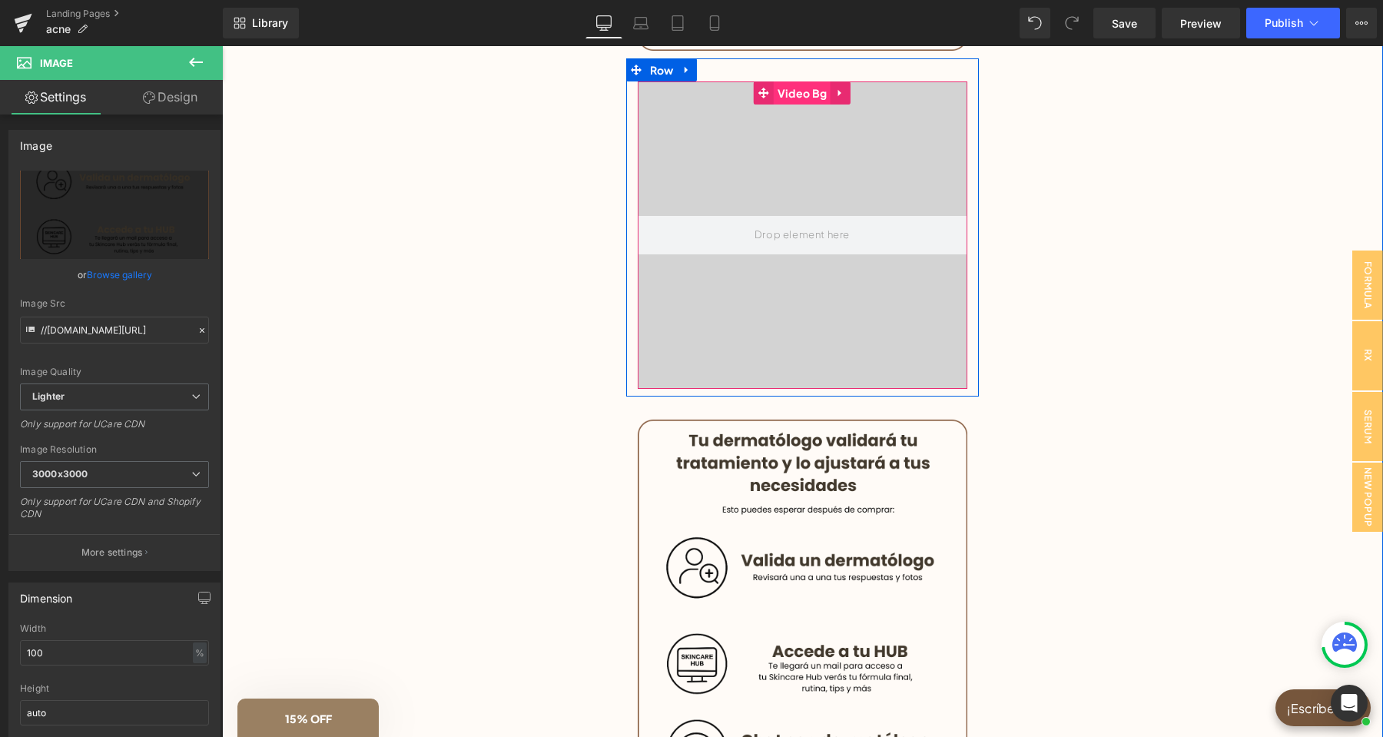
click at [801, 81] on span "Video Bg" at bounding box center [801, 92] width 57 height 23
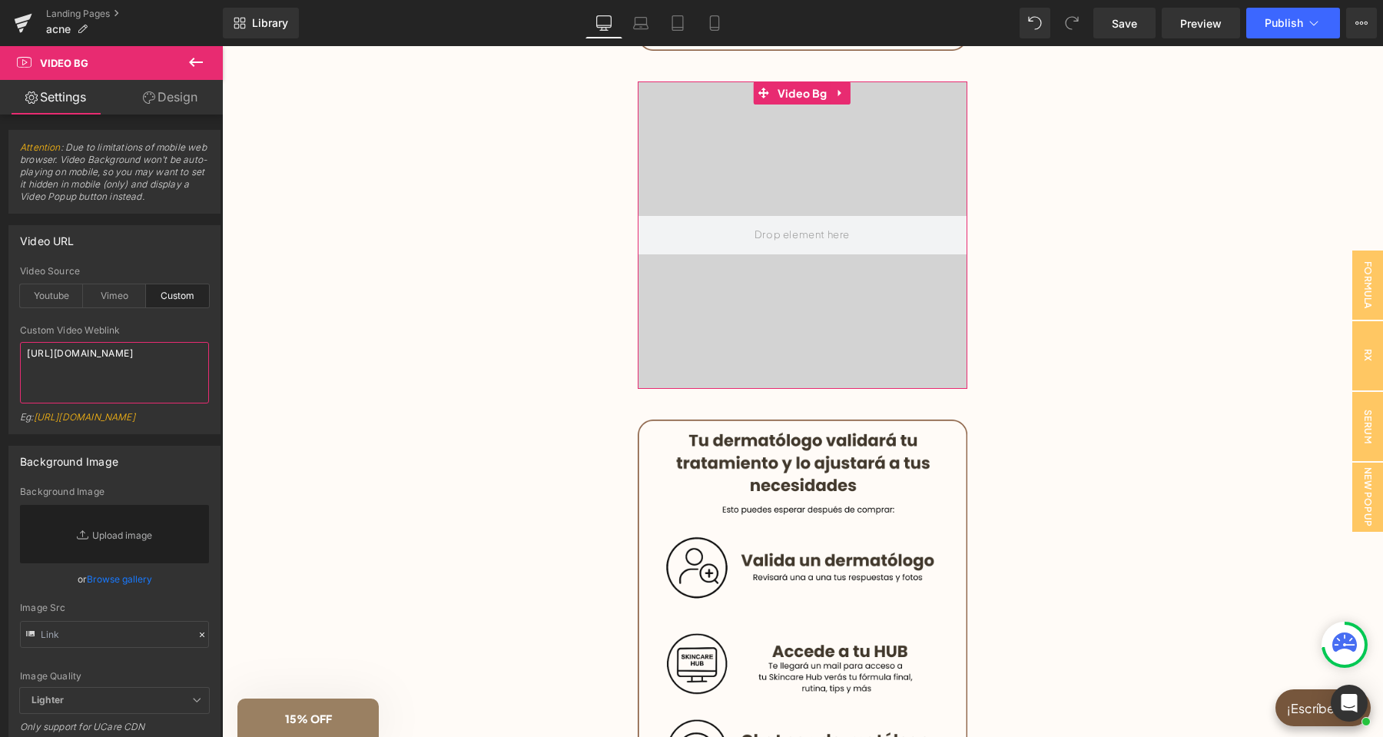
drag, startPoint x: 107, startPoint y: 393, endPoint x: 10, endPoint y: 353, distance: 104.4
click at [20, 353] on textarea "https://cdn.shopify.com/s/files/1/0263/4153/9917/files/Stamped_Reviews.mp4?v=15…" at bounding box center [114, 372] width 189 height 61
paste textarea "videos/c/o/v/0318cfdd550c48369040617fd82bc756.mov"
type textarea "https://cdn.shopify.com/videos/c/o/v/0318cfdd550c48369040617fd82bc756.mov"
click at [137, 257] on div "Video URL custom Video Source Youtube Vimeo Custom Youtube Weblink https://www.…" at bounding box center [114, 329] width 212 height 209
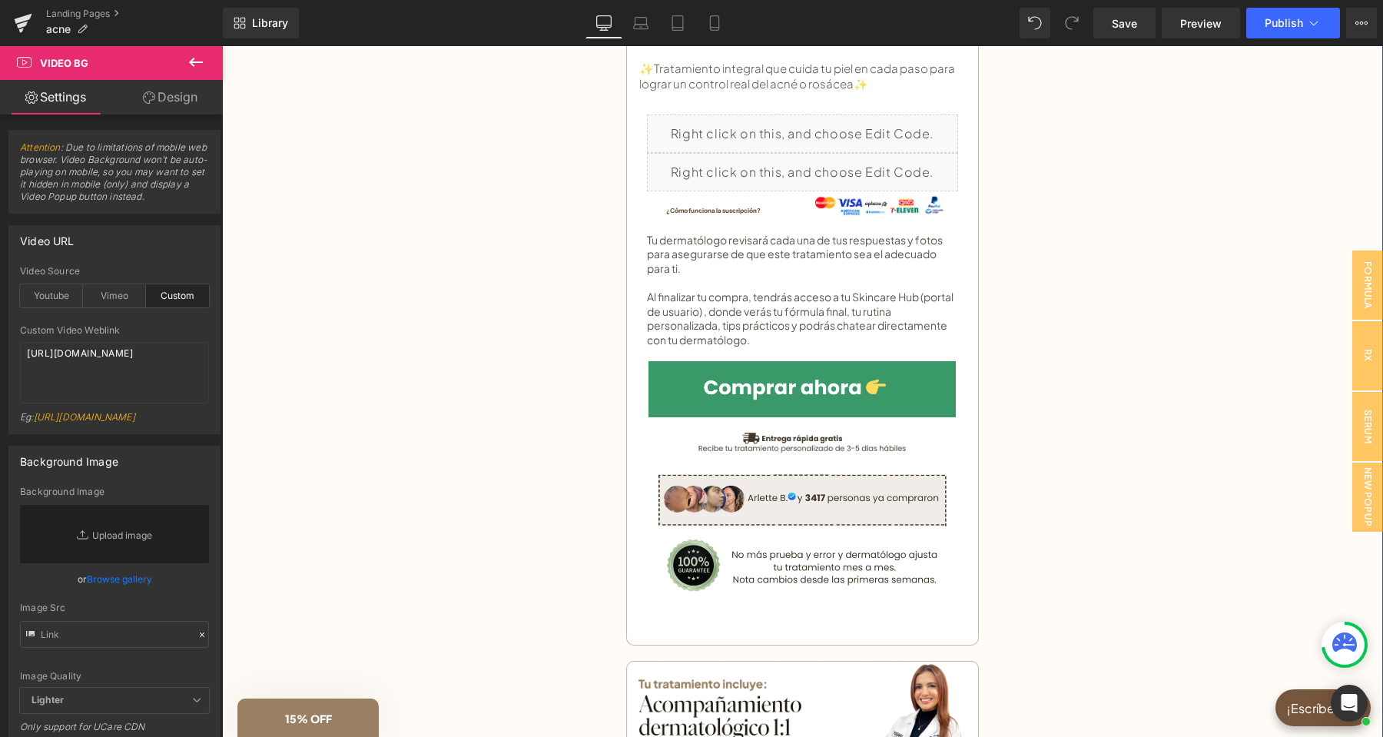
scroll to position [549, 0]
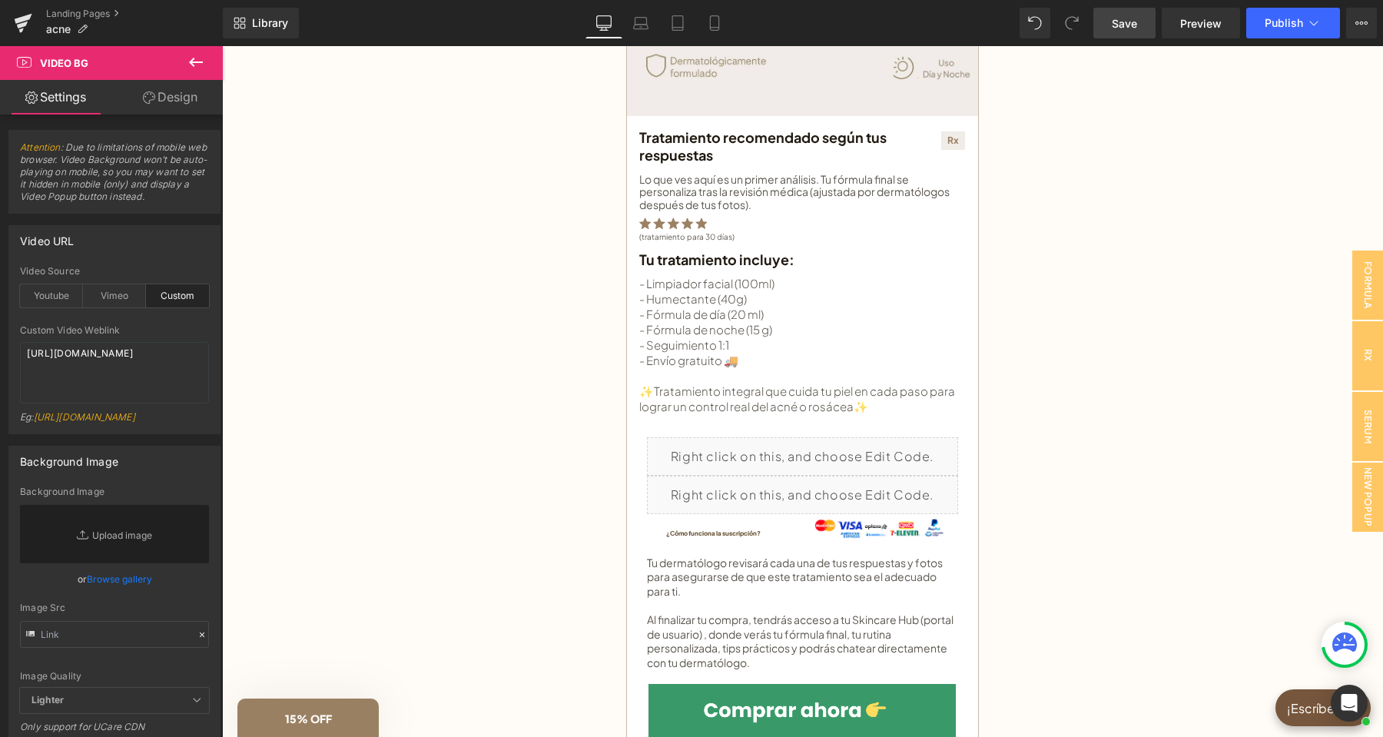
click at [1116, 27] on span "Save" at bounding box center [1123, 23] width 25 height 16
click at [61, 18] on link "Landing Pages" at bounding box center [134, 14] width 177 height 12
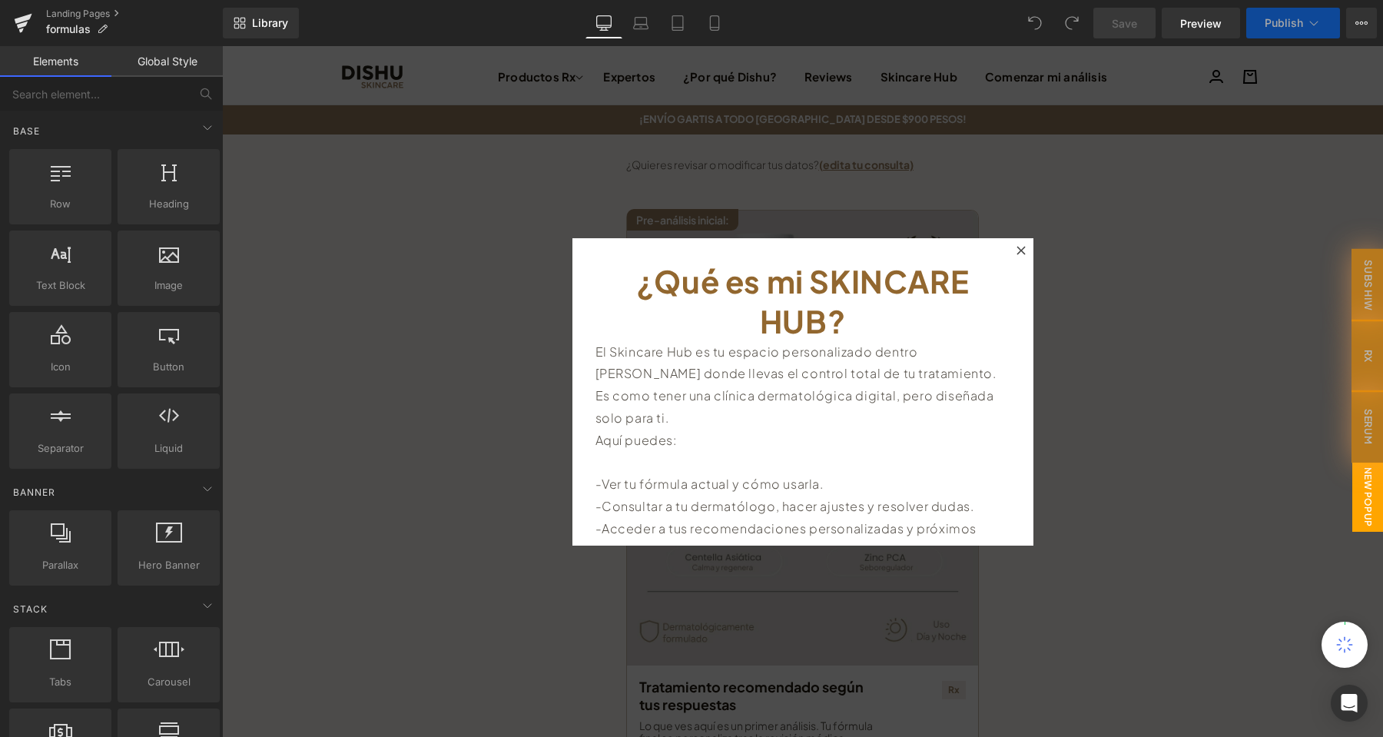
click at [1021, 249] on icon at bounding box center [1020, 250] width 8 height 8
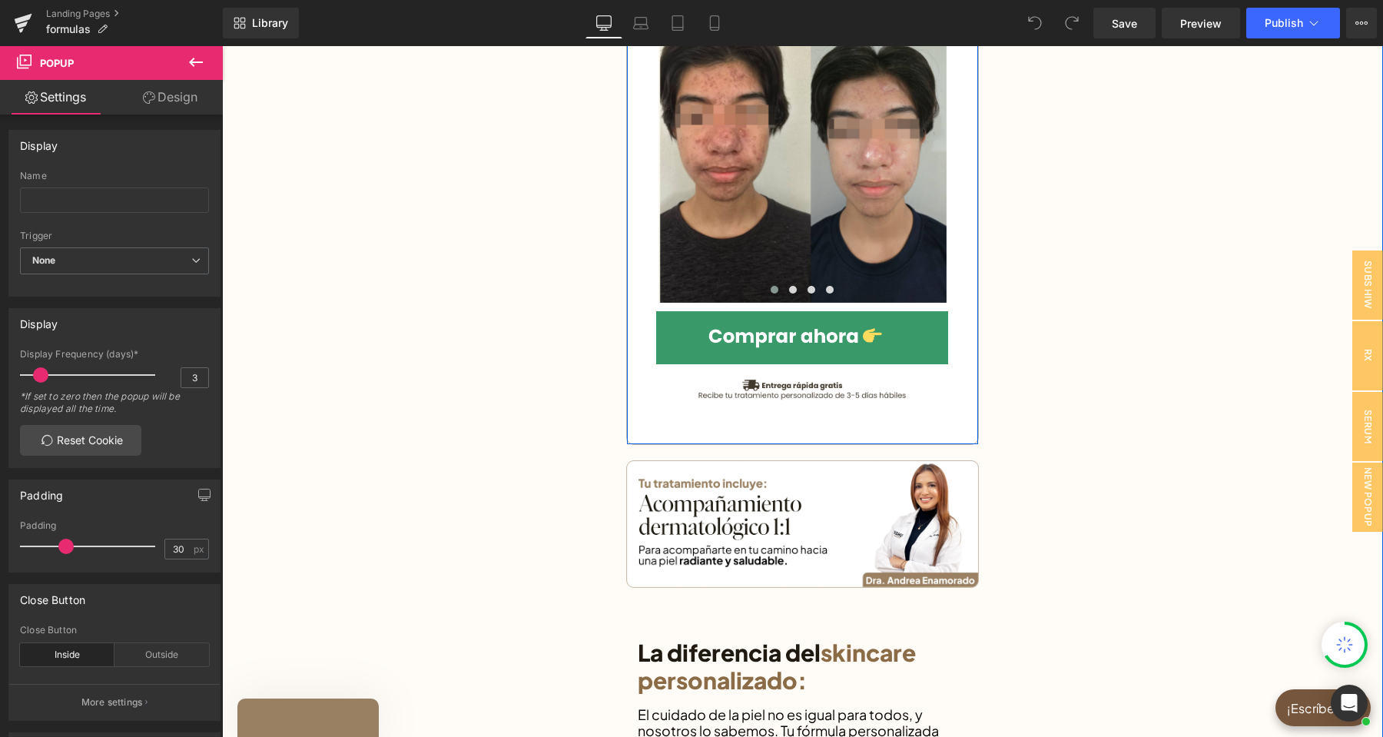
scroll to position [1371, 0]
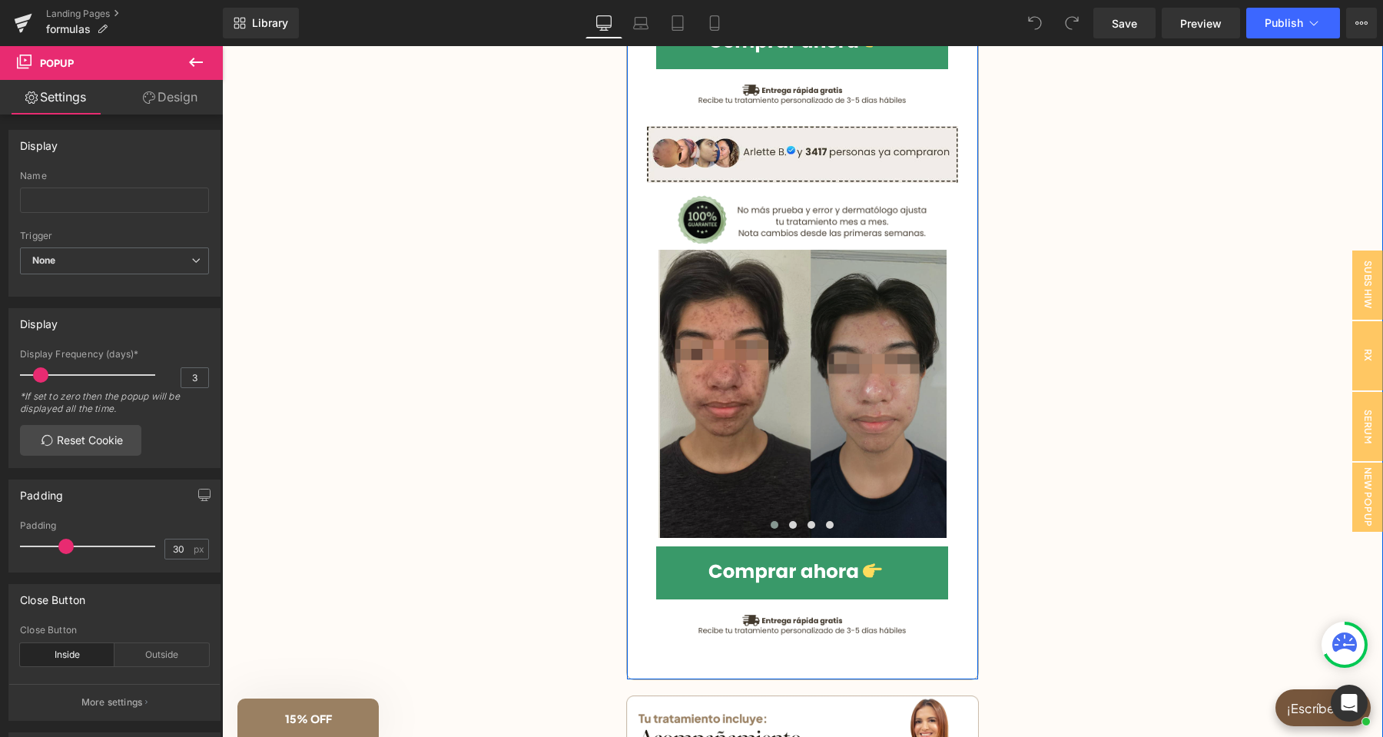
click at [916, 317] on img at bounding box center [802, 394] width 288 height 288
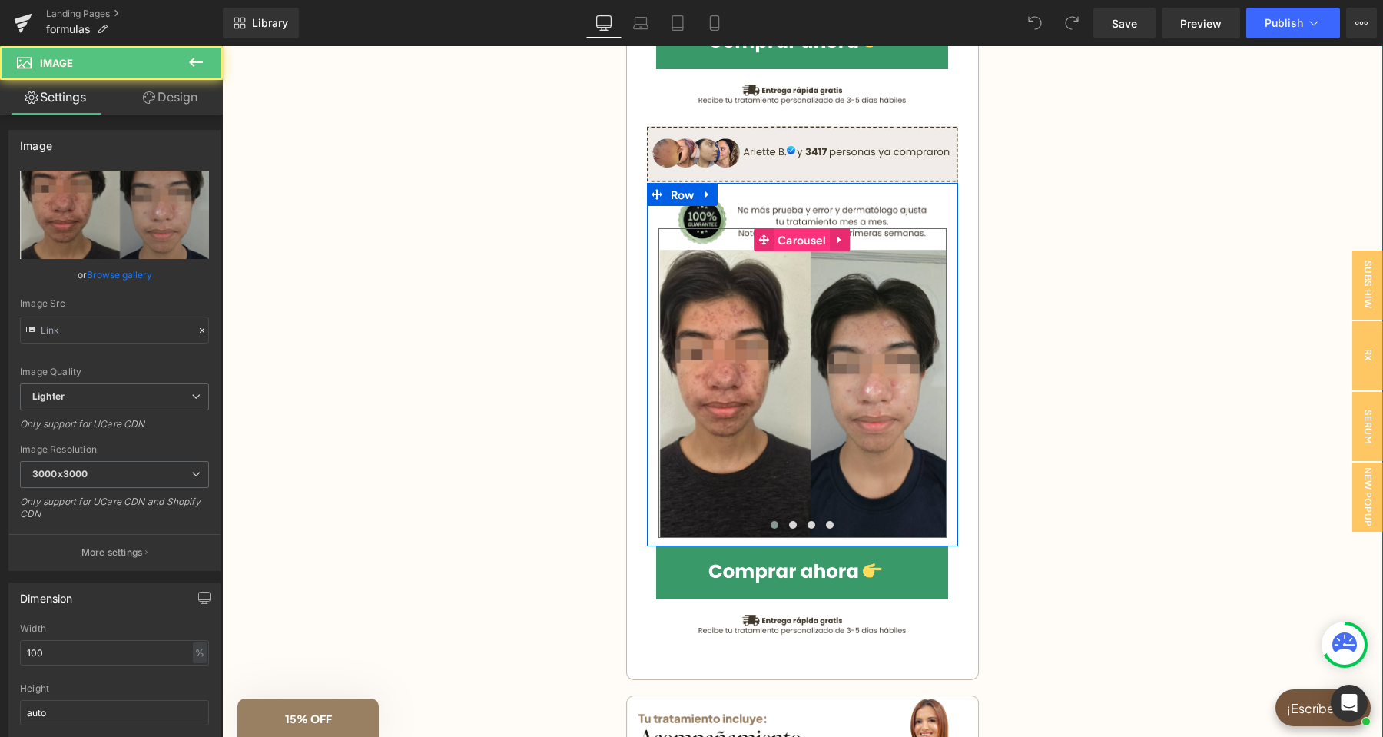
click at [810, 235] on span "Carousel" at bounding box center [801, 239] width 56 height 23
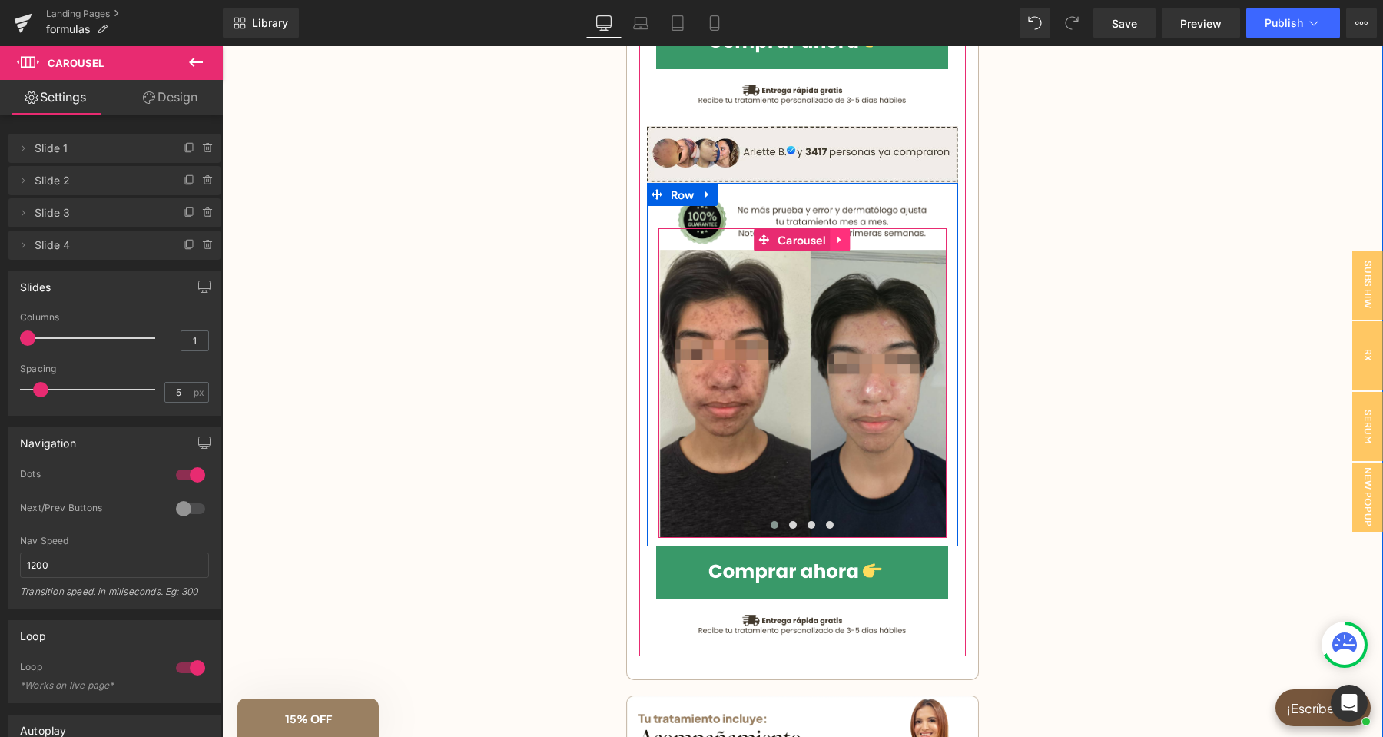
click at [836, 238] on icon at bounding box center [839, 240] width 11 height 12
click at [813, 240] on icon at bounding box center [809, 240] width 11 height 12
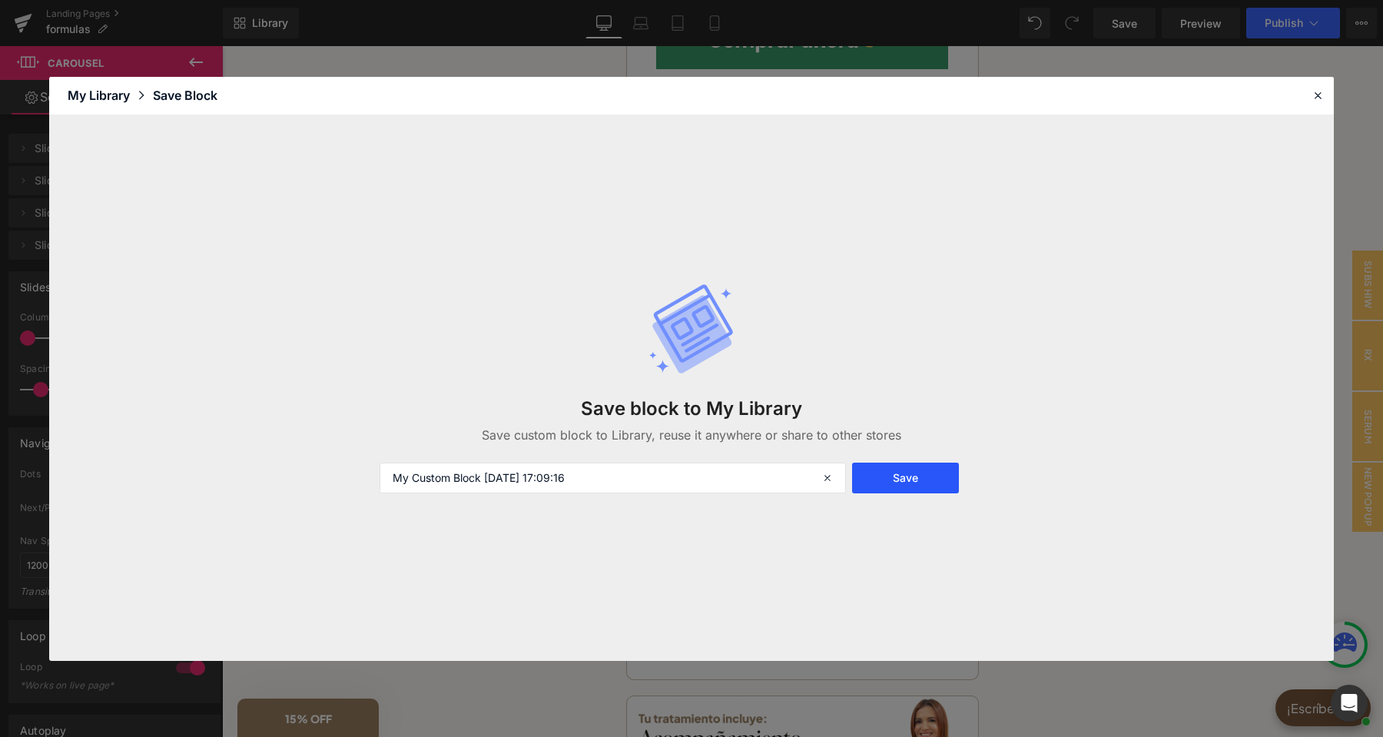
click at [941, 469] on button "Save" at bounding box center [905, 477] width 107 height 31
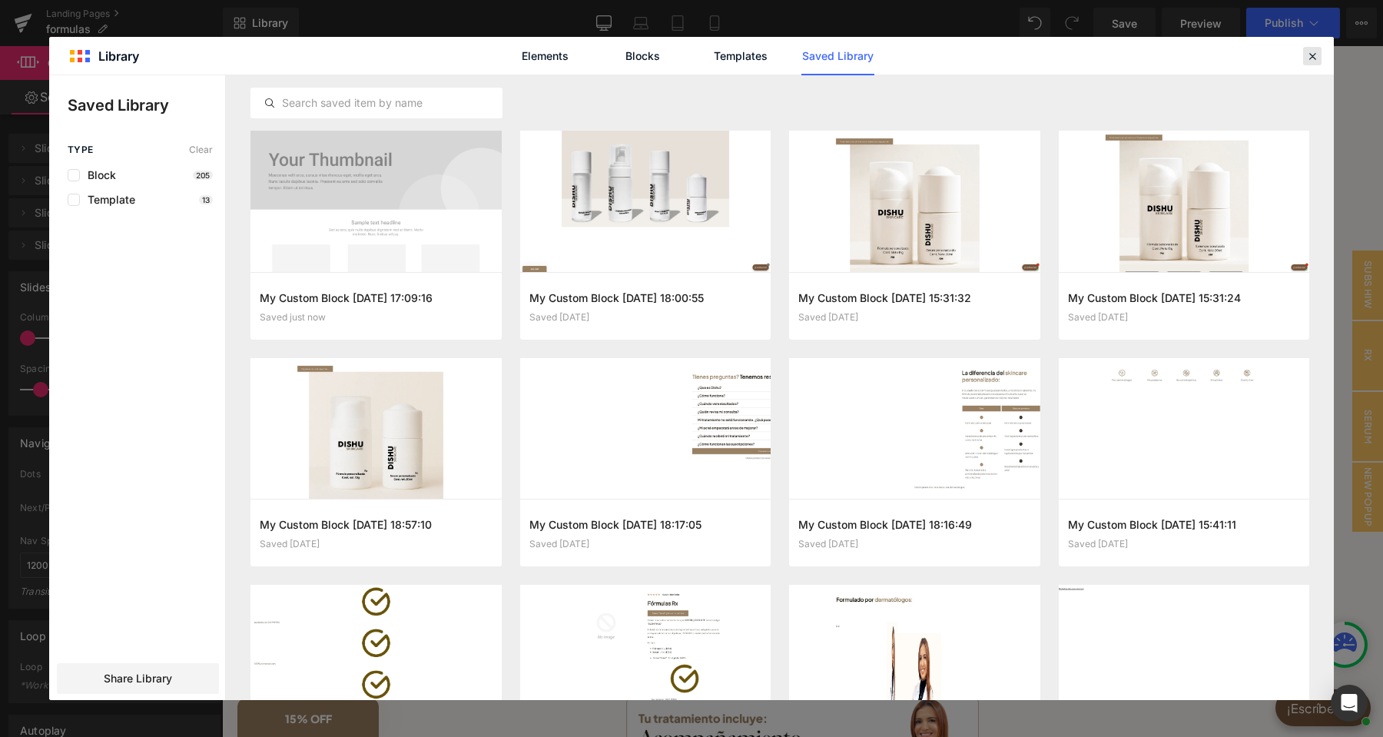
drag, startPoint x: 1313, startPoint y: 50, endPoint x: 681, endPoint y: 528, distance: 792.9
click at [1313, 50] on icon at bounding box center [1312, 56] width 14 height 14
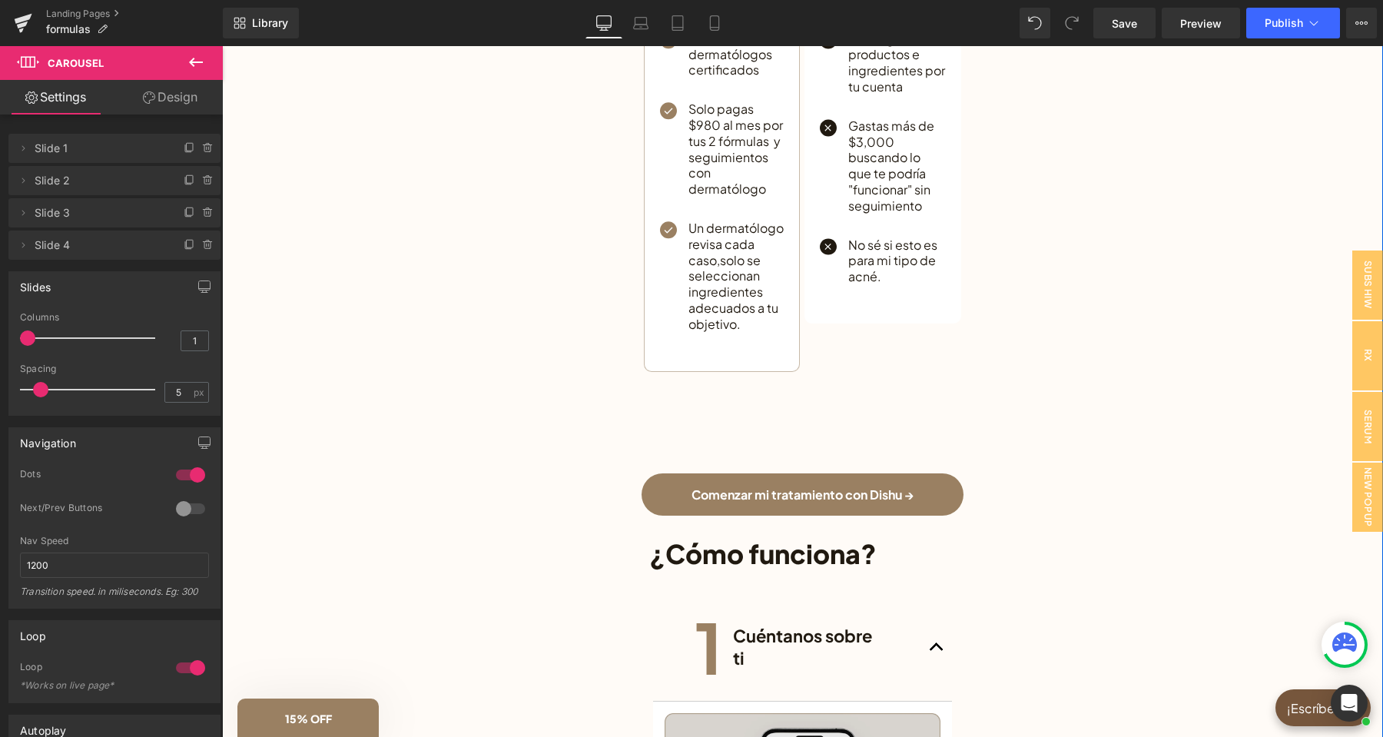
scroll to position [2984, 0]
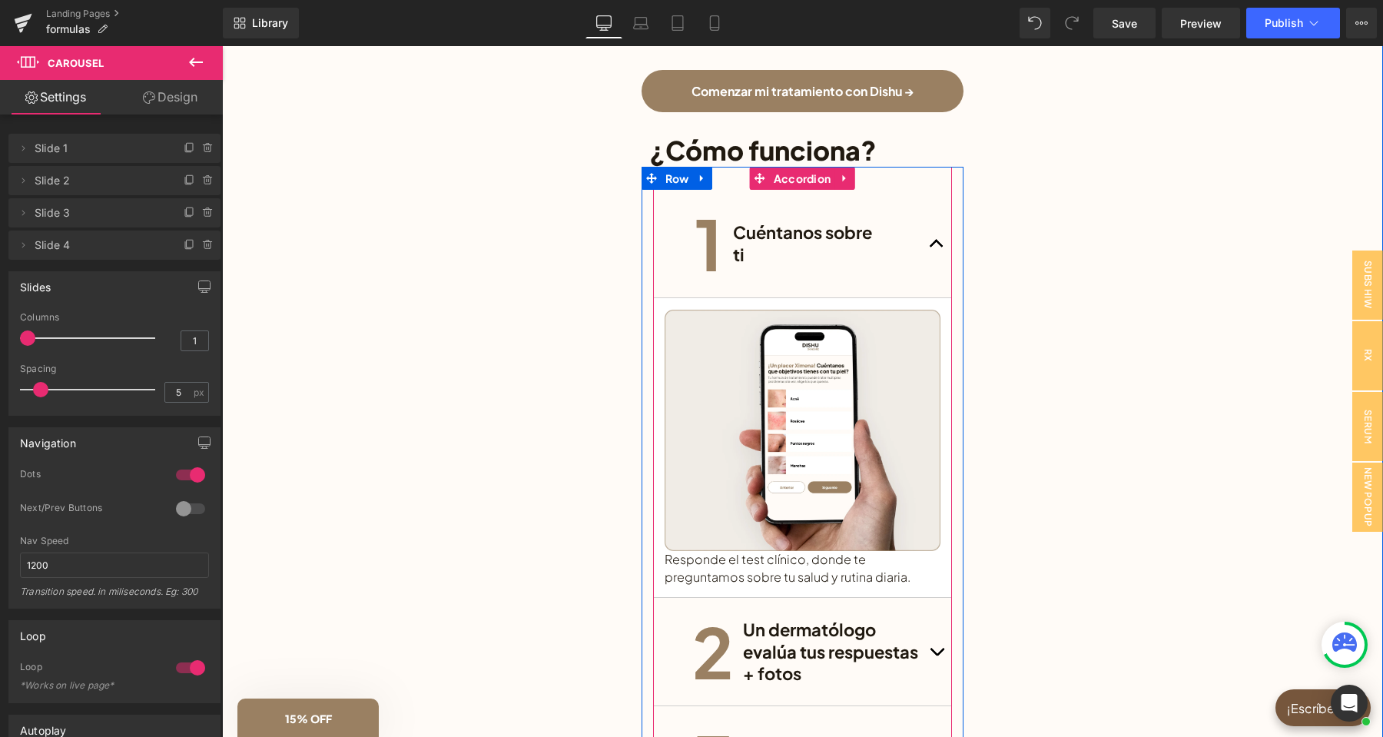
click at [938, 238] on button "button" at bounding box center [936, 244] width 31 height 108
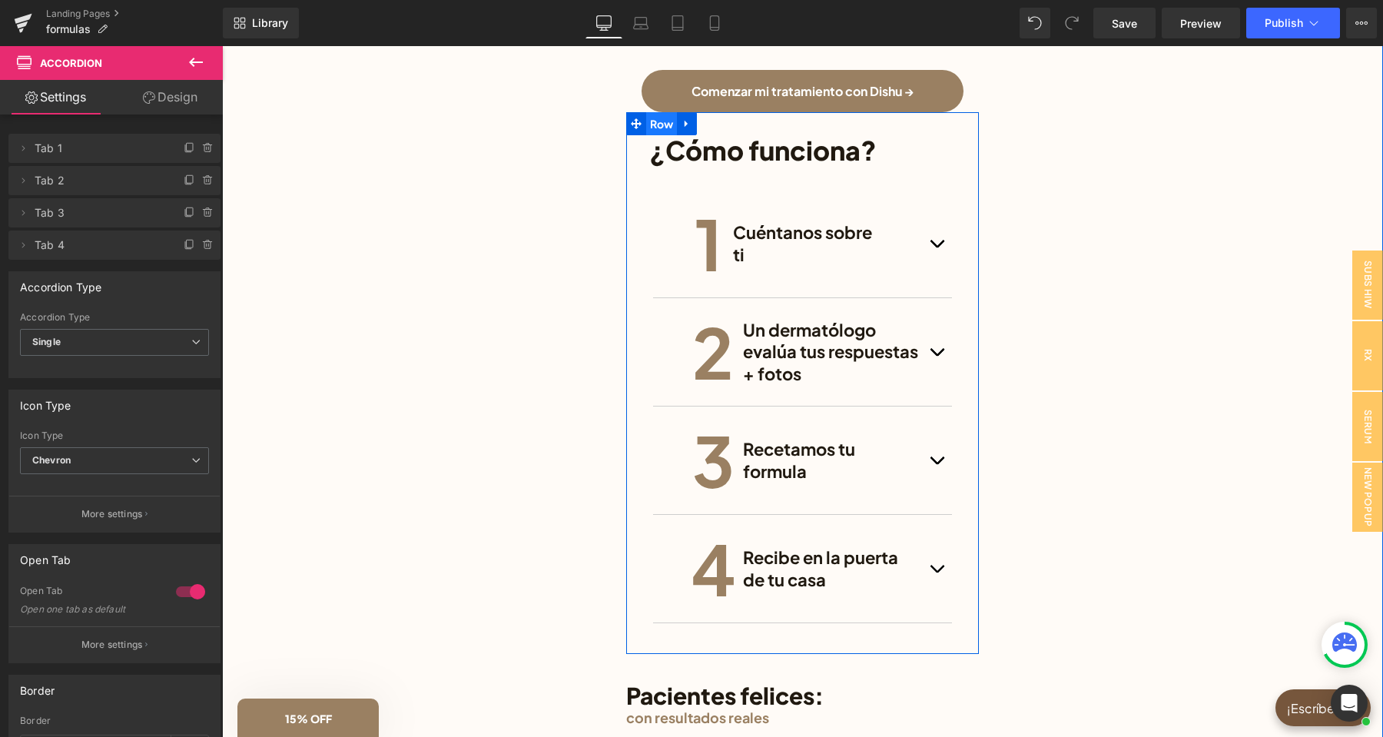
click at [665, 121] on span "Row" at bounding box center [661, 123] width 31 height 23
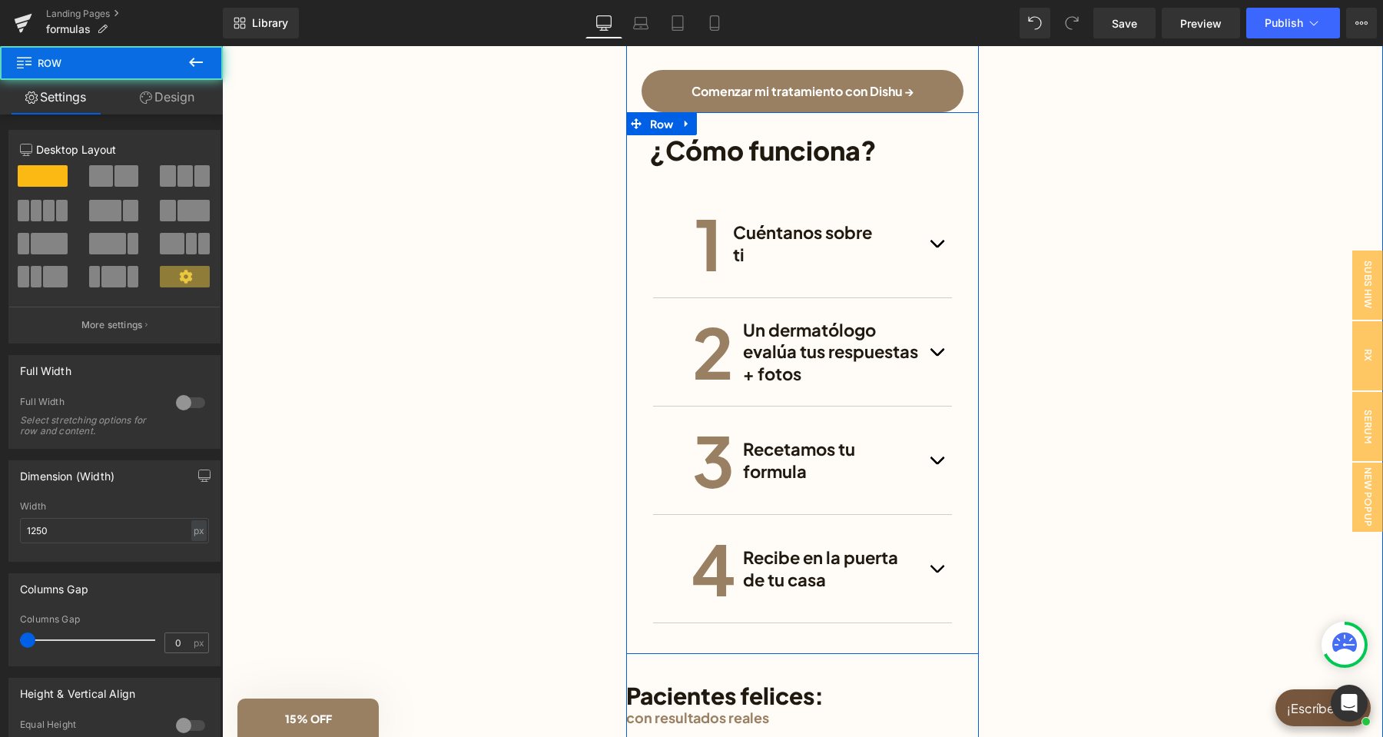
click at [740, 130] on div "¿Cómo funciona? Heading Row 1 Heading Cuéntanos sobre ti Heading Row Image Resp…" at bounding box center [802, 383] width 353 height 542
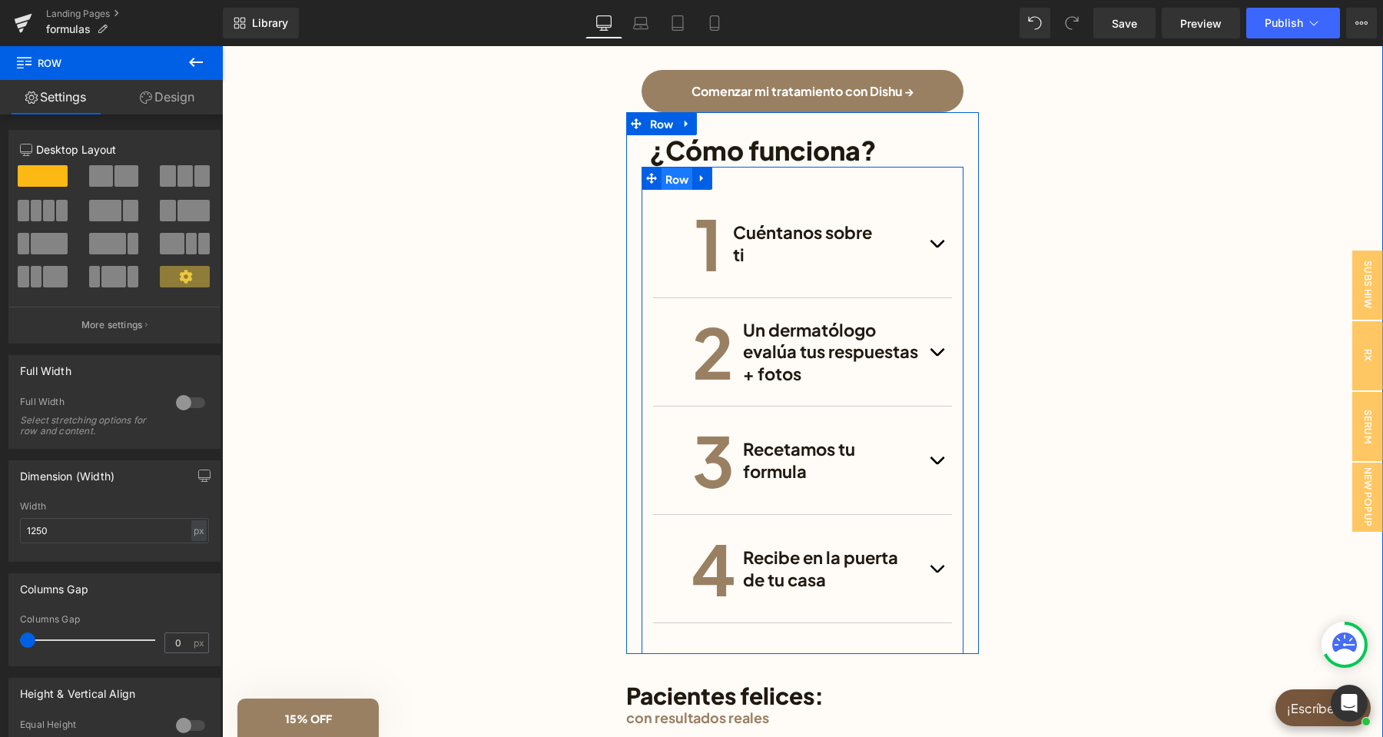
click at [684, 179] on span "Row" at bounding box center [676, 178] width 31 height 23
click at [703, 181] on icon at bounding box center [702, 178] width 11 height 12
click at [706, 181] on icon at bounding box center [702, 178] width 11 height 11
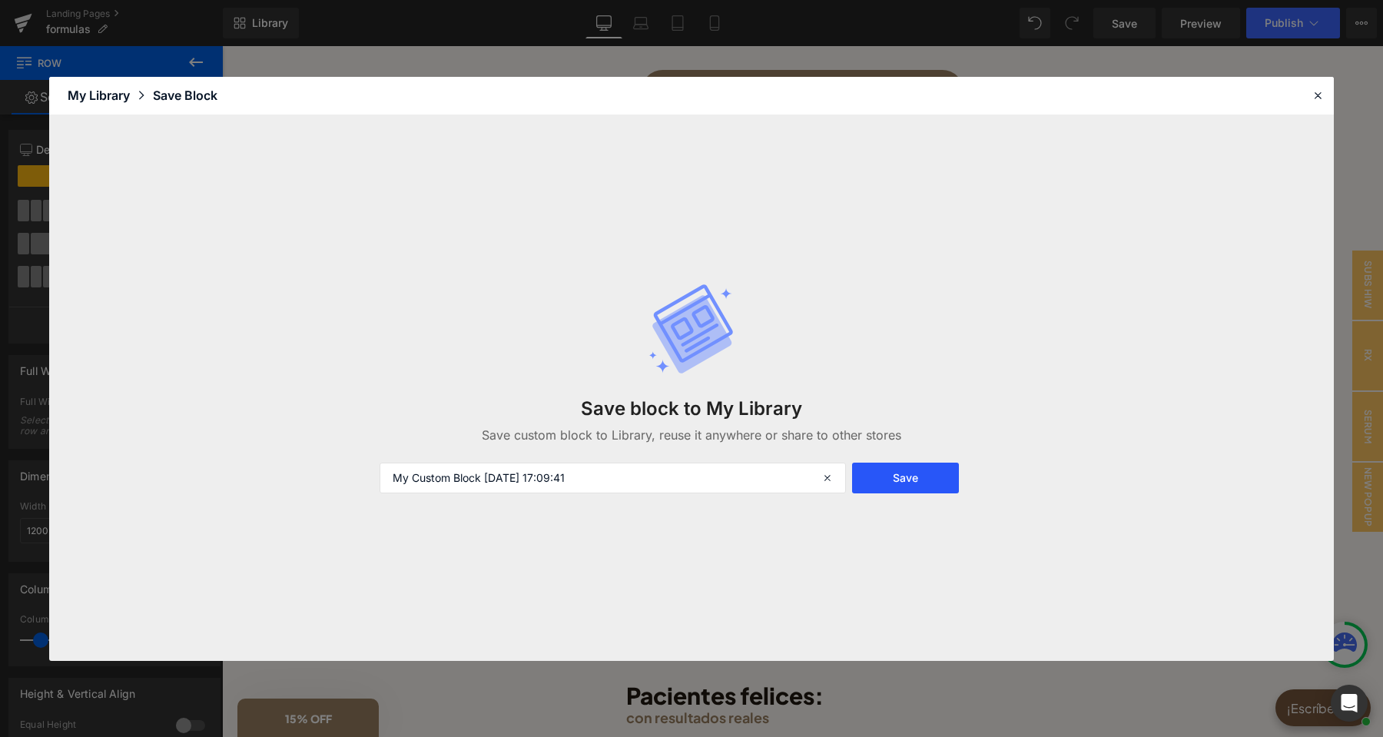
click at [916, 476] on button "Save" at bounding box center [905, 477] width 107 height 31
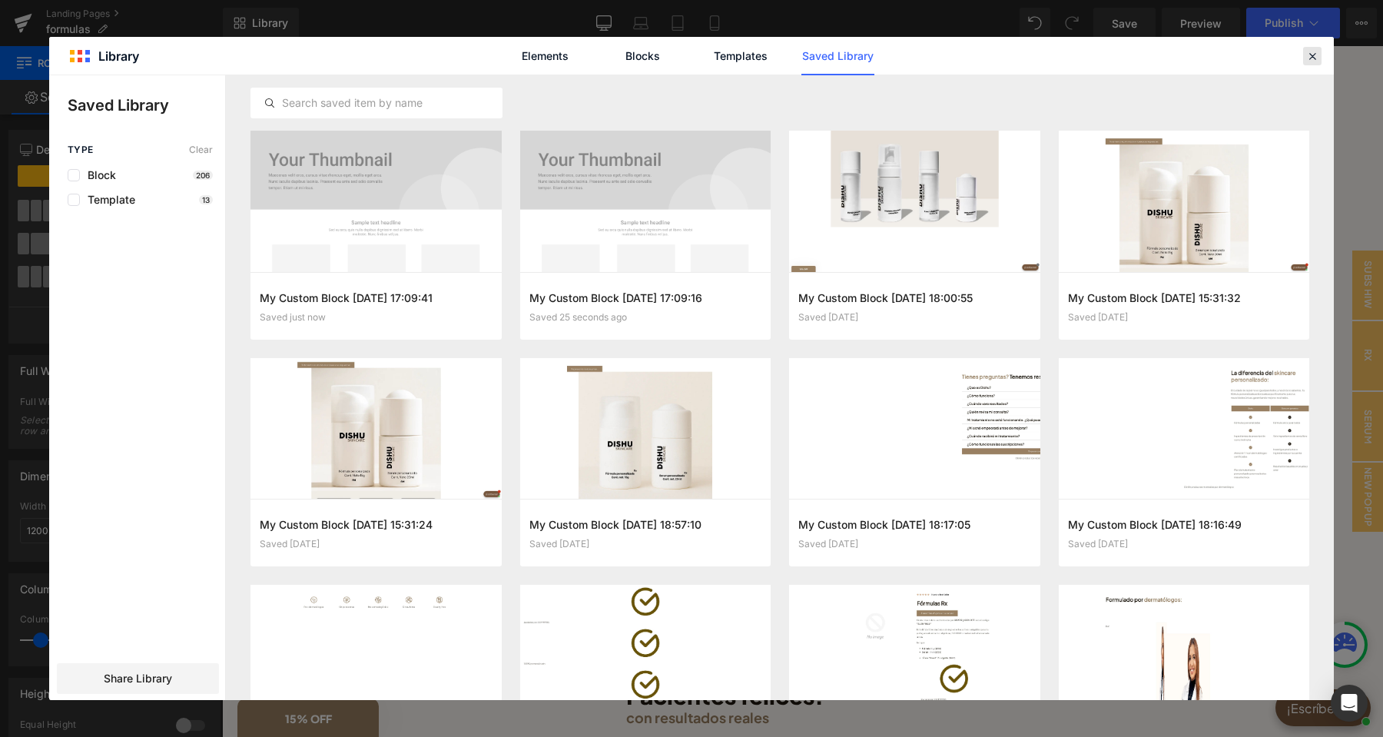
click at [1305, 52] on div at bounding box center [1312, 56] width 18 height 18
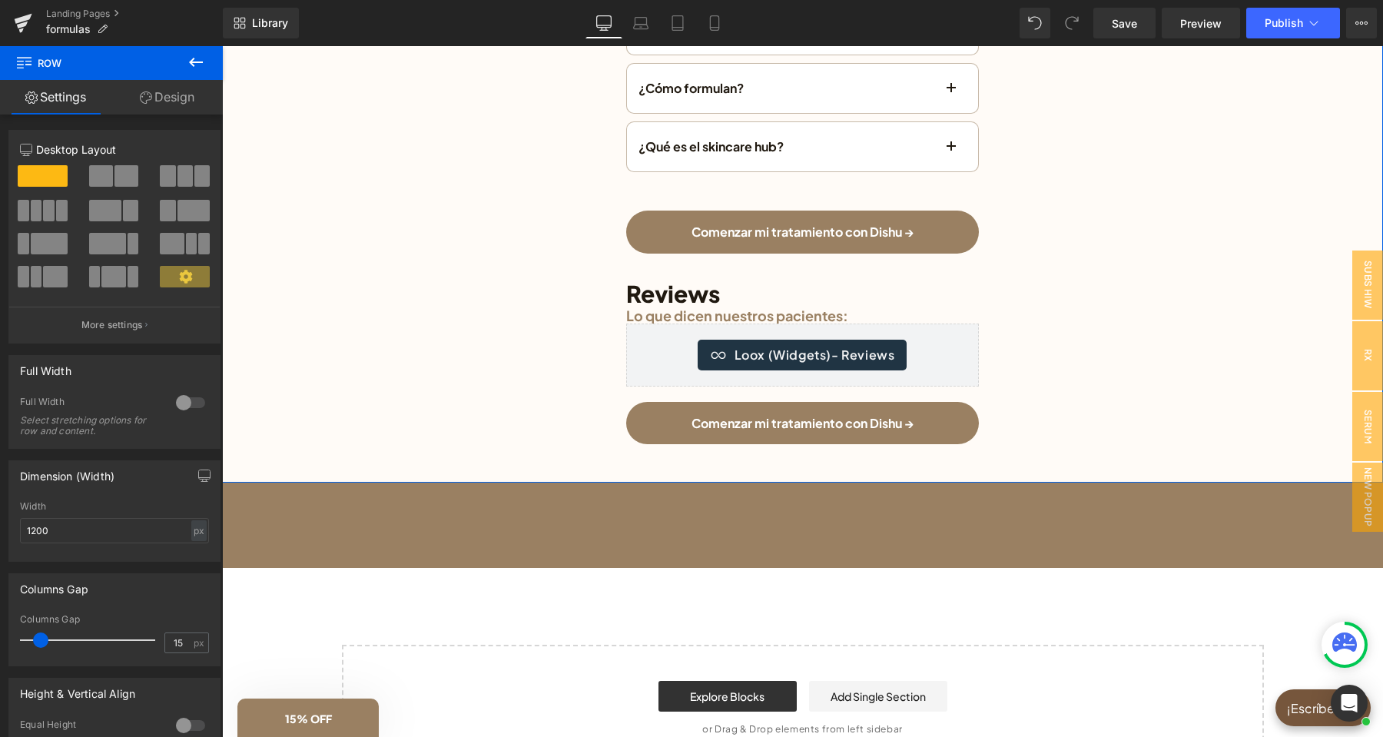
scroll to position [6517, 0]
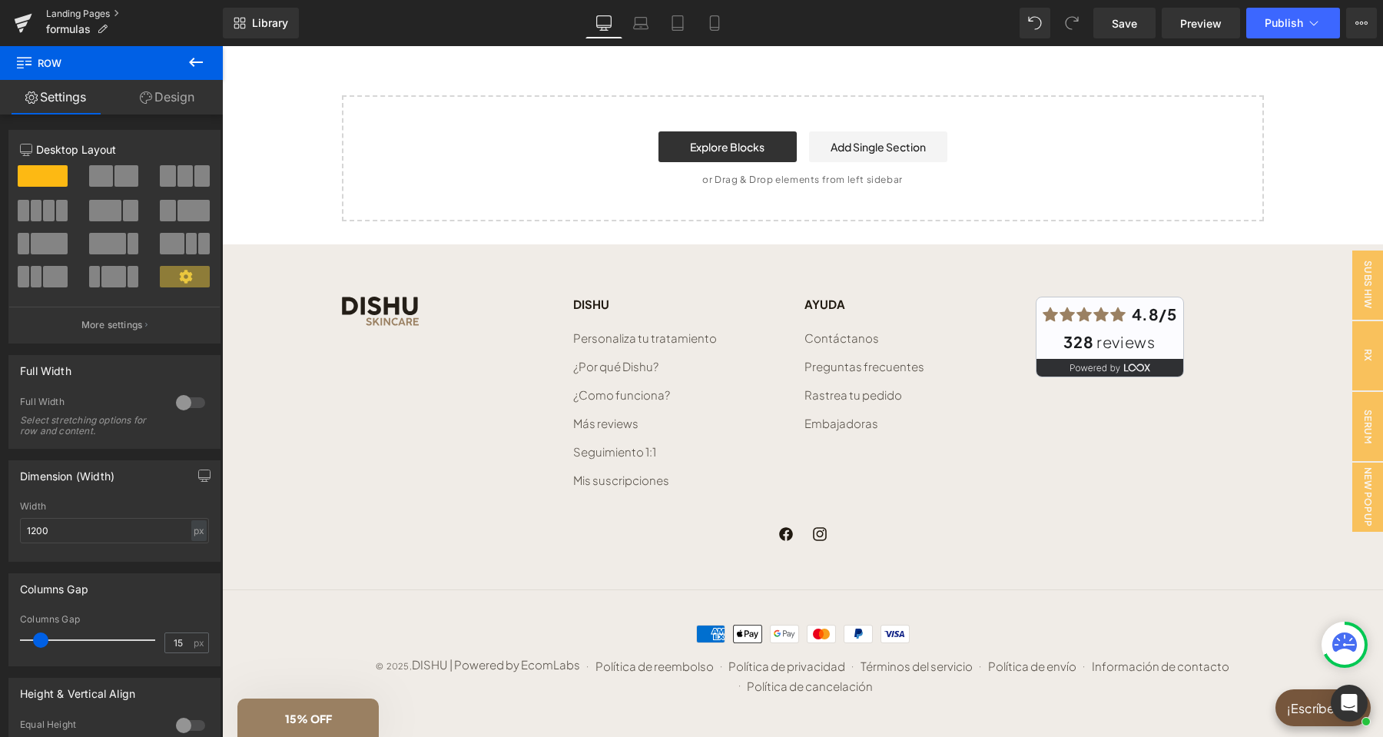
click at [80, 12] on link "Landing Pages" at bounding box center [134, 14] width 177 height 12
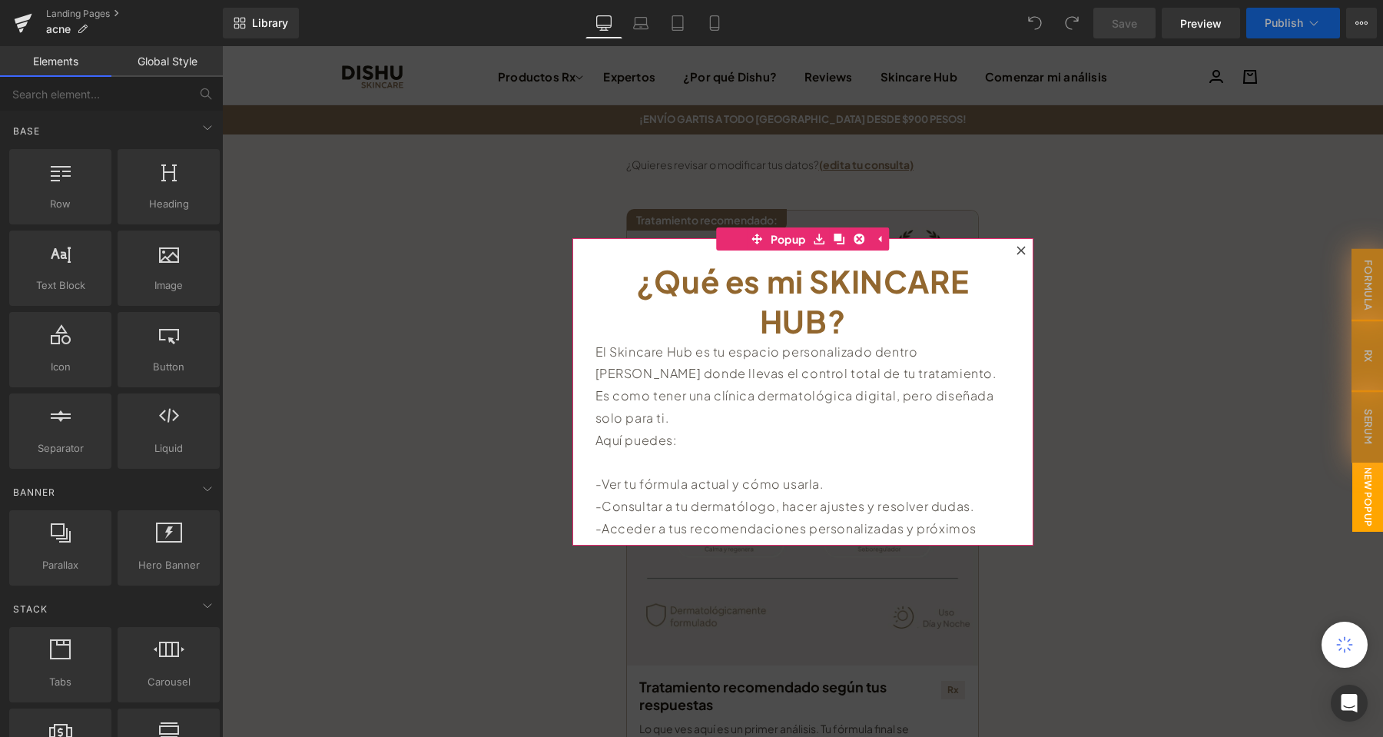
click at [1020, 248] on icon at bounding box center [1020, 250] width 9 height 9
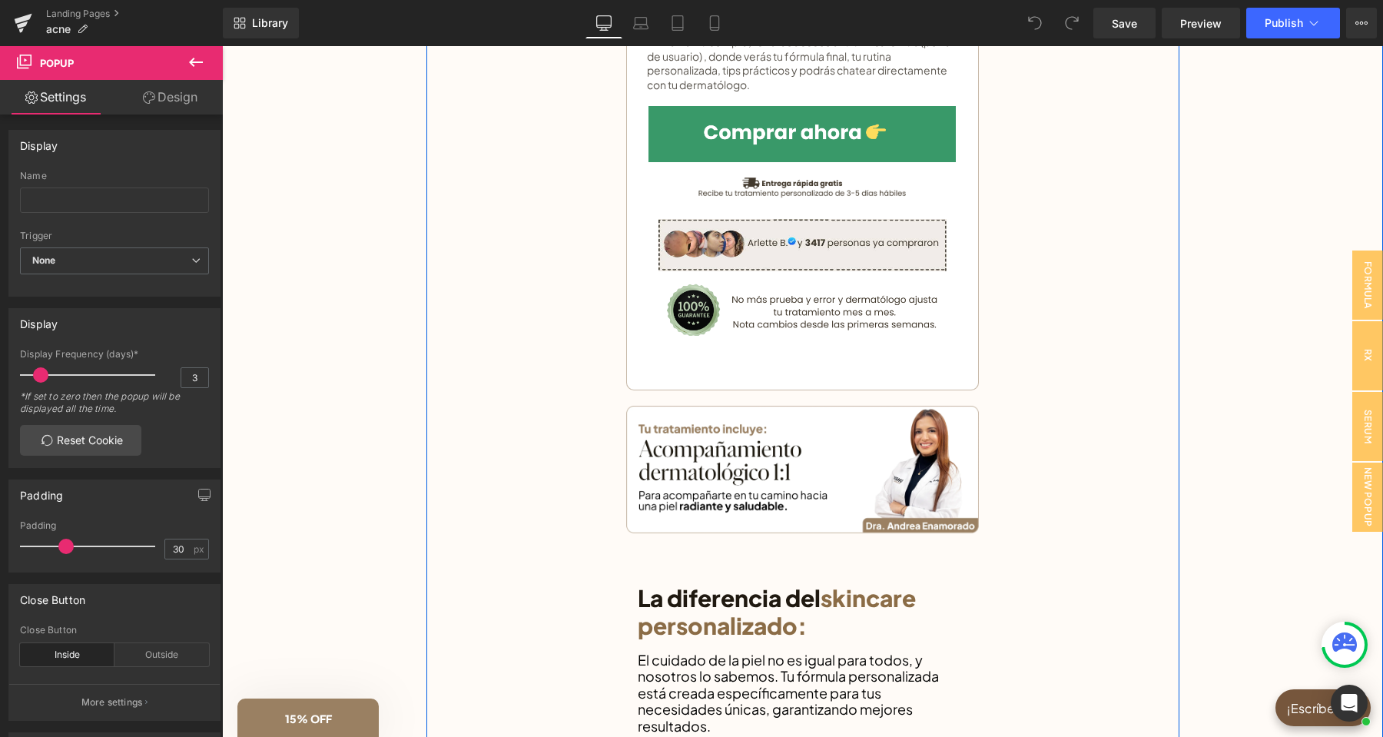
scroll to position [1129, 0]
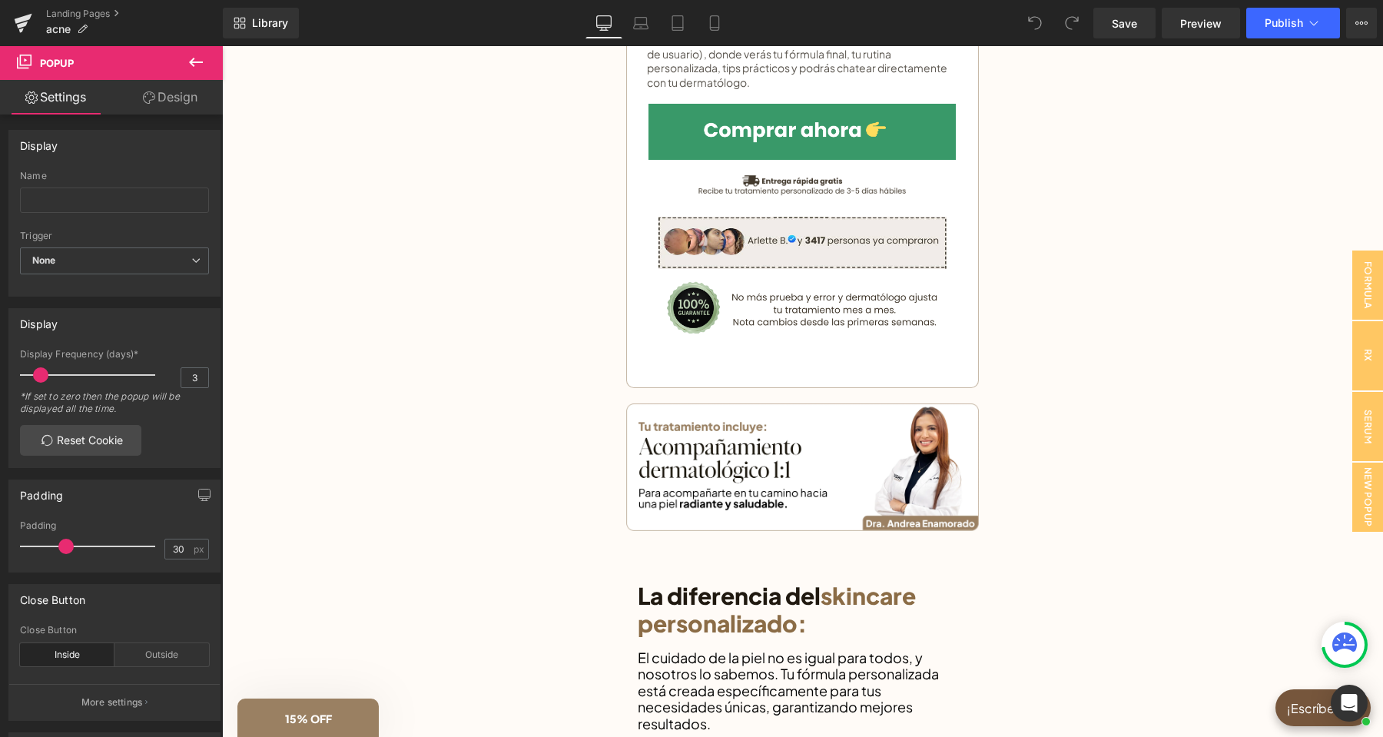
click at [189, 58] on icon at bounding box center [196, 62] width 18 height 18
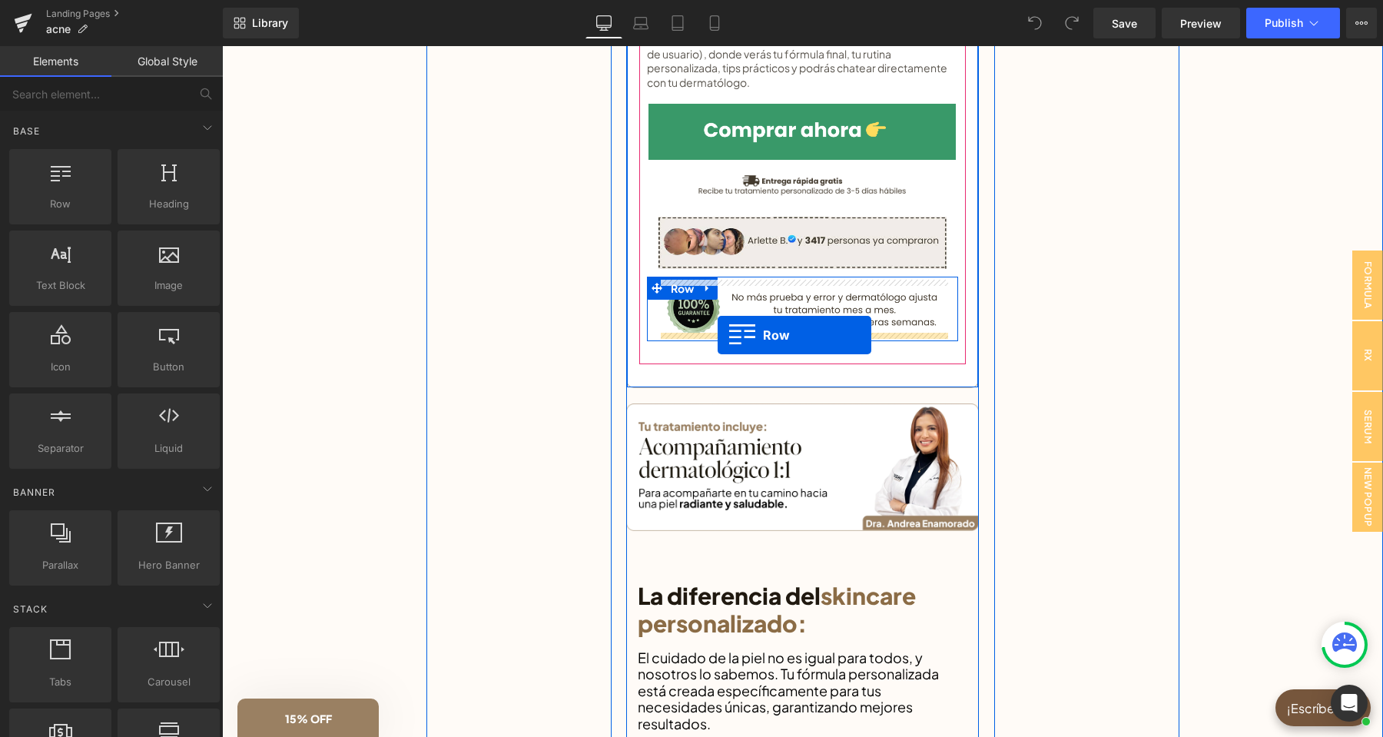
drag, startPoint x: 306, startPoint y: 240, endPoint x: 717, endPoint y: 335, distance: 421.7
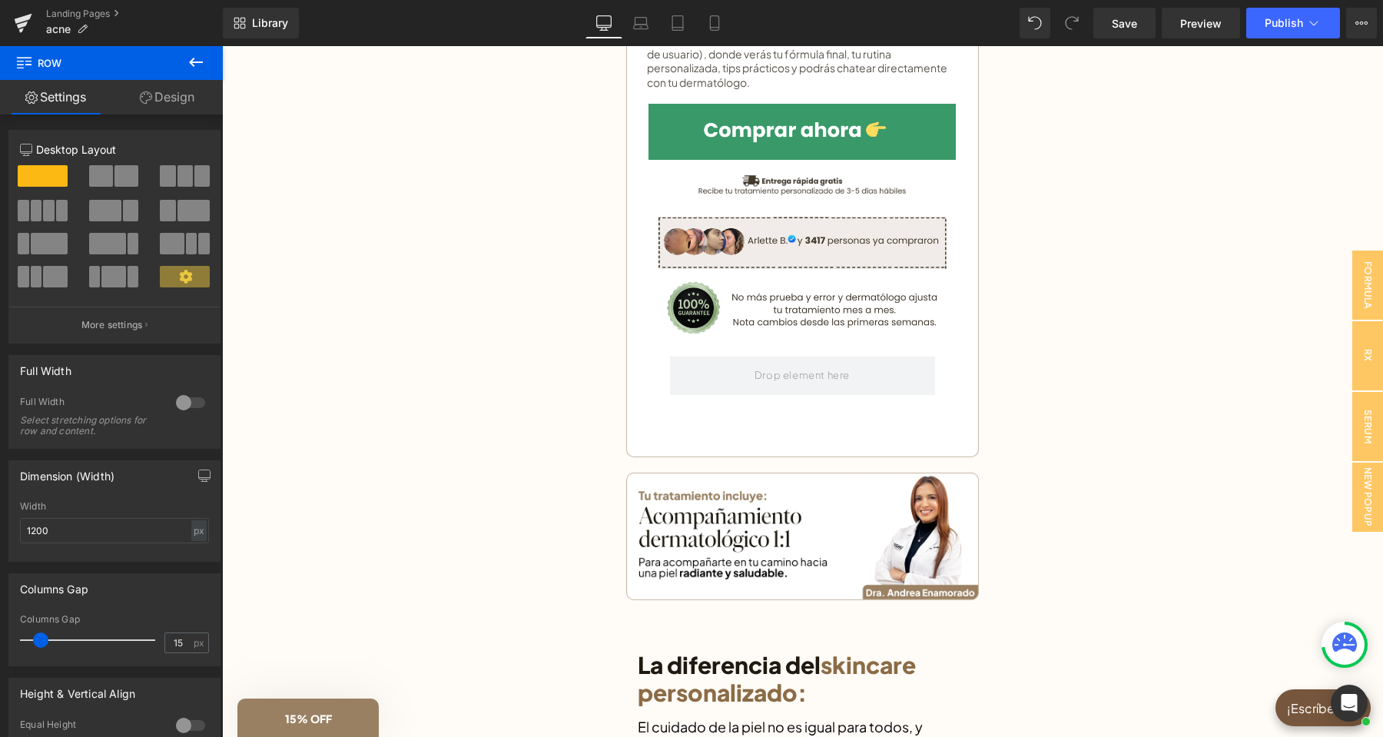
click at [193, 61] on icon at bounding box center [196, 62] width 14 height 9
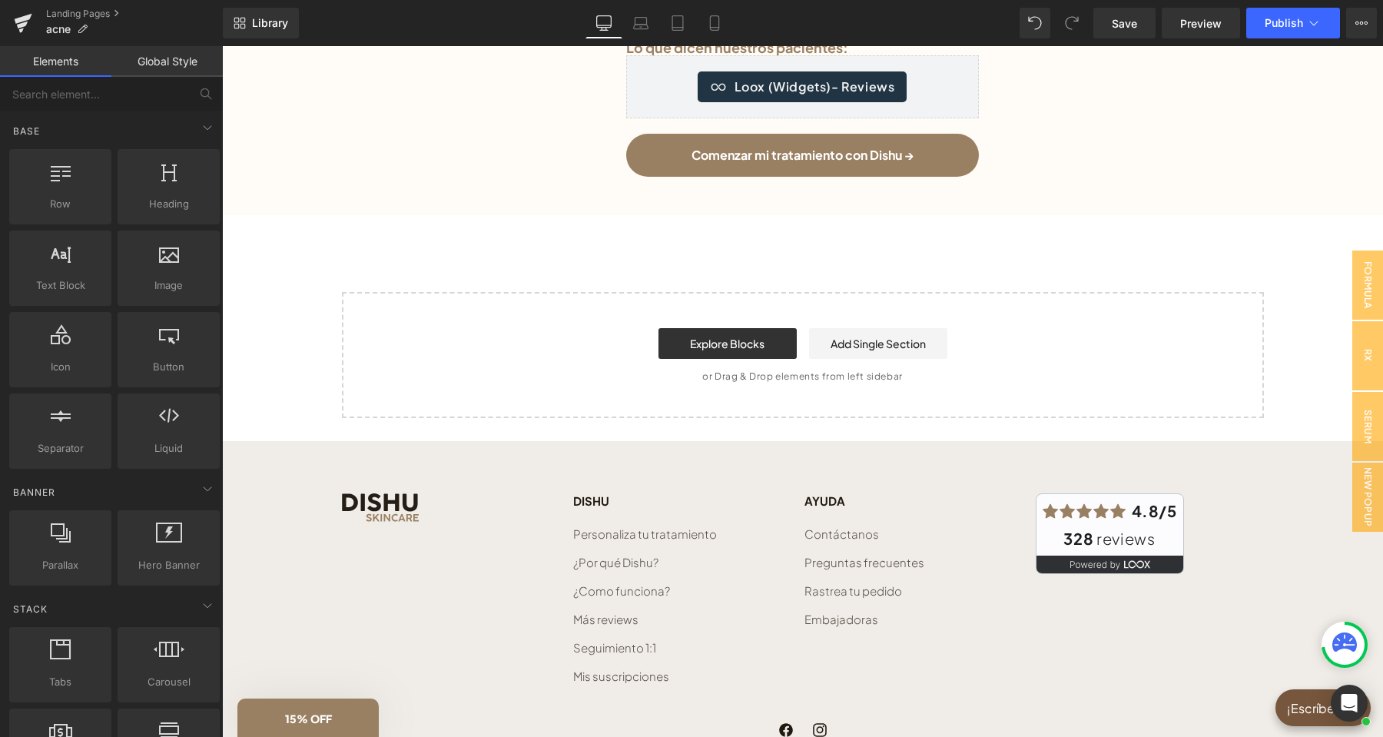
scroll to position [5162, 0]
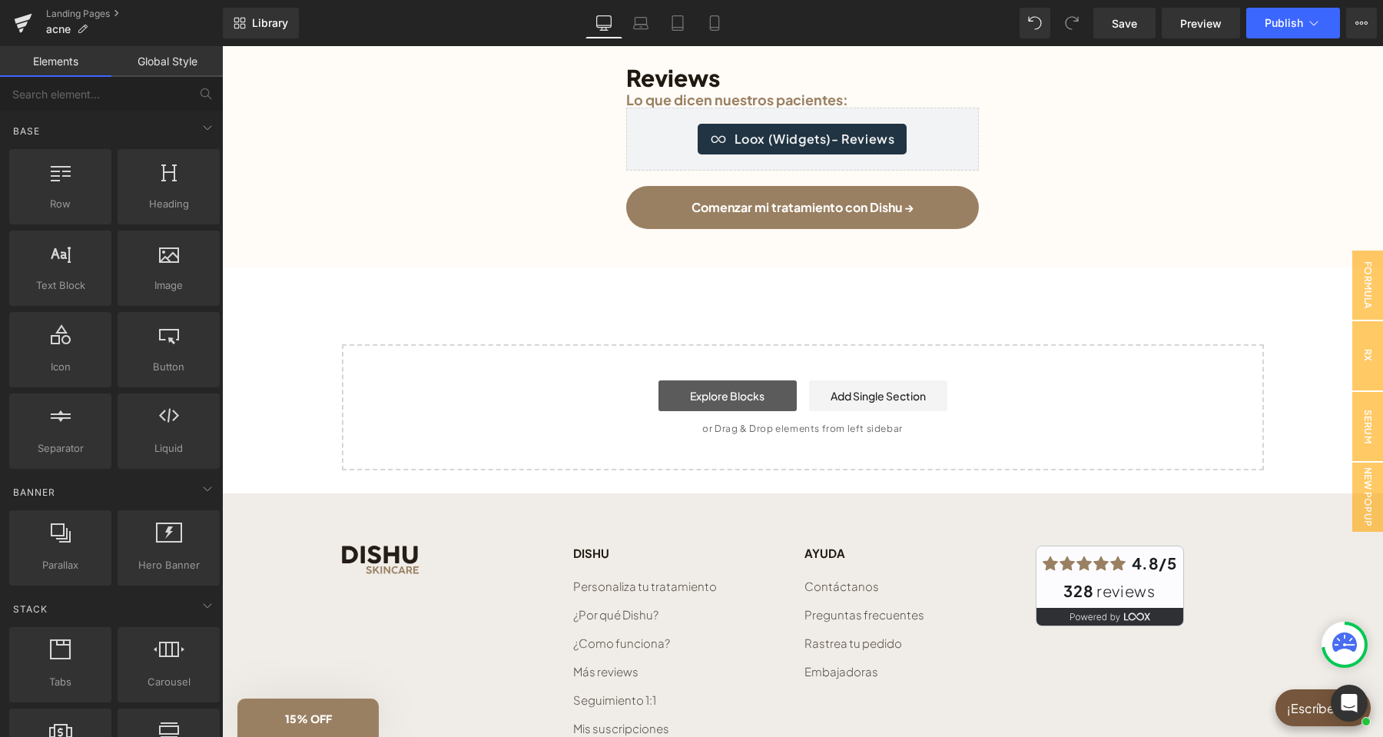
click at [765, 394] on link "Explore Blocks" at bounding box center [727, 395] width 138 height 31
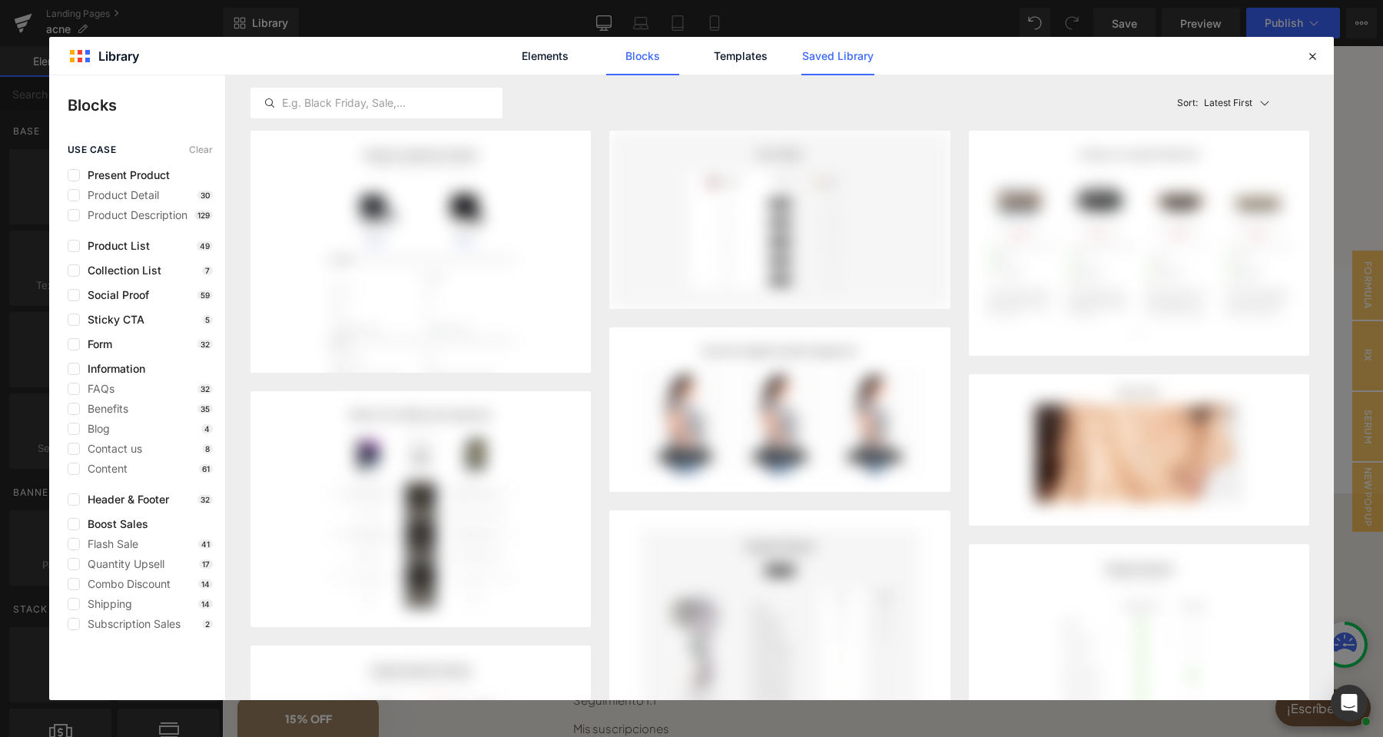
click at [847, 61] on link "Saved Library" at bounding box center [837, 56] width 73 height 38
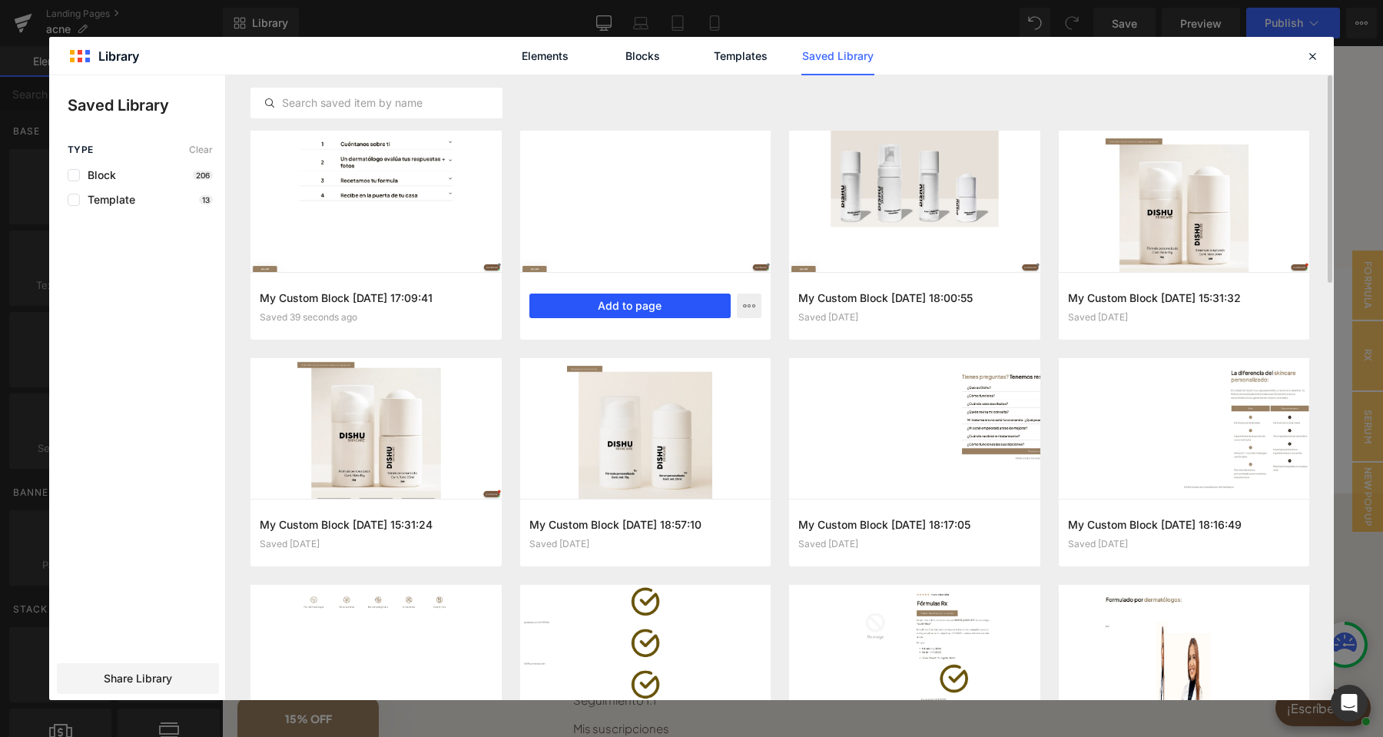
click at [607, 307] on button "Add to page" at bounding box center [630, 305] width 202 height 25
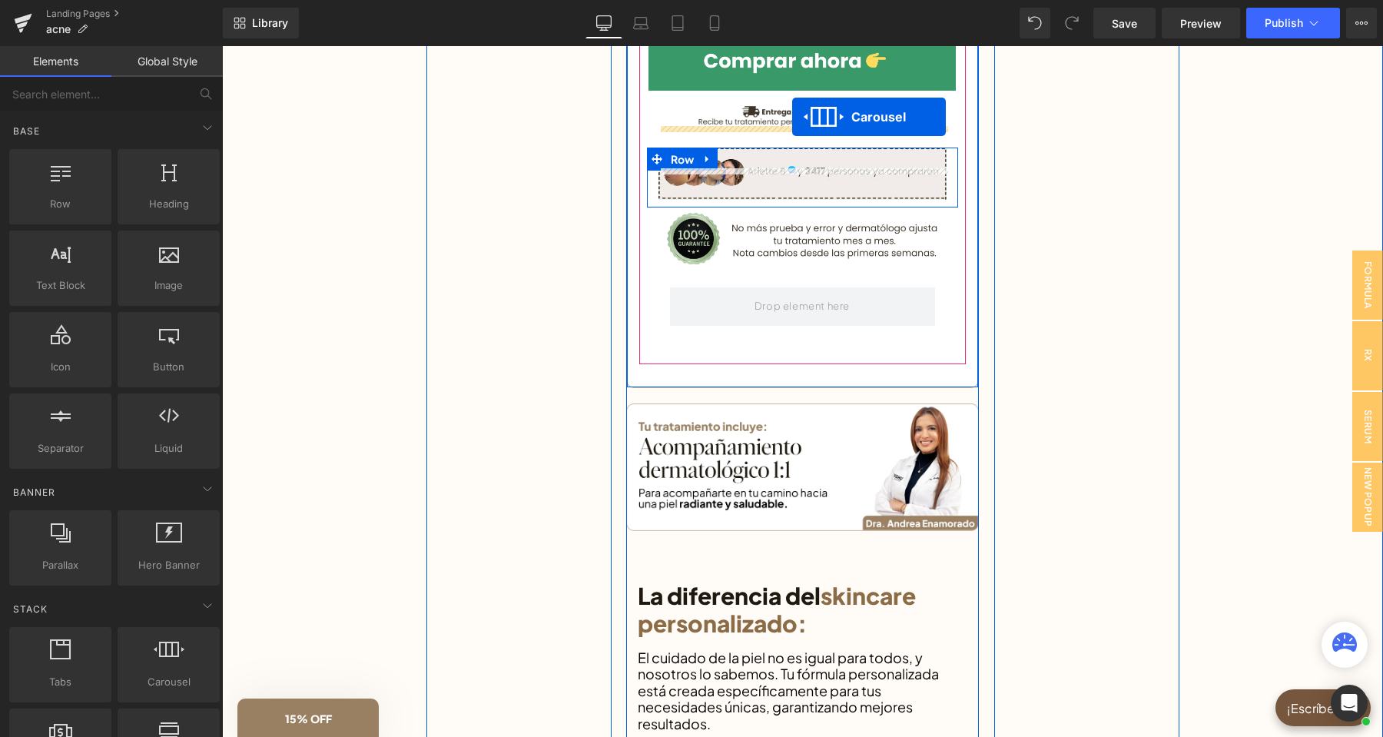
scroll to position [1152, 0]
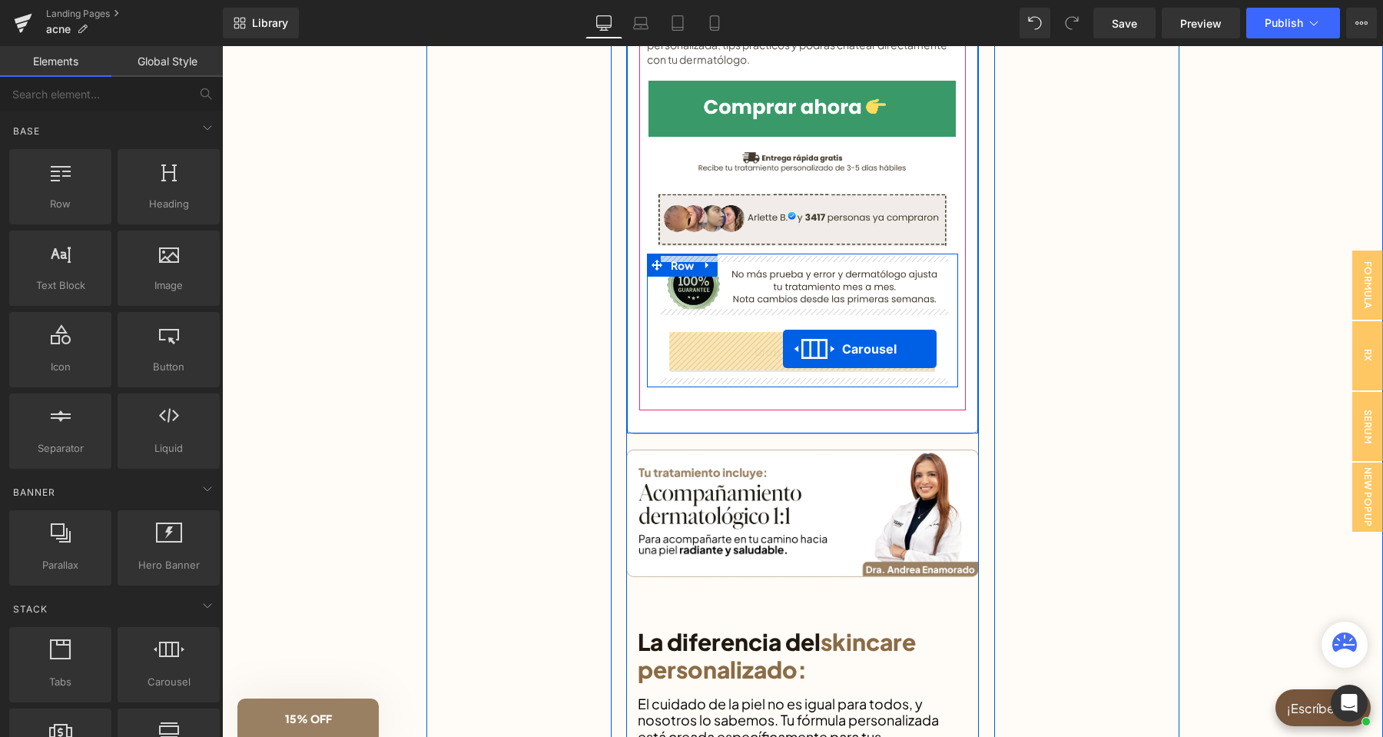
drag, startPoint x: 764, startPoint y: 352, endPoint x: 783, endPoint y: 349, distance: 19.4
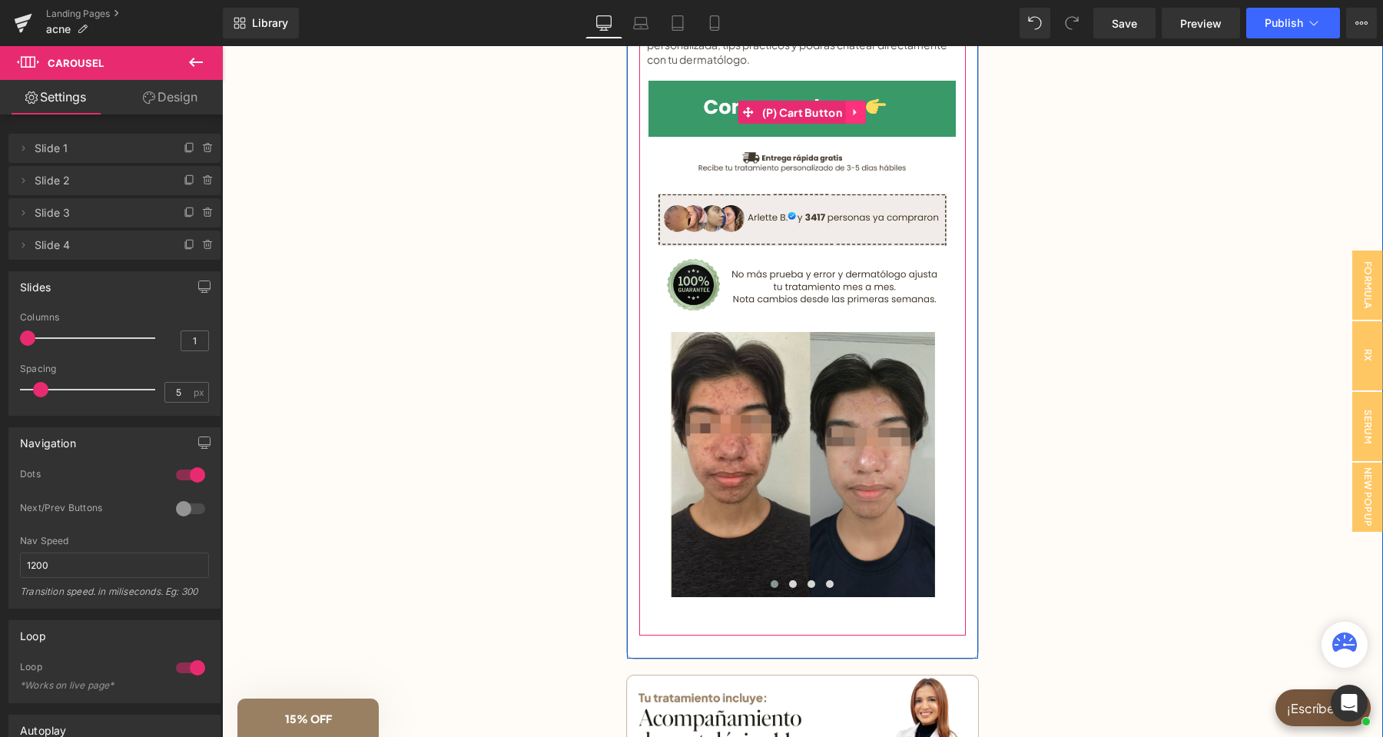
click at [849, 108] on link at bounding box center [856, 112] width 20 height 23
click at [848, 112] on icon at bounding box center [845, 112] width 11 height 11
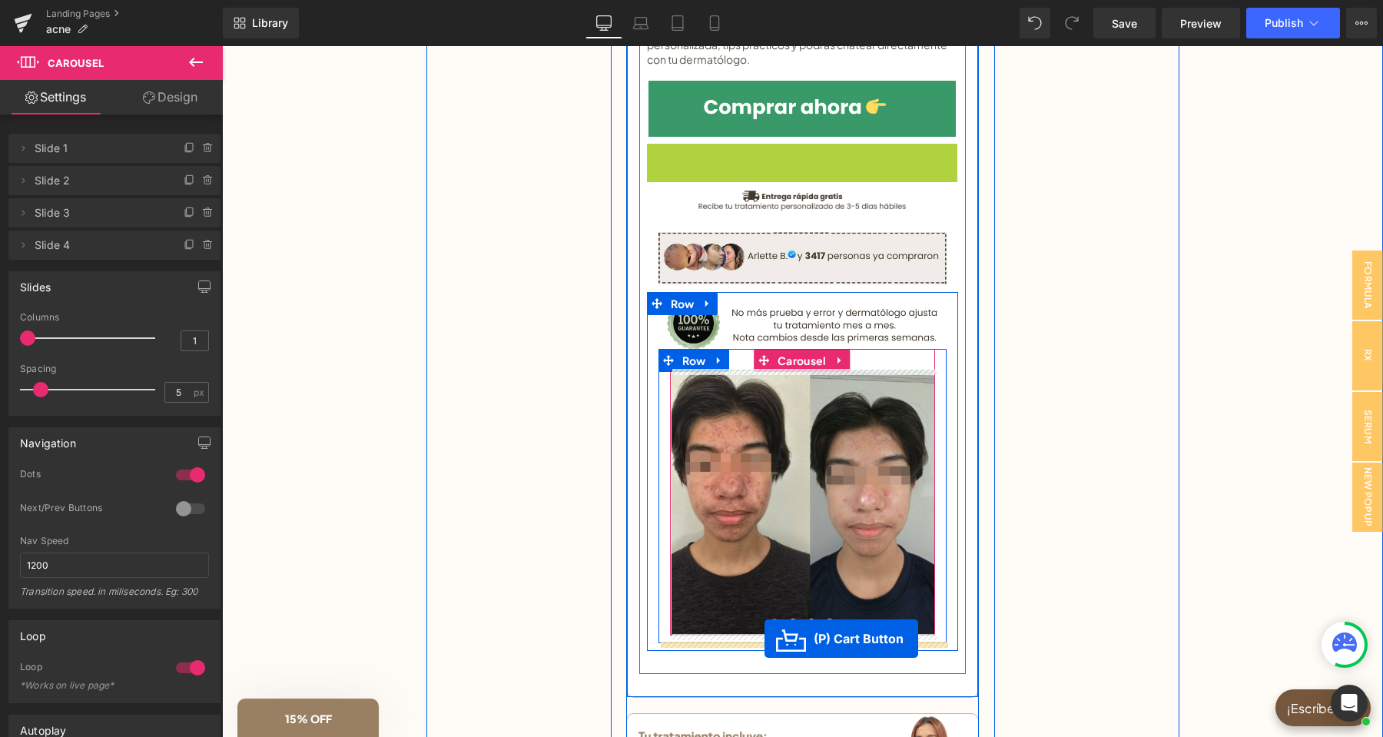
drag, startPoint x: 747, startPoint y: 169, endPoint x: 765, endPoint y: 638, distance: 469.7
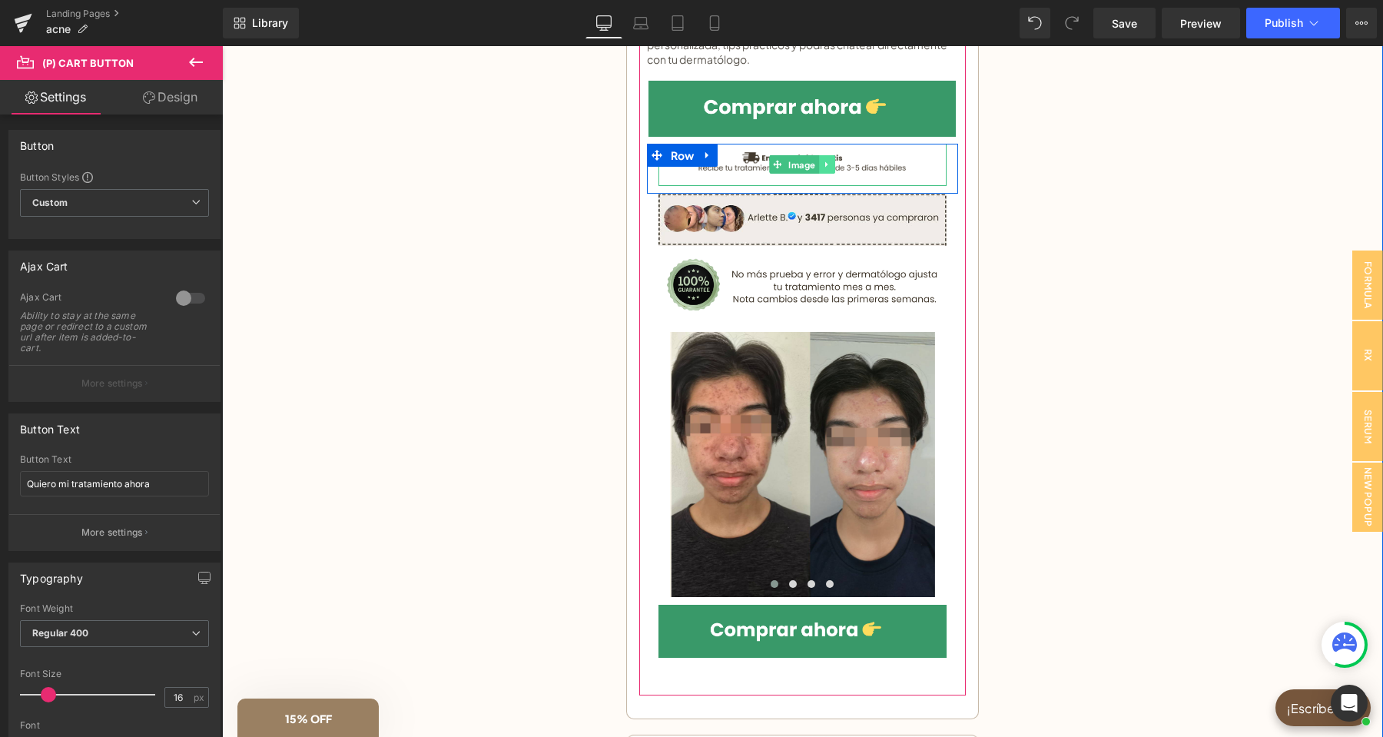
click at [826, 164] on icon at bounding box center [825, 164] width 2 height 5
click at [821, 164] on icon at bounding box center [818, 165] width 8 height 8
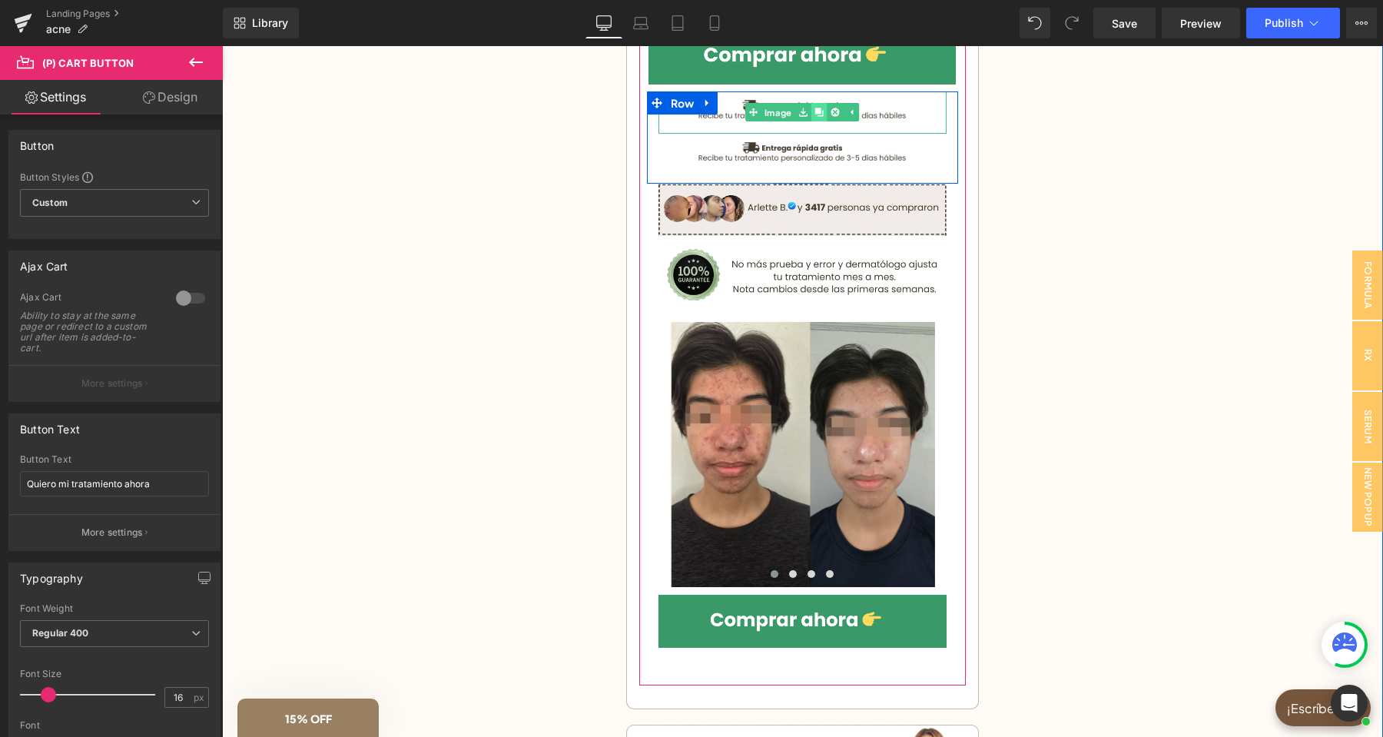
scroll to position [1233, 0]
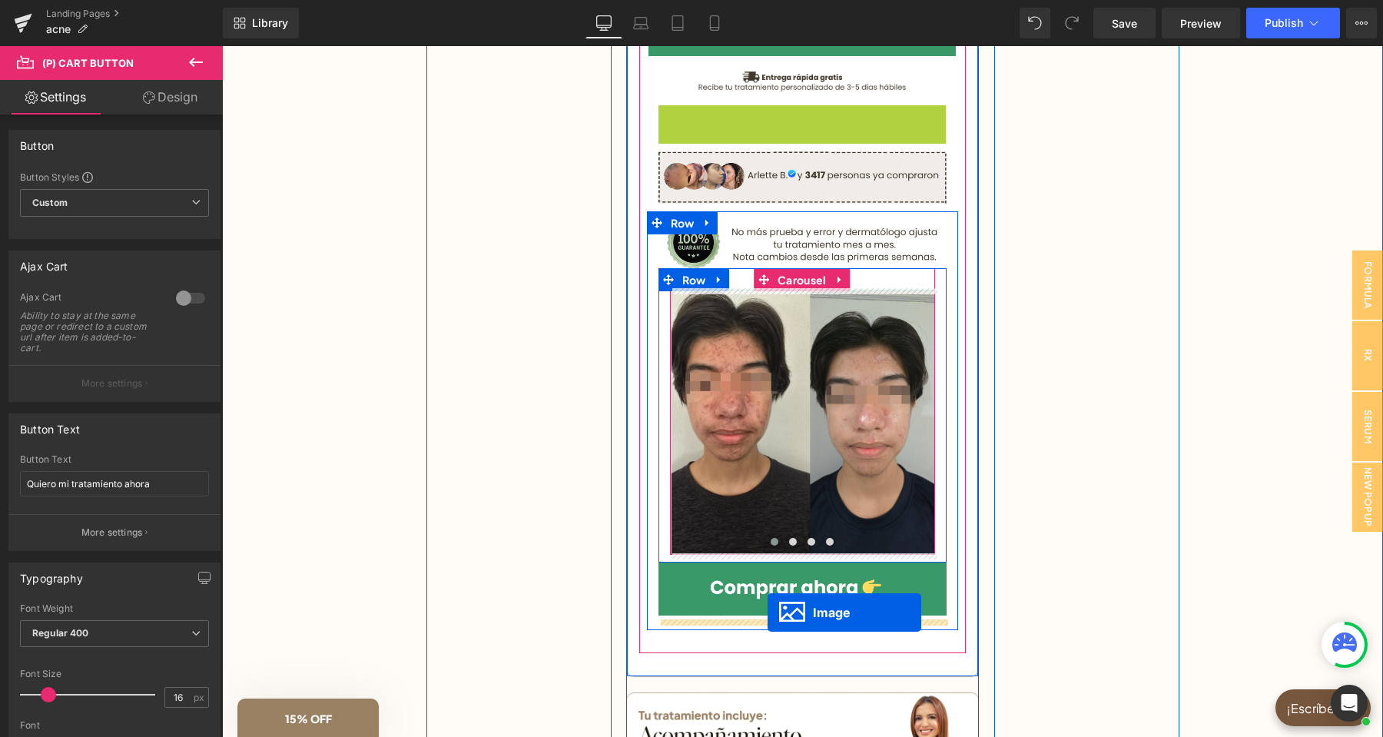
drag, startPoint x: 780, startPoint y: 187, endPoint x: 767, endPoint y: 613, distance: 426.5
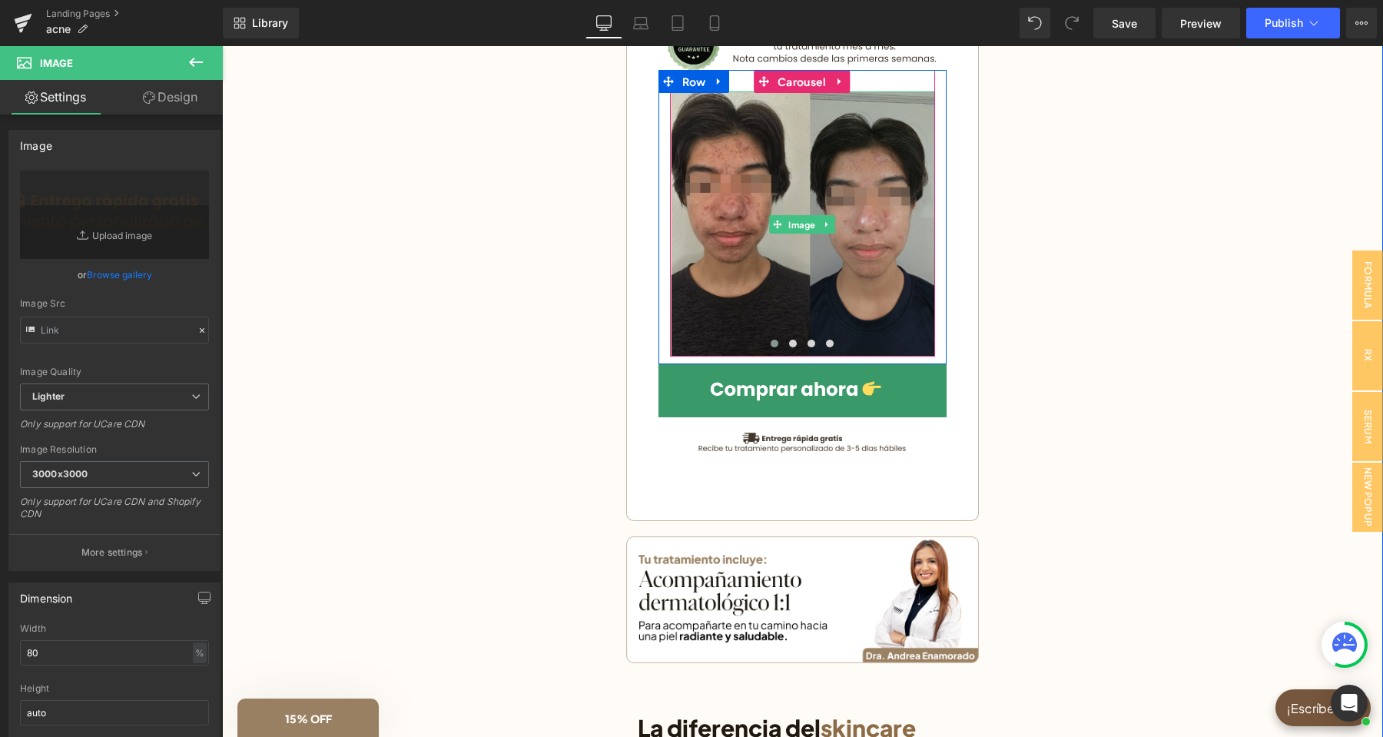
scroll to position [1475, 0]
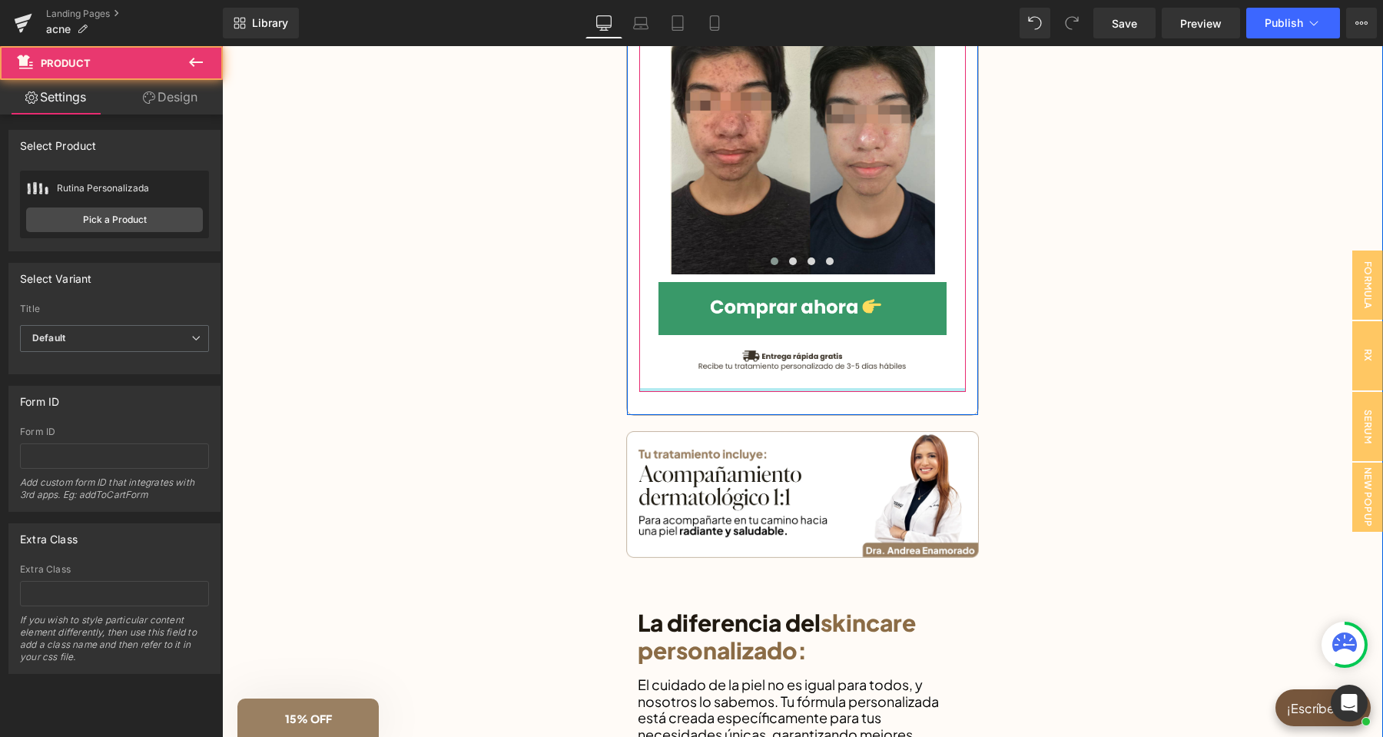
drag, startPoint x: 856, startPoint y: 396, endPoint x: 856, endPoint y: 356, distance: 39.9
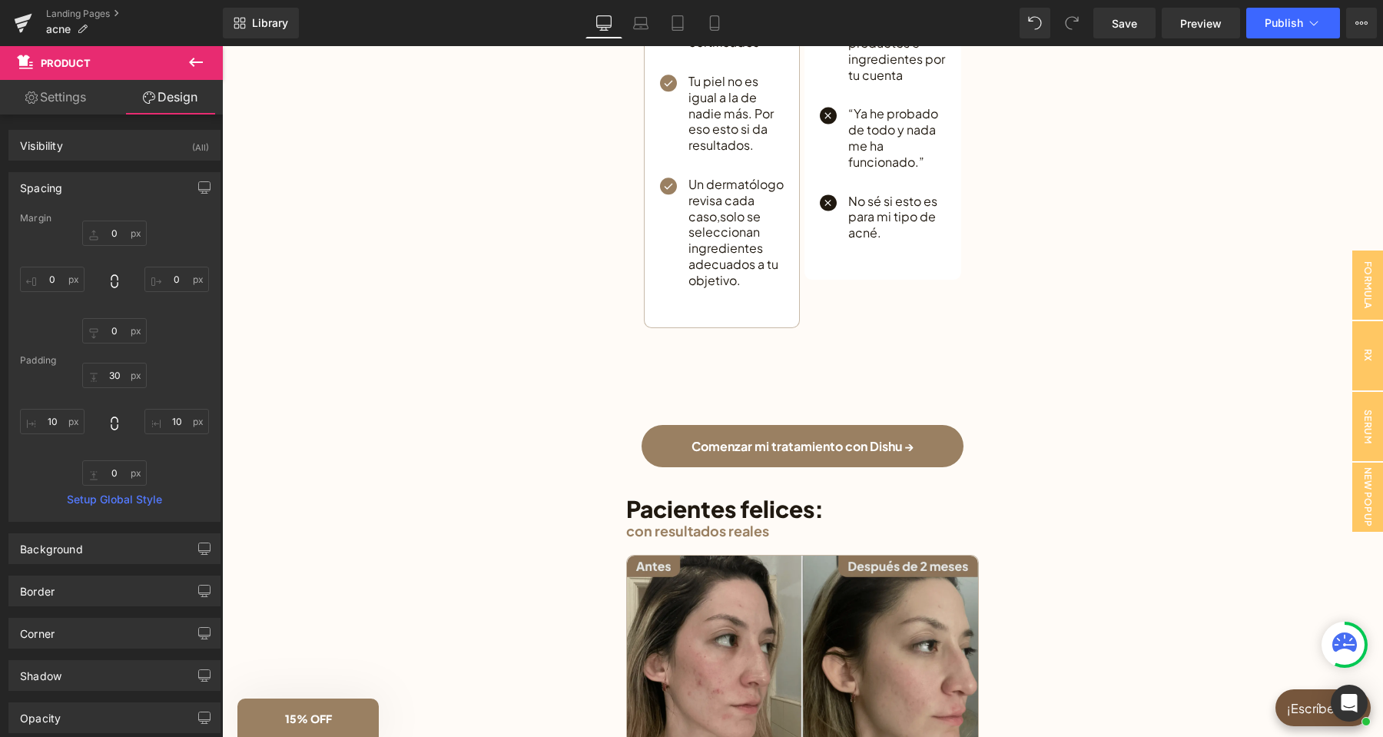
scroll to position [2742, 0]
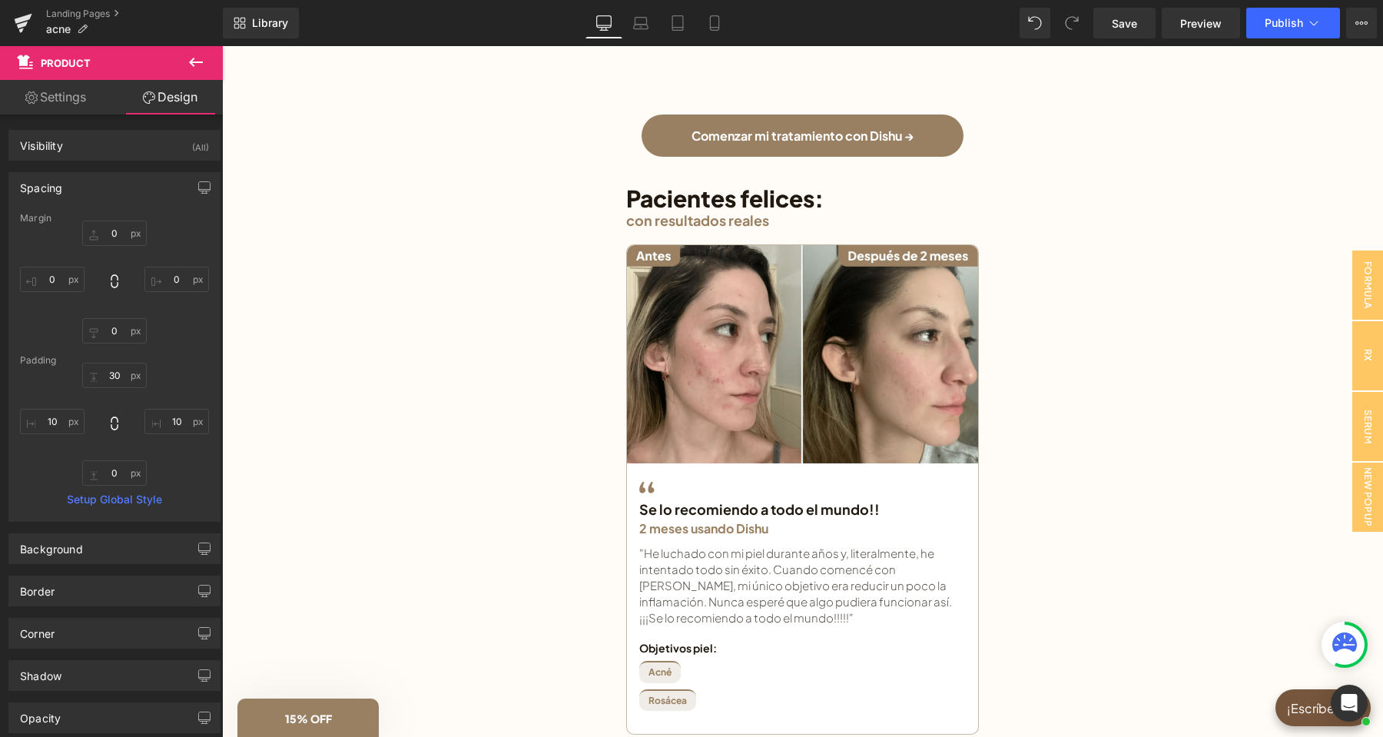
click at [194, 64] on icon at bounding box center [196, 62] width 18 height 18
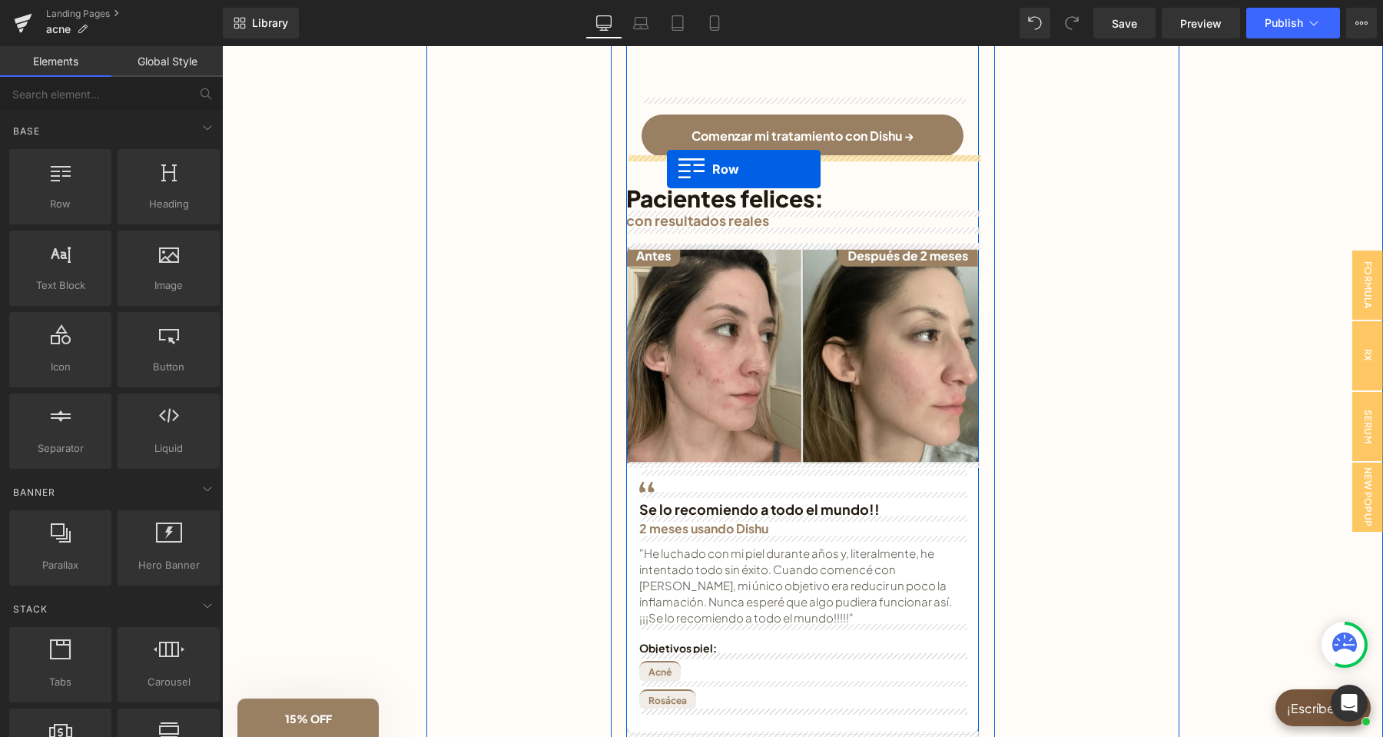
drag, startPoint x: 309, startPoint y: 240, endPoint x: 667, endPoint y: 169, distance: 365.0
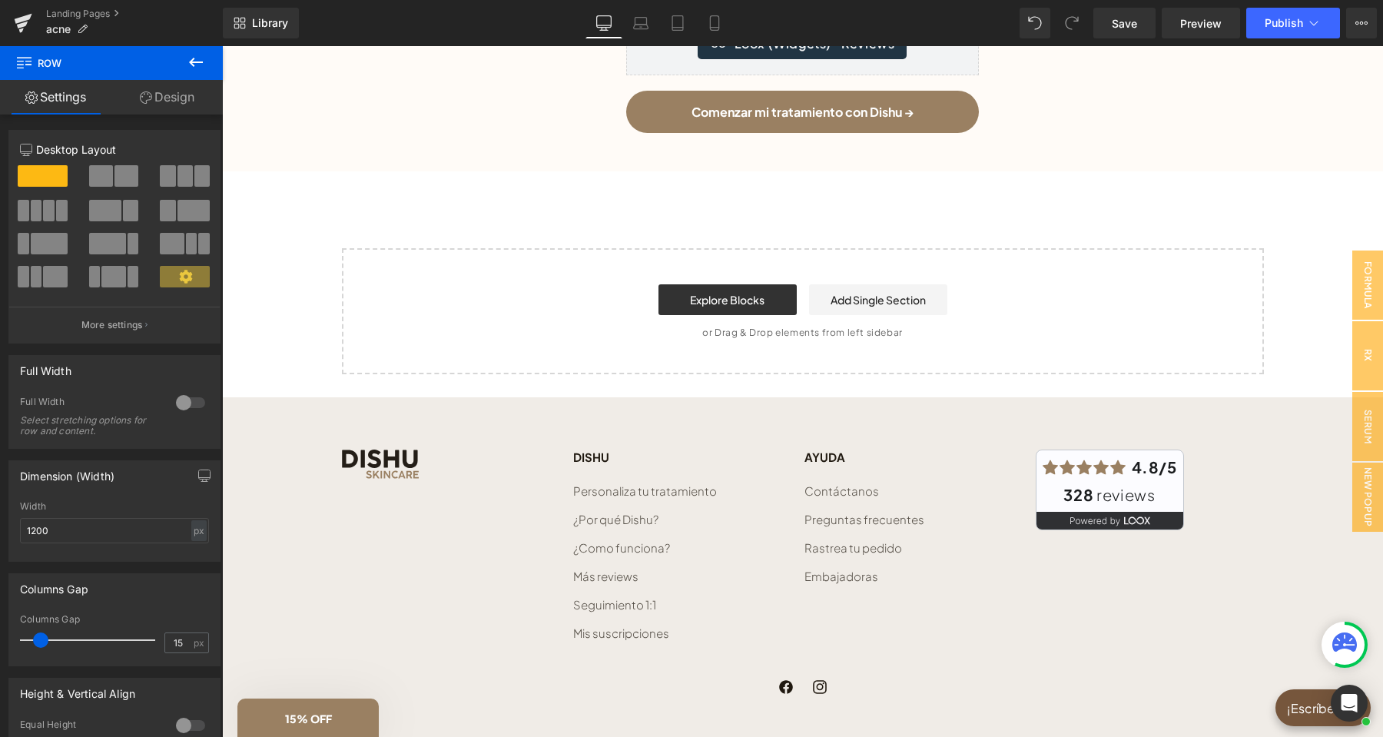
scroll to position [5308, 0]
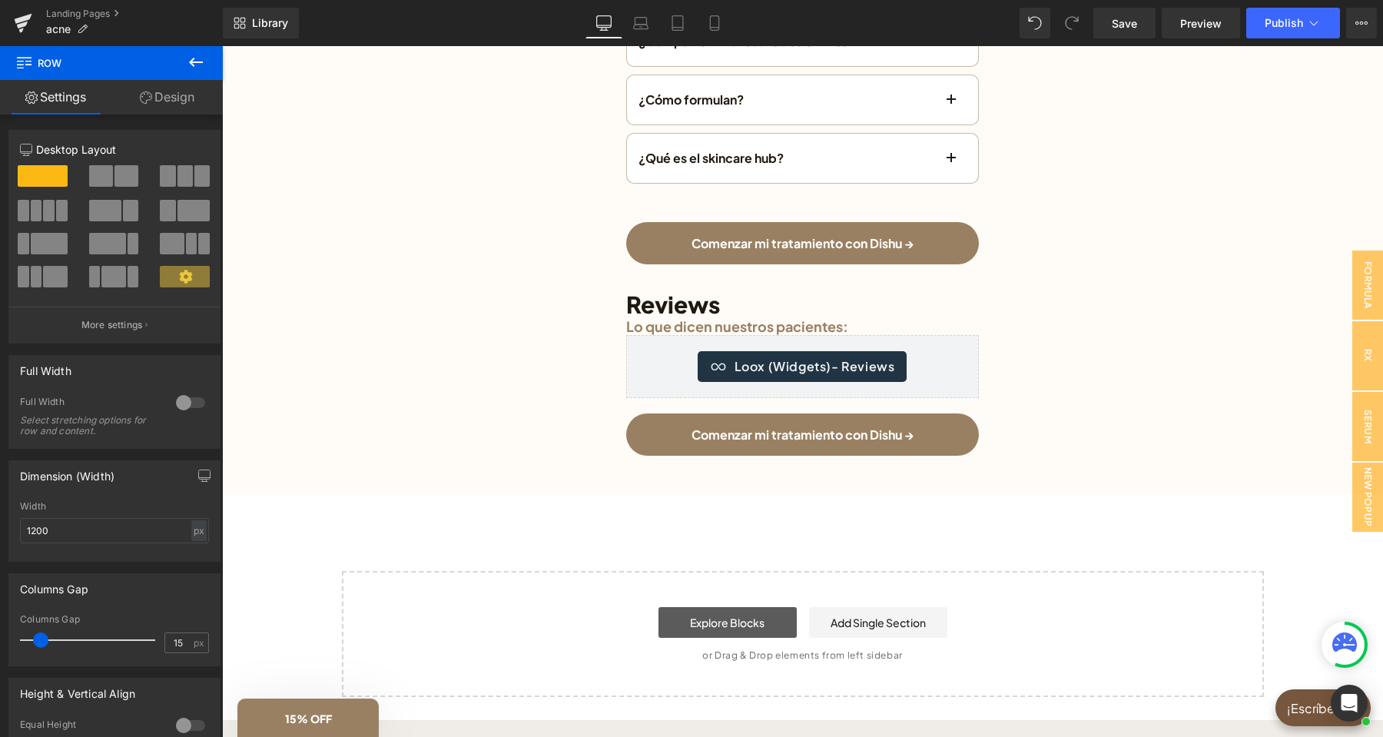
click at [764, 611] on link "Explore Blocks" at bounding box center [727, 622] width 138 height 31
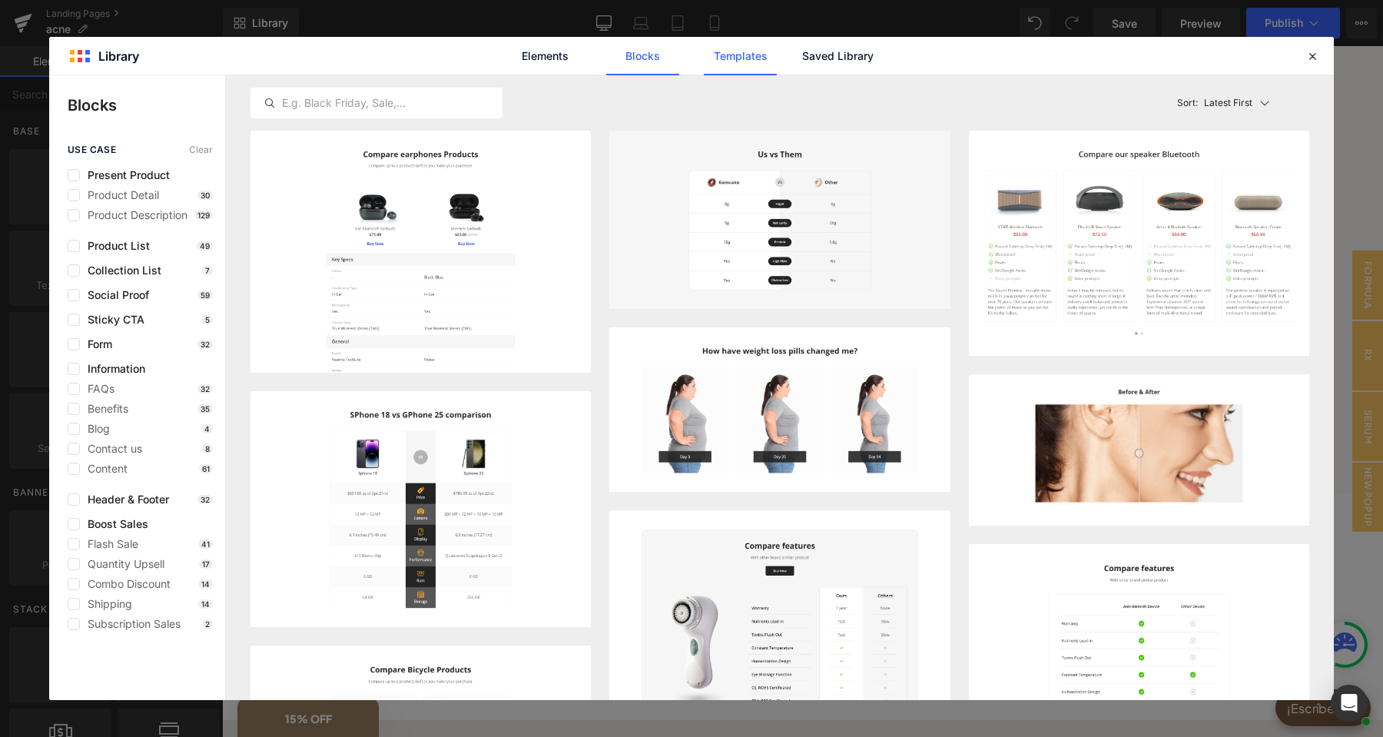
click at [726, 46] on link "Templates" at bounding box center [740, 56] width 73 height 38
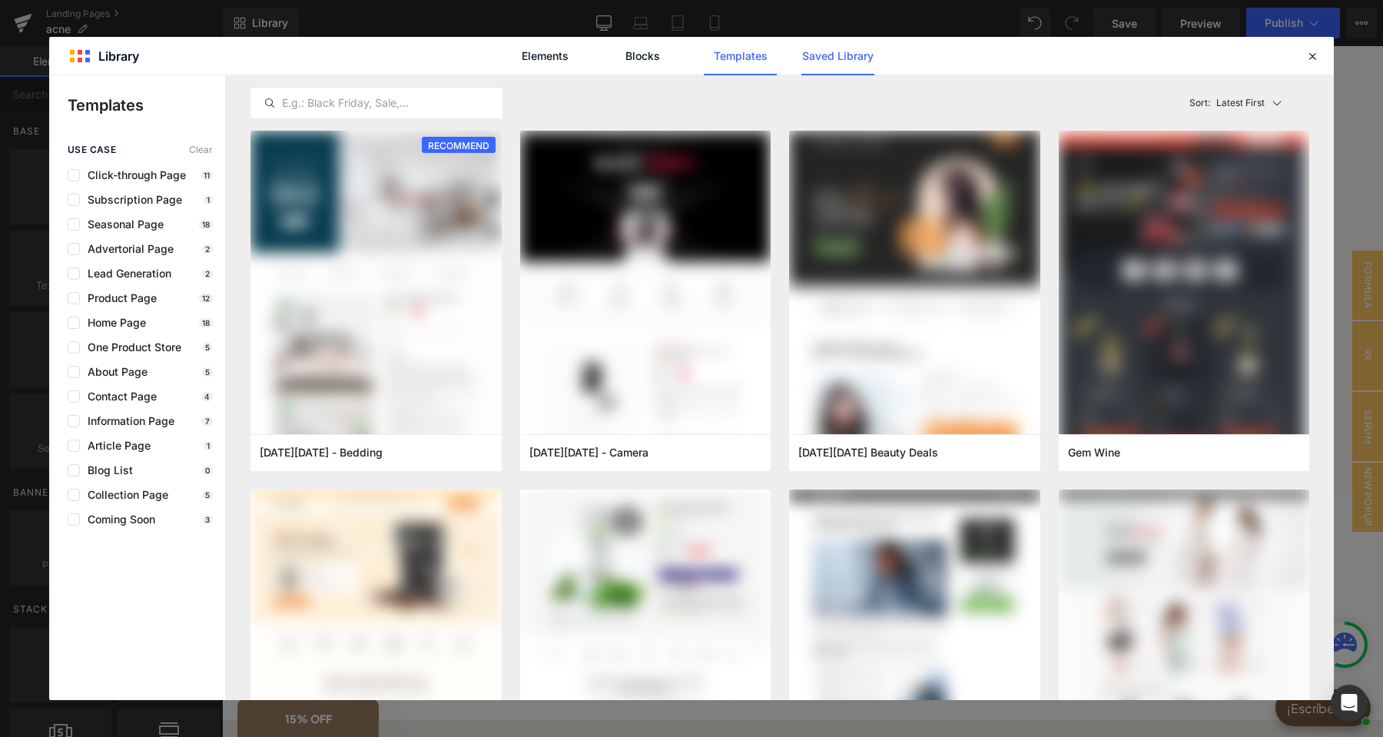
click at [860, 58] on link "Saved Library" at bounding box center [837, 56] width 73 height 38
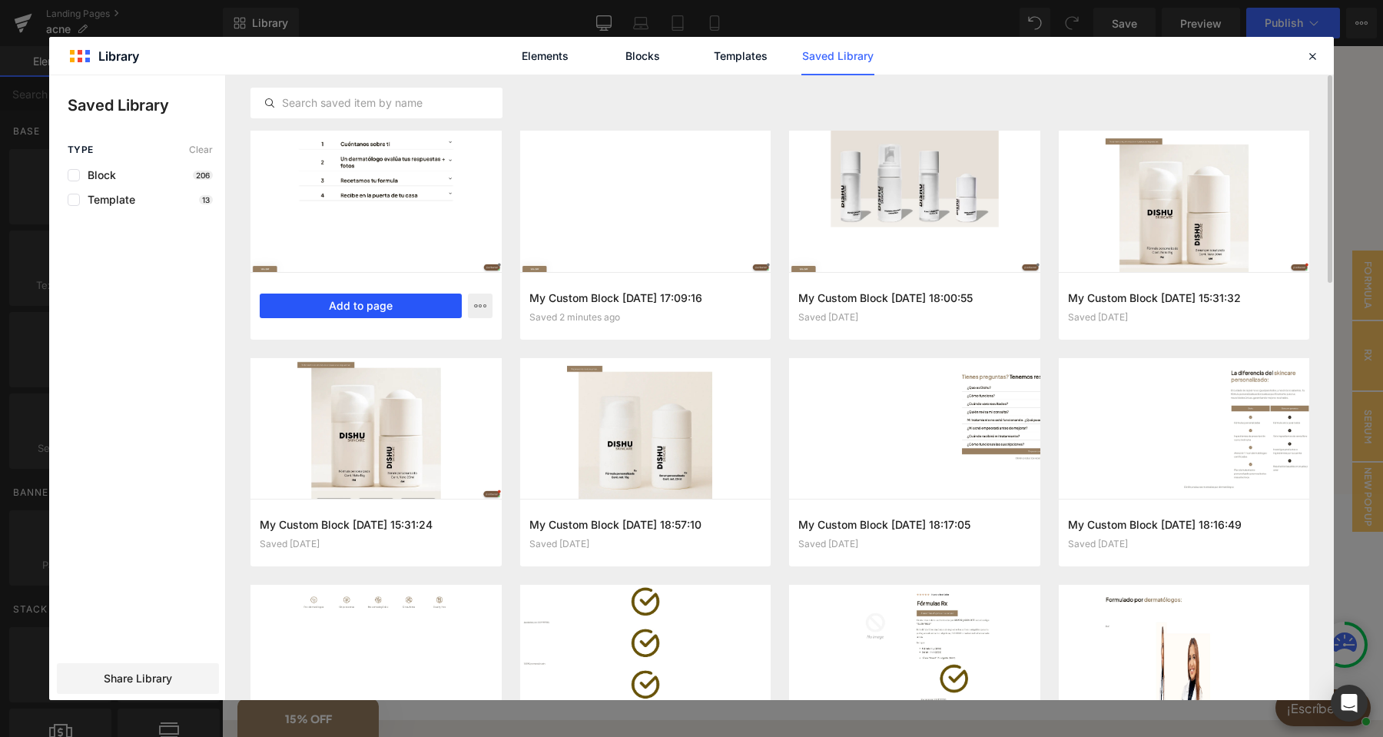
click at [376, 312] on button "Add to page" at bounding box center [361, 305] width 202 height 25
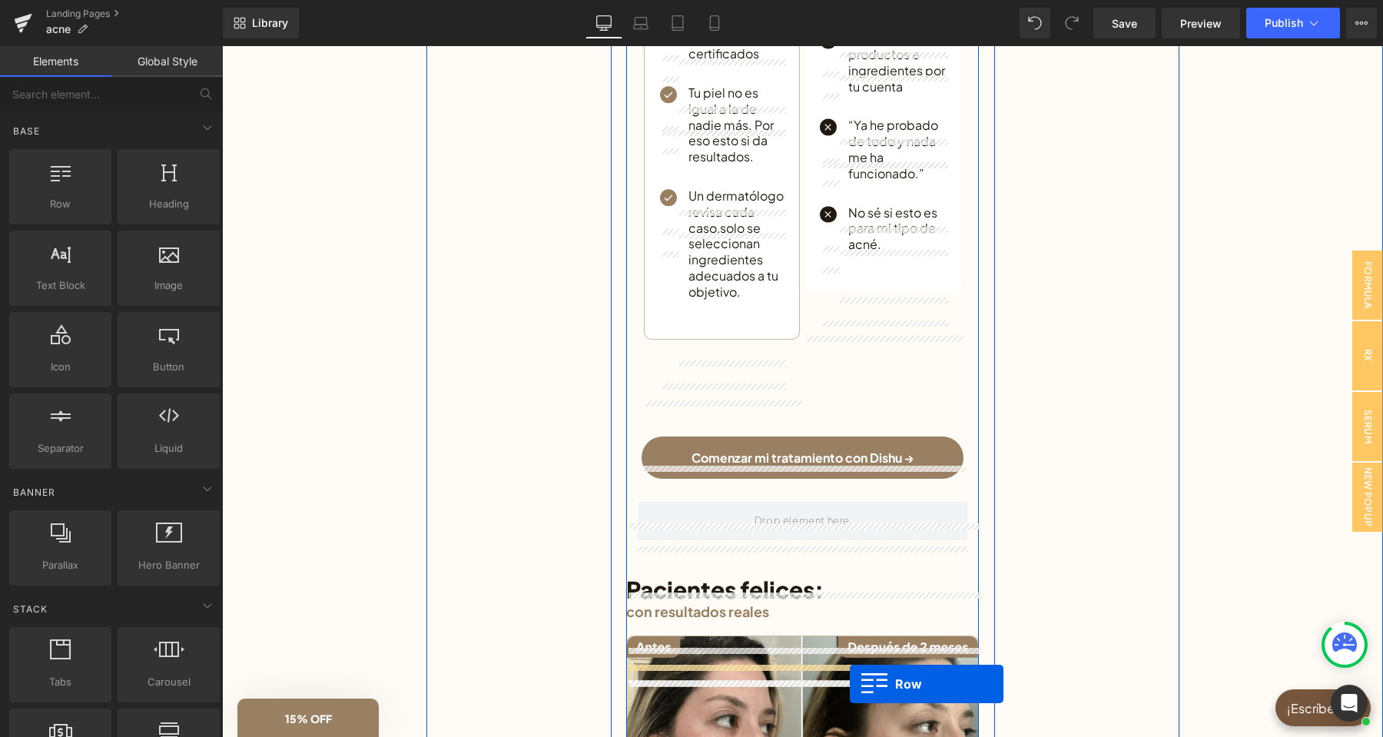
scroll to position [2466, 0]
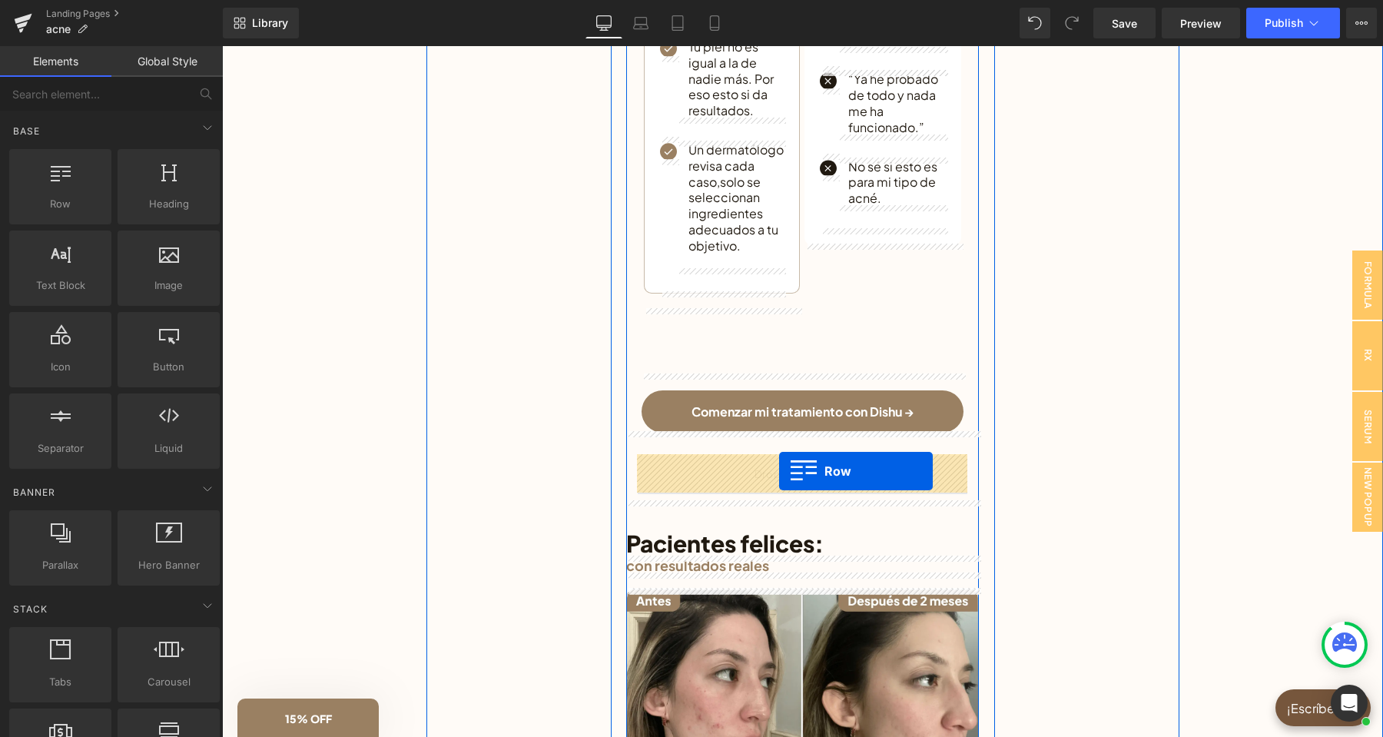
drag, startPoint x: 372, startPoint y: 296, endPoint x: 779, endPoint y: 471, distance: 442.9
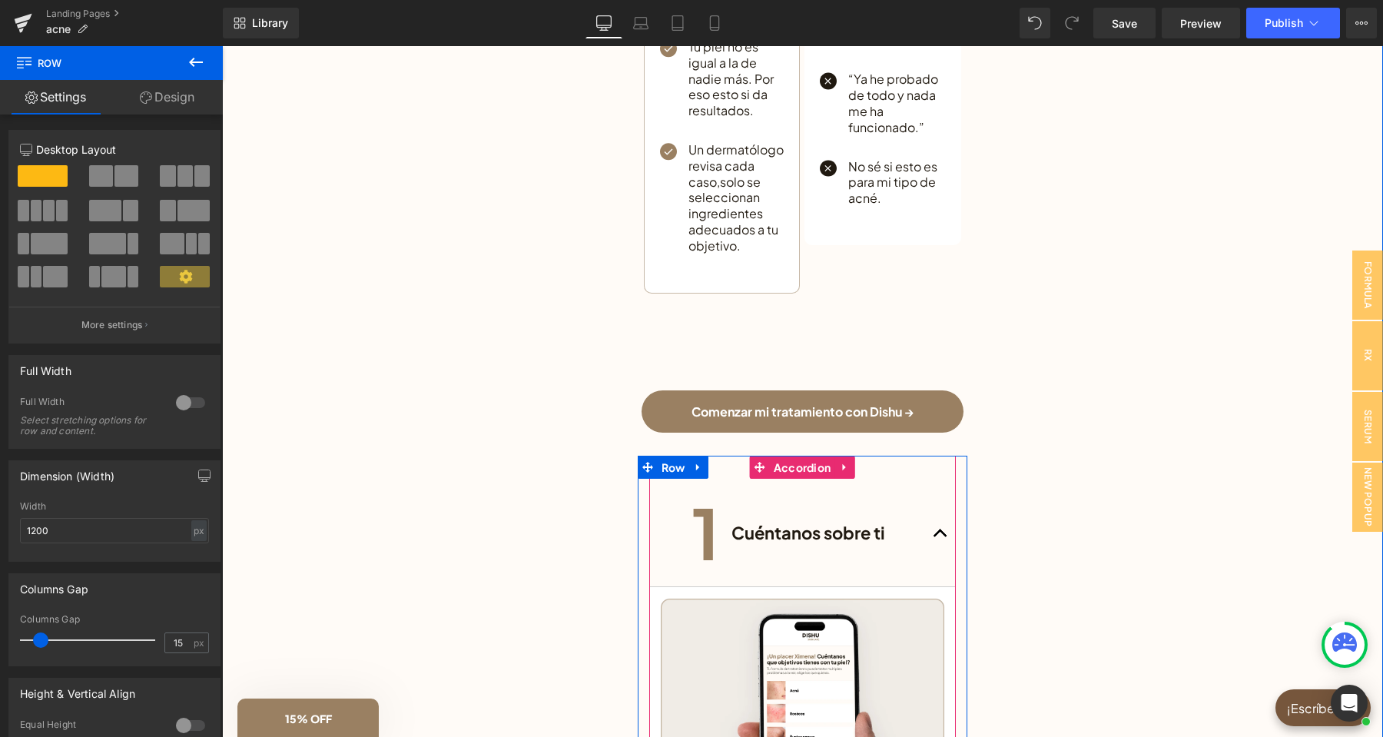
click at [943, 530] on button "button" at bounding box center [940, 533] width 31 height 108
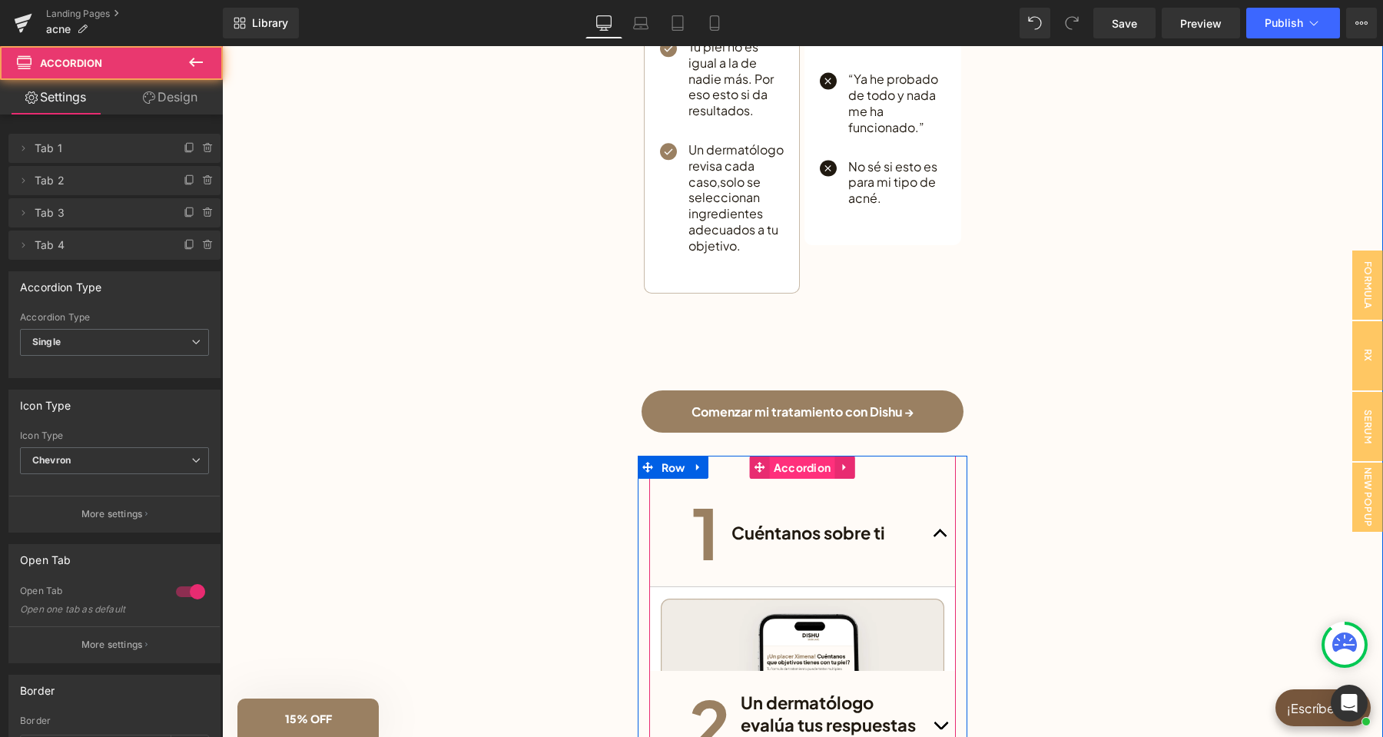
click at [809, 469] on span "Accordion" at bounding box center [802, 466] width 65 height 23
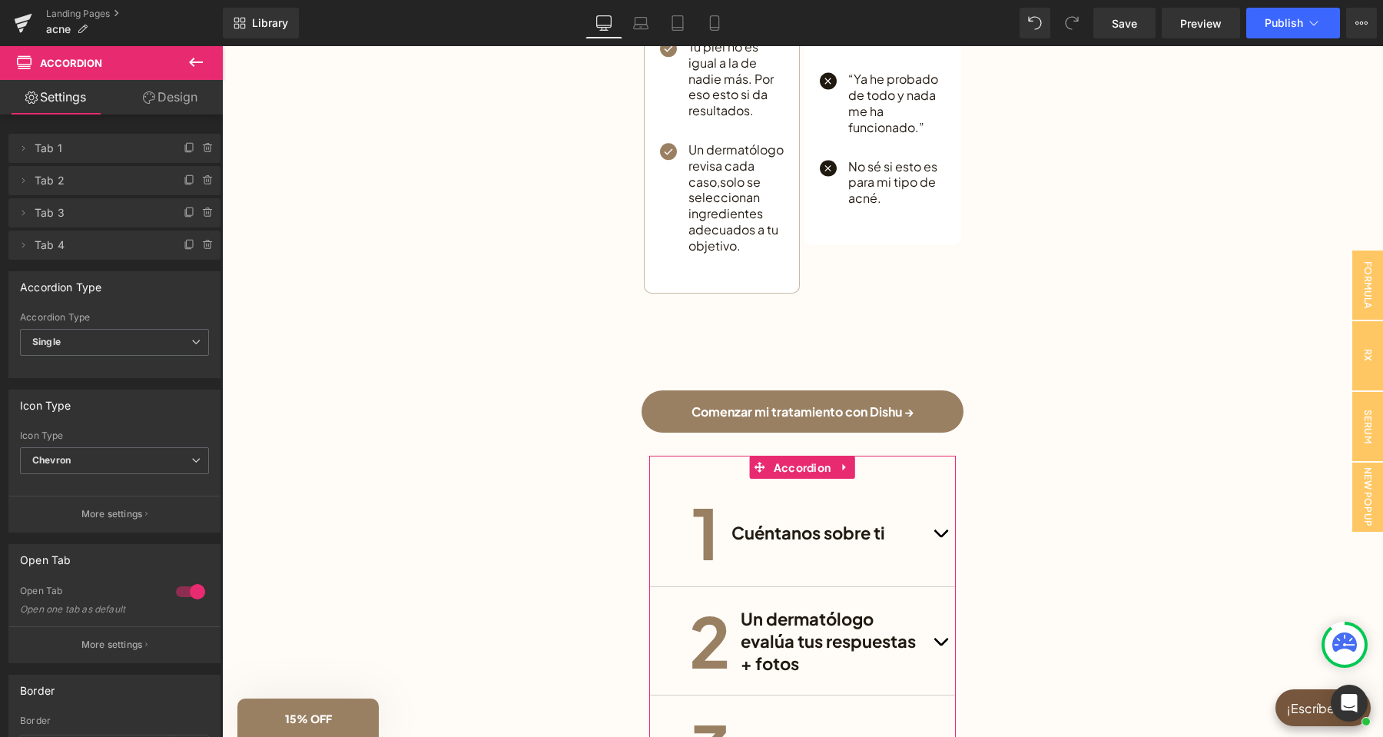
click at [190, 591] on div at bounding box center [190, 591] width 37 height 25
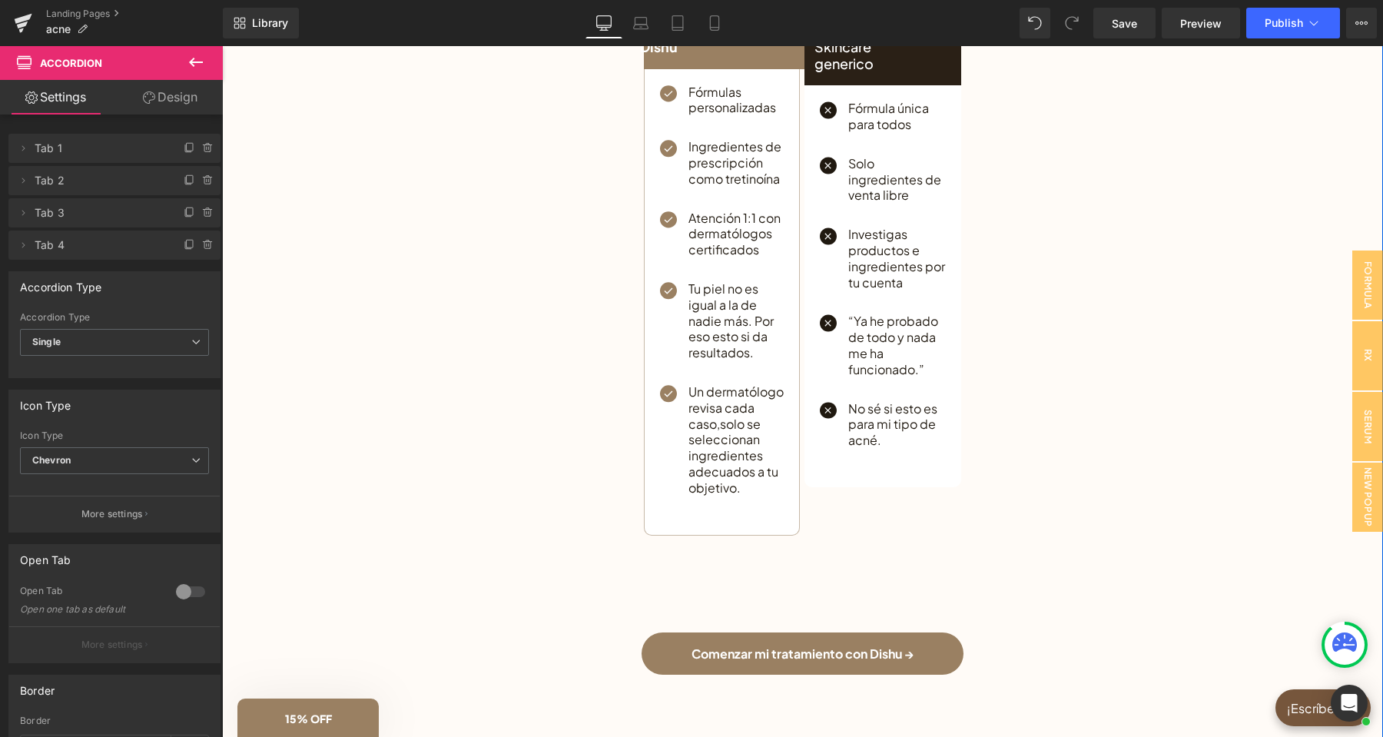
scroll to position [1902, 0]
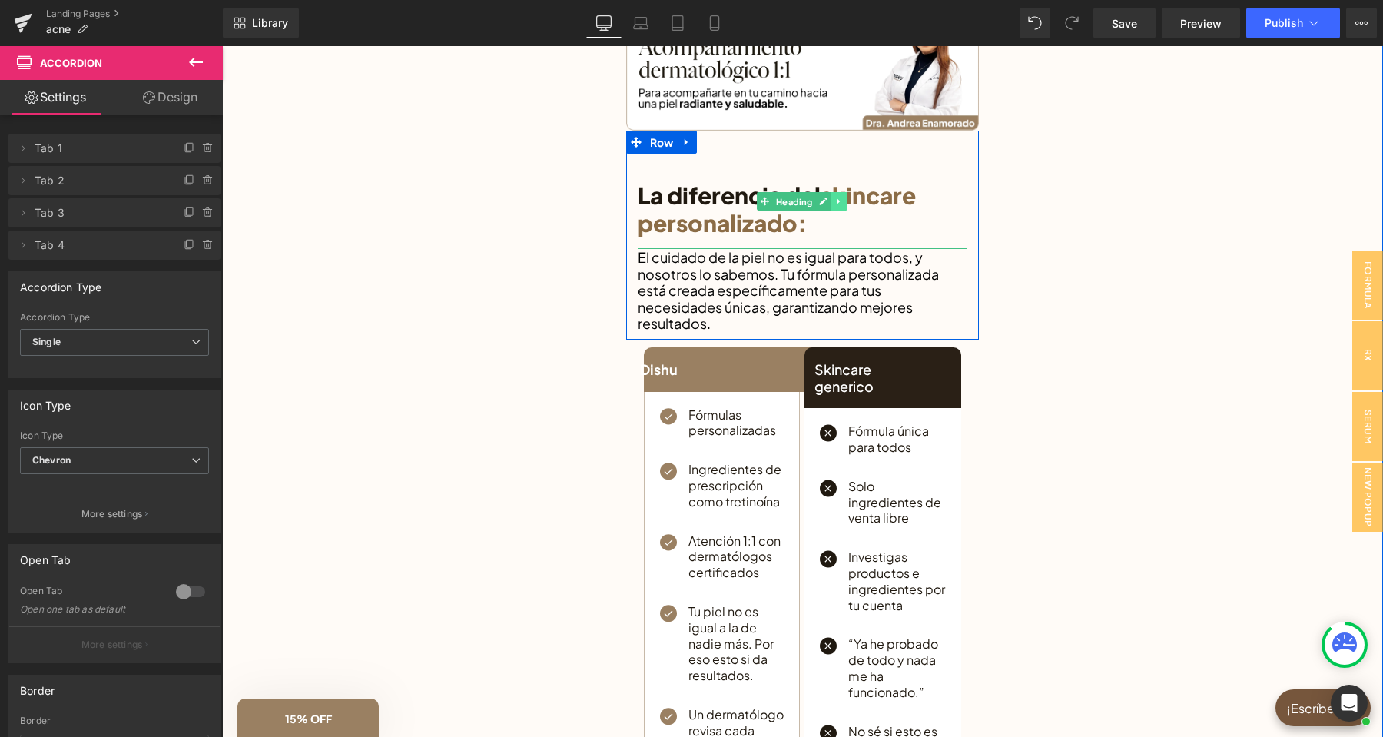
click at [834, 199] on link at bounding box center [839, 201] width 16 height 18
click at [833, 202] on icon at bounding box center [830, 201] width 8 height 8
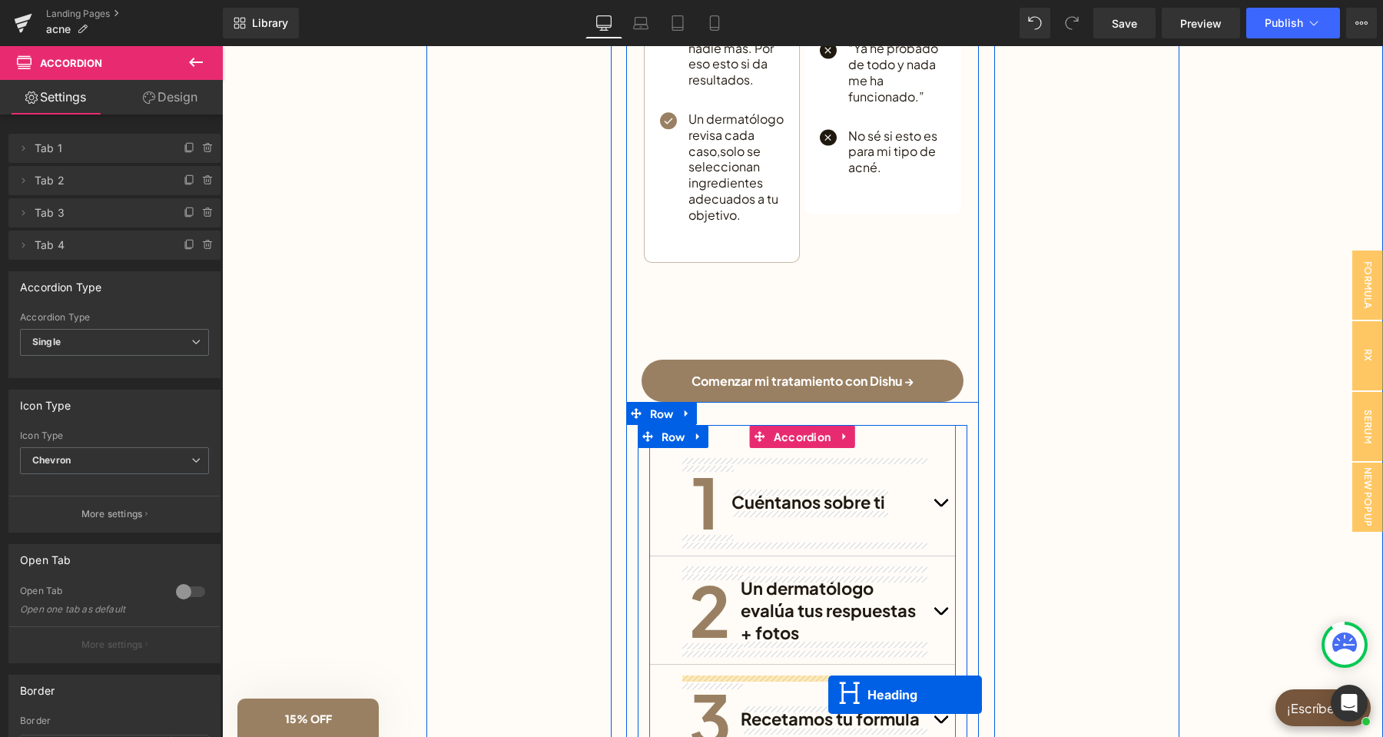
scroll to position [2597, 0]
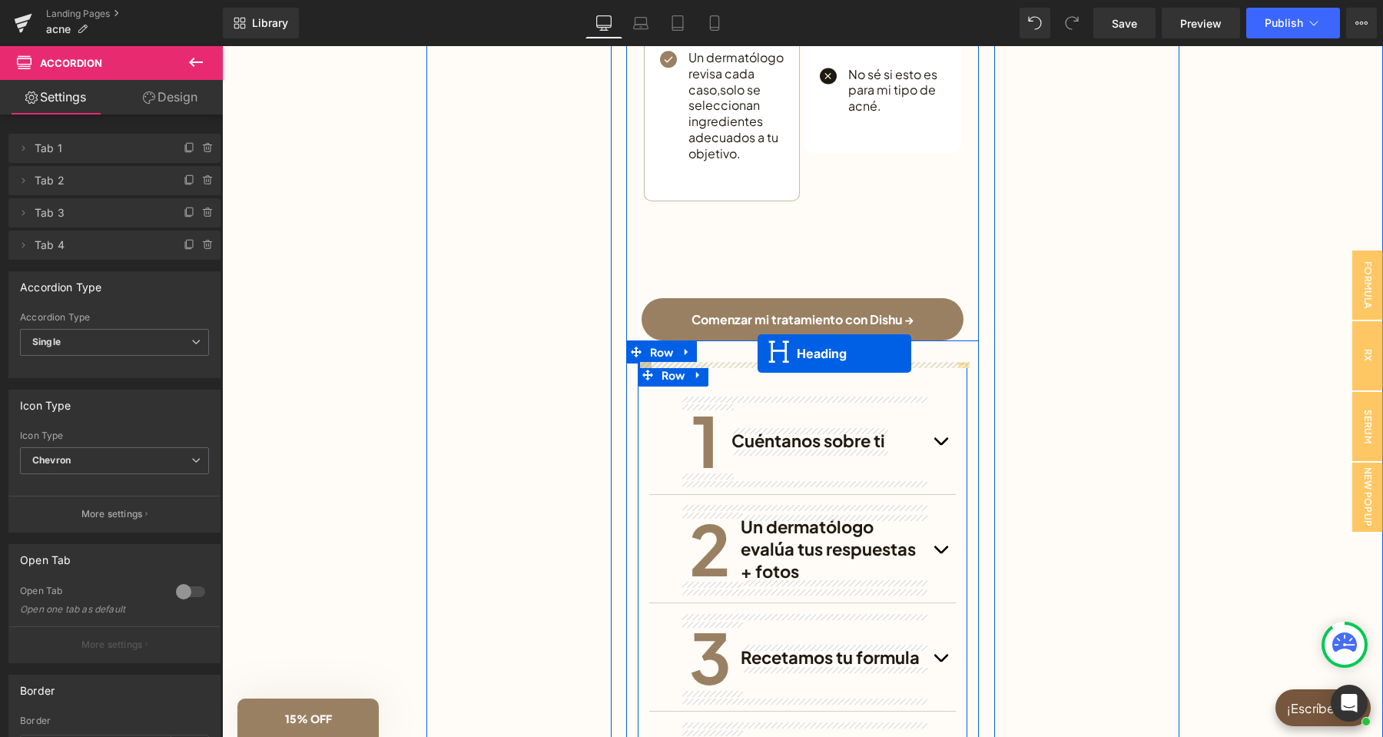
drag, startPoint x: 768, startPoint y: 267, endPoint x: 757, endPoint y: 353, distance: 86.7
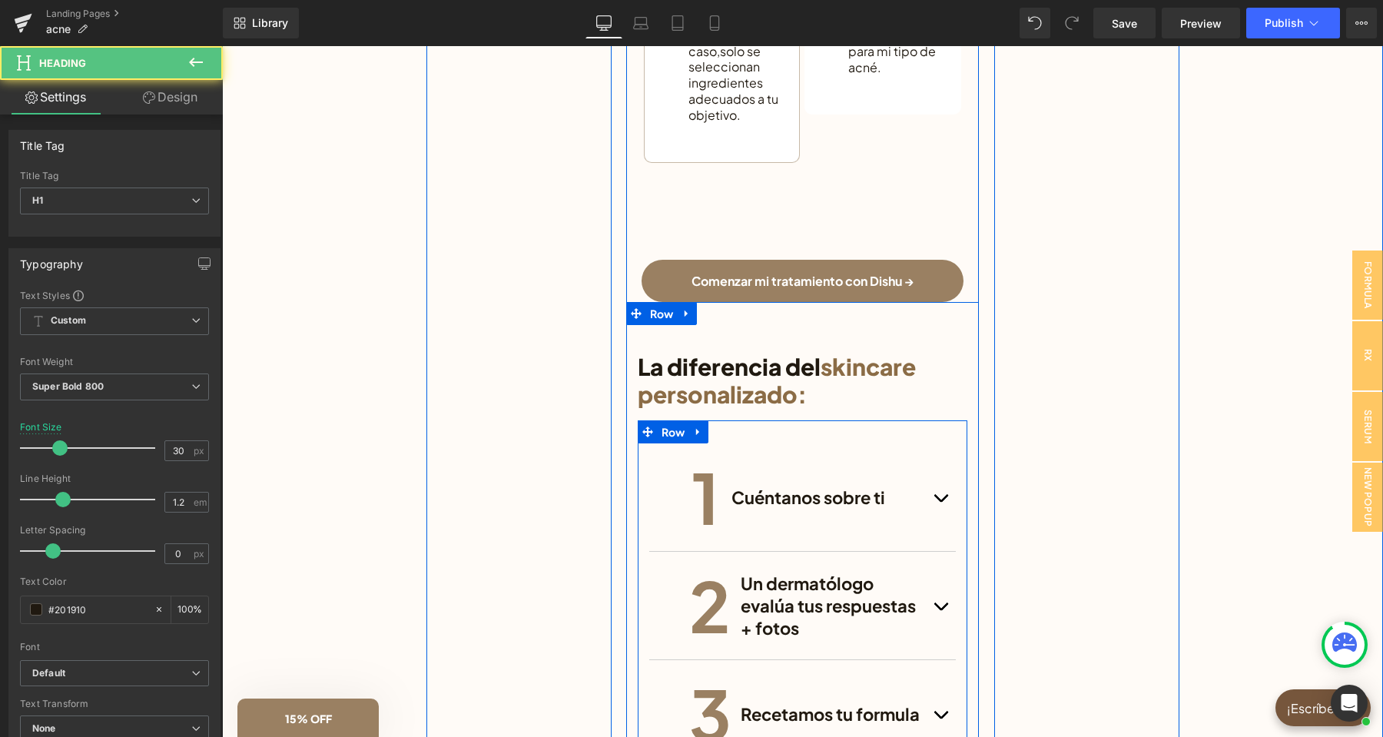
scroll to position [2559, 0]
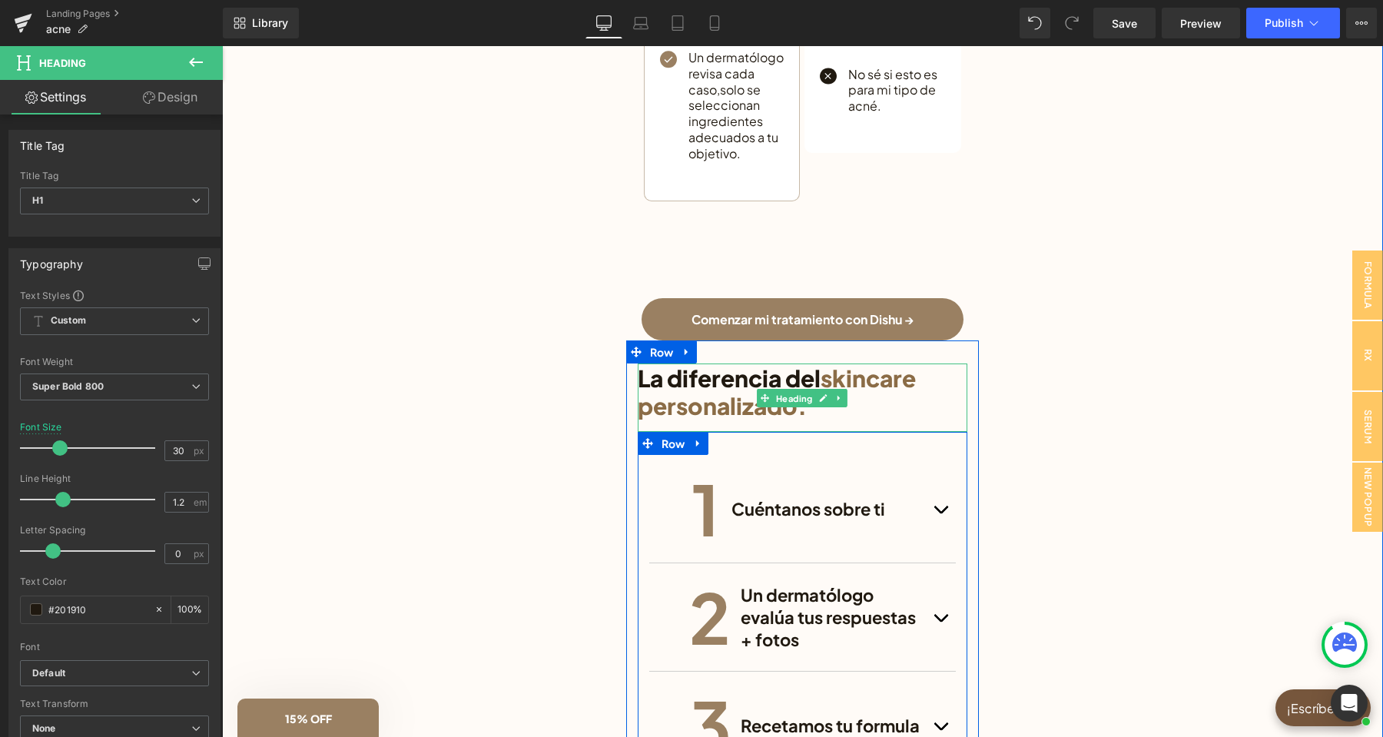
drag, startPoint x: 787, startPoint y: 366, endPoint x: 787, endPoint y: 339, distance: 26.9
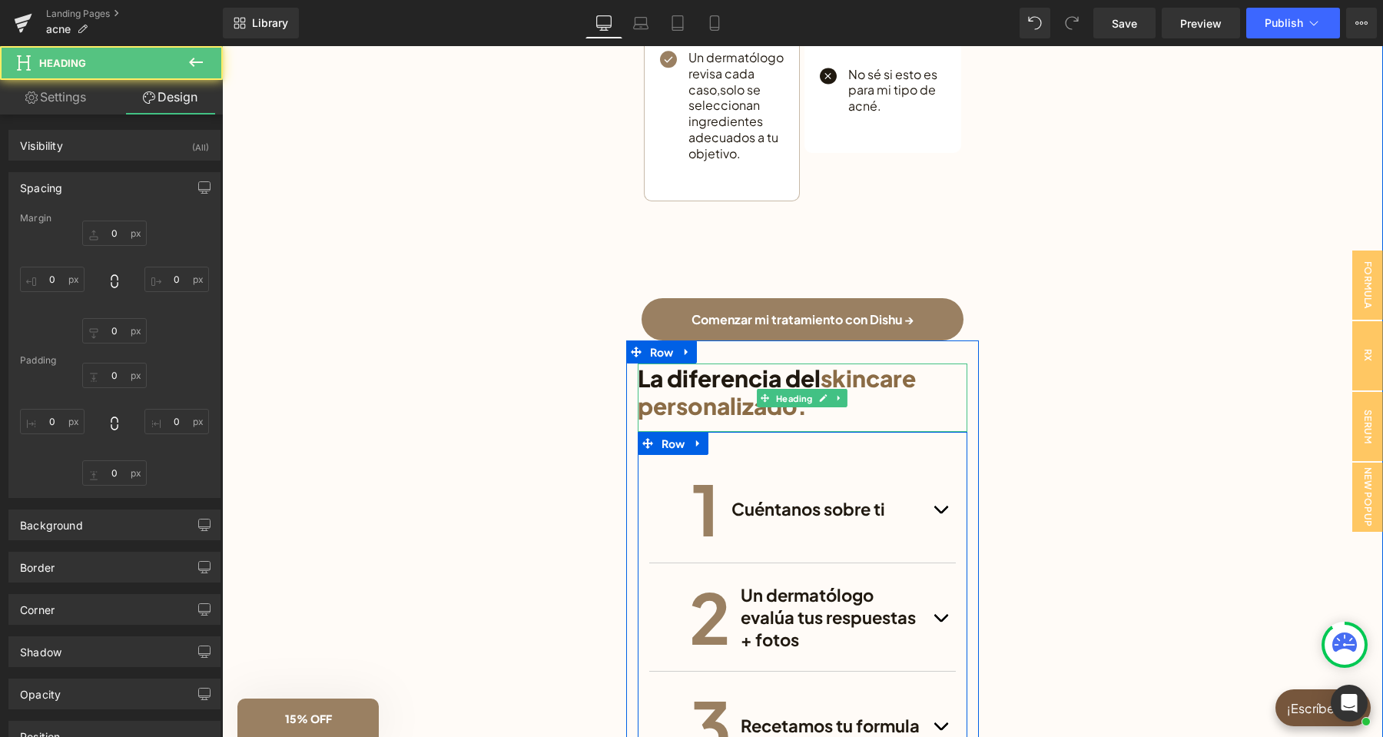
click at [711, 393] on span "skincare personalizado:" at bounding box center [777, 391] width 278 height 57
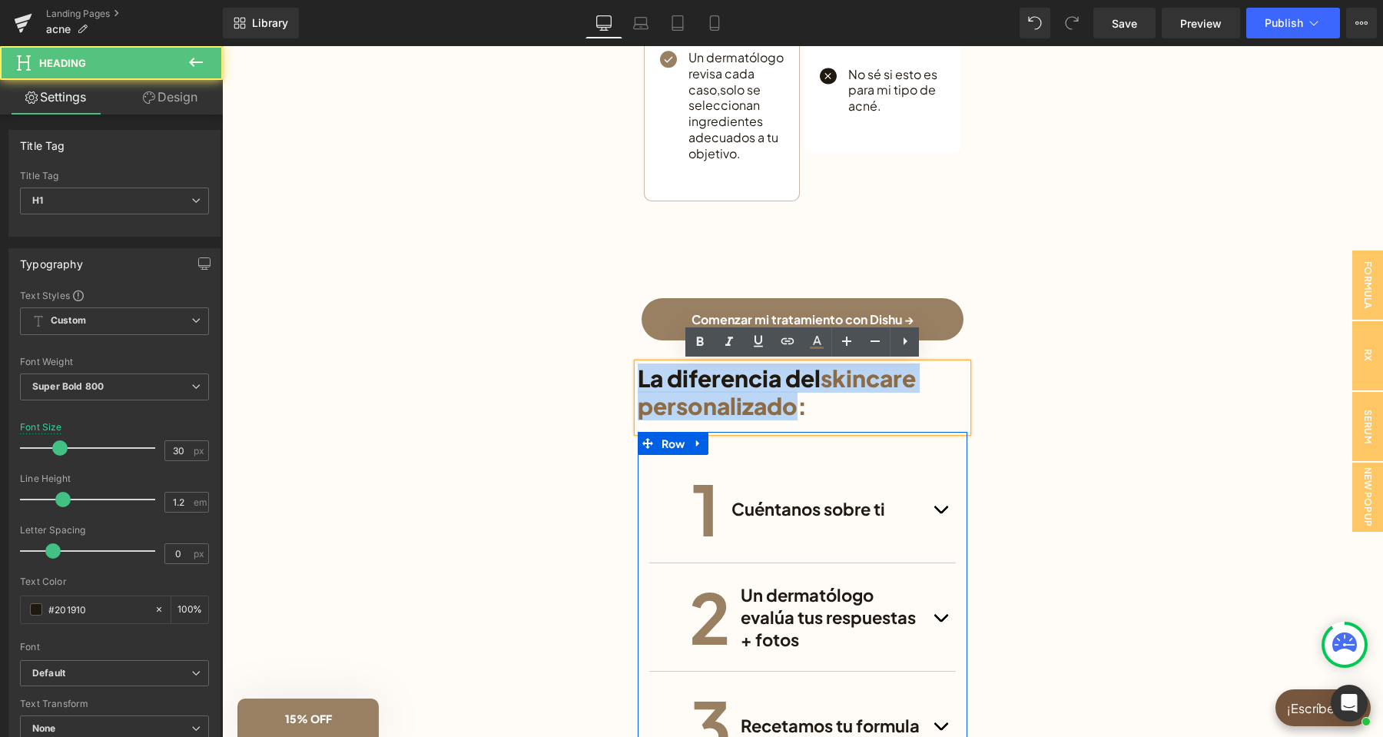
drag, startPoint x: 797, startPoint y: 411, endPoint x: 638, endPoint y: 379, distance: 162.8
click at [638, 379] on h1 "La diferencia del skincare personalizado:" at bounding box center [803, 391] width 330 height 55
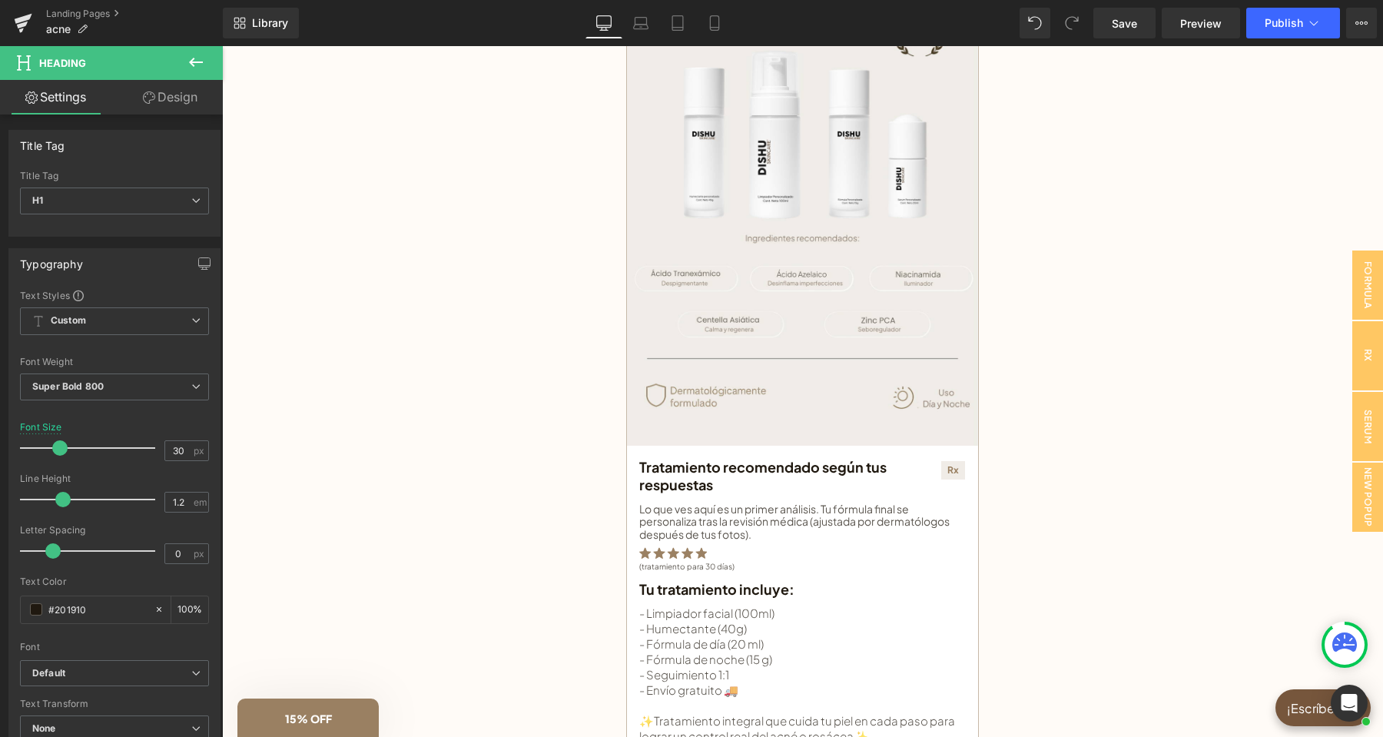
scroll to position [0, 0]
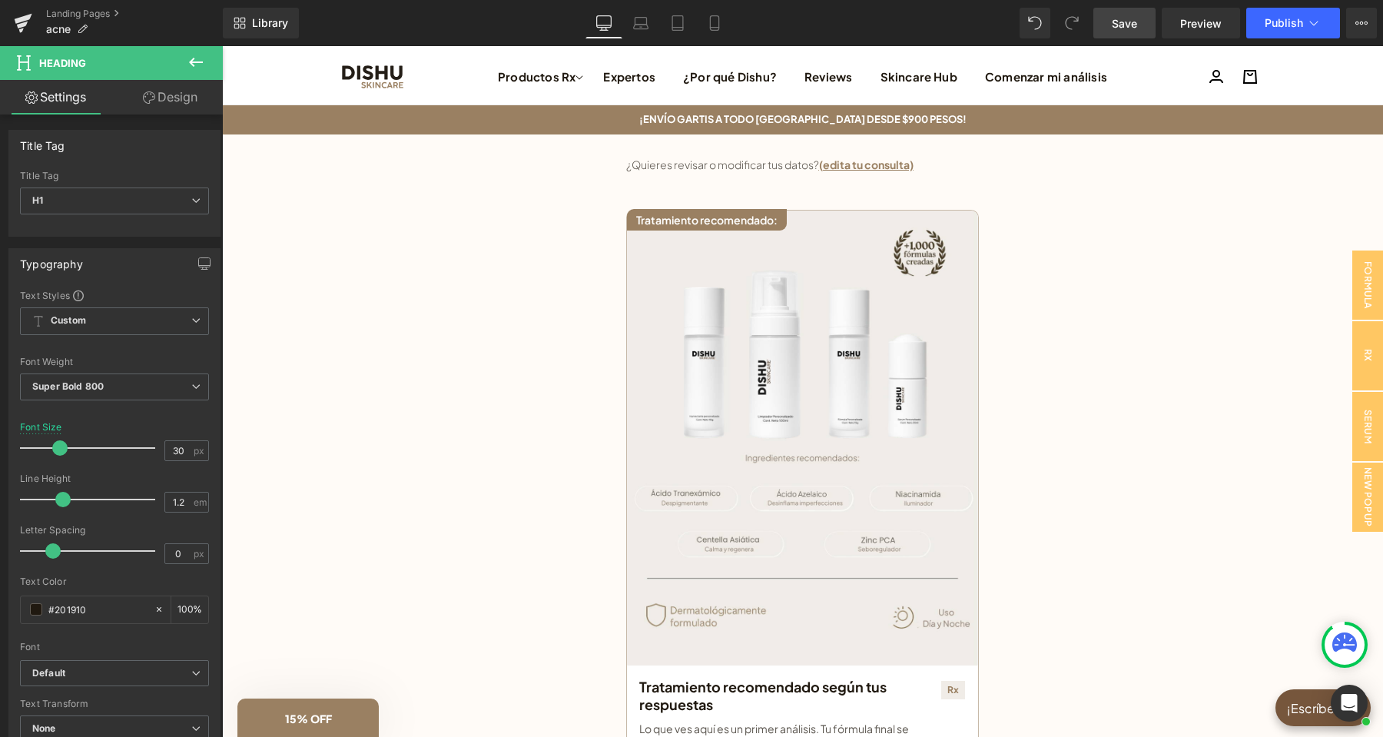
click at [1136, 24] on span "Save" at bounding box center [1123, 23] width 25 height 16
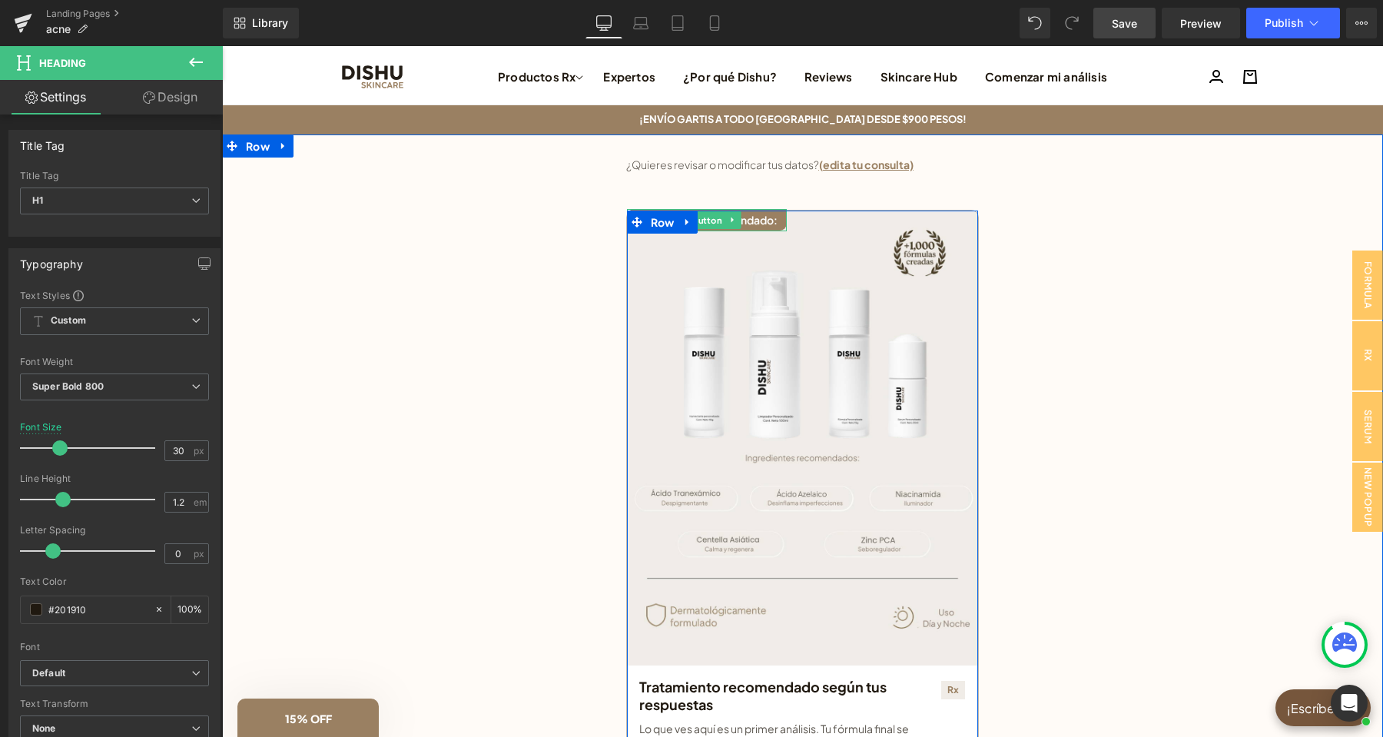
click at [729, 219] on link at bounding box center [733, 219] width 16 height 18
click at [779, 221] on link "Tratamiento recomendado:" at bounding box center [707, 220] width 160 height 22
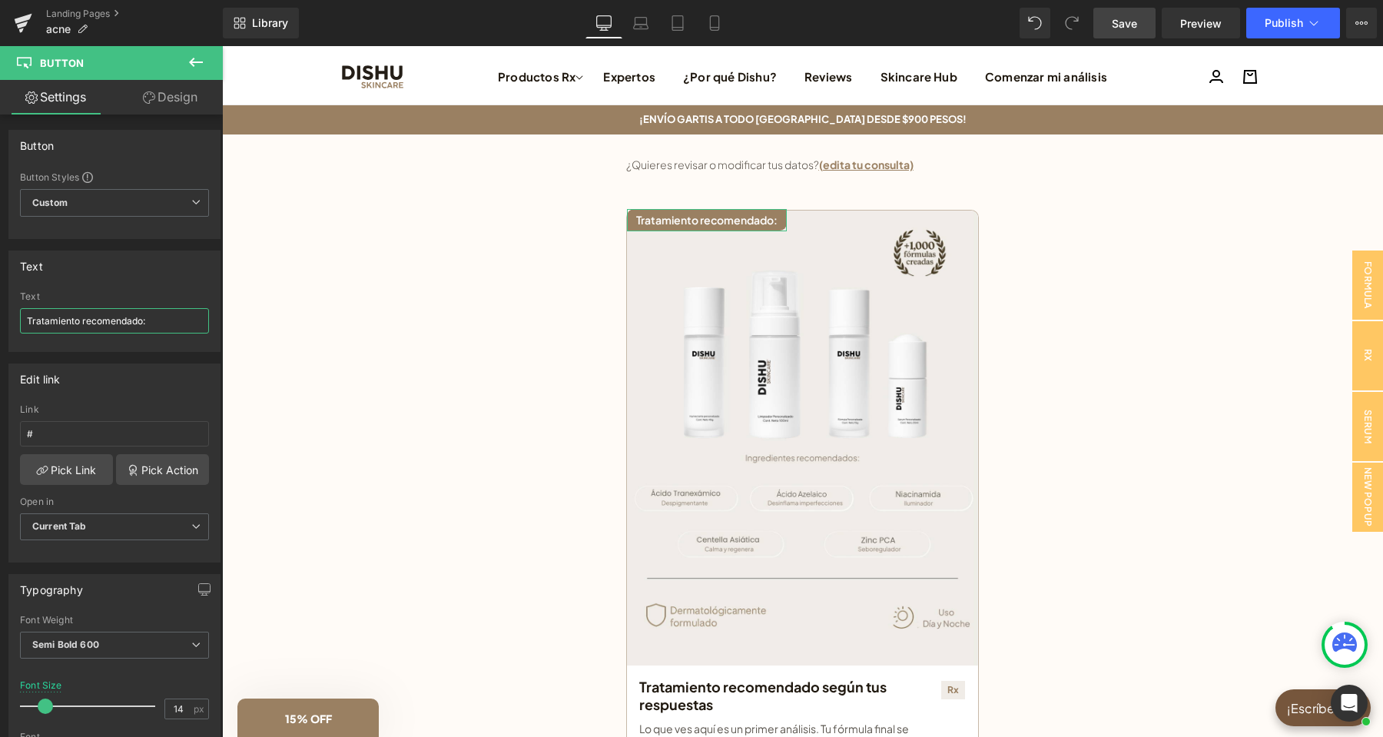
drag, startPoint x: 134, startPoint y: 323, endPoint x: 16, endPoint y: 323, distance: 118.3
click at [20, 323] on input "Tratamiento recomendado:" at bounding box center [114, 320] width 189 height 25
click at [1282, 22] on span "Publish" at bounding box center [1283, 23] width 38 height 12
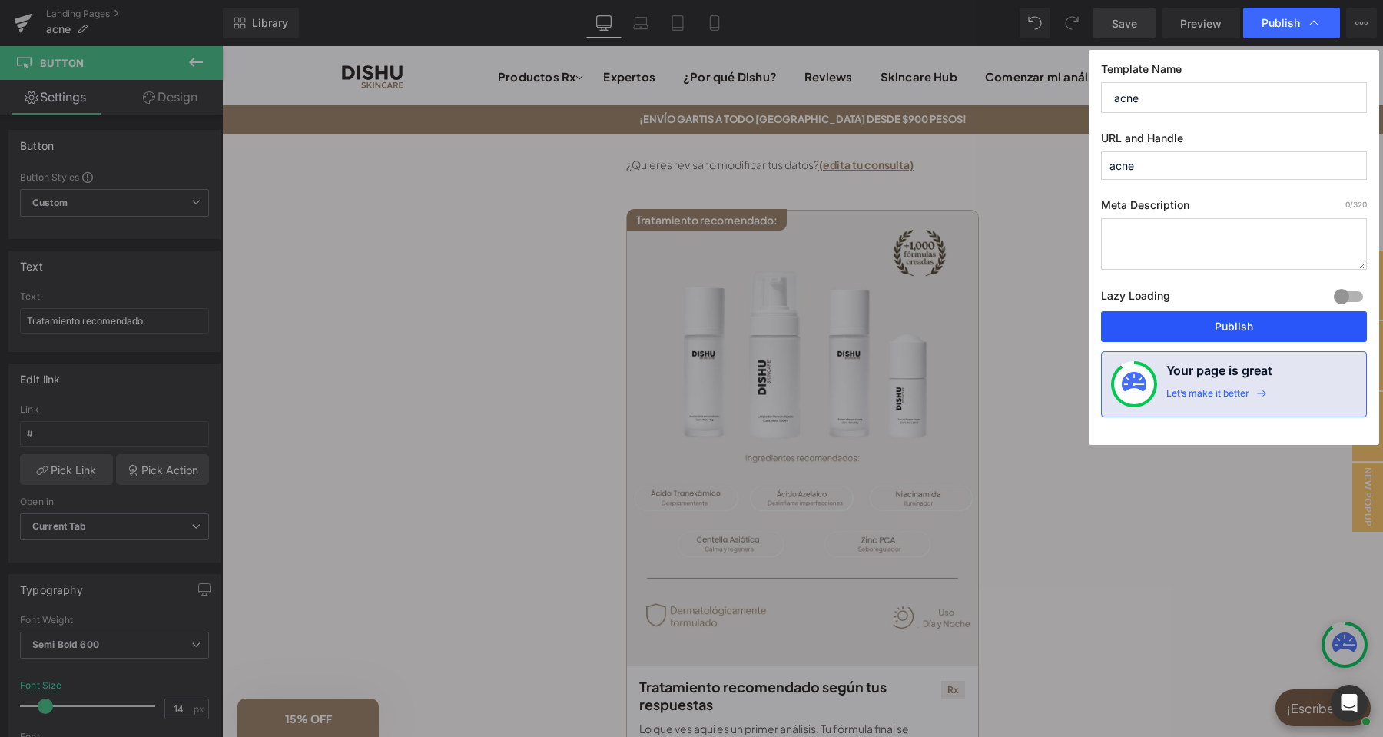
click at [1201, 326] on button "Publish" at bounding box center [1234, 326] width 266 height 31
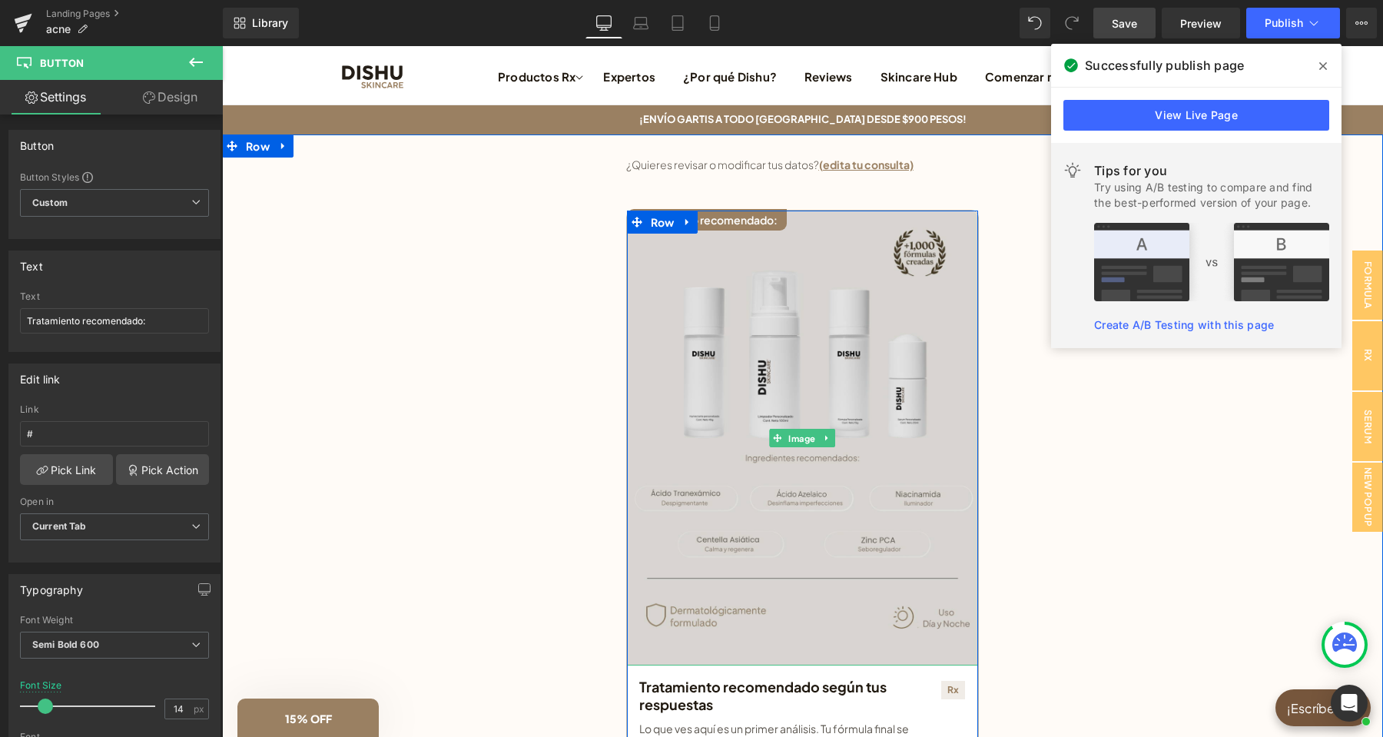
click at [809, 419] on img at bounding box center [802, 437] width 351 height 455
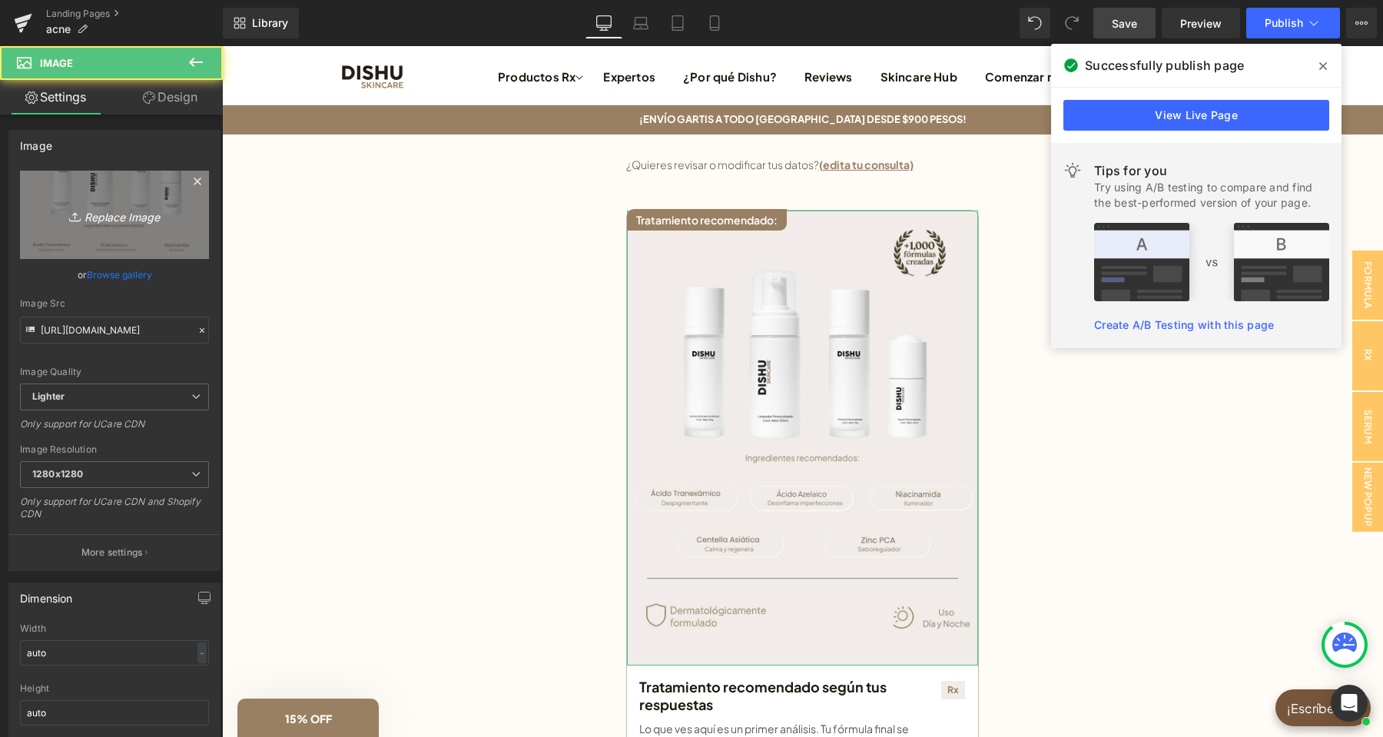
click at [106, 214] on icon "Replace Image" at bounding box center [114, 214] width 123 height 19
type input "C:\fakepath\pre analisis landing(7).png"
click at [148, 207] on icon "Replace Image" at bounding box center [114, 214] width 123 height 19
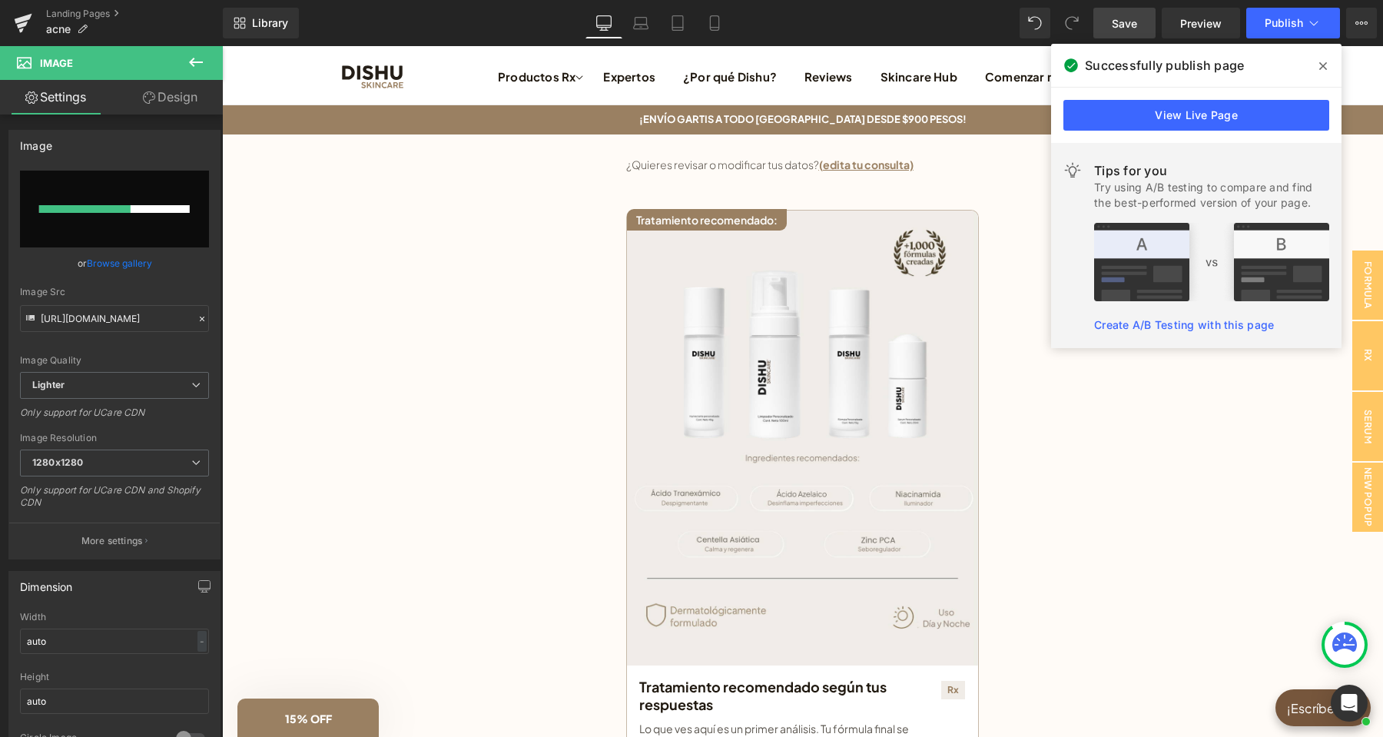
click at [1320, 66] on icon at bounding box center [1323, 66] width 8 height 12
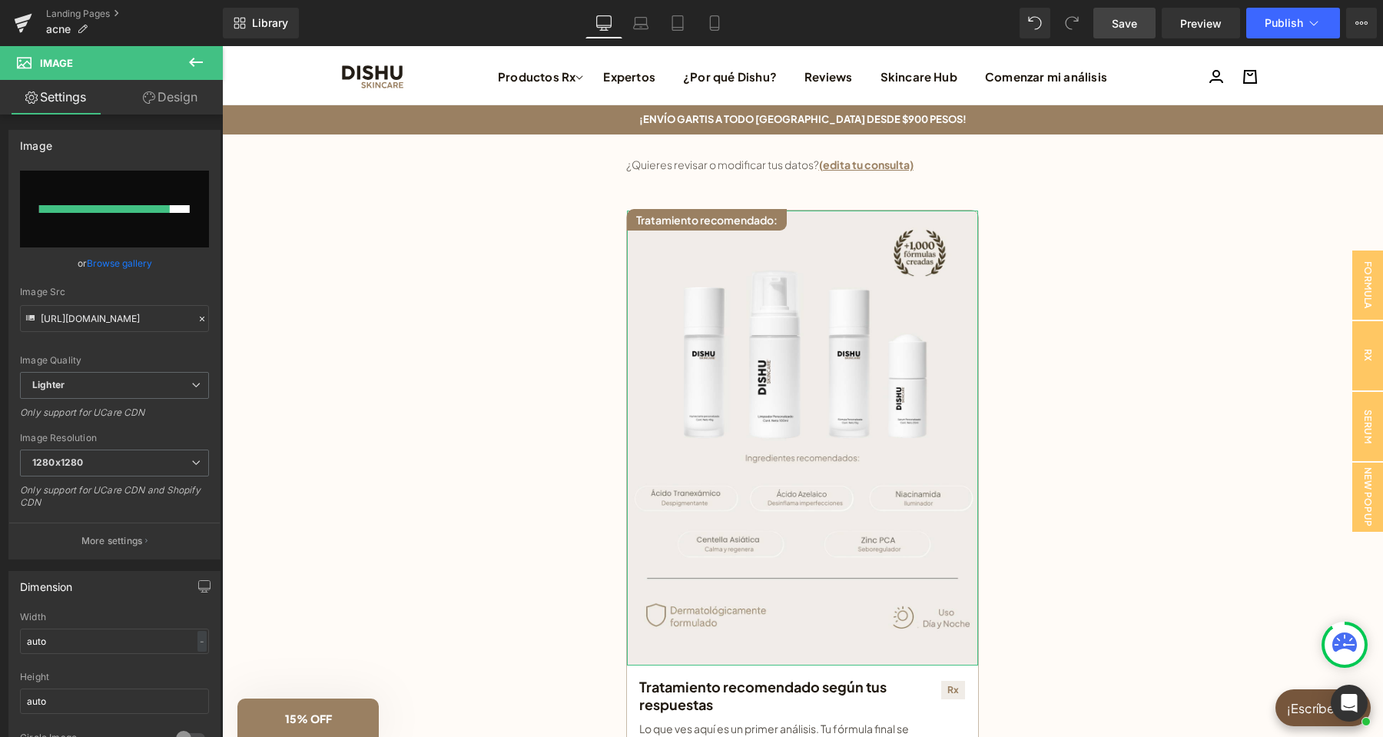
click at [110, 210] on div at bounding box center [104, 209] width 131 height 8
click at [156, 204] on input "file" at bounding box center [114, 209] width 189 height 77
click at [161, 197] on input "file" at bounding box center [114, 209] width 189 height 77
click at [145, 218] on input "file" at bounding box center [114, 209] width 189 height 77
type input "C:\fakepath\pre analisis landing(8).png"
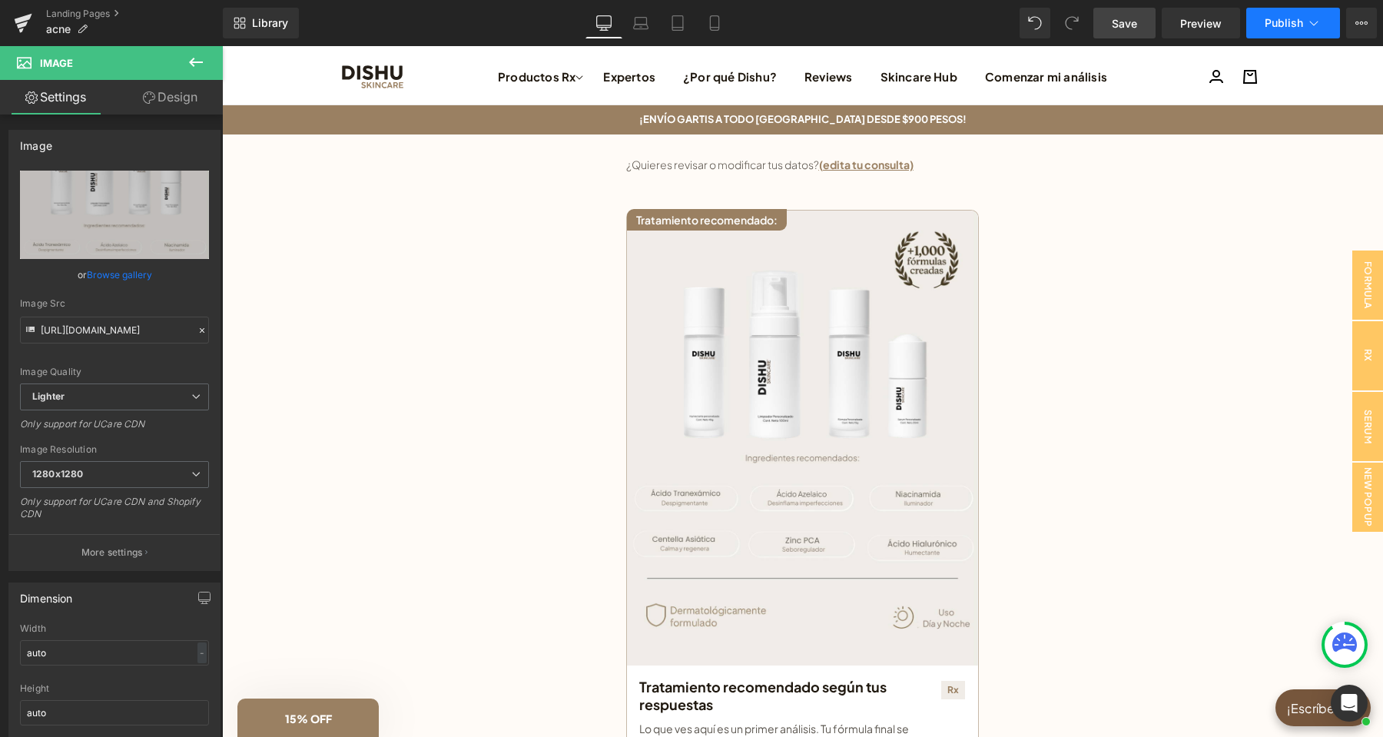
click at [1290, 27] on span "Publish" at bounding box center [1283, 23] width 38 height 12
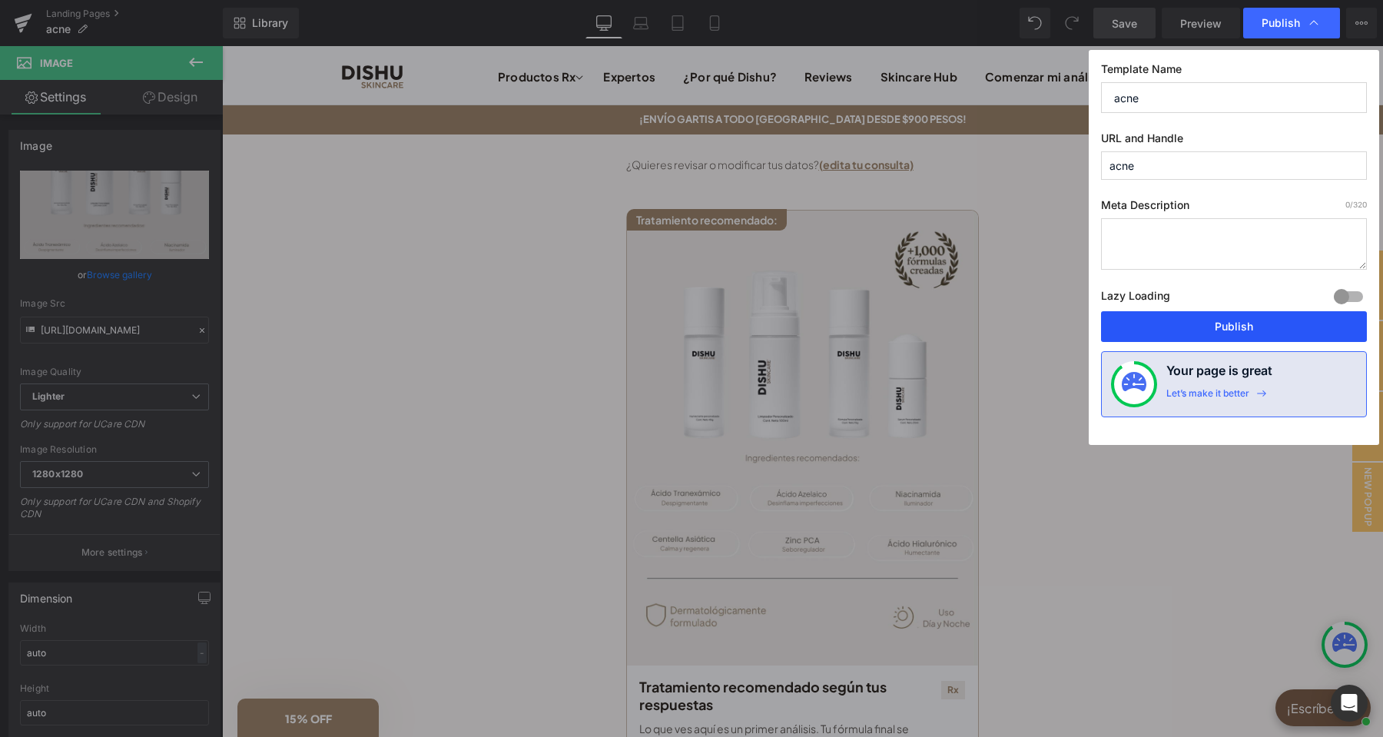
click at [1201, 330] on button "Publish" at bounding box center [1234, 326] width 266 height 31
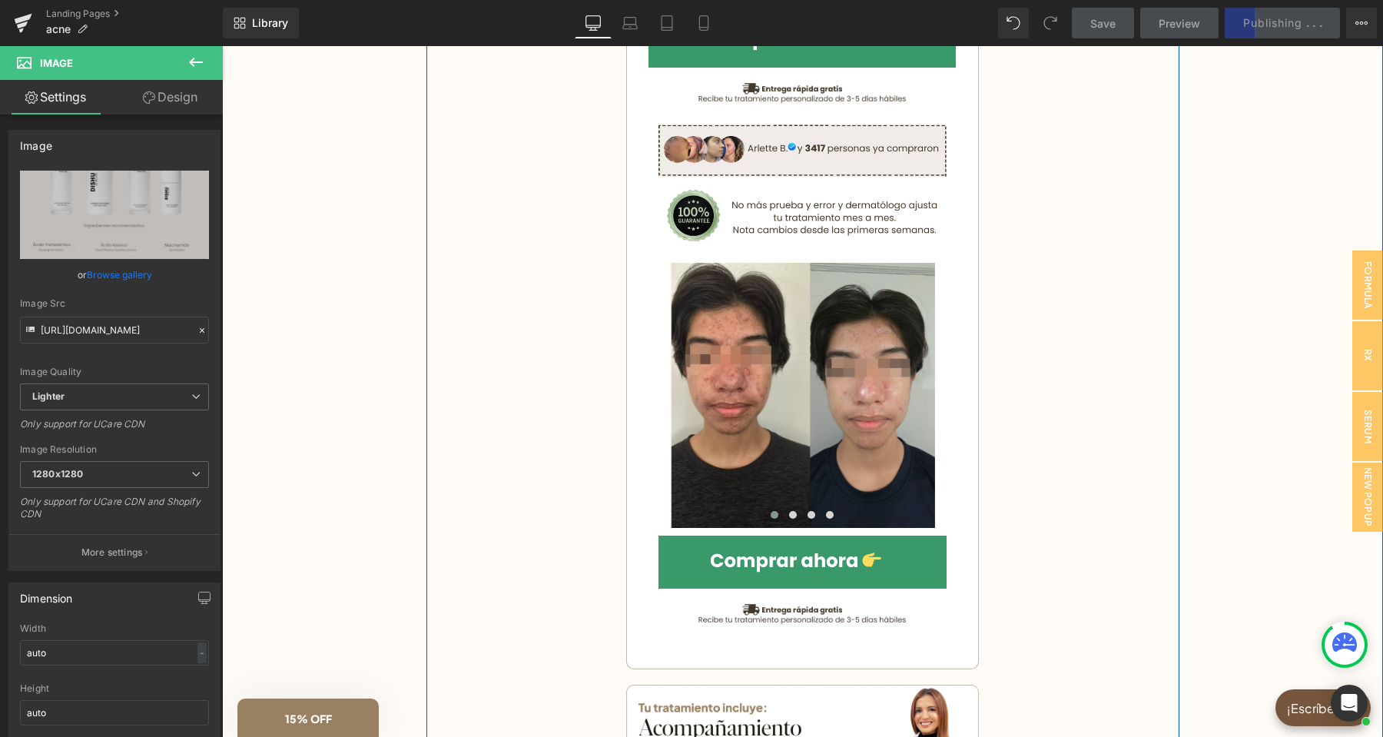
scroll to position [1129, 0]
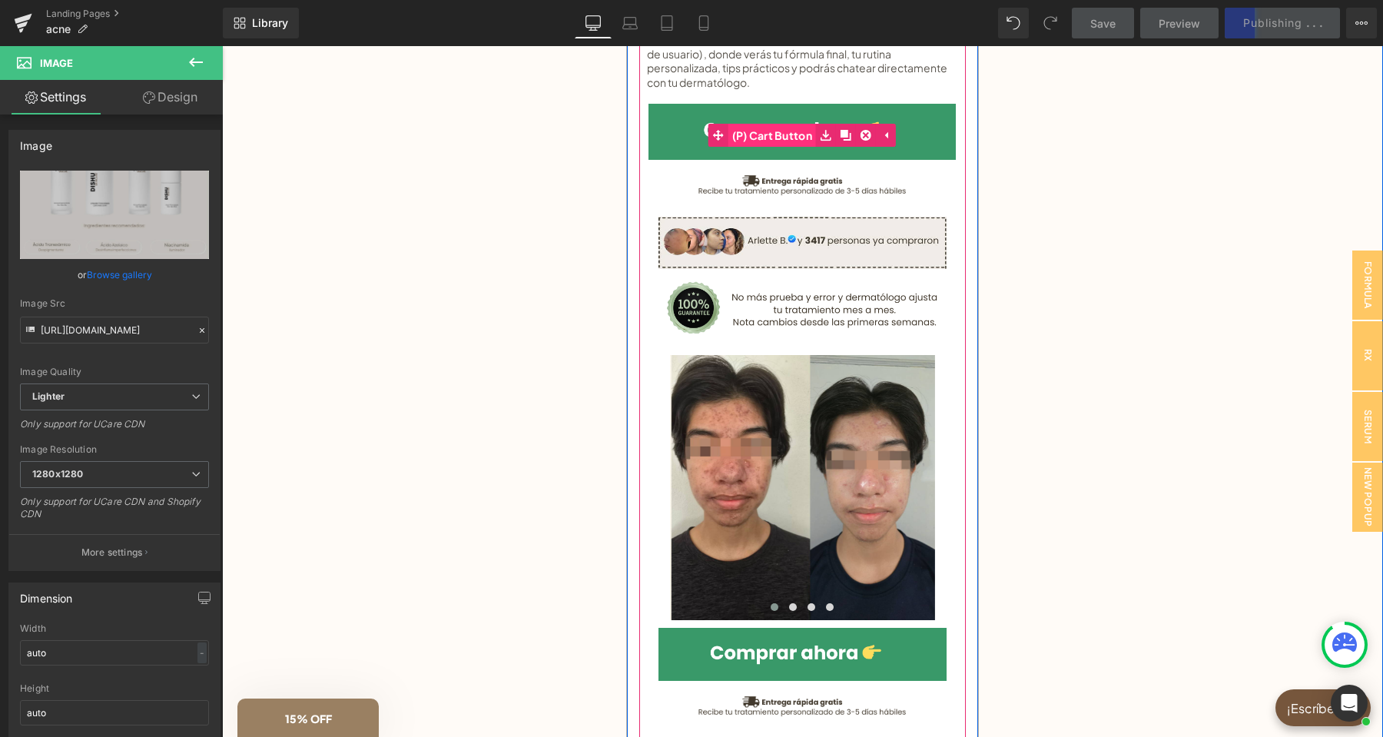
click at [786, 134] on span "(P) Cart Button" at bounding box center [772, 135] width 88 height 23
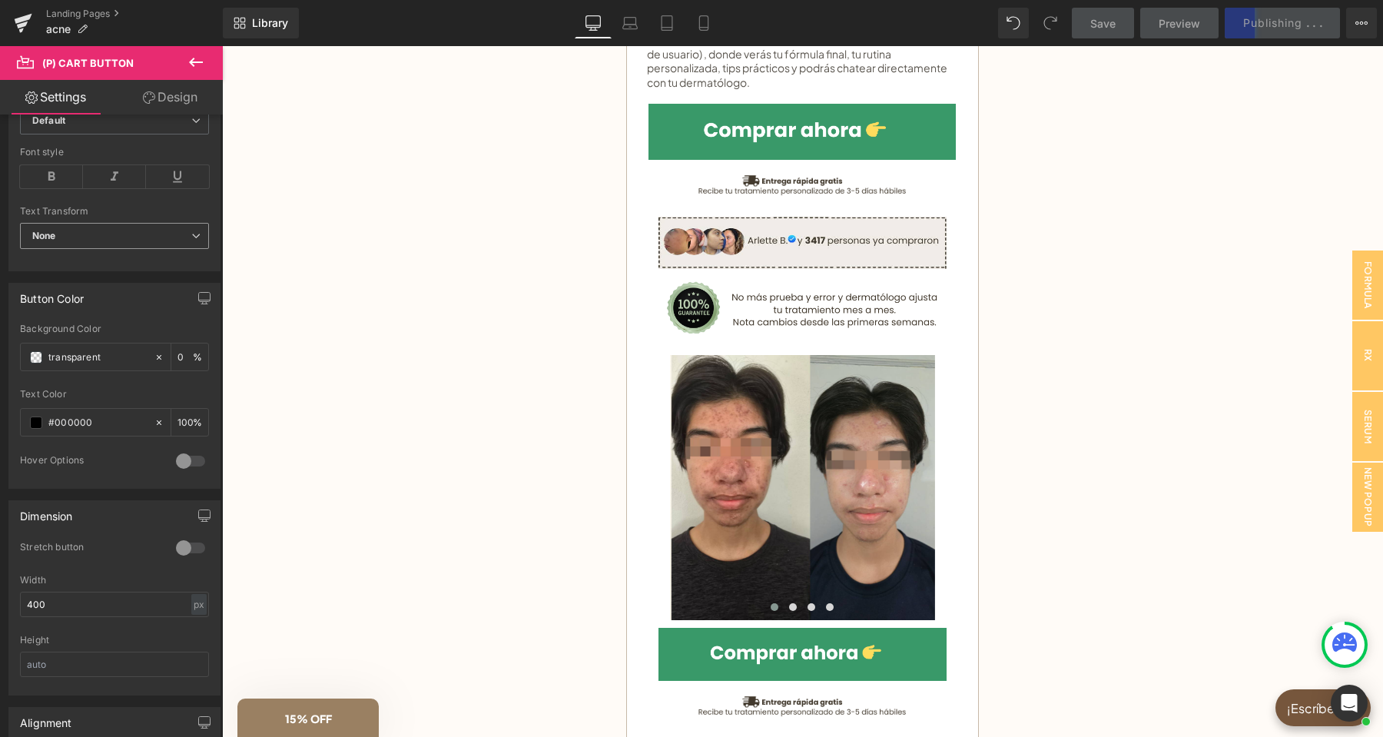
scroll to position [726, 0]
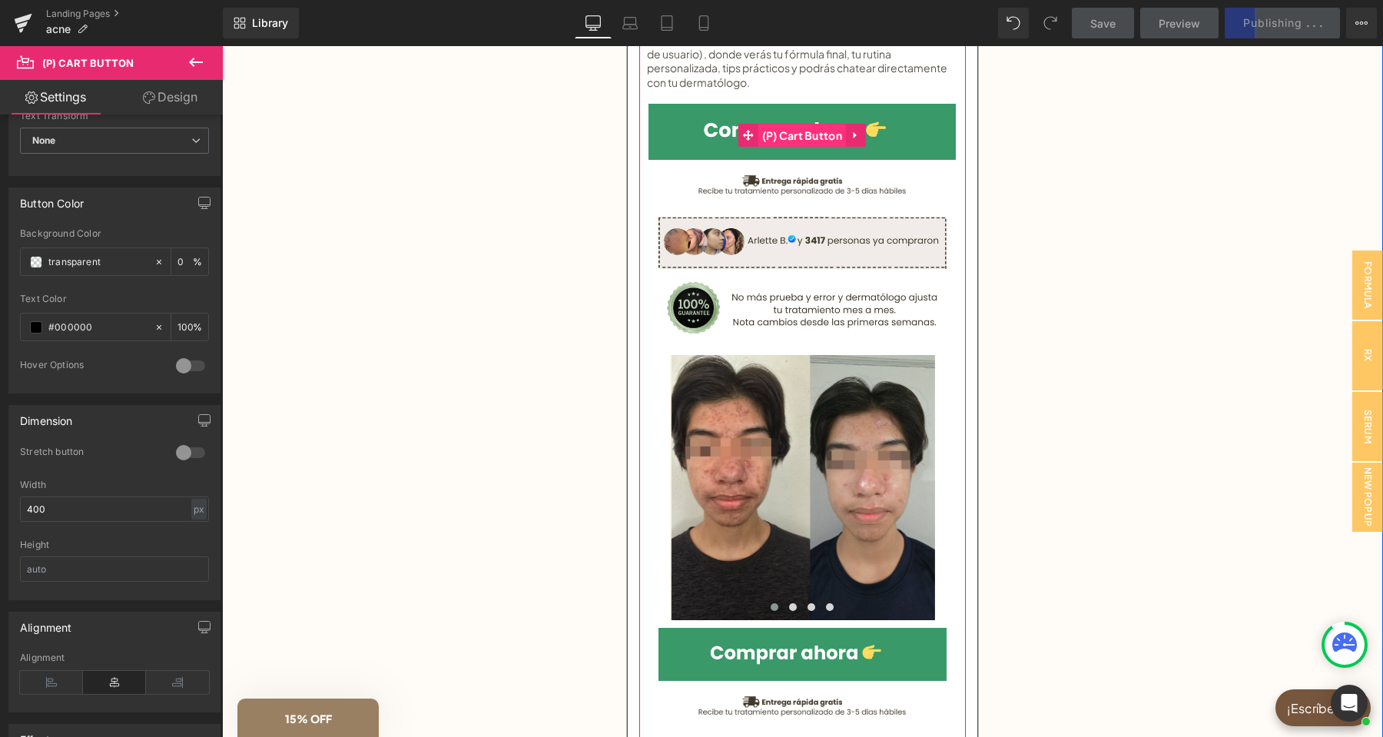
click at [802, 131] on span "(P) Cart Button" at bounding box center [802, 135] width 88 height 23
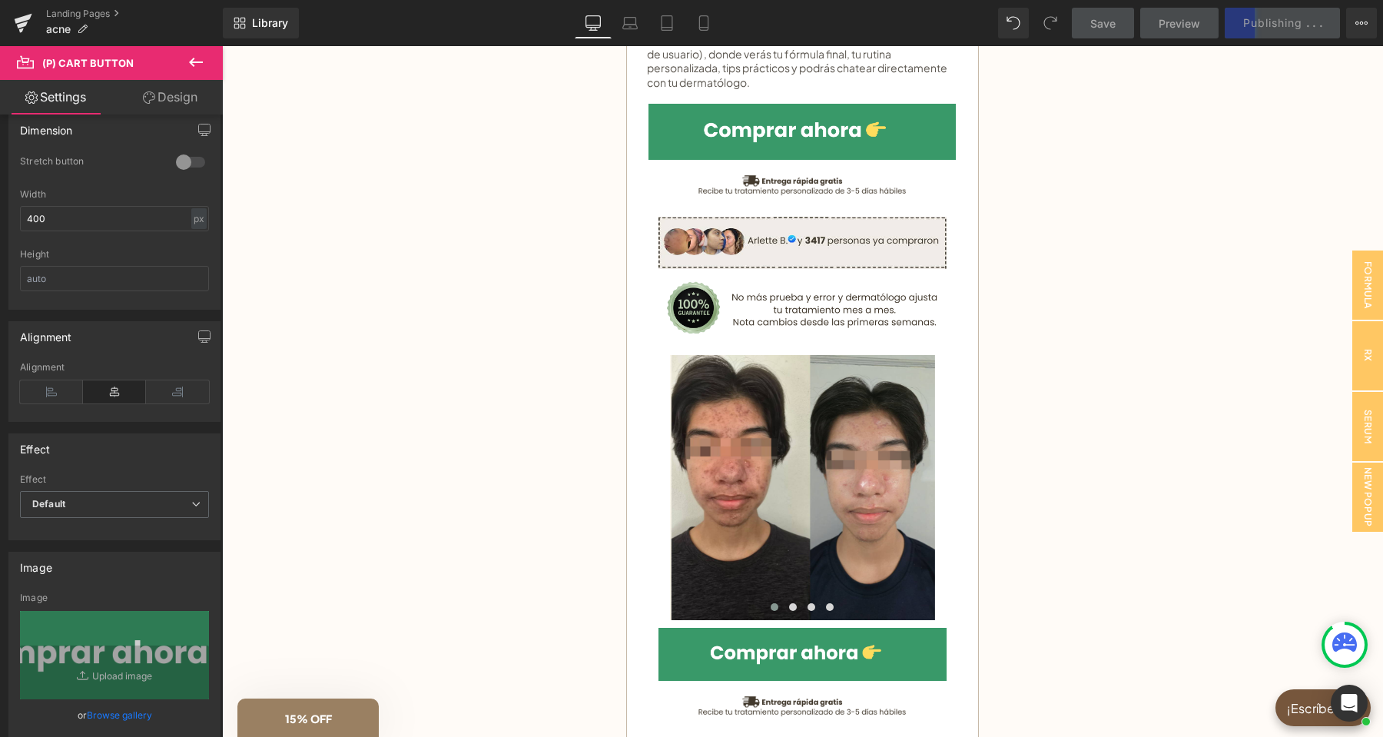
scroll to position [532, 0]
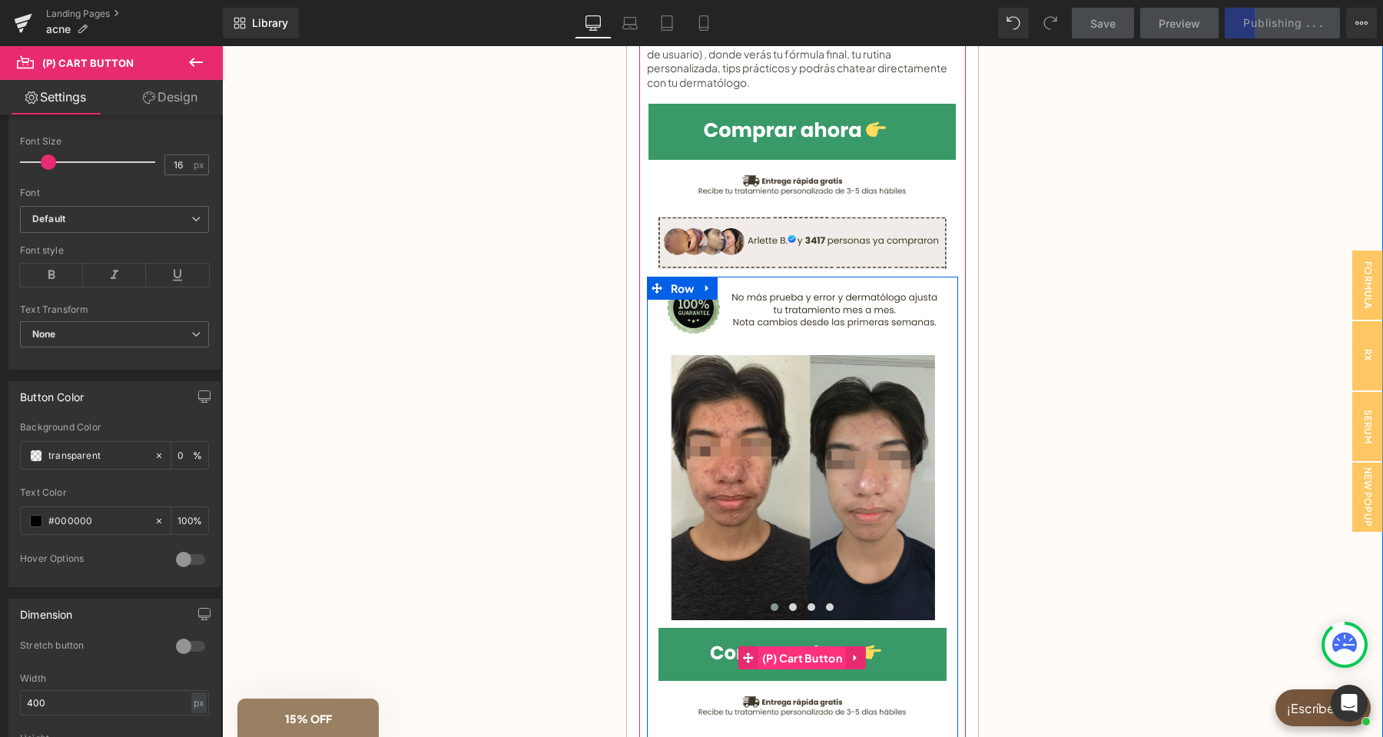
click at [807, 661] on span "(P) Cart Button" at bounding box center [802, 657] width 88 height 23
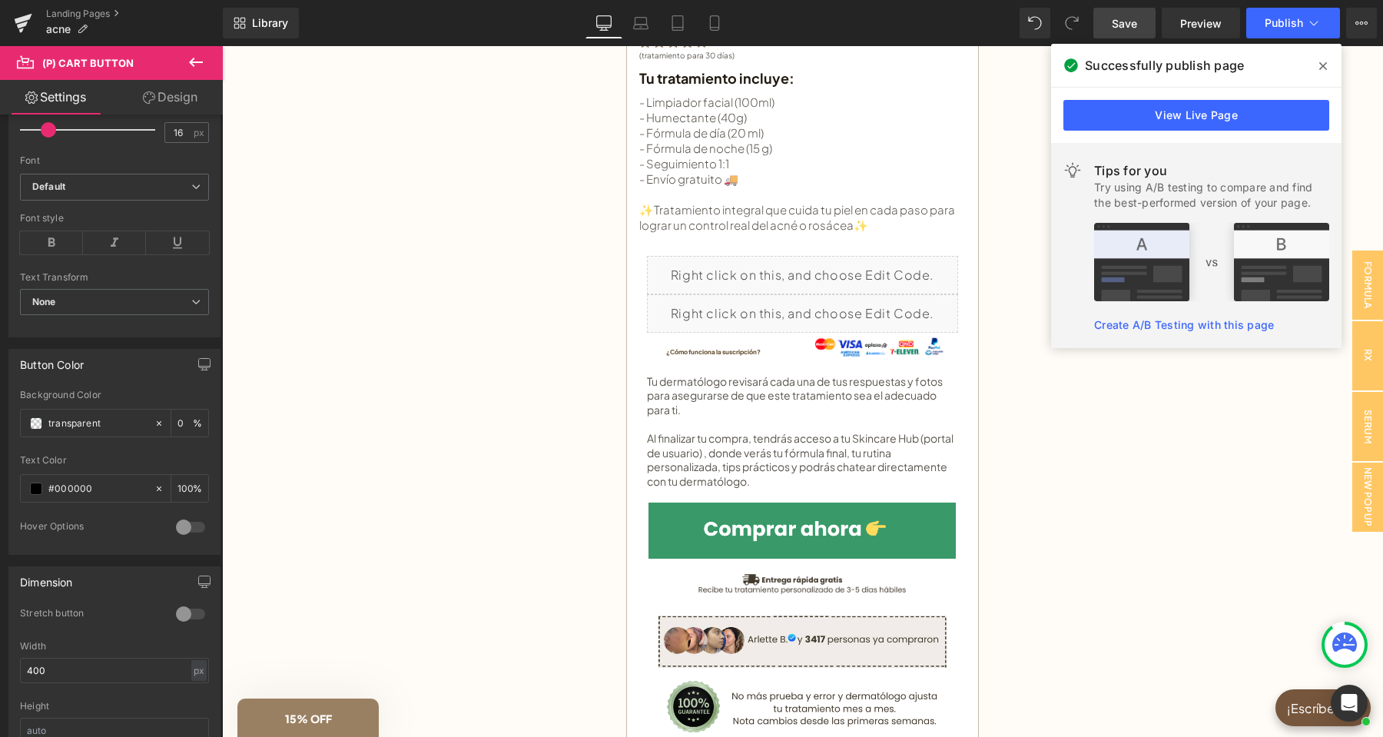
scroll to position [807, 0]
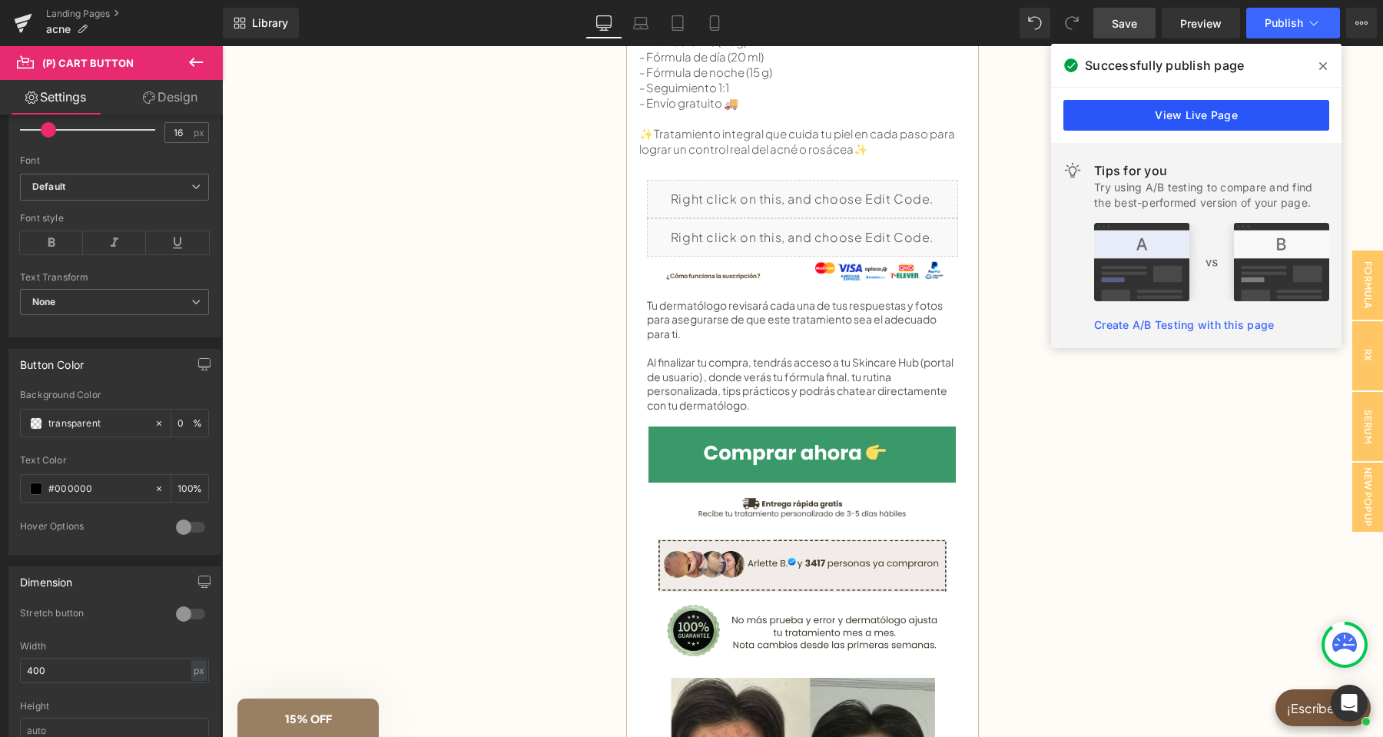
drag, startPoint x: 1201, startPoint y: 118, endPoint x: 1154, endPoint y: 118, distance: 46.9
click at [1201, 118] on link "View Live Page" at bounding box center [1196, 115] width 266 height 31
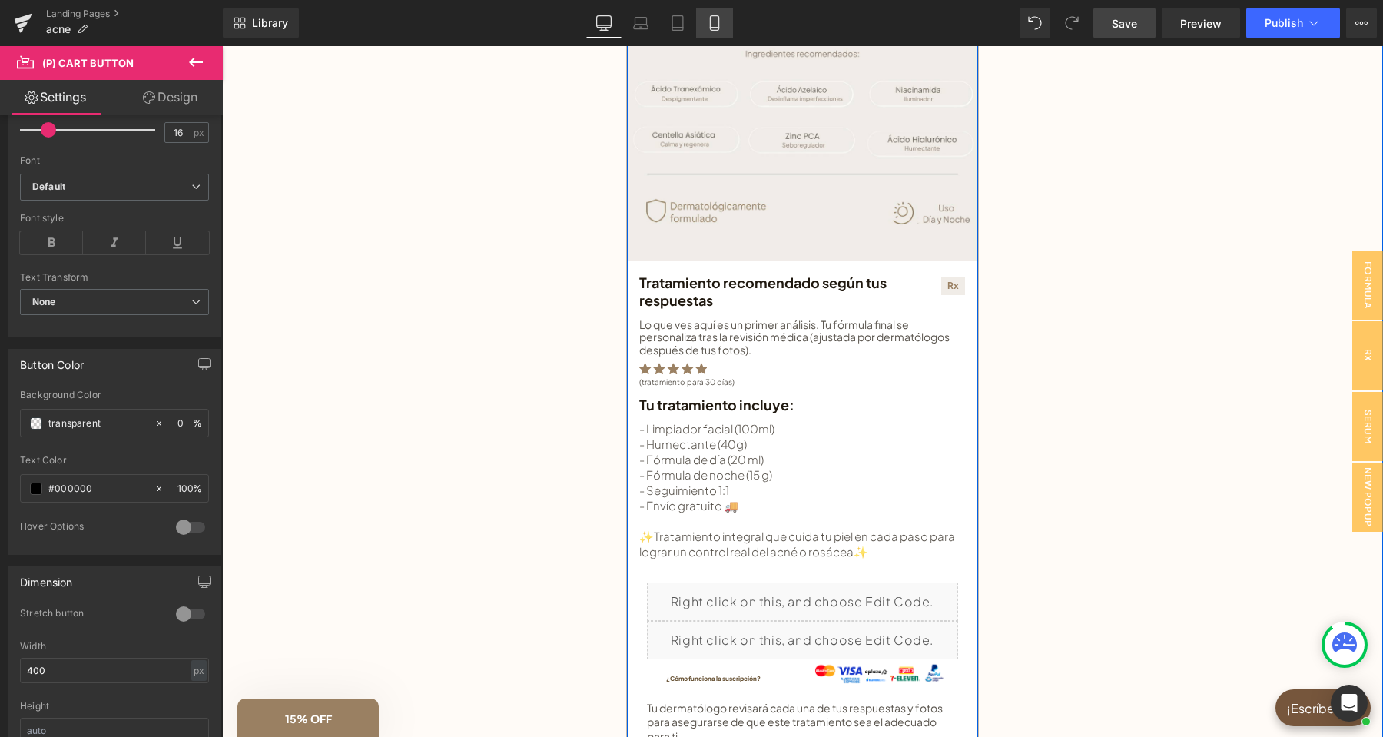
scroll to position [323, 0]
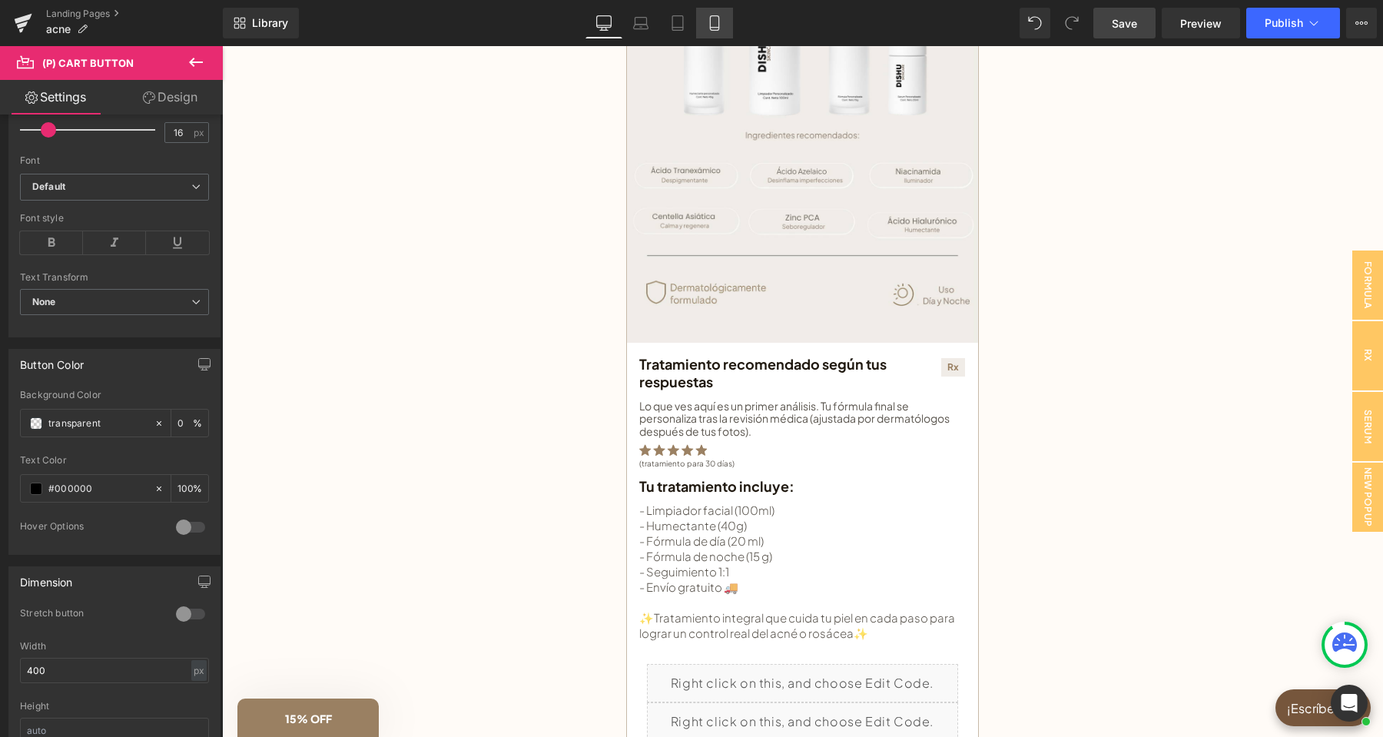
click at [714, 28] on icon at bounding box center [714, 28] width 8 height 0
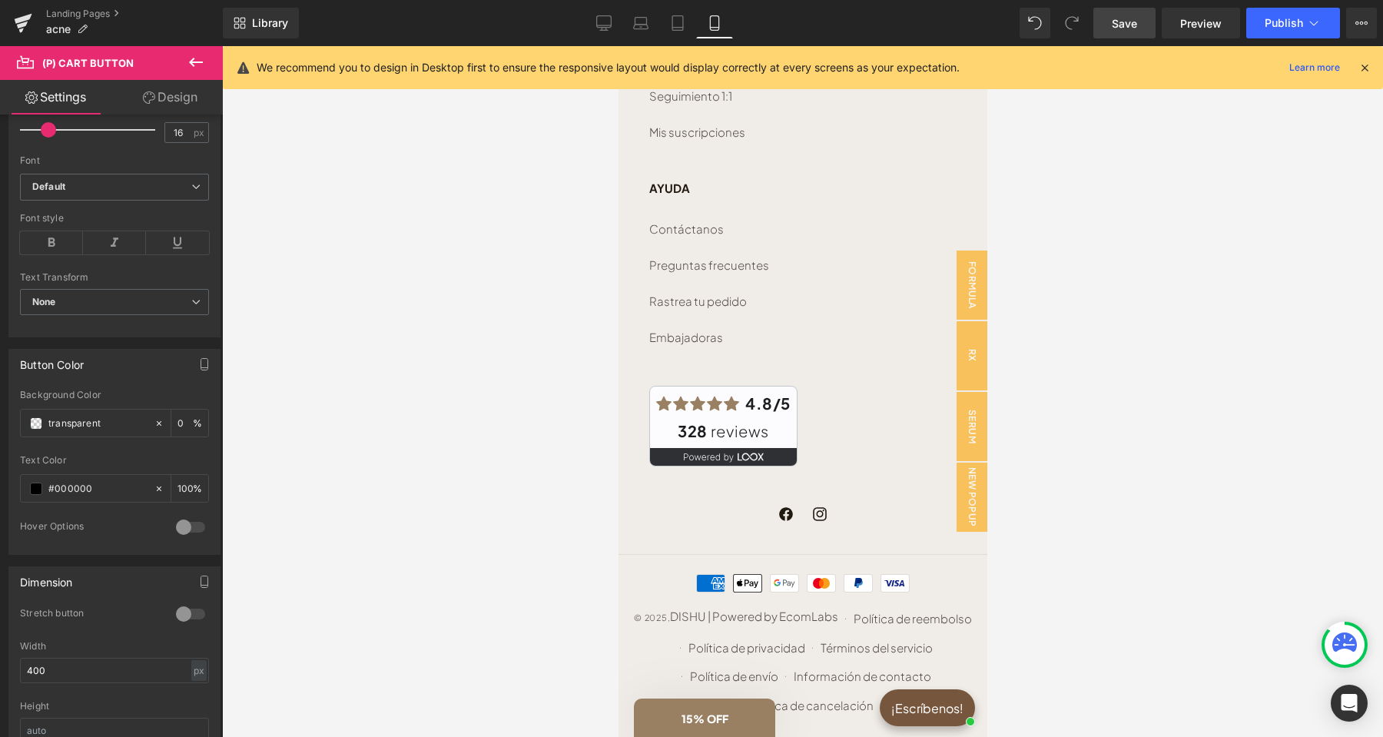
scroll to position [6372, 0]
click at [602, 22] on icon at bounding box center [603, 22] width 15 height 15
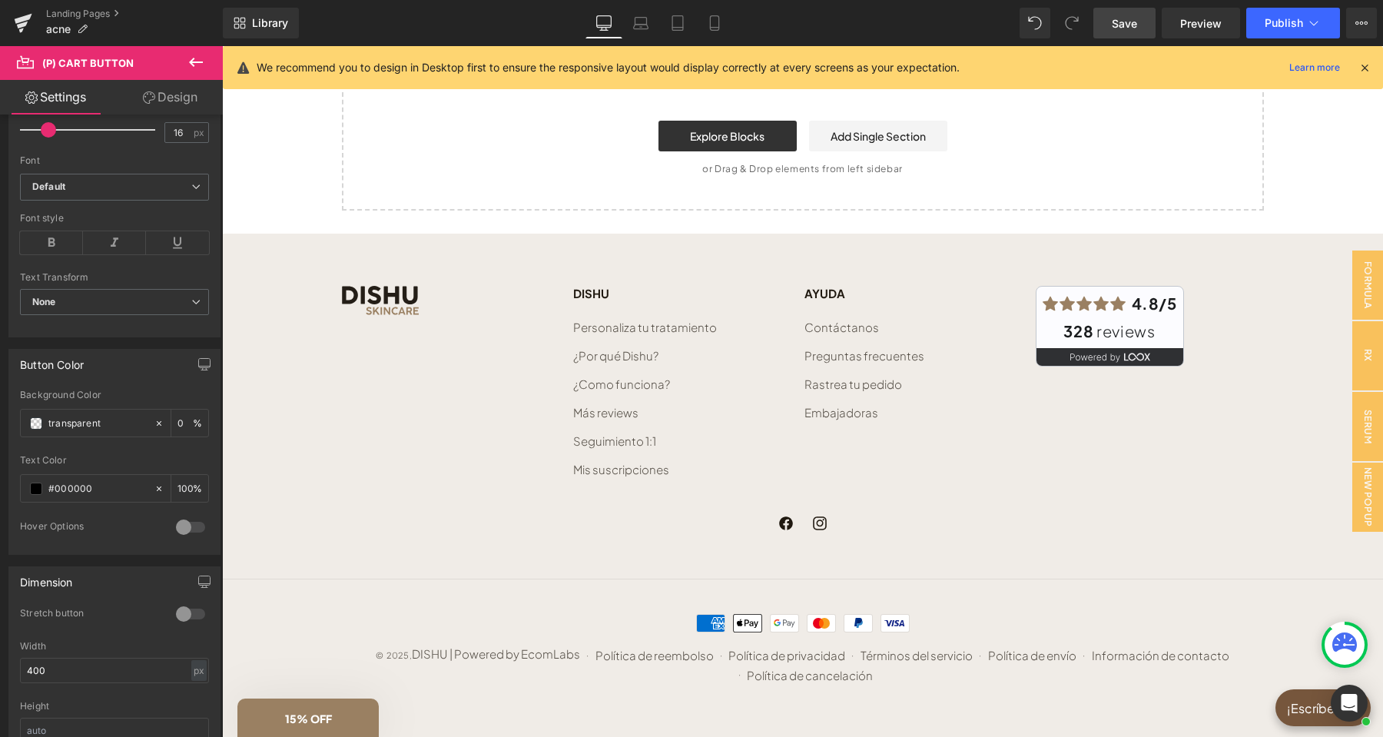
scroll to position [1469, 0]
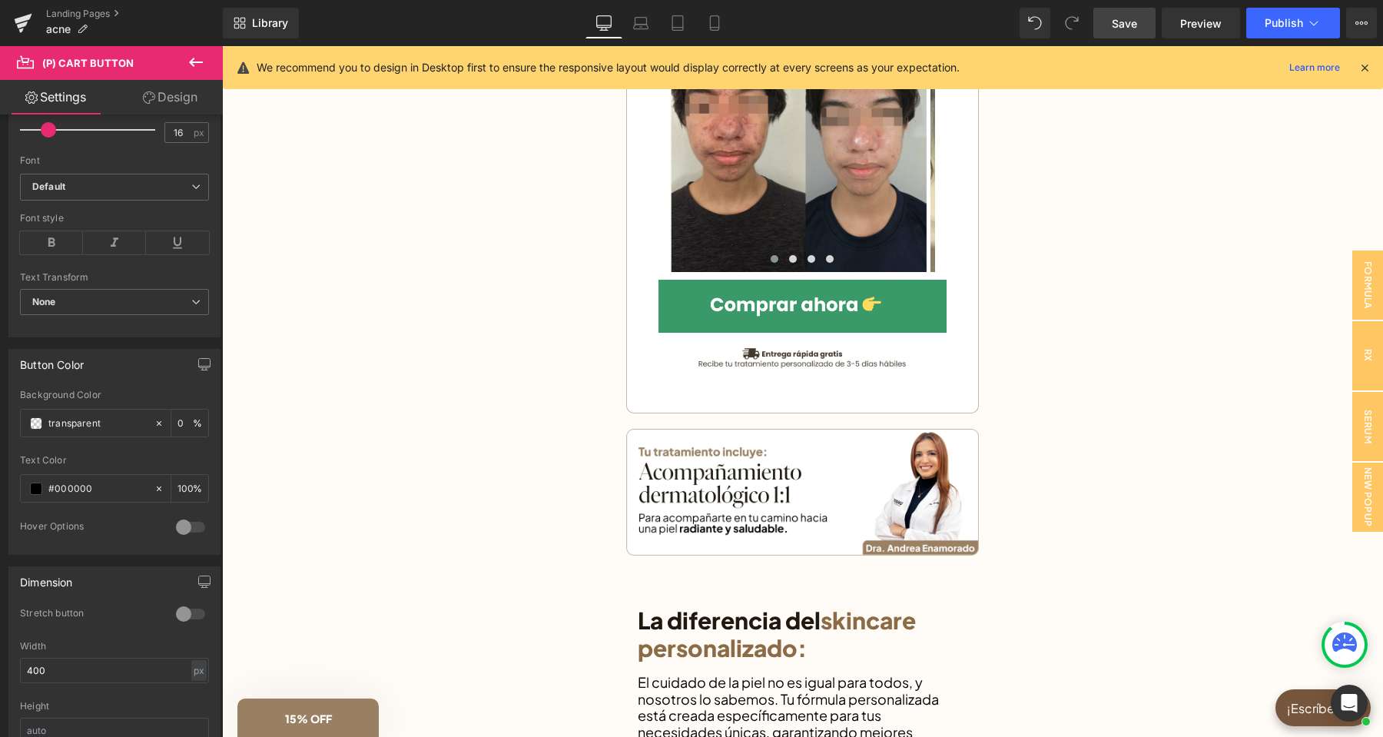
click at [1366, 68] on icon at bounding box center [1364, 68] width 14 height 14
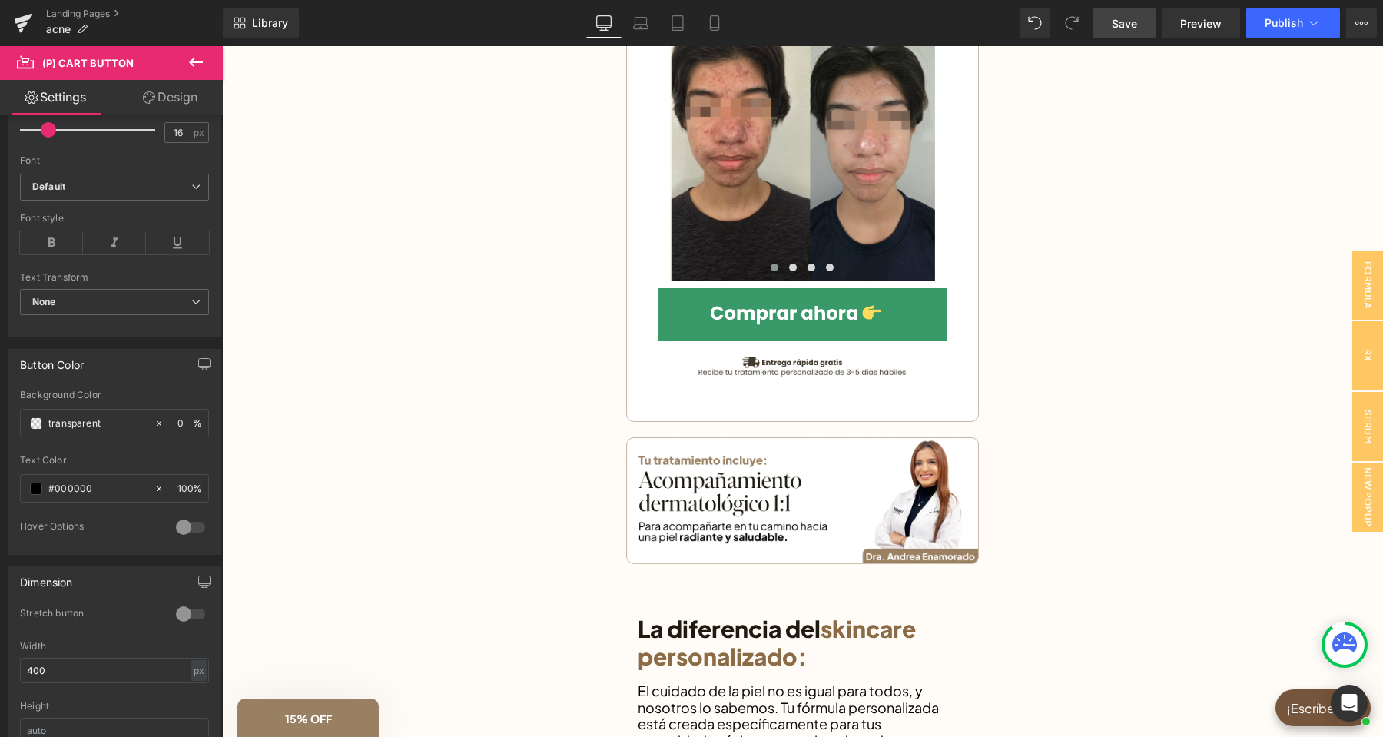
click at [1134, 22] on span "Save" at bounding box center [1123, 23] width 25 height 16
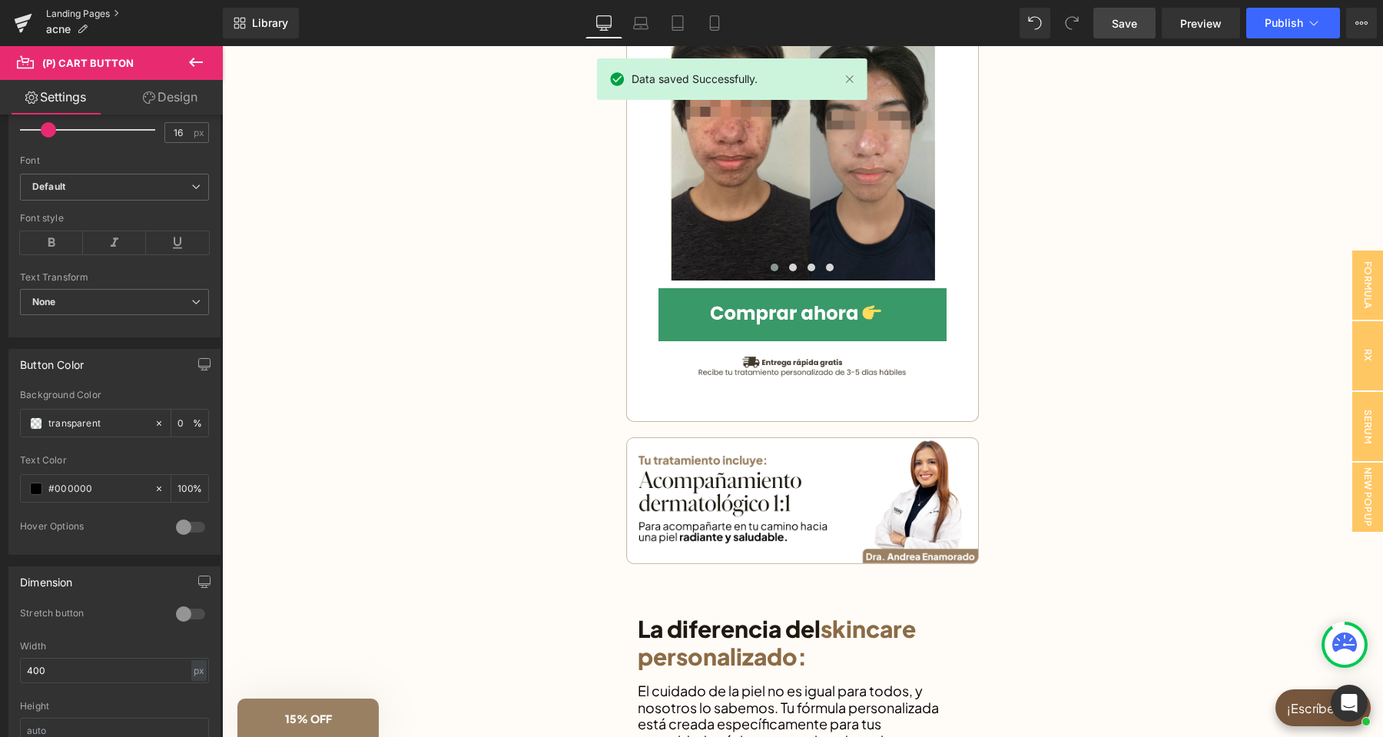
click at [77, 15] on link "Landing Pages" at bounding box center [134, 14] width 177 height 12
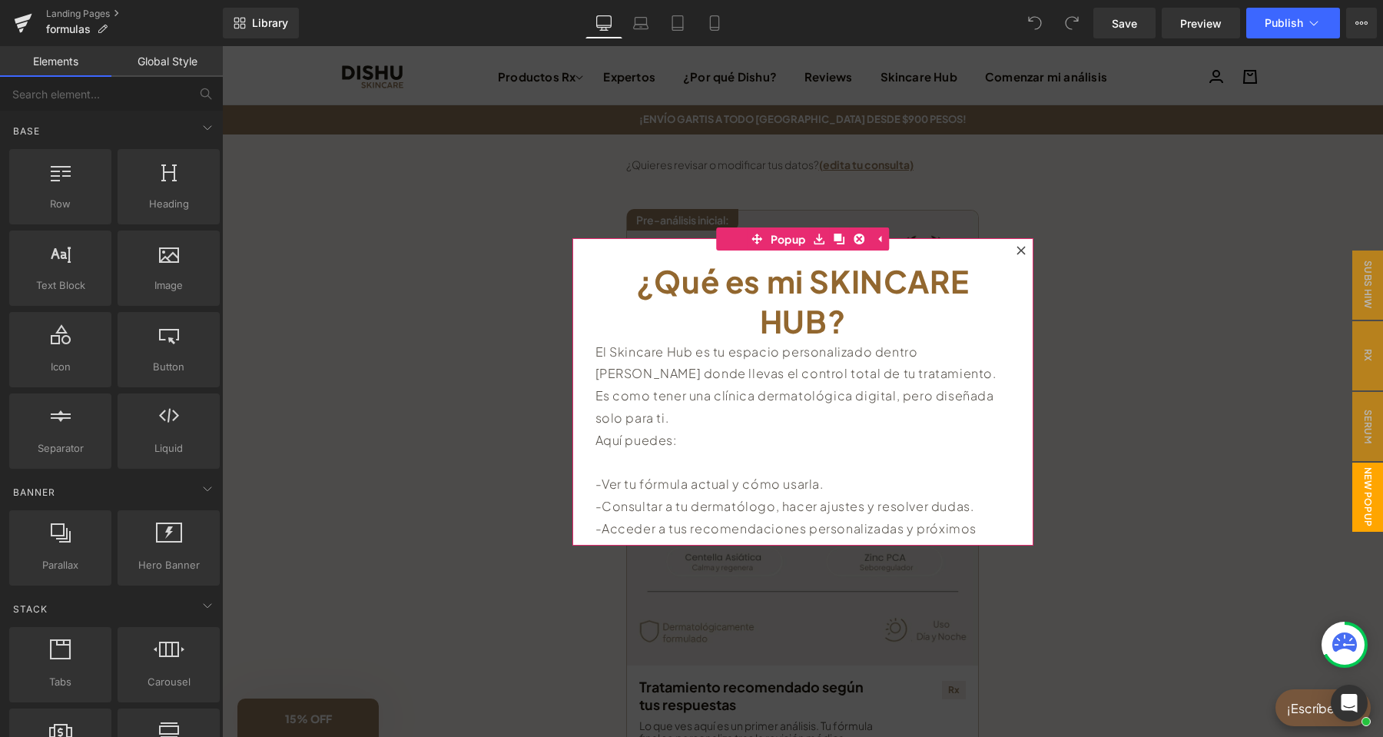
click at [1022, 246] on icon at bounding box center [1020, 250] width 9 height 9
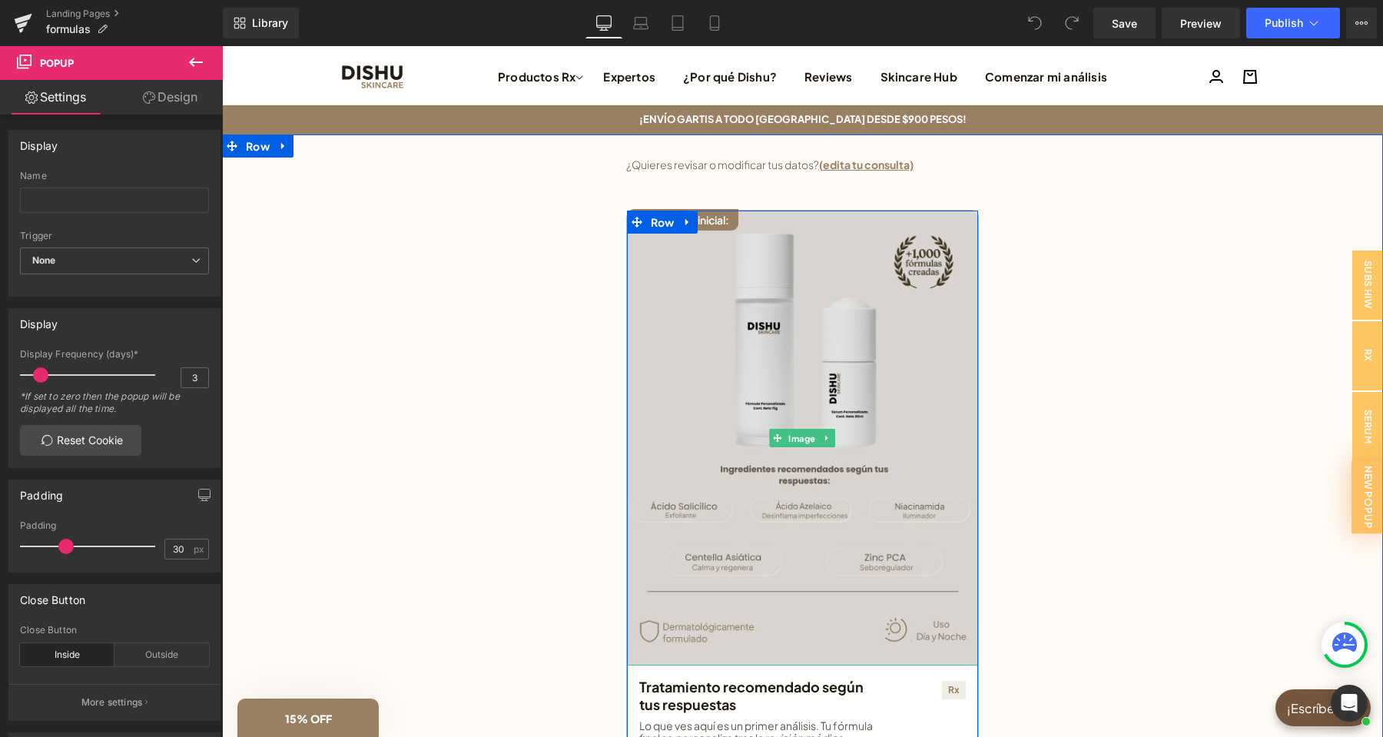
click at [813, 321] on img at bounding box center [802, 437] width 351 height 455
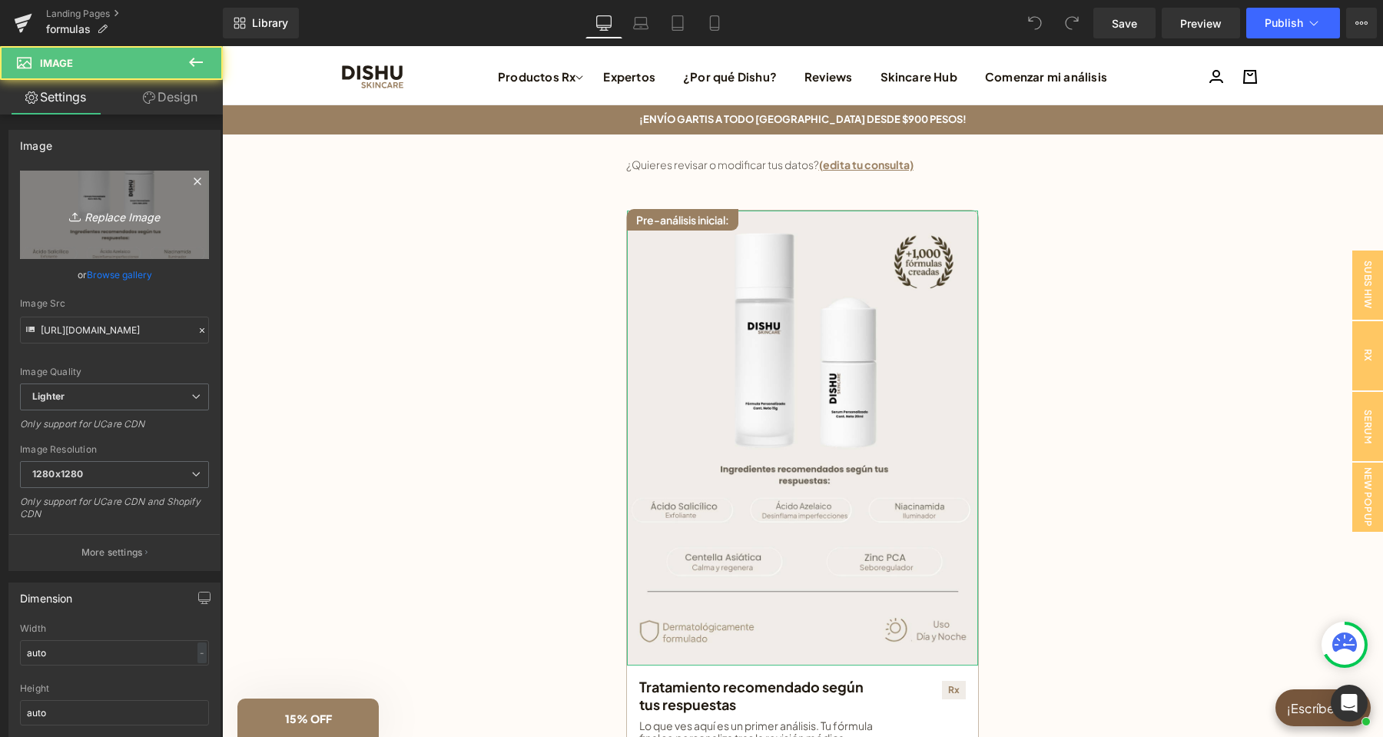
click at [83, 202] on link "Replace Image" at bounding box center [114, 215] width 189 height 88
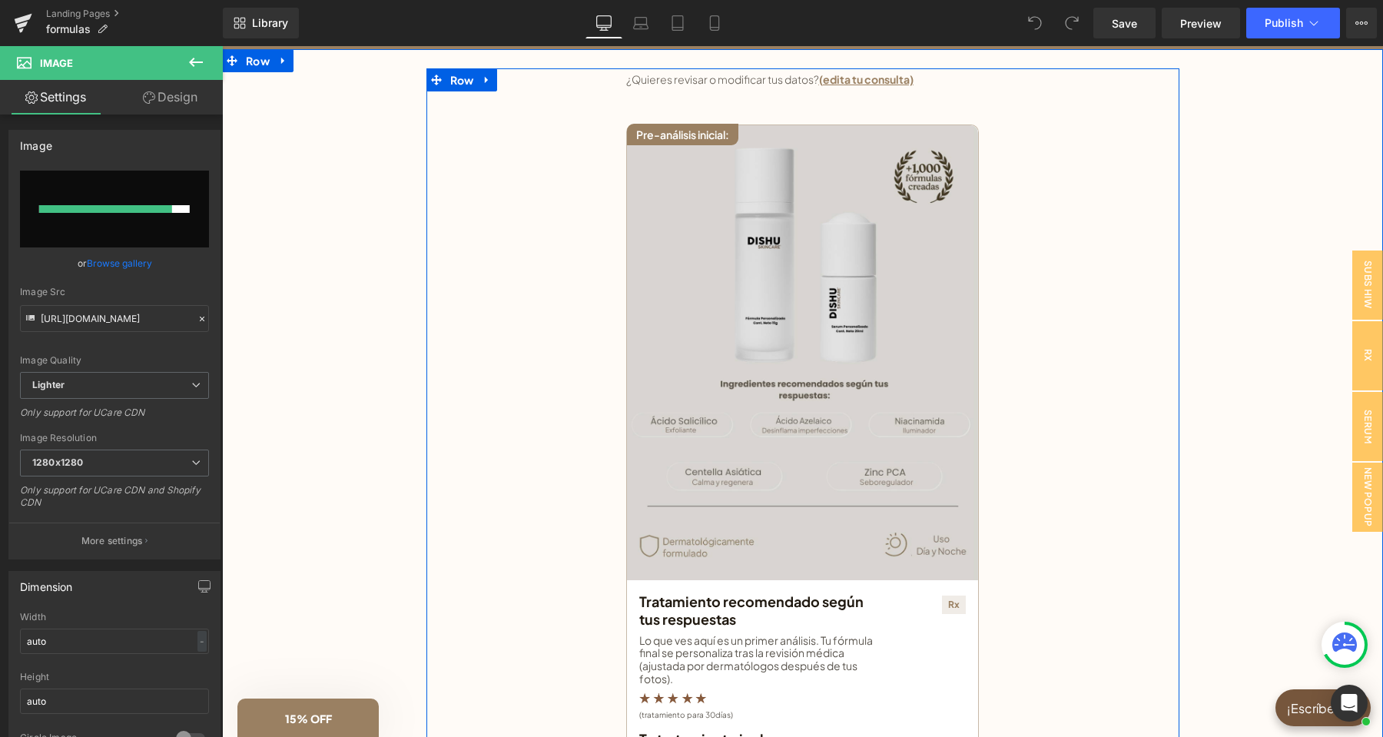
scroll to position [161, 0]
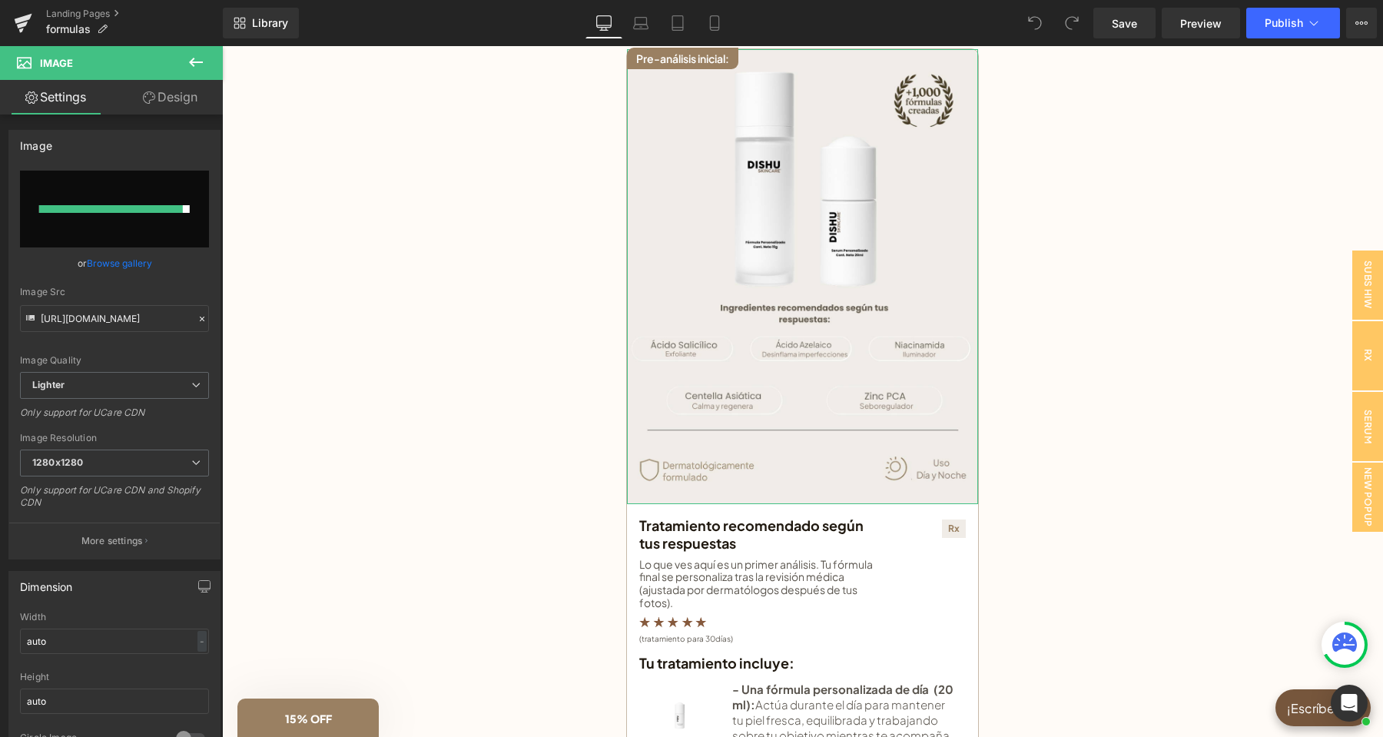
click at [121, 206] on div at bounding box center [111, 209] width 144 height 8
click at [139, 207] on div at bounding box center [111, 209] width 144 height 8
click at [108, 203] on input "file" at bounding box center [114, 209] width 189 height 77
type input "C:\fakepath\pre analisis landing(9).png"
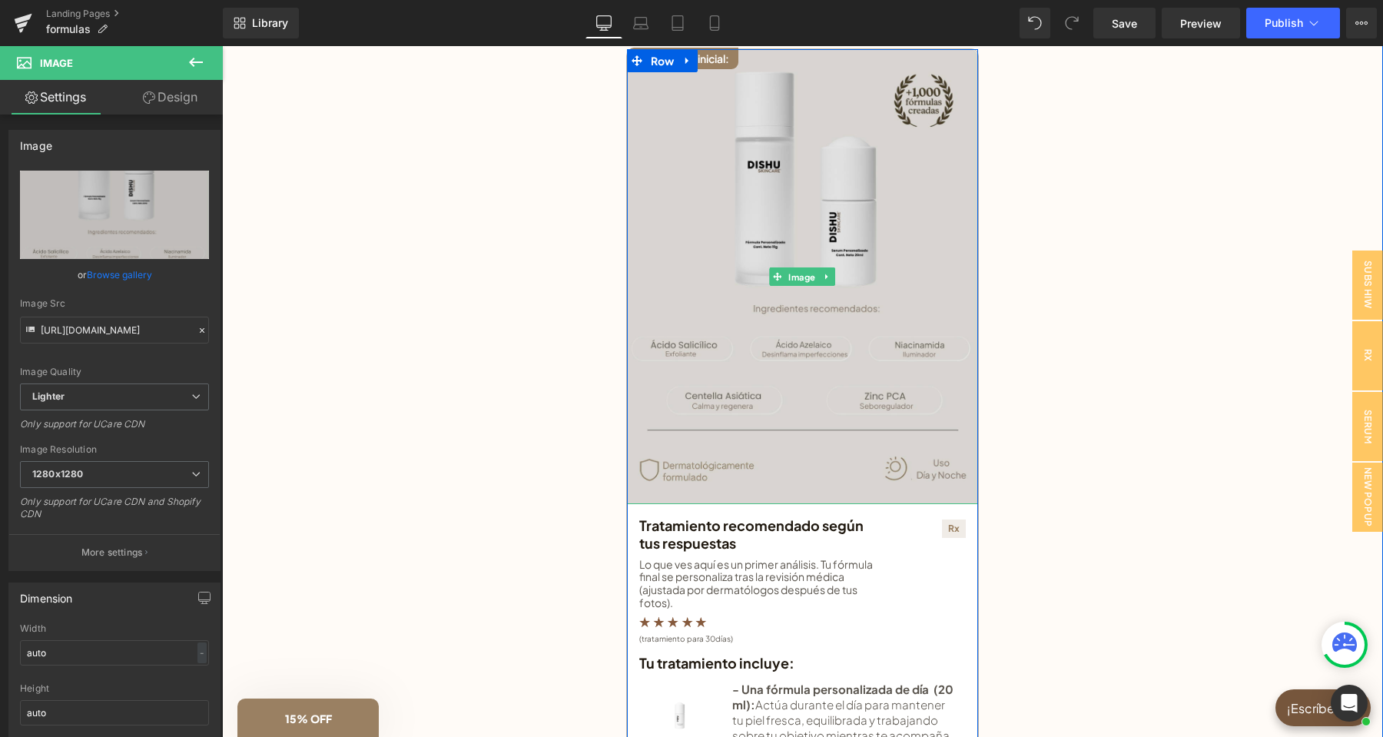
click at [763, 214] on img at bounding box center [802, 276] width 351 height 455
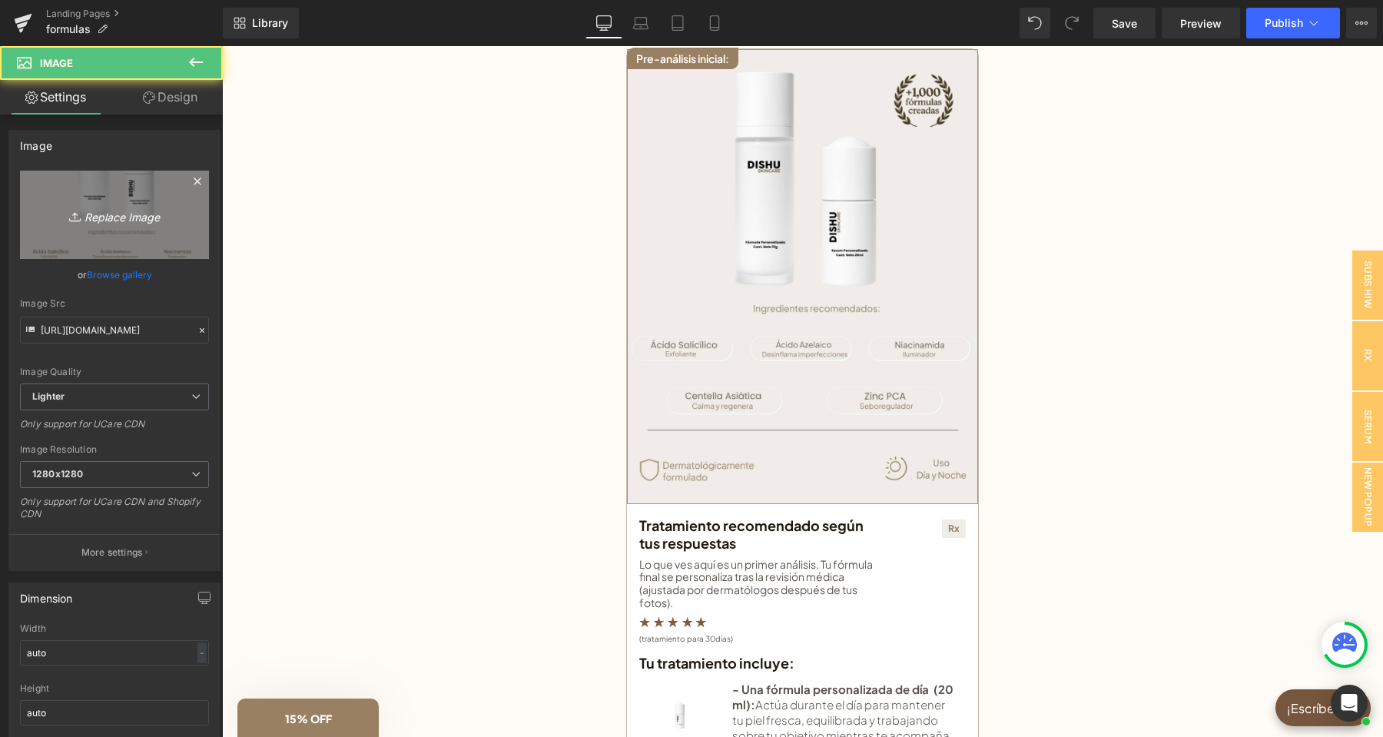
click at [157, 180] on link "Replace Image" at bounding box center [114, 215] width 189 height 88
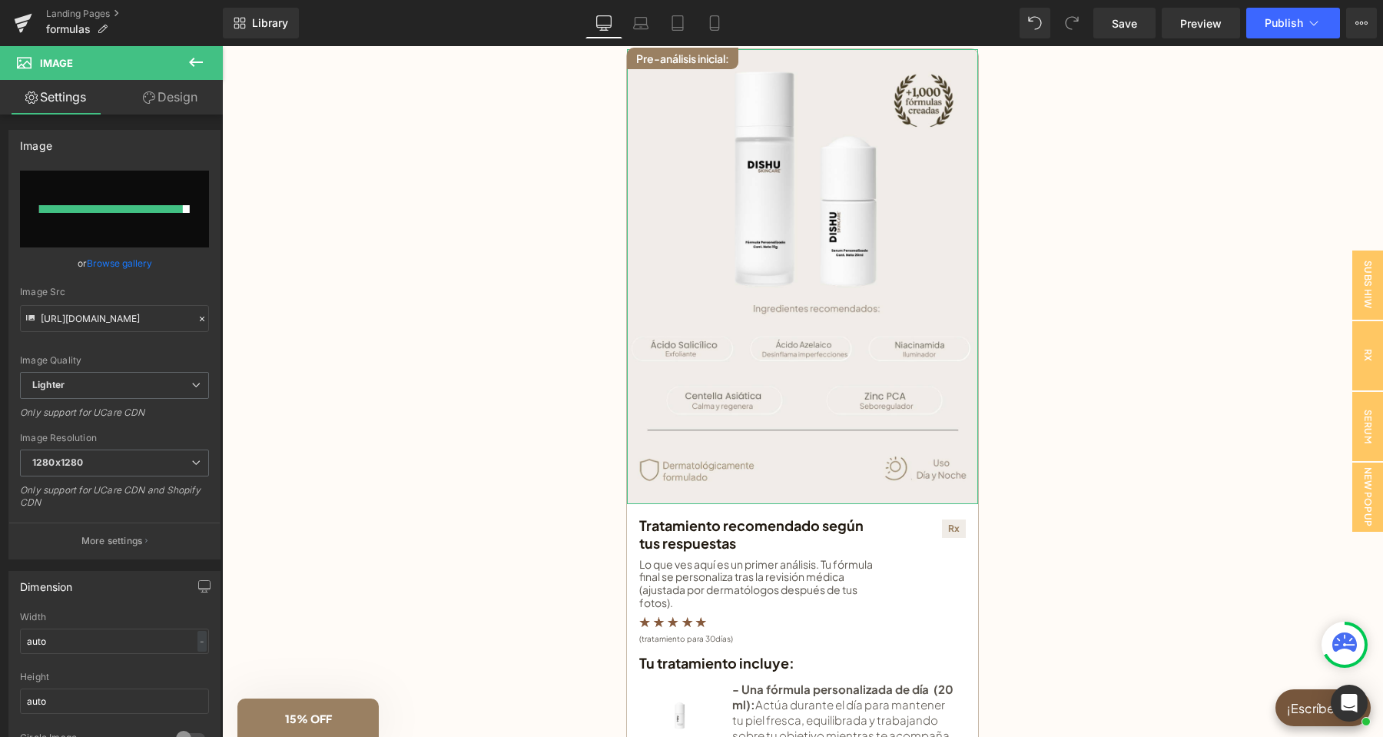
click at [137, 214] on input "file" at bounding box center [114, 209] width 189 height 77
type input "C:\fakepath\pre analisis landing(10).png"
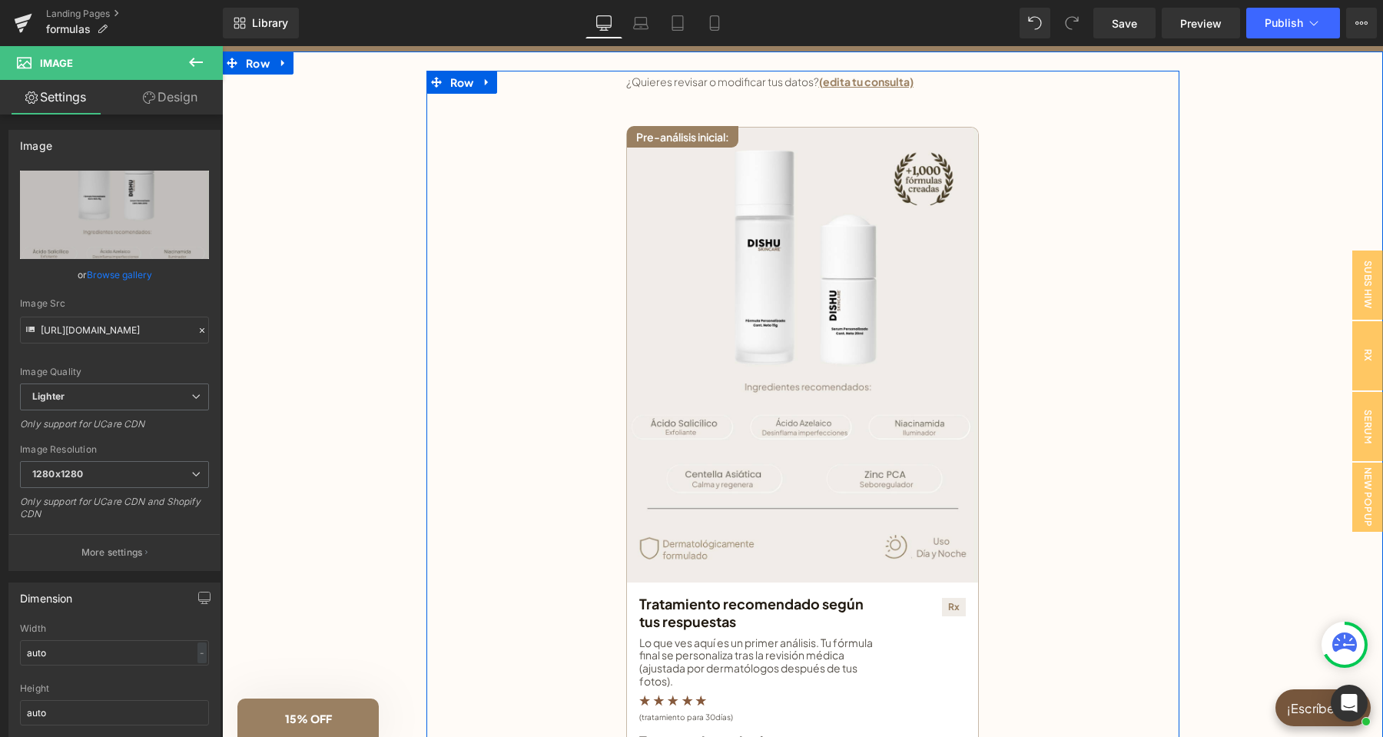
scroll to position [81, 0]
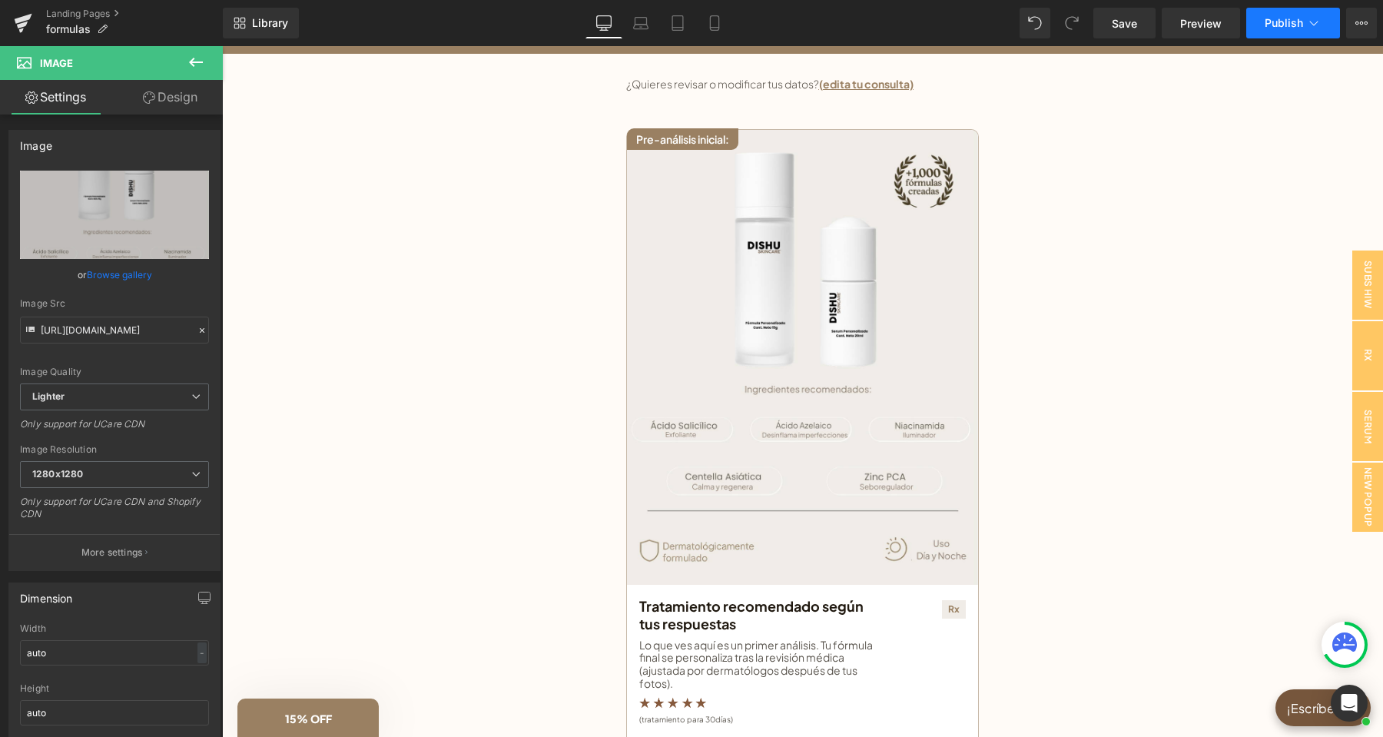
click at [1267, 23] on span "Publish" at bounding box center [1283, 23] width 38 height 12
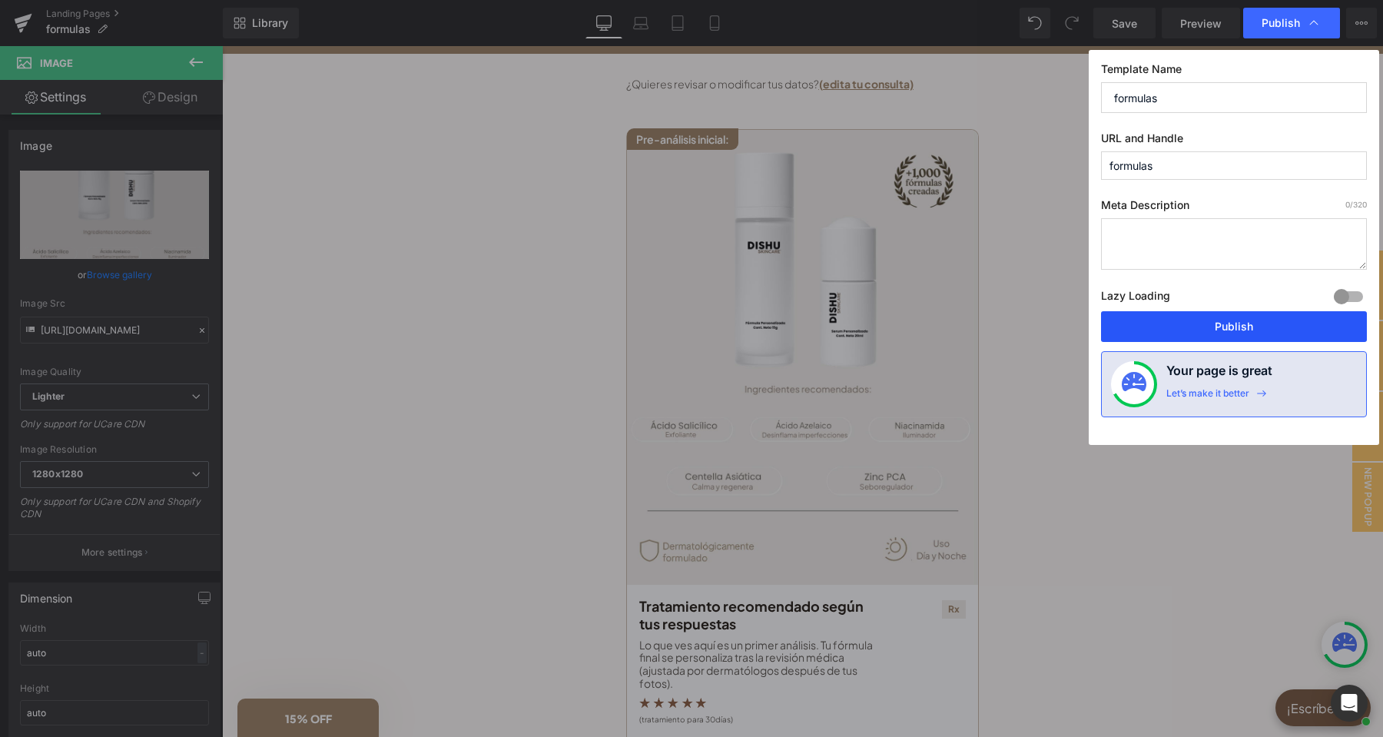
click at [1195, 336] on button "Publish" at bounding box center [1234, 326] width 266 height 31
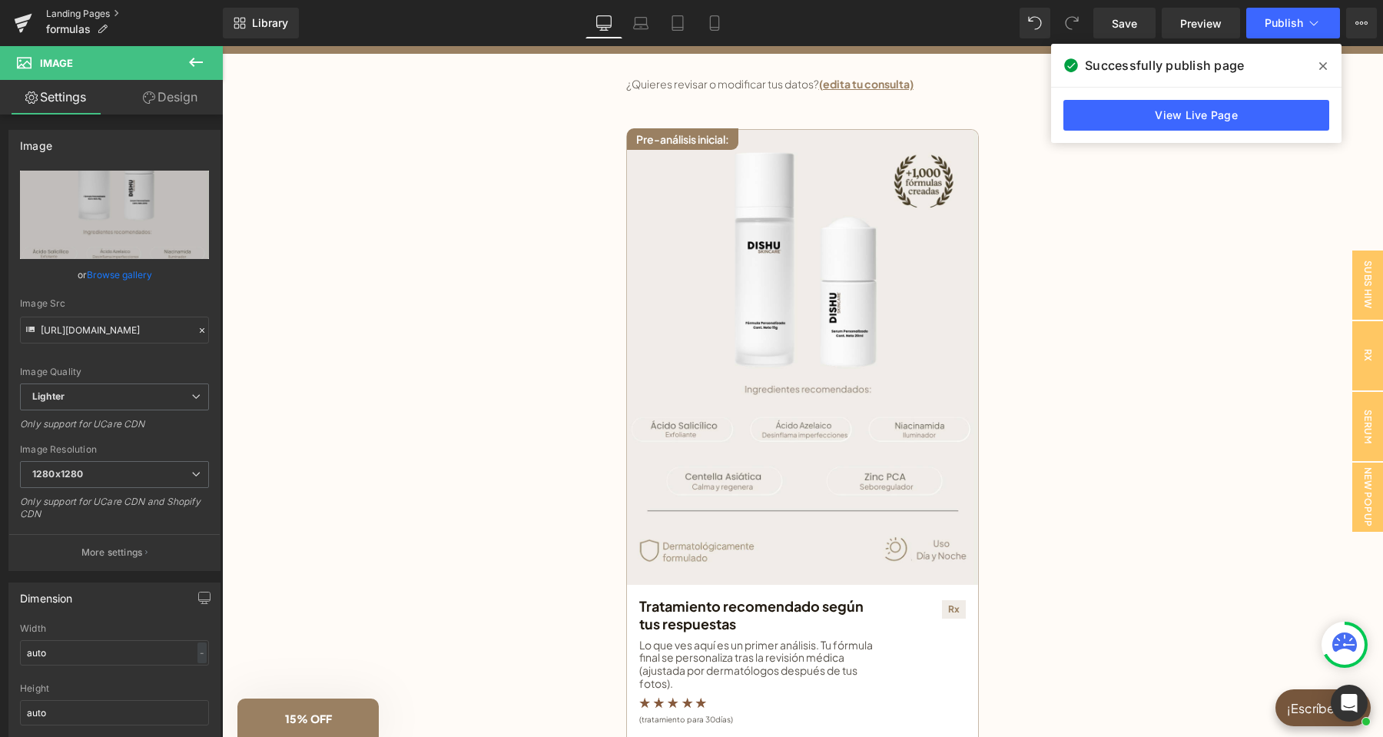
click at [68, 15] on link "Landing Pages" at bounding box center [134, 14] width 177 height 12
